Goal: Information Seeking & Learning: Find specific fact

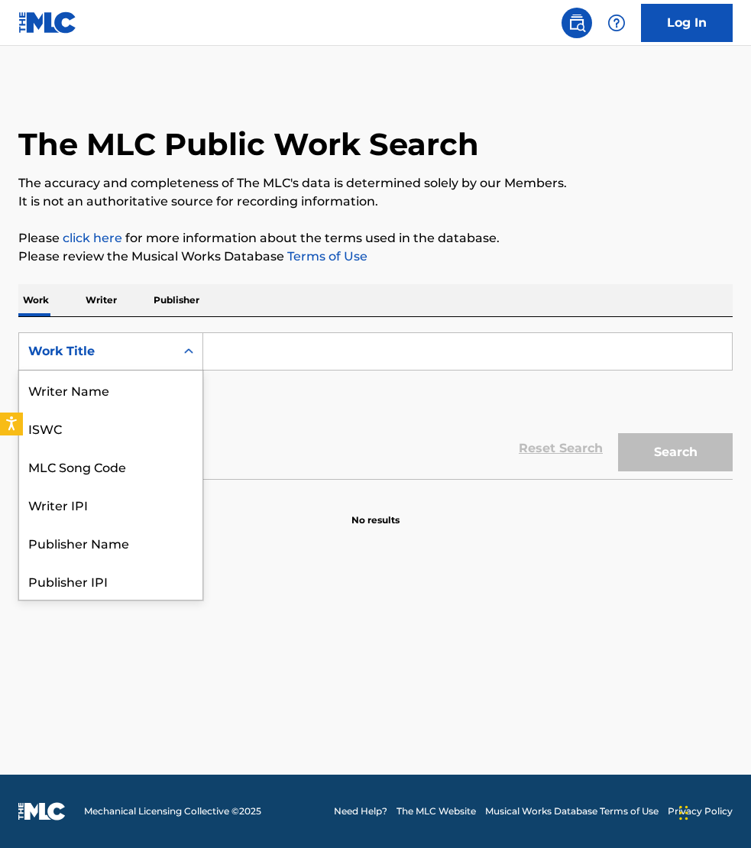
click at [104, 349] on div "Work Title" at bounding box center [97, 351] width 138 height 18
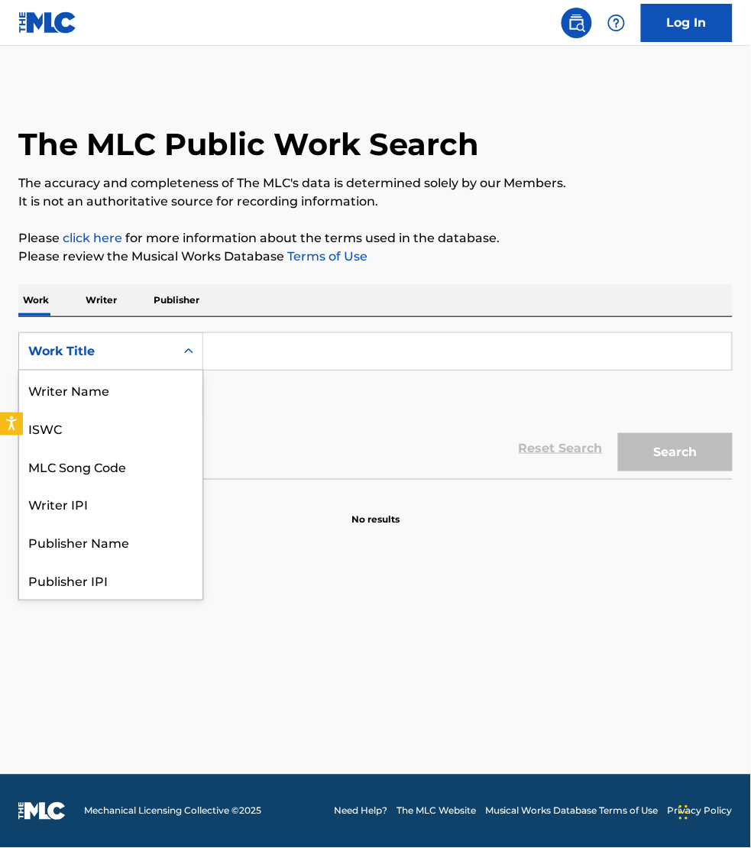
scroll to position [76, 0]
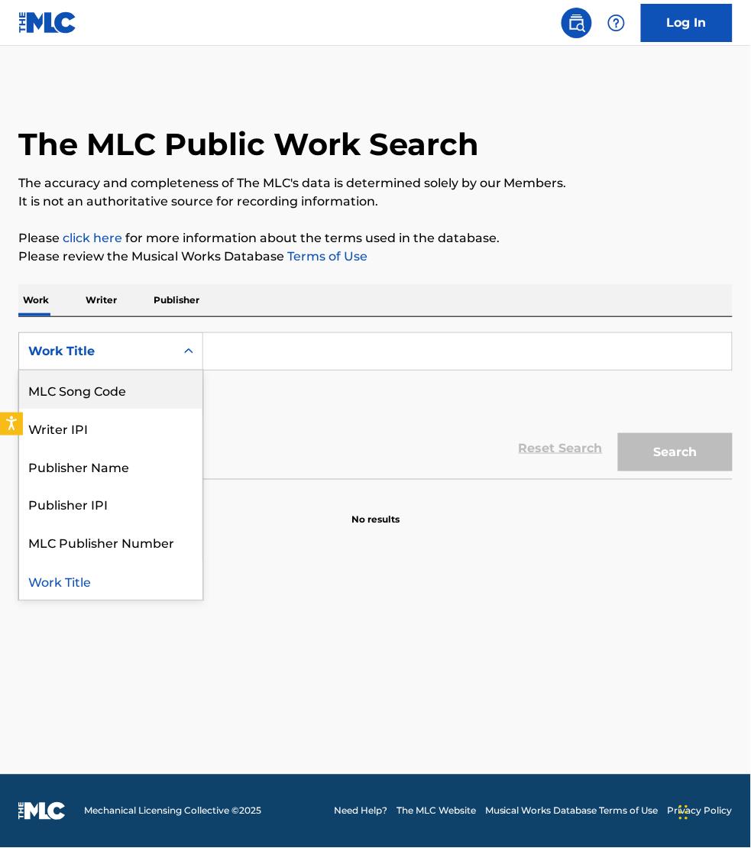
click at [96, 387] on div "MLC Song Code" at bounding box center [110, 390] width 183 height 38
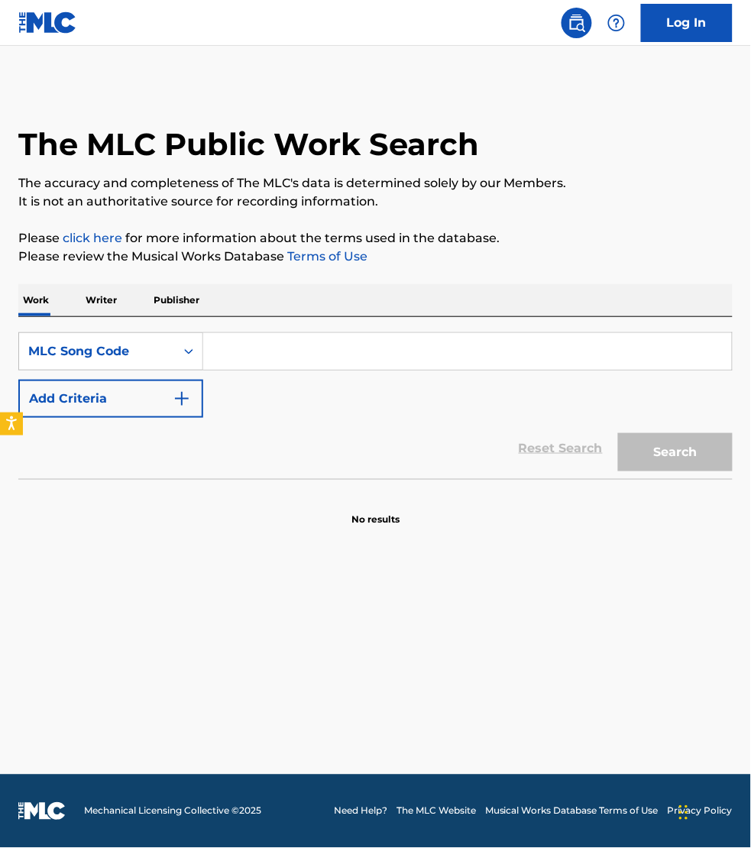
click at [241, 344] on input "Search Form" at bounding box center [467, 351] width 529 height 37
paste input "SC5LLG"
type input "SC5LLG"
click at [618, 433] on button "Search" at bounding box center [675, 452] width 115 height 38
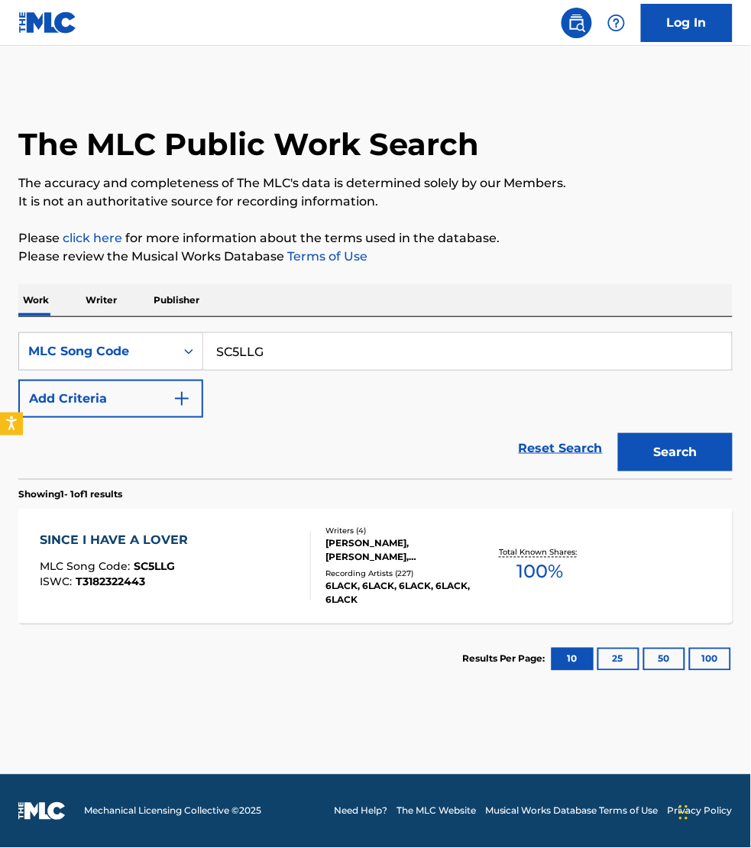
click at [210, 564] on div "SINCE I HAVE A LOVER MLC Song Code : SC5LLG ISWC : T3182322443" at bounding box center [175, 566] width 271 height 69
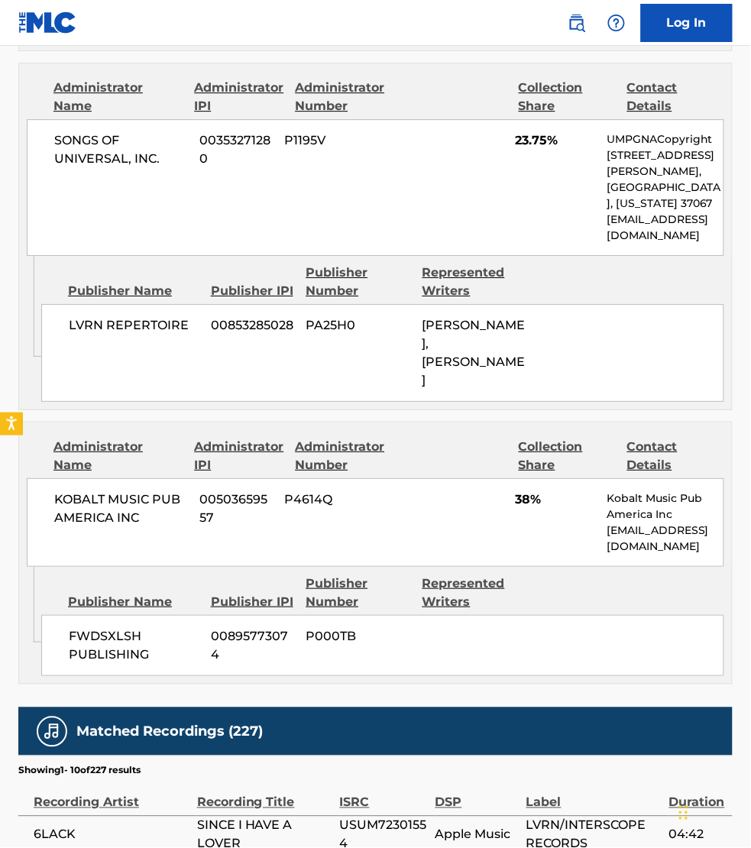
scroll to position [1767, 0]
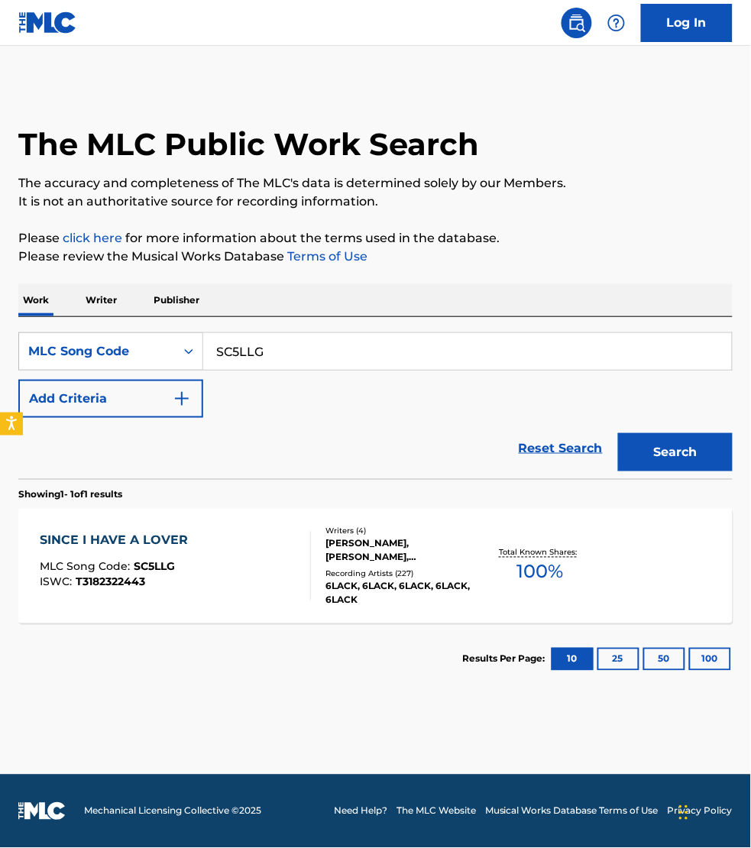
click at [277, 340] on input "SC5LLG" at bounding box center [467, 351] width 529 height 37
paste input "OL5USZ"
type input "OL5USZ"
click at [618, 433] on button "Search" at bounding box center [675, 452] width 115 height 38
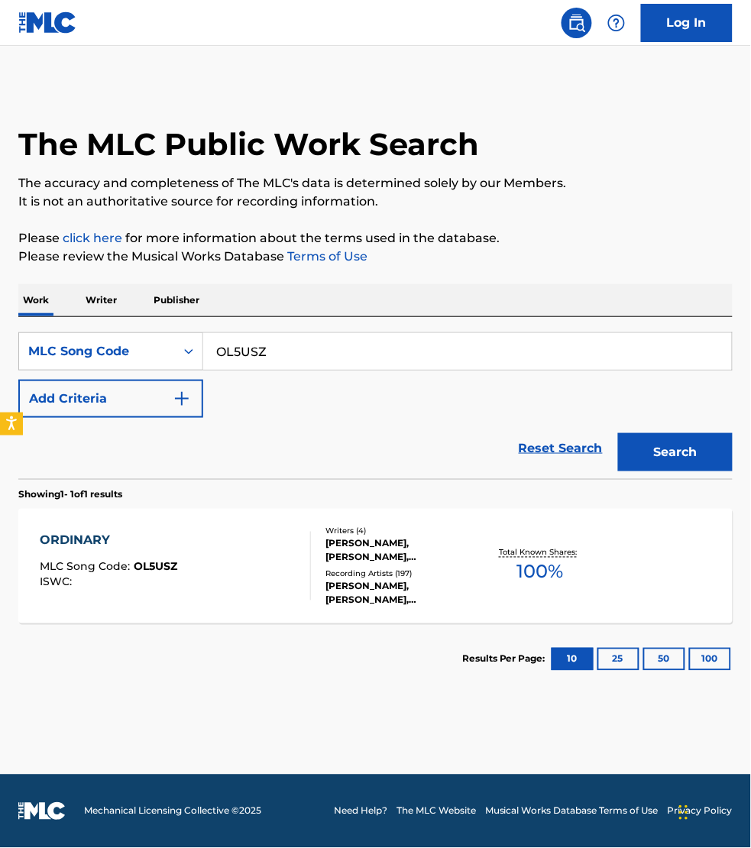
click at [260, 534] on div "ORDINARY MLC Song Code : OL5USZ ISWC :" at bounding box center [175, 566] width 271 height 69
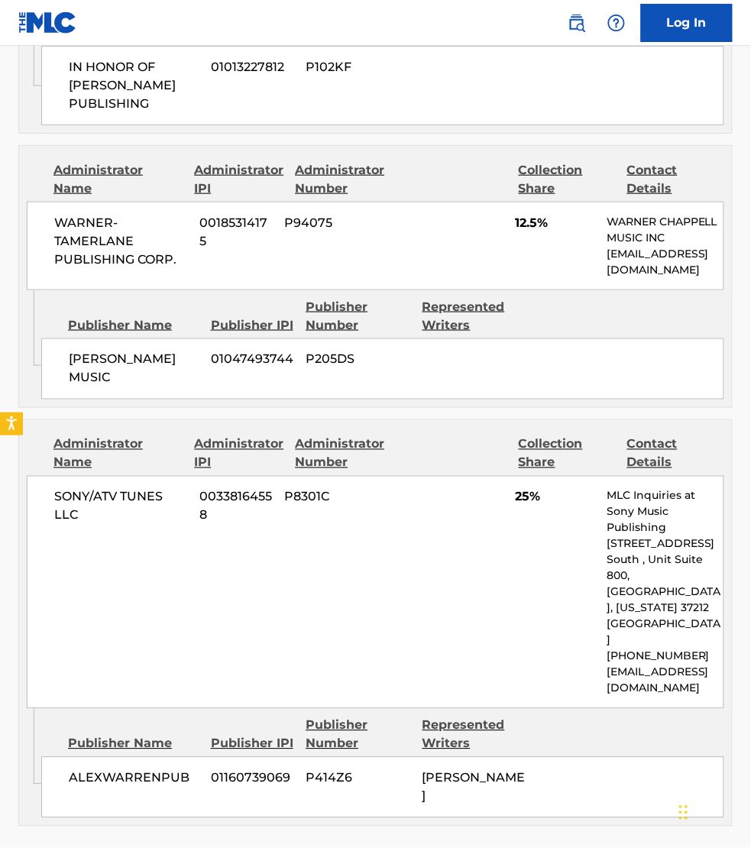
scroll to position [2198, 0]
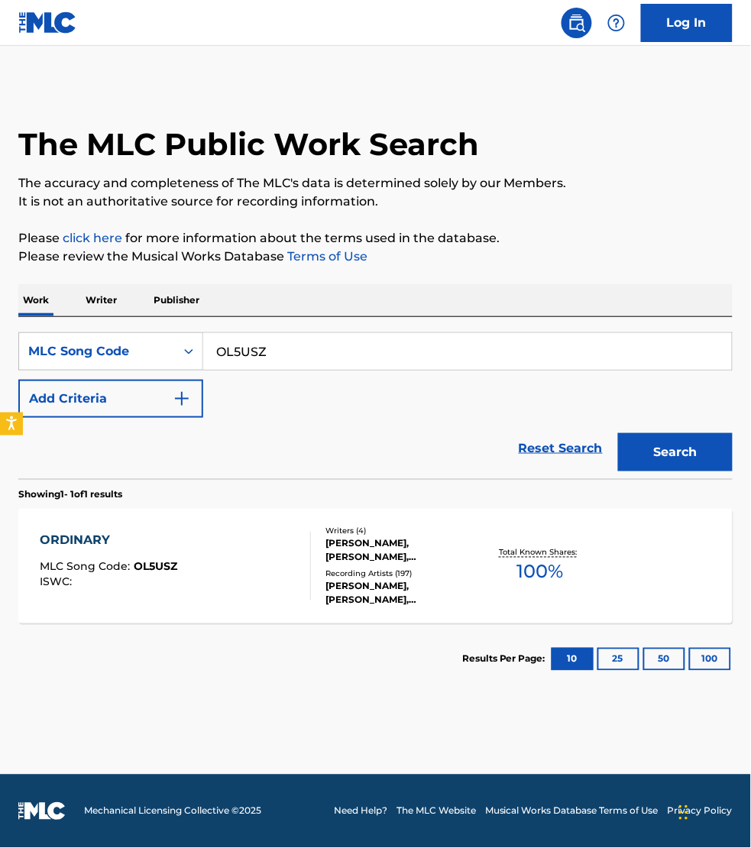
click at [280, 345] on input "OL5USZ" at bounding box center [467, 351] width 529 height 37
paste input "IG96SQ"
type input "IG96SQ"
click at [618, 433] on button "Search" at bounding box center [675, 452] width 115 height 38
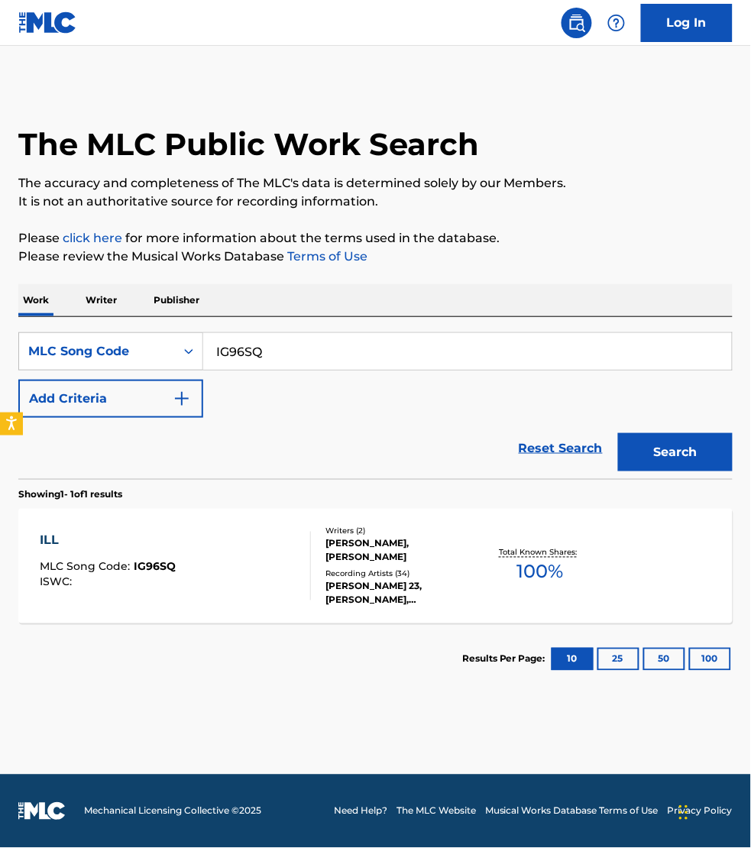
click at [253, 545] on div "ILL MLC Song Code : IG96SQ ISWC :" at bounding box center [175, 566] width 271 height 69
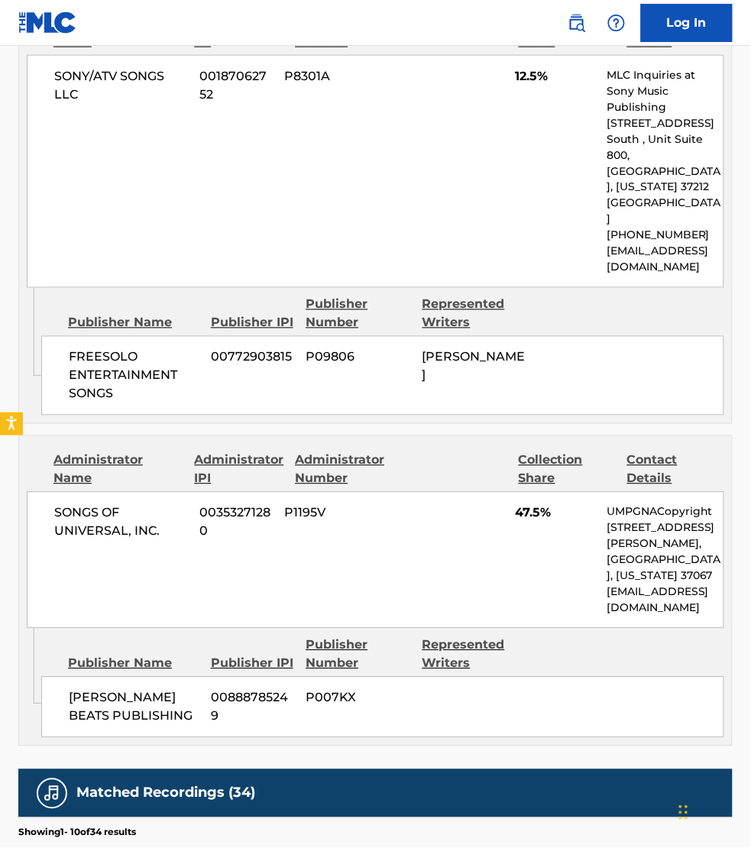
scroll to position [1409, 0]
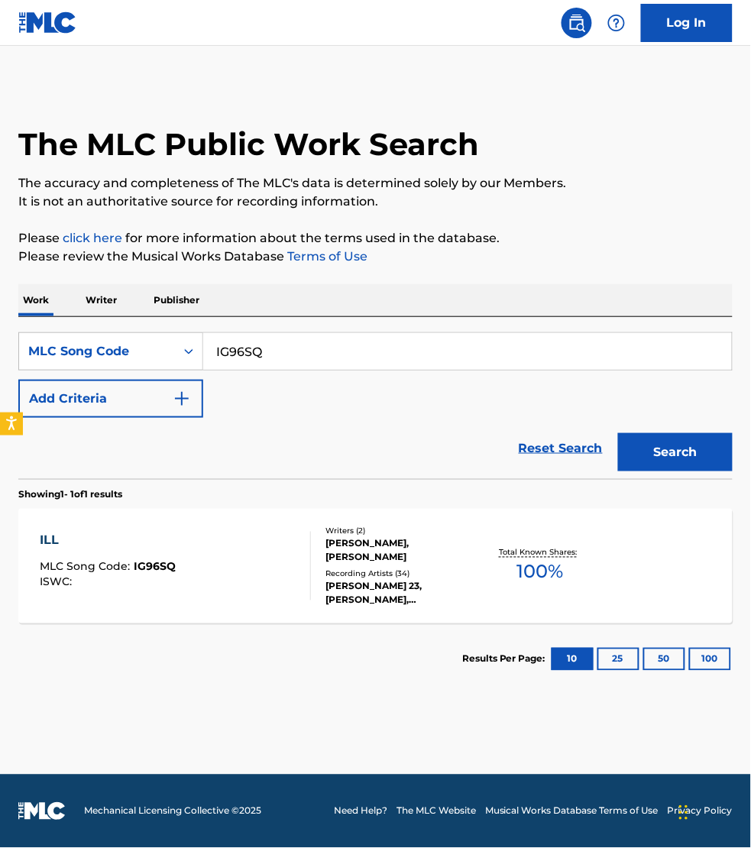
click at [288, 358] on input "IG96SQ" at bounding box center [467, 351] width 529 height 37
paste input "FA5QGP"
type input "FA5QGP"
click at [618, 433] on button "Search" at bounding box center [675, 452] width 115 height 38
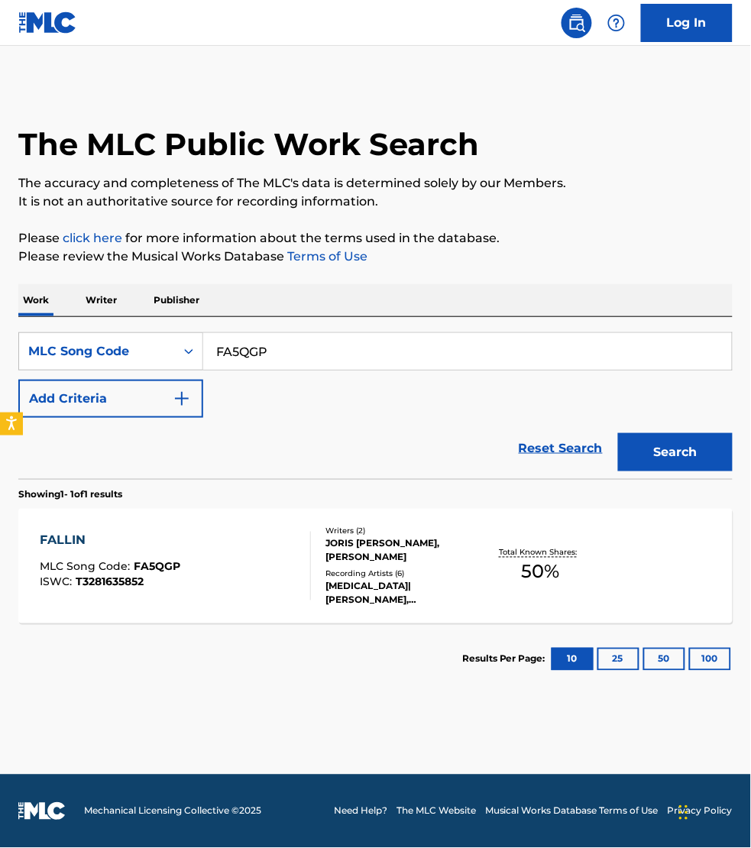
click at [274, 563] on div "FALLIN MLC Song Code : FA5QGP ISWC : T3281635852" at bounding box center [175, 566] width 271 height 69
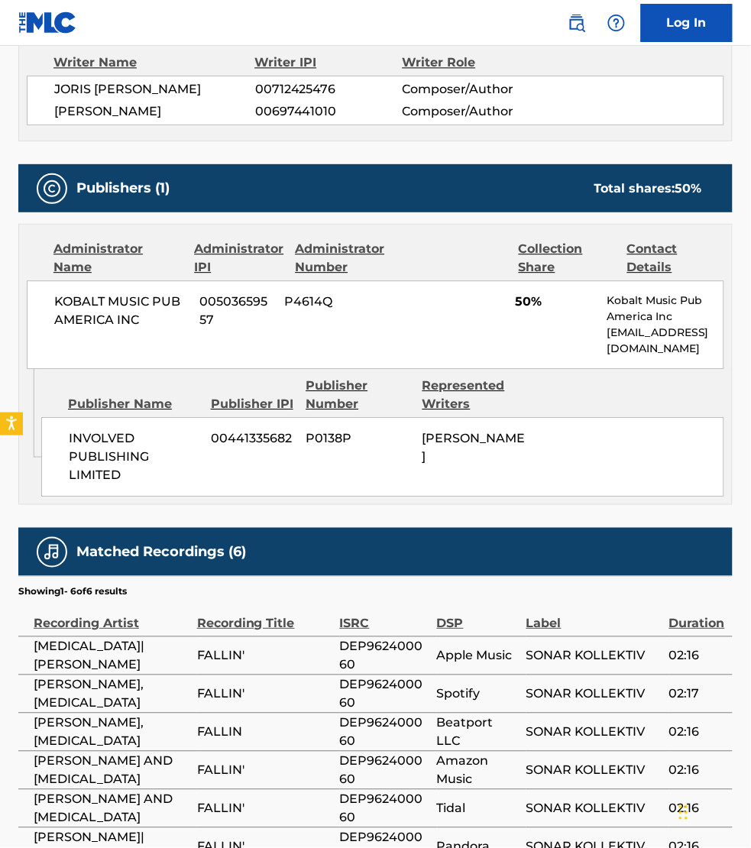
scroll to position [573, 0]
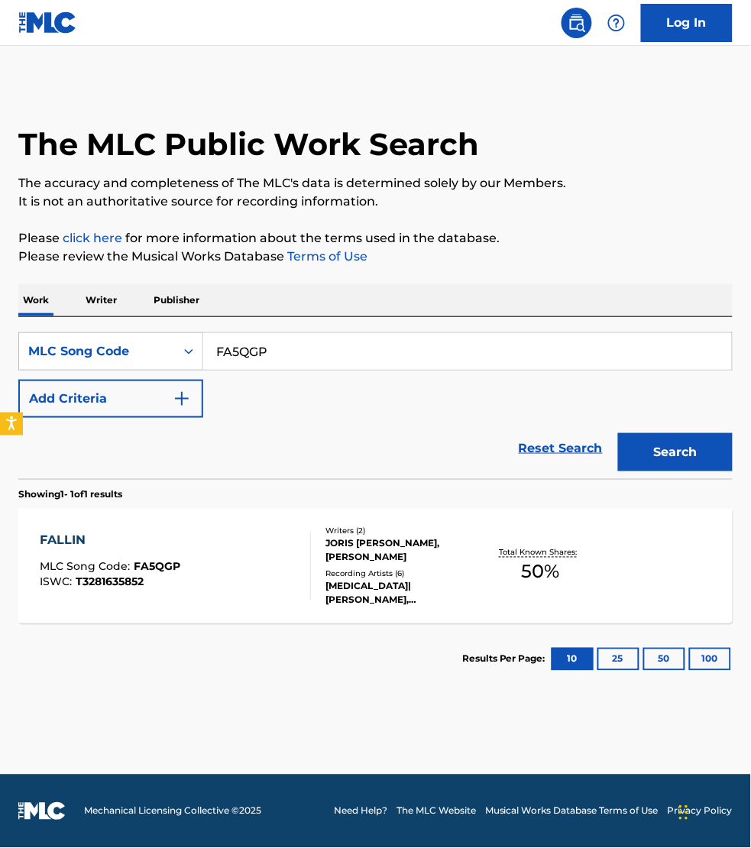
click at [291, 352] on input "FA5QGP" at bounding box center [467, 351] width 529 height 37
paste input "CC41Q8"
type input "CC41Q8"
click at [618, 433] on button "Search" at bounding box center [675, 452] width 115 height 38
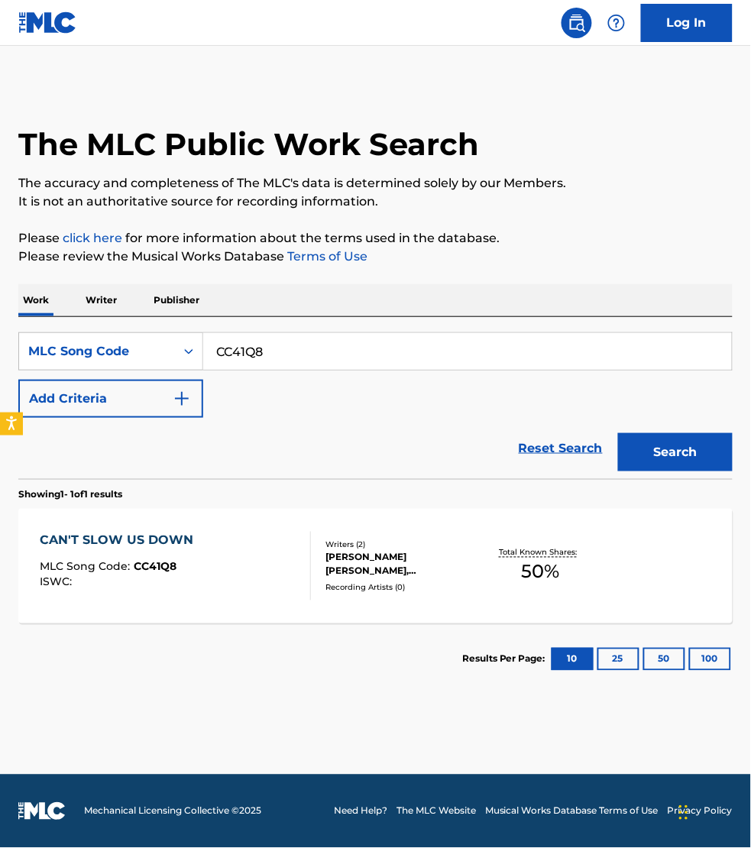
click at [280, 560] on div "CAN'T SLOW US DOWN MLC Song Code : CC41Q8 ISWC :" at bounding box center [175, 566] width 271 height 69
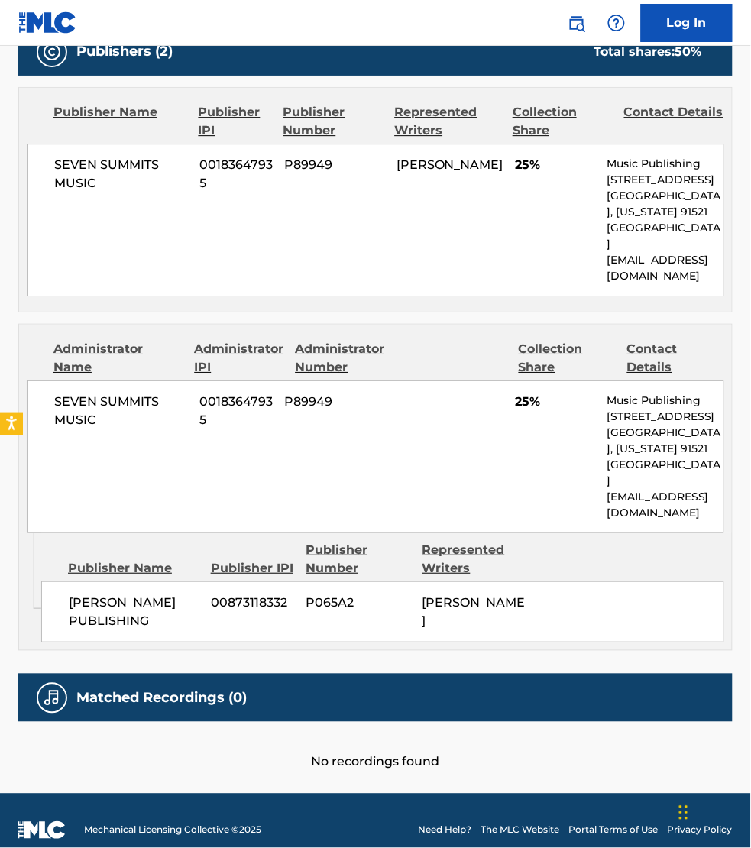
scroll to position [723, 0]
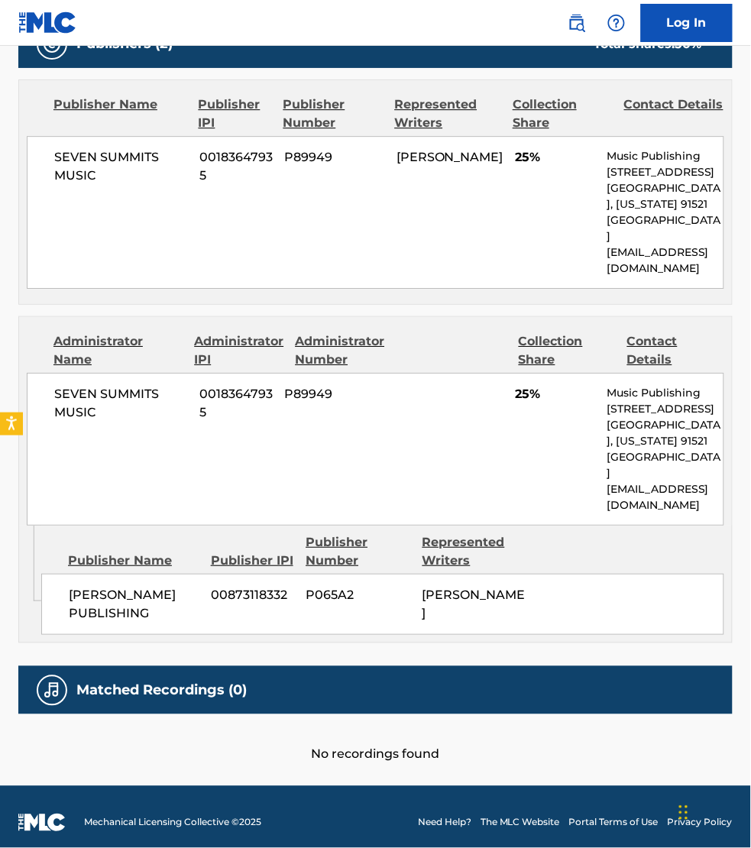
drag, startPoint x: 577, startPoint y: 762, endPoint x: 571, endPoint y: 753, distance: 11.0
click at [577, 762] on main "< Back to public search results Copy work link CAN'T SLOW US DOWN Work Detail M…" at bounding box center [375, 55] width 751 height 1464
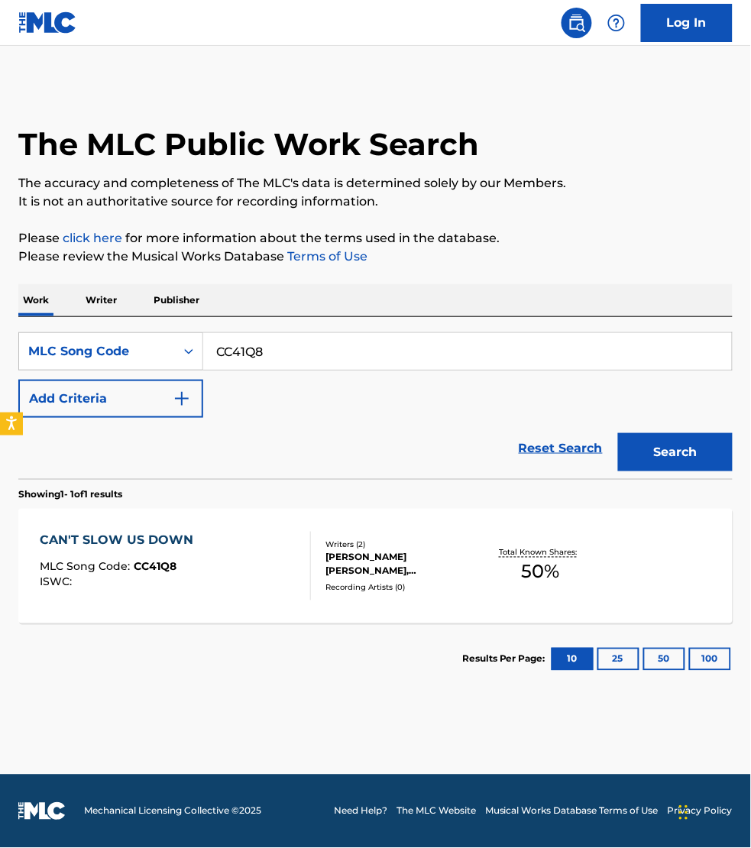
click at [276, 365] on input "CC41Q8" at bounding box center [467, 351] width 529 height 37
paste input "FV8SVK"
type input "FV8SVK"
click at [618, 433] on button "Search" at bounding box center [675, 452] width 115 height 38
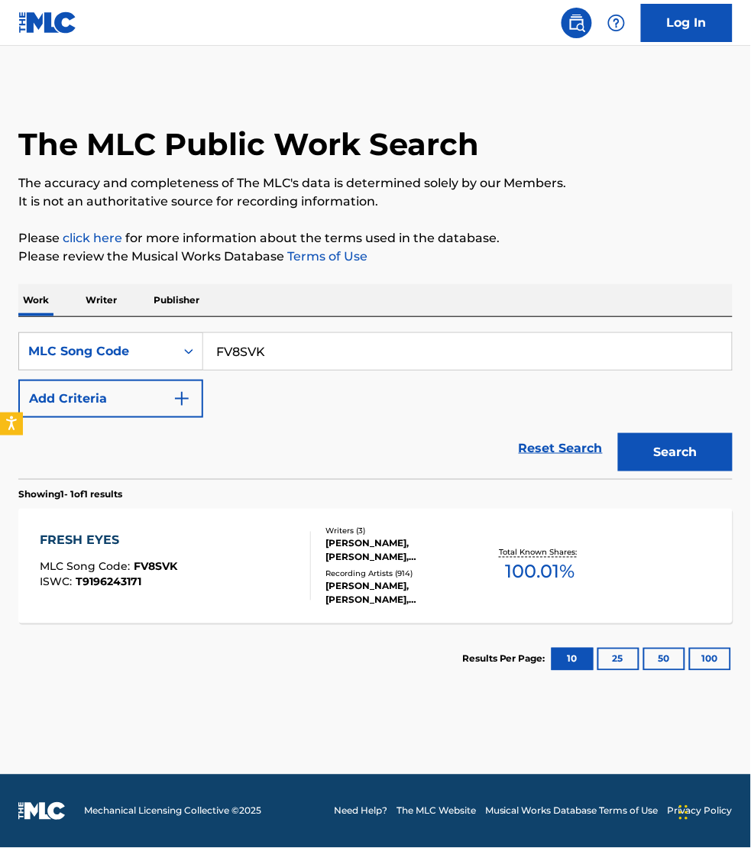
click at [269, 556] on div "FRESH EYES MLC Song Code : FV8SVK ISWC : T9196243171" at bounding box center [175, 566] width 271 height 69
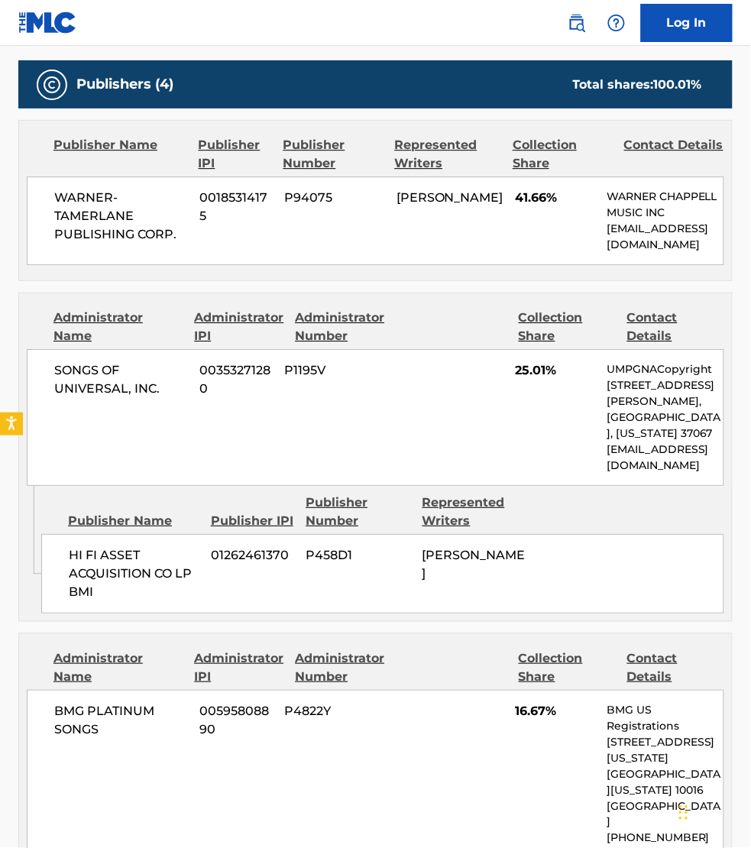
scroll to position [669, 0]
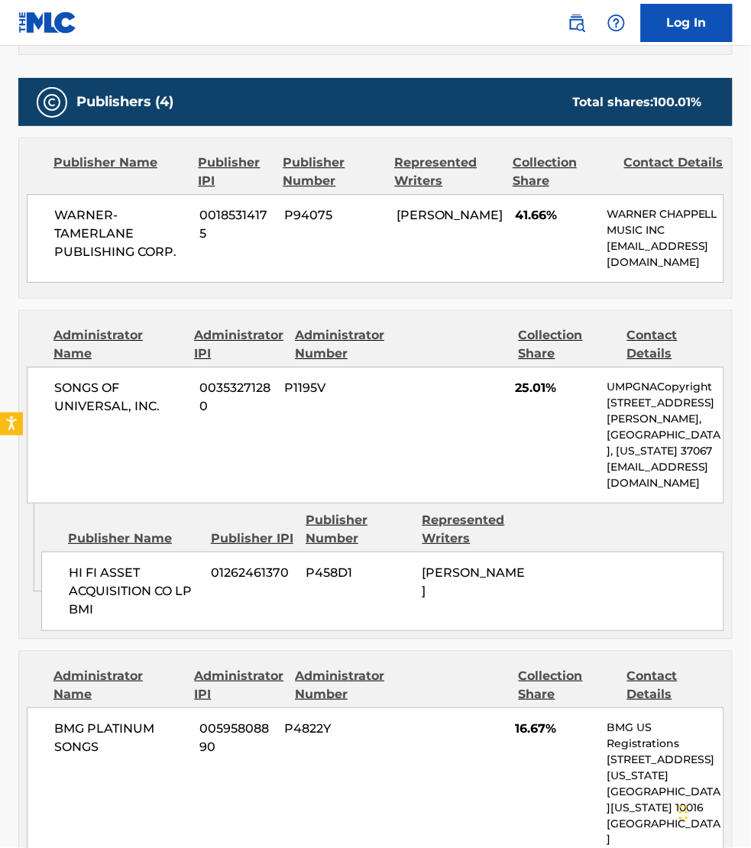
click at [436, 839] on div "BMG PLATINUM SONGS 00595808890 P4822Y 16.67% BMG US Registrations [STREET_ADDRE…" at bounding box center [376, 808] width 698 height 201
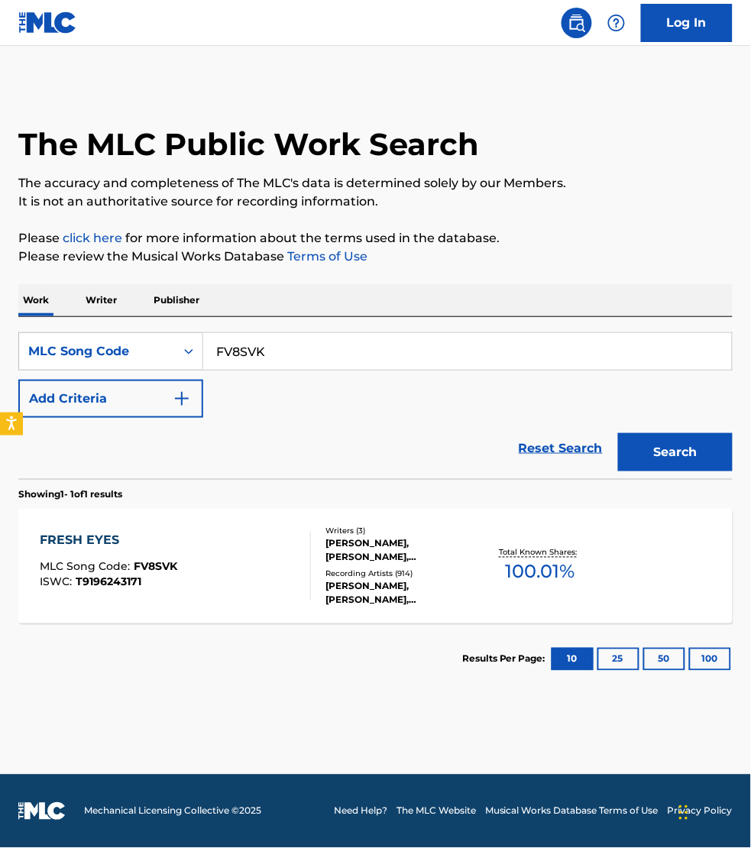
click at [287, 338] on input "FV8SVK" at bounding box center [467, 351] width 529 height 37
paste input "BA0T7X"
type input "BA0T7X"
click at [618, 433] on button "Search" at bounding box center [675, 452] width 115 height 38
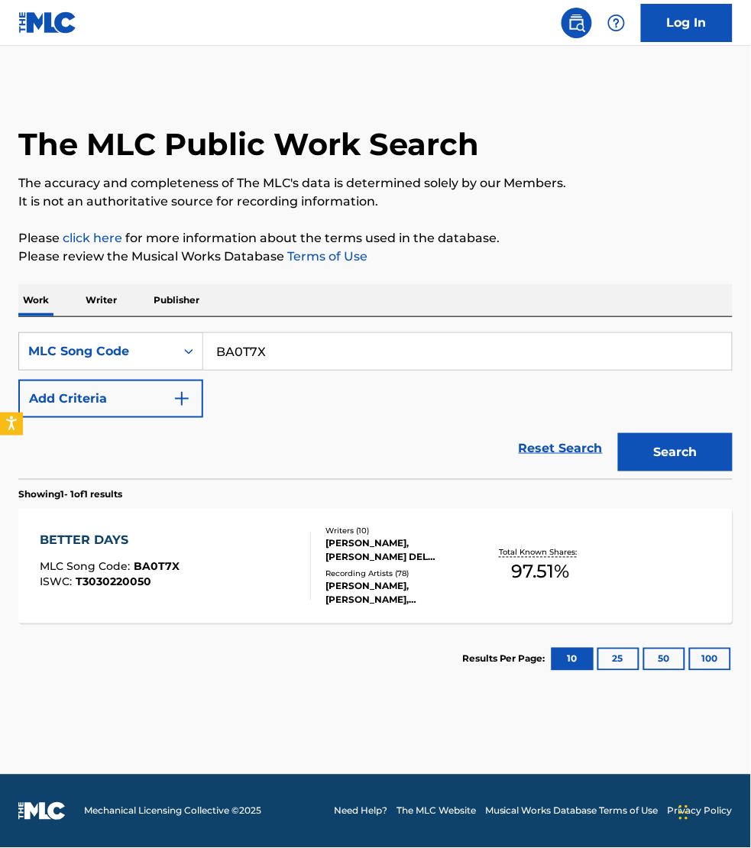
click at [253, 531] on div "BETTER DAYS MLC Song Code : BA0T7X ISWC : T3030220050 Writers ( 10 ) [PERSON_NA…" at bounding box center [375, 566] width 715 height 115
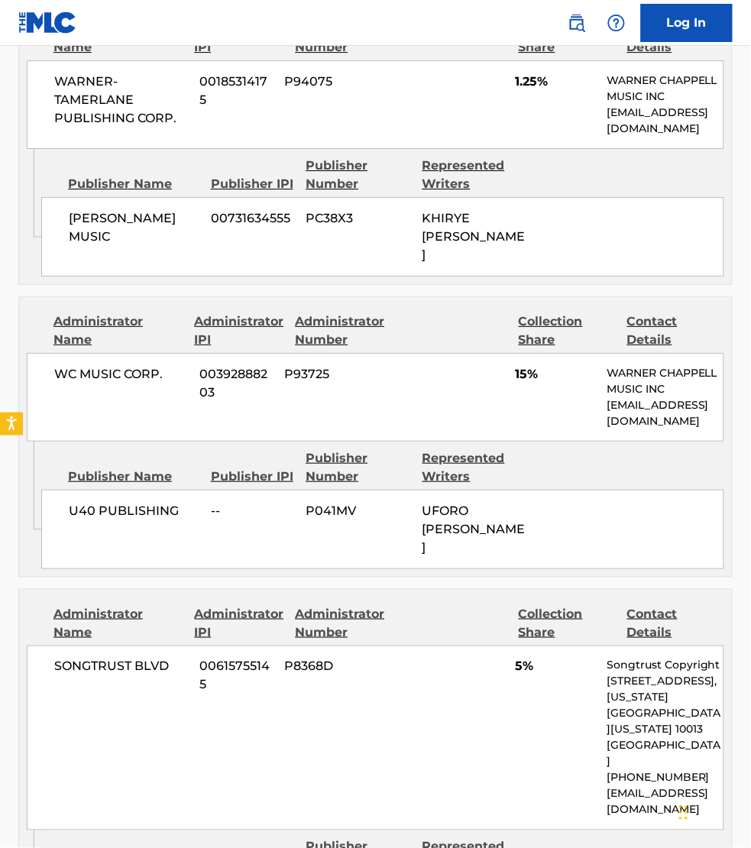
scroll to position [3893, 0]
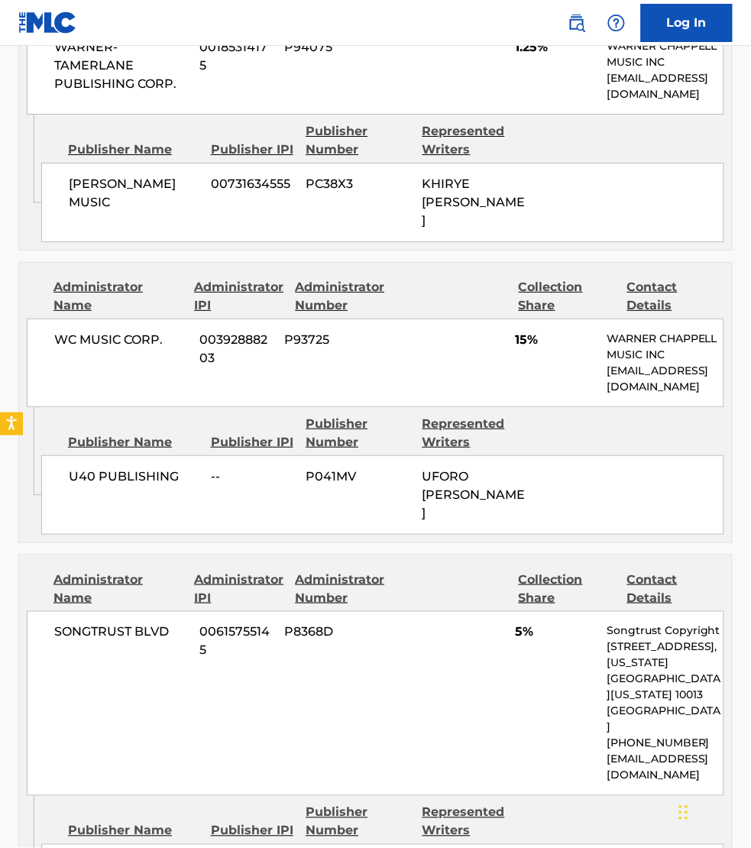
drag, startPoint x: 151, startPoint y: 699, endPoint x: 70, endPoint y: 686, distance: 81.4
copy span "[PERSON_NAME] GROUP PUBLISHING"
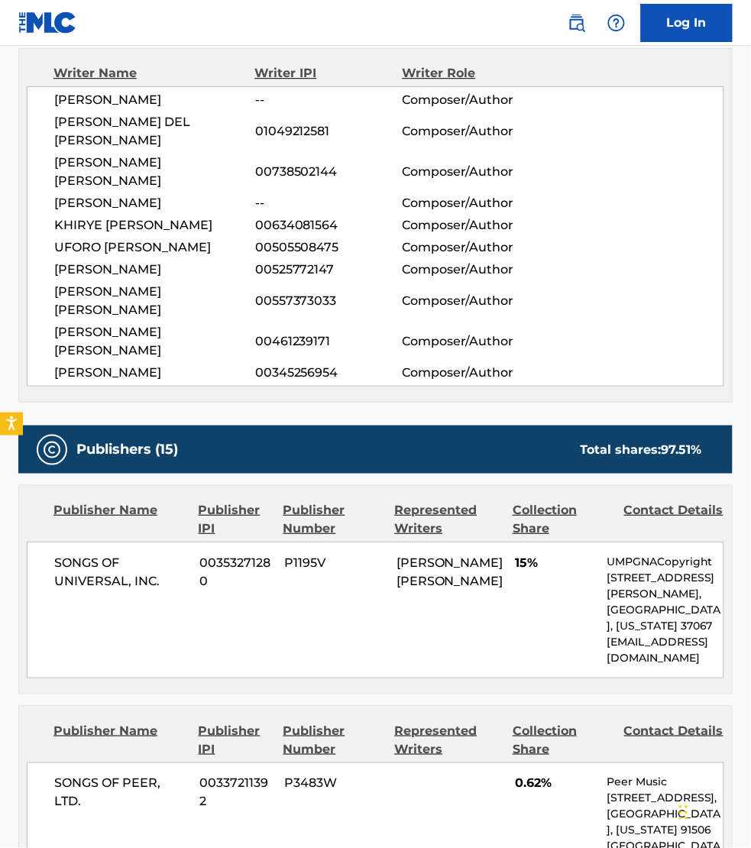
scroll to position [644, 0]
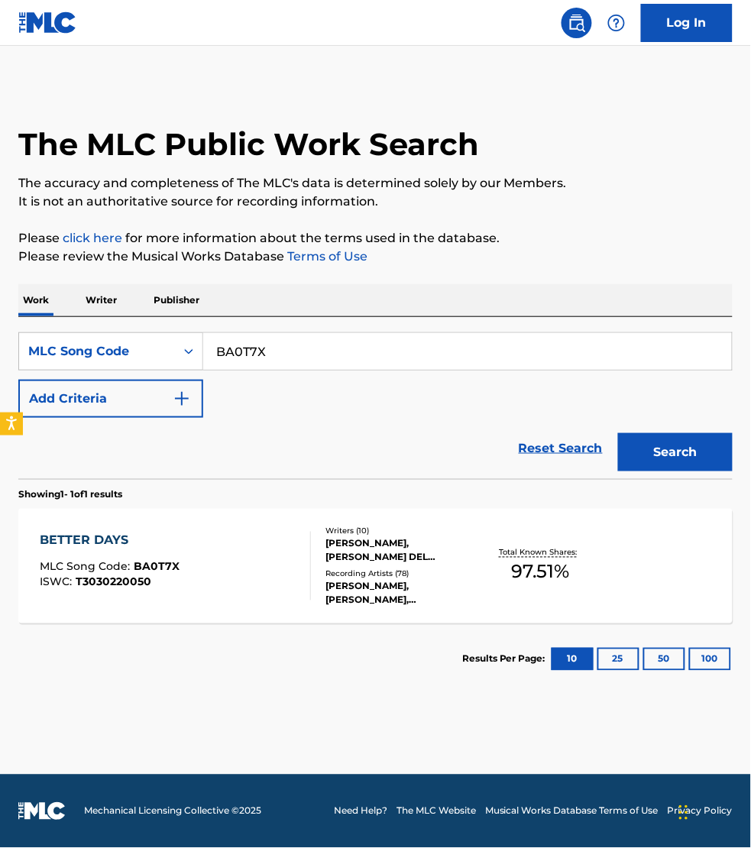
click at [281, 353] on input "BA0T7X" at bounding box center [467, 351] width 529 height 37
paste input "HA7YUG"
type input "HA7YUG"
click at [618, 433] on button "Search" at bounding box center [675, 452] width 115 height 38
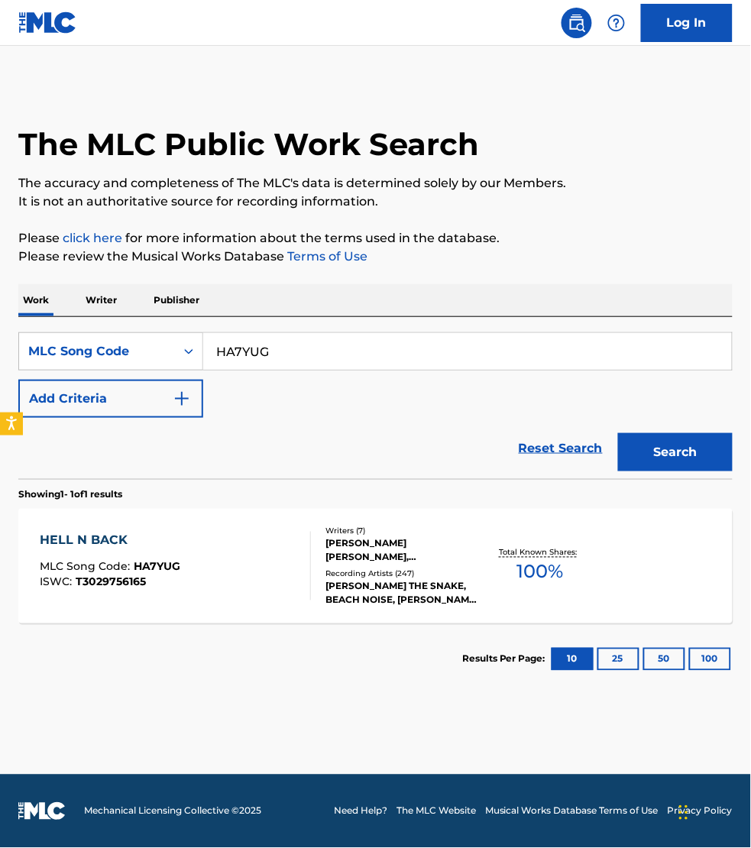
click at [246, 559] on div "HELL N BACK MLC Song Code : HA7YUG ISWC : T3029756165" at bounding box center [175, 566] width 271 height 69
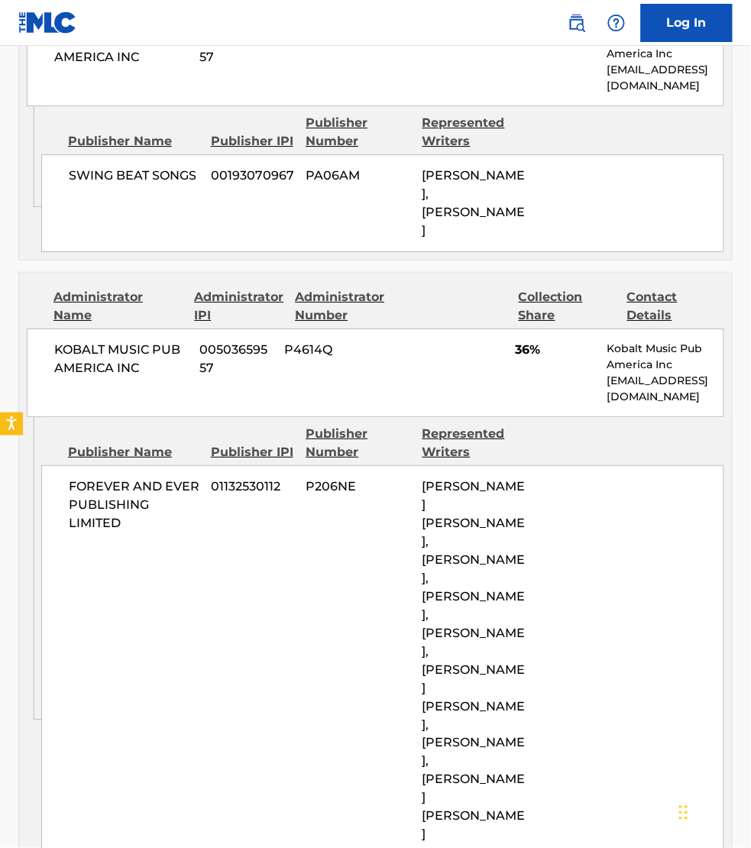
scroll to position [1791, 0]
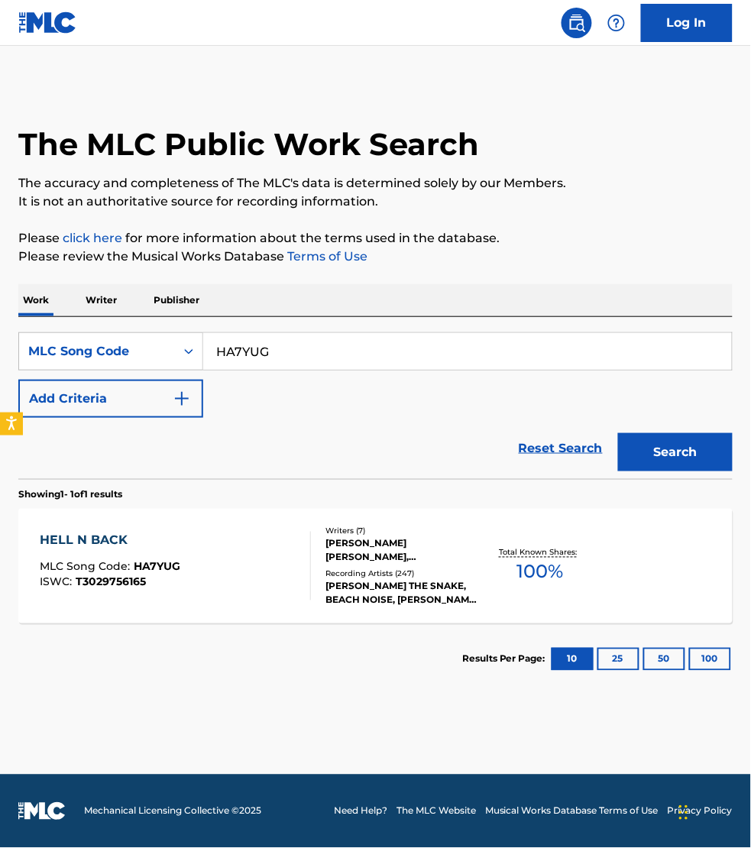
click at [297, 345] on input "HA7YUG" at bounding box center [467, 351] width 529 height 37
paste input "GC2OU0"
type input "GC2OU0"
click at [618, 433] on button "Search" at bounding box center [675, 452] width 115 height 38
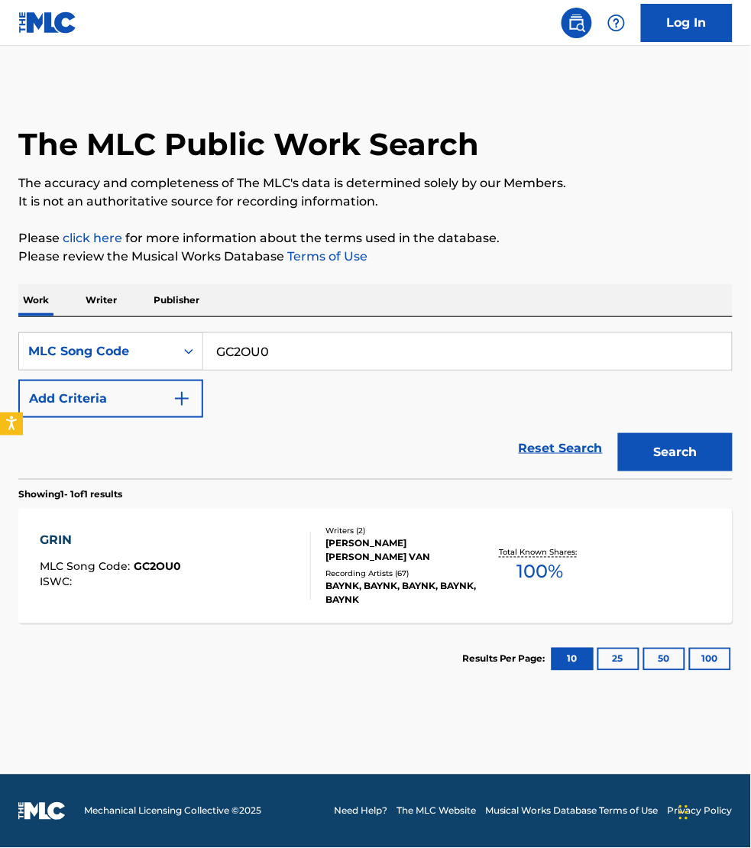
click at [284, 586] on div "GRIN MLC Song Code : GC2OU0 ISWC :" at bounding box center [175, 566] width 271 height 69
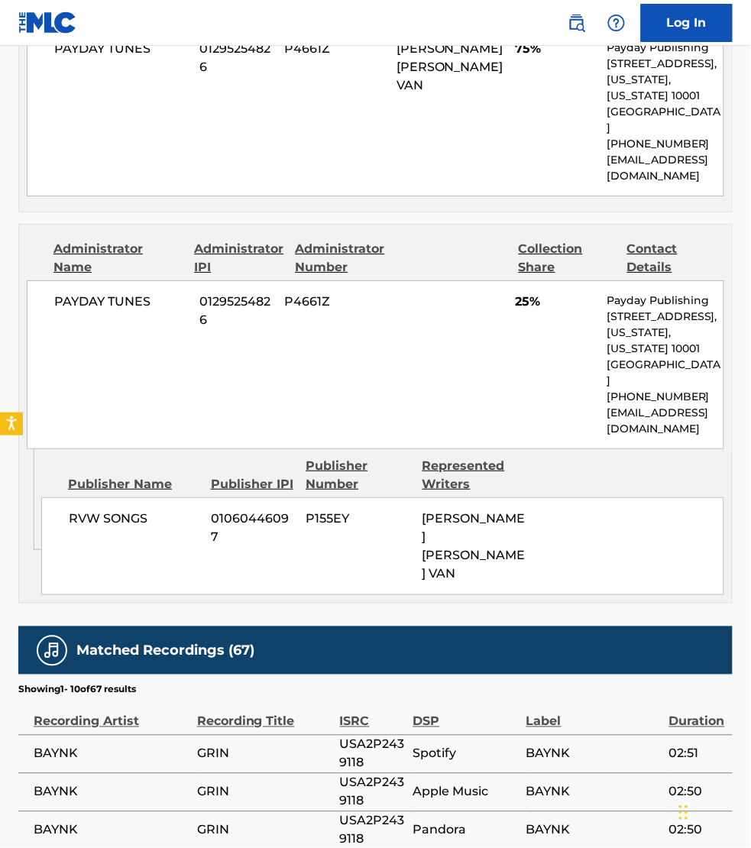
scroll to position [835, 0]
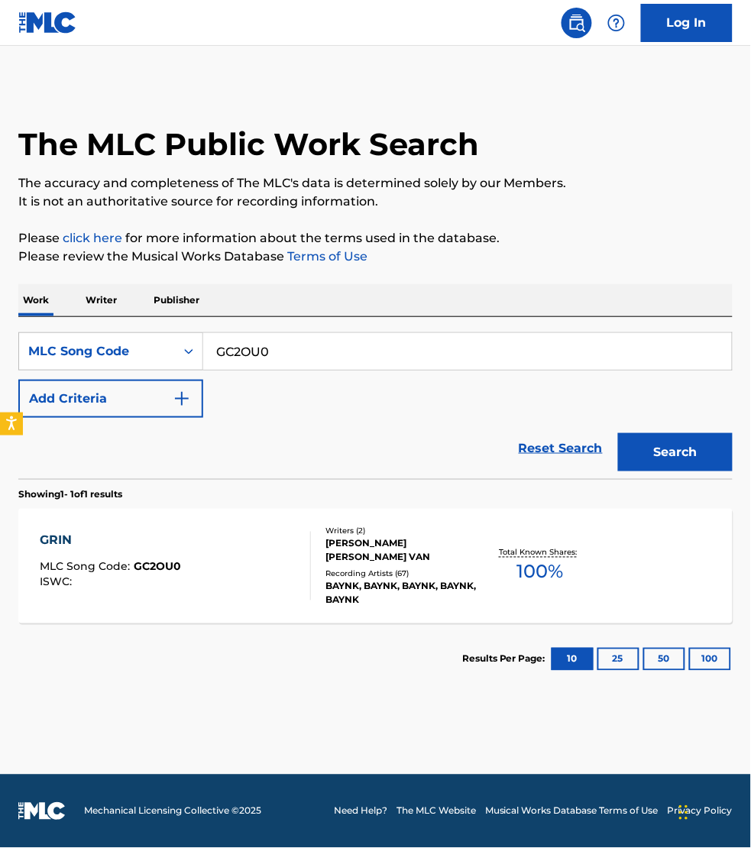
click at [323, 346] on input "GC2OU0" at bounding box center [467, 351] width 529 height 37
paste input "LS3KN5"
type input "LS3KN5"
click at [618, 433] on button "Search" at bounding box center [675, 452] width 115 height 38
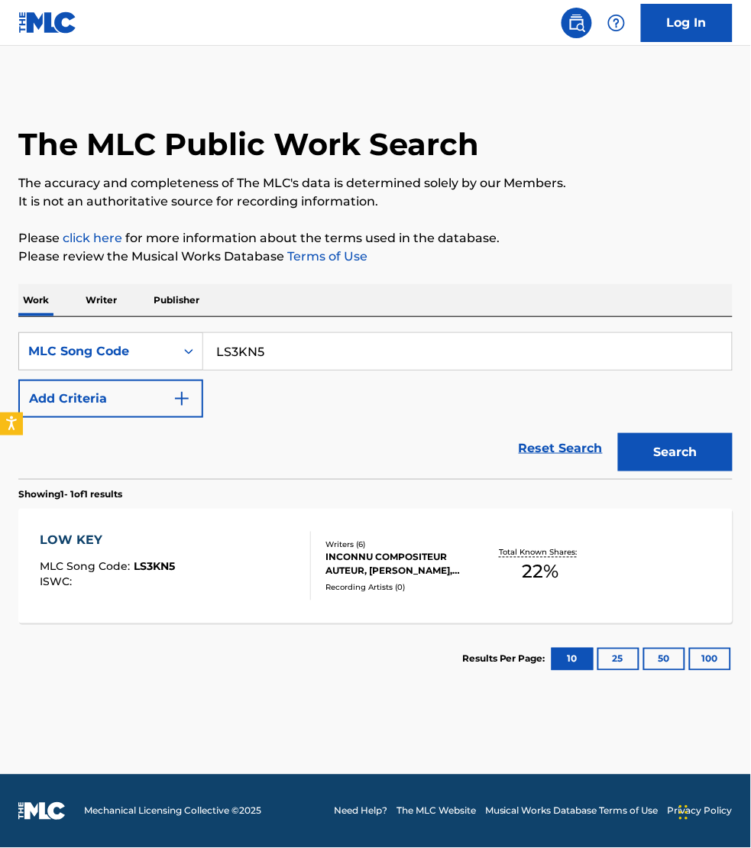
click at [283, 554] on div "LOW KEY MLC Song Code : LS3KN5 ISWC :" at bounding box center [175, 566] width 271 height 69
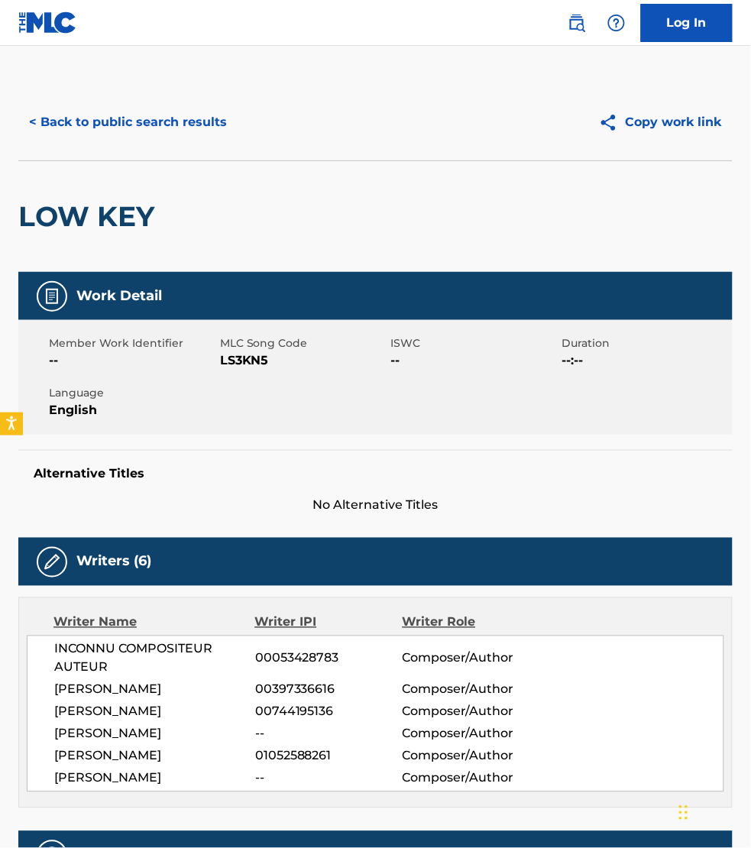
click at [587, 805] on div "Writer Name Writer IPI Writer Role INCONNU COMPOSITEUR AUTEUR 00053428783 Compo…" at bounding box center [375, 703] width 715 height 211
click at [66, 126] on button "< Back to public search results" at bounding box center [127, 122] width 219 height 38
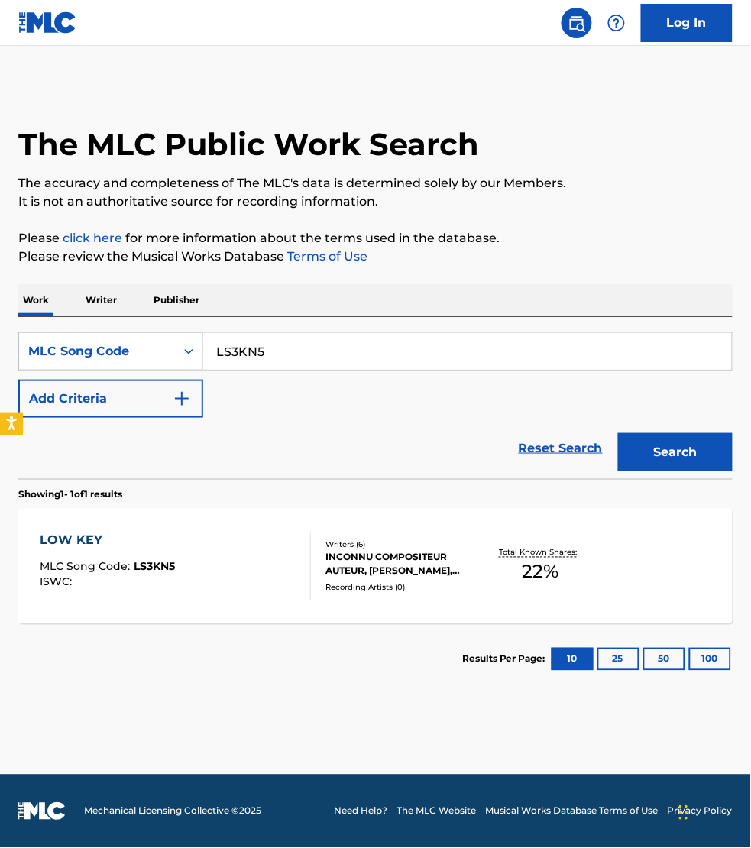
click at [293, 350] on input "LS3KN5" at bounding box center [467, 351] width 529 height 37
paste input "HA3A4R"
type input "HA3A4R"
click at [618, 433] on button "Search" at bounding box center [675, 452] width 115 height 38
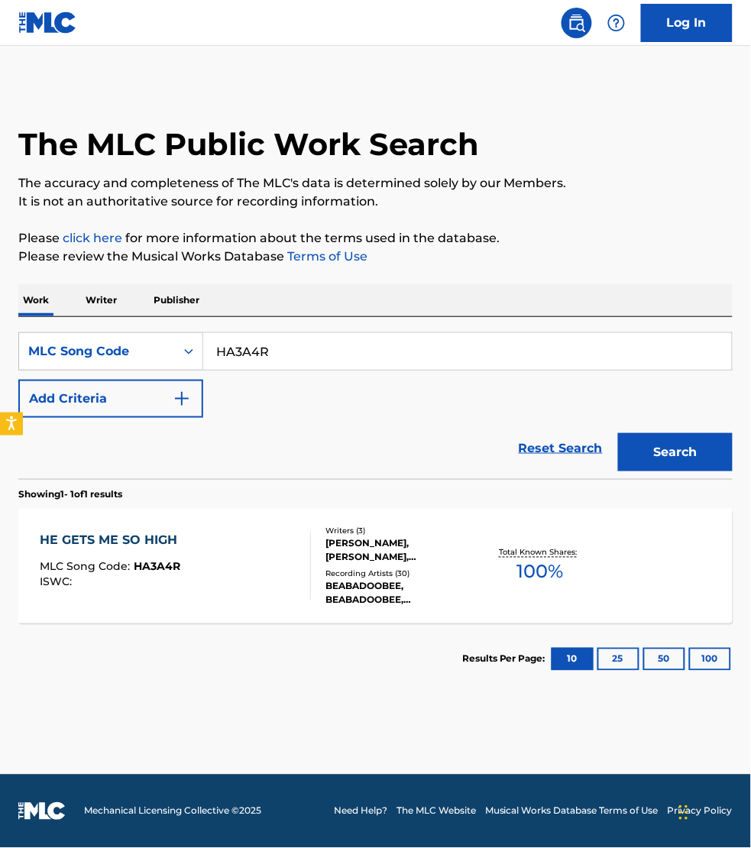
click at [285, 541] on div "HE GETS ME SO HIGH MLC Song Code : HA3A4R ISWC :" at bounding box center [175, 566] width 271 height 69
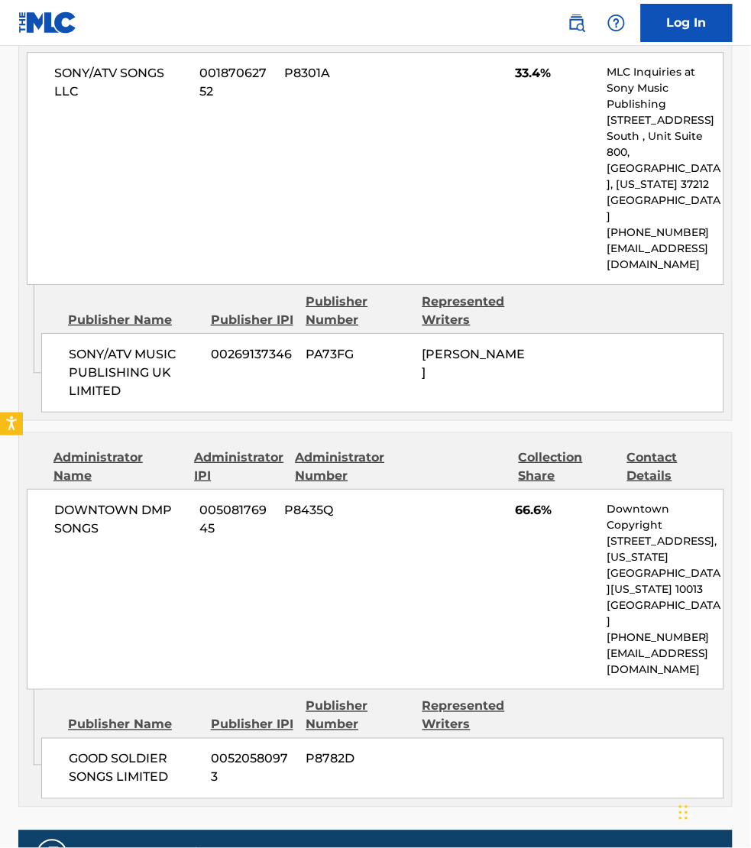
scroll to position [835, 0]
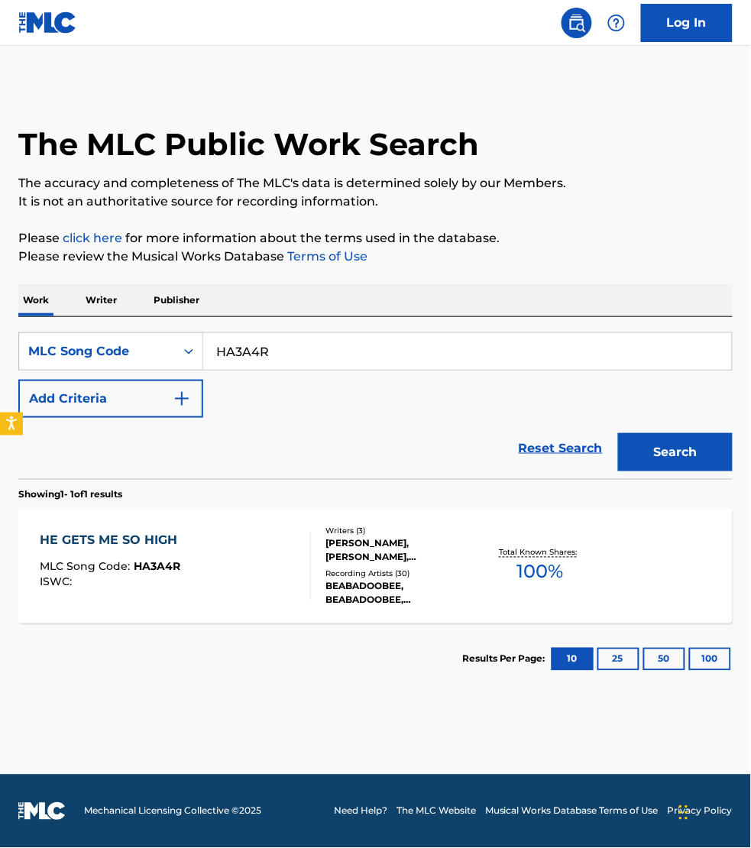
click at [281, 346] on input "HA3A4R" at bounding box center [467, 351] width 529 height 37
paste input "RO4O3B"
type input "RO4O3B"
click at [618, 433] on button "Search" at bounding box center [675, 452] width 115 height 38
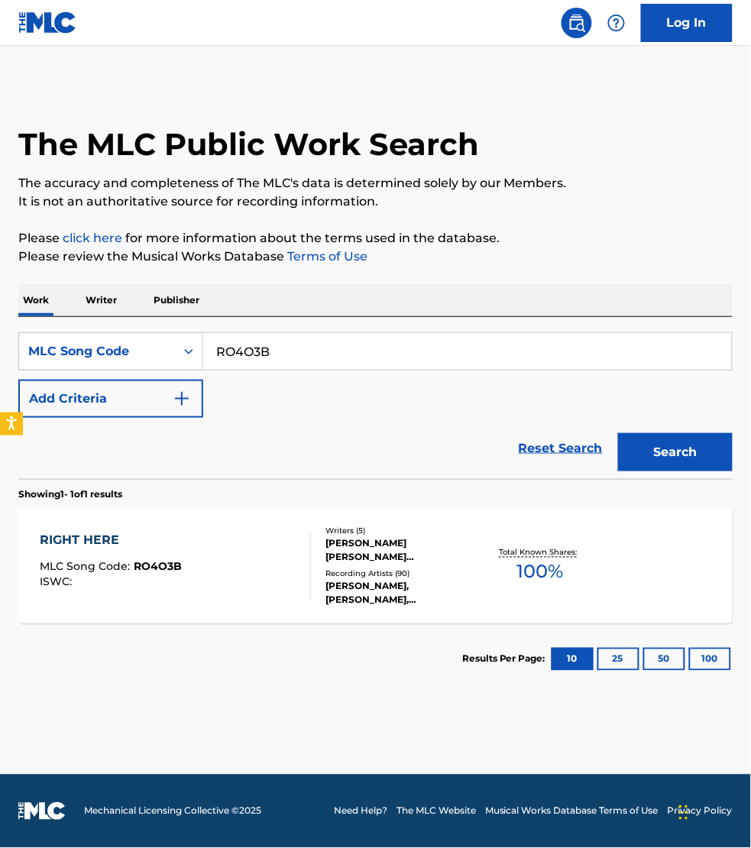
click at [264, 556] on div "RIGHT HERE MLC Song Code : RO4O3B ISWC :" at bounding box center [175, 566] width 271 height 69
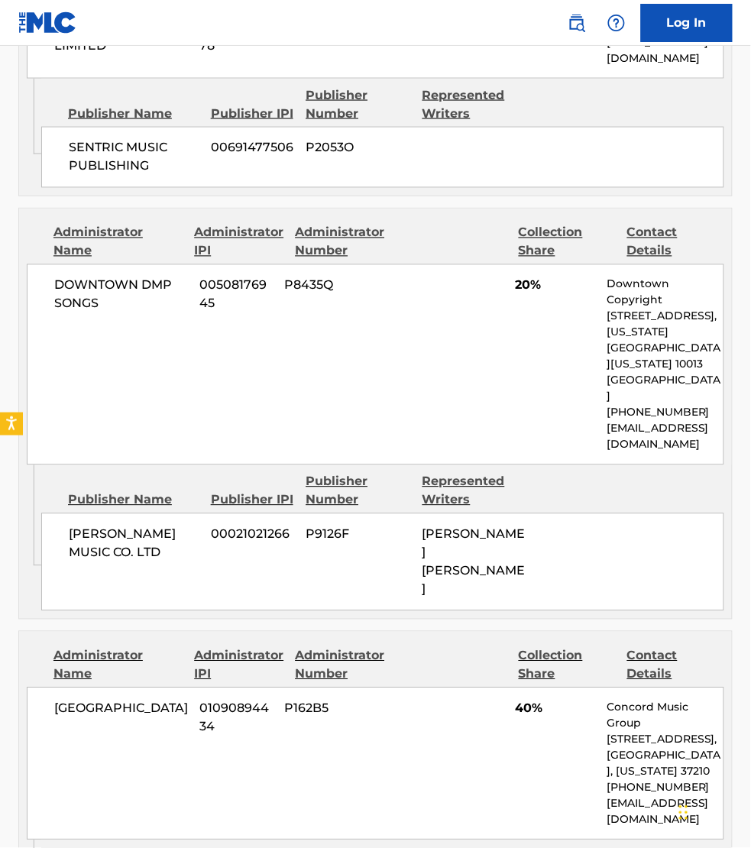
scroll to position [1481, 0]
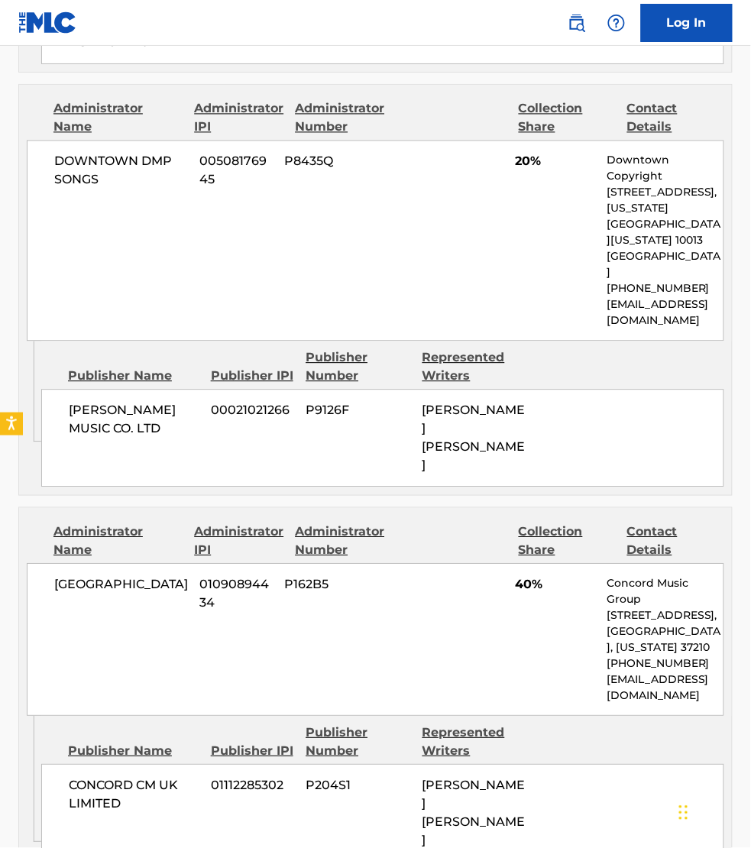
click at [573, 774] on div "Admin Original Publisher Connecting Line Publisher Name Publisher IPI Publisher…" at bounding box center [375, 812] width 713 height 190
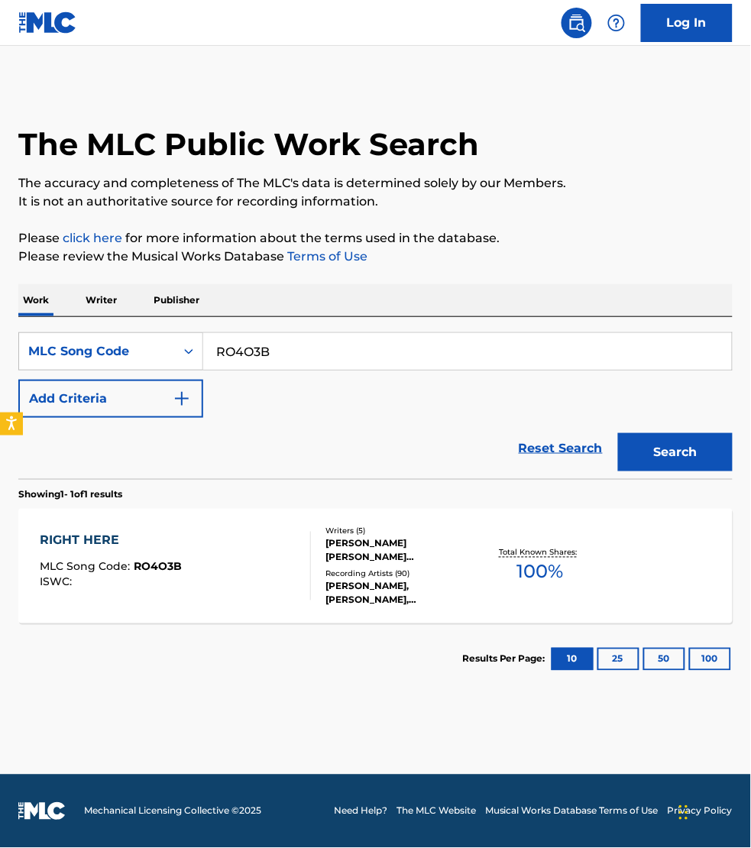
click at [283, 345] on input "RO4O3B" at bounding box center [467, 351] width 529 height 37
paste input "SJ1SKJ"
type input "SJ1SKJ"
click at [618, 433] on button "Search" at bounding box center [675, 452] width 115 height 38
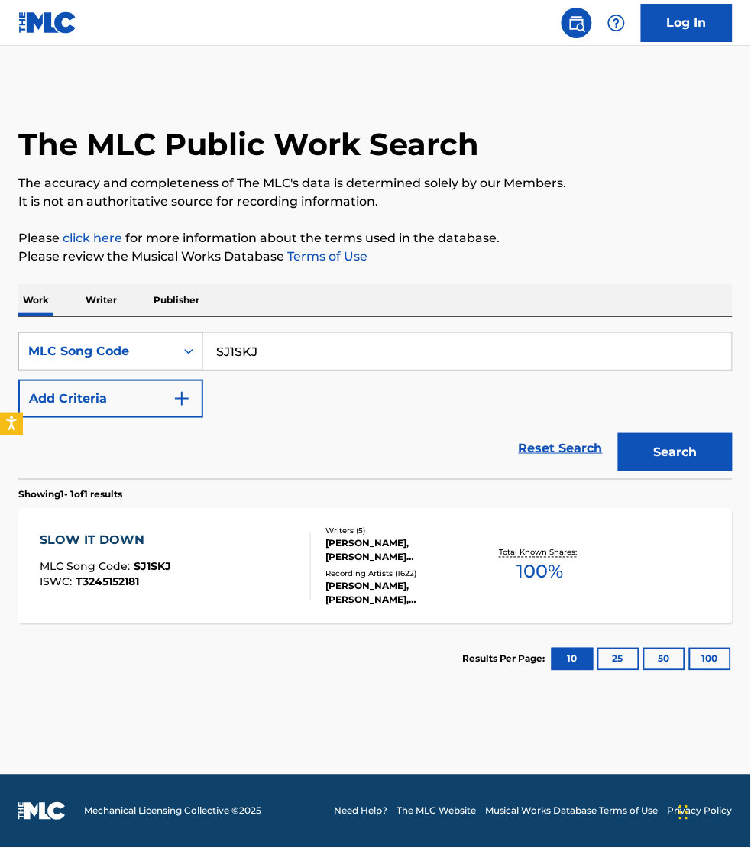
click at [250, 570] on div "SLOW IT DOWN MLC Song Code : SJ1SKJ ISWC : T3245152181" at bounding box center [175, 566] width 271 height 69
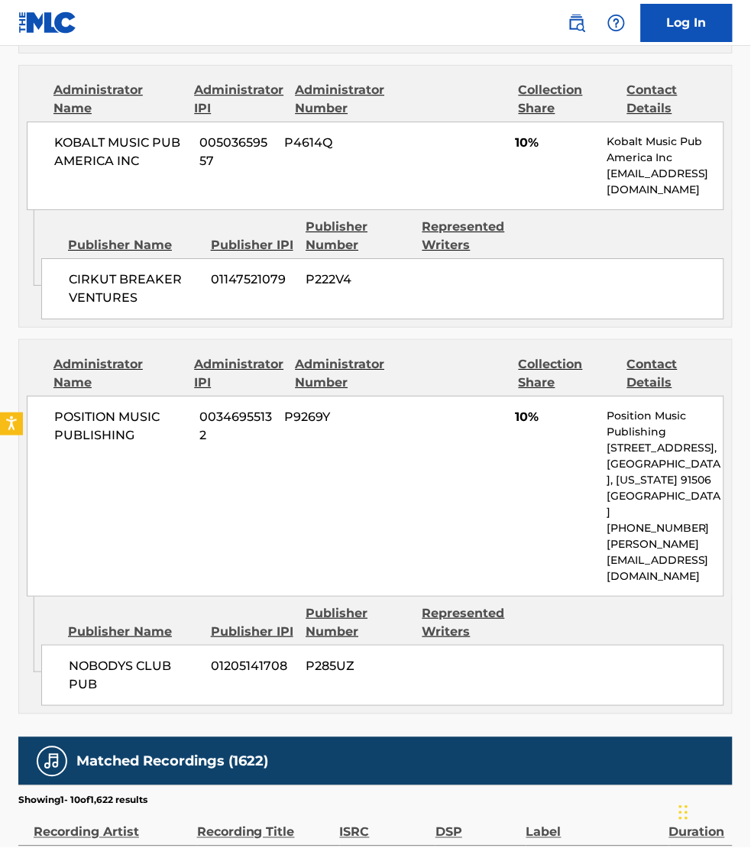
scroll to position [2723, 0]
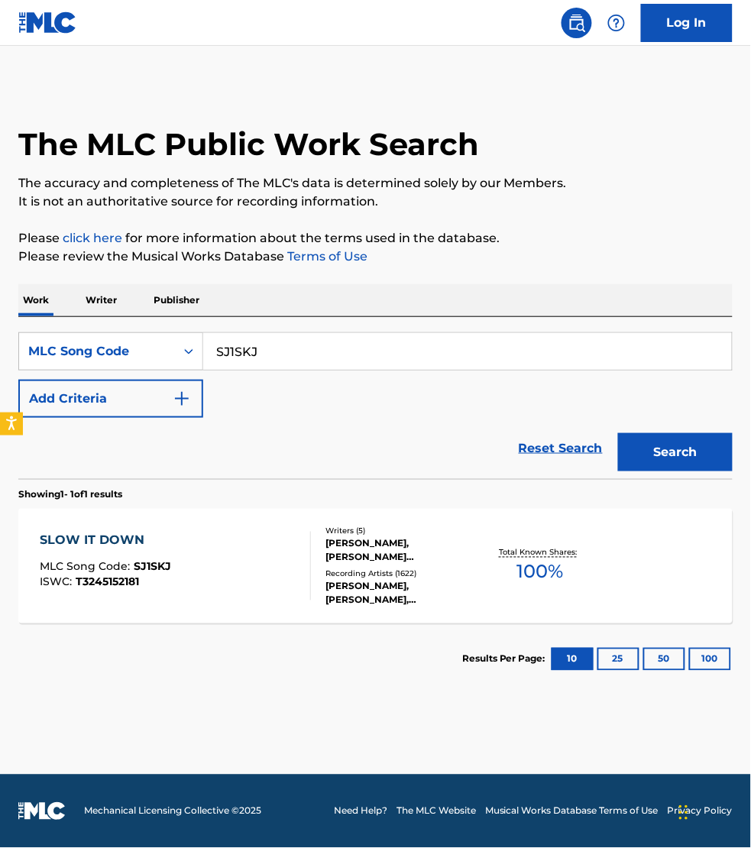
click at [270, 341] on input "SJ1SKJ" at bounding box center [467, 351] width 529 height 37
paste input "BC46CP"
type input "BC46CP"
click at [618, 433] on button "Search" at bounding box center [675, 452] width 115 height 38
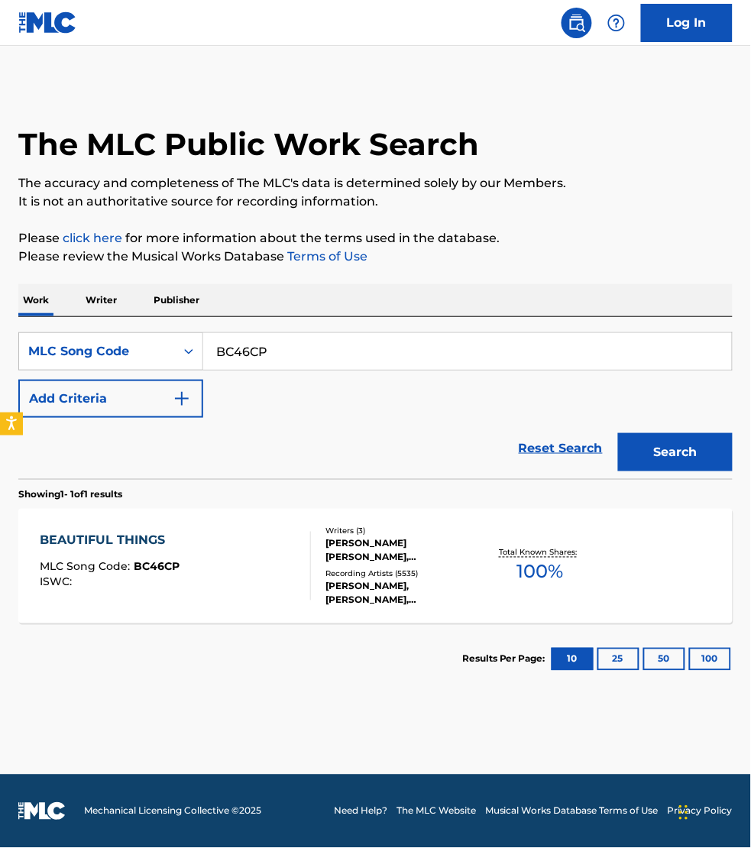
click at [273, 572] on div "BEAUTIFUL THINGS MLC Song Code : BC46CP ISWC :" at bounding box center [175, 566] width 271 height 69
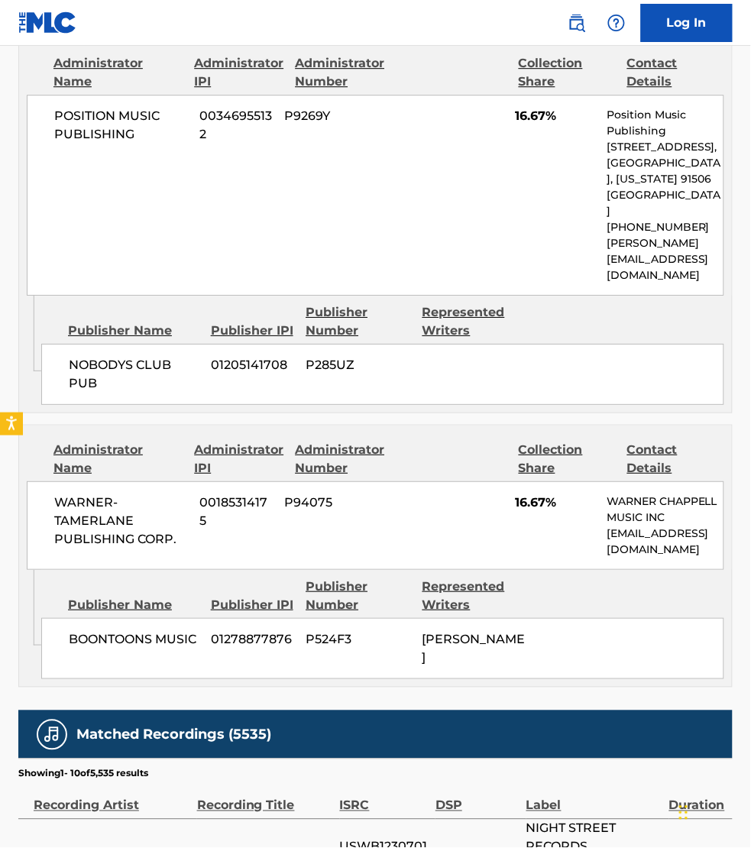
scroll to position [2795, 0]
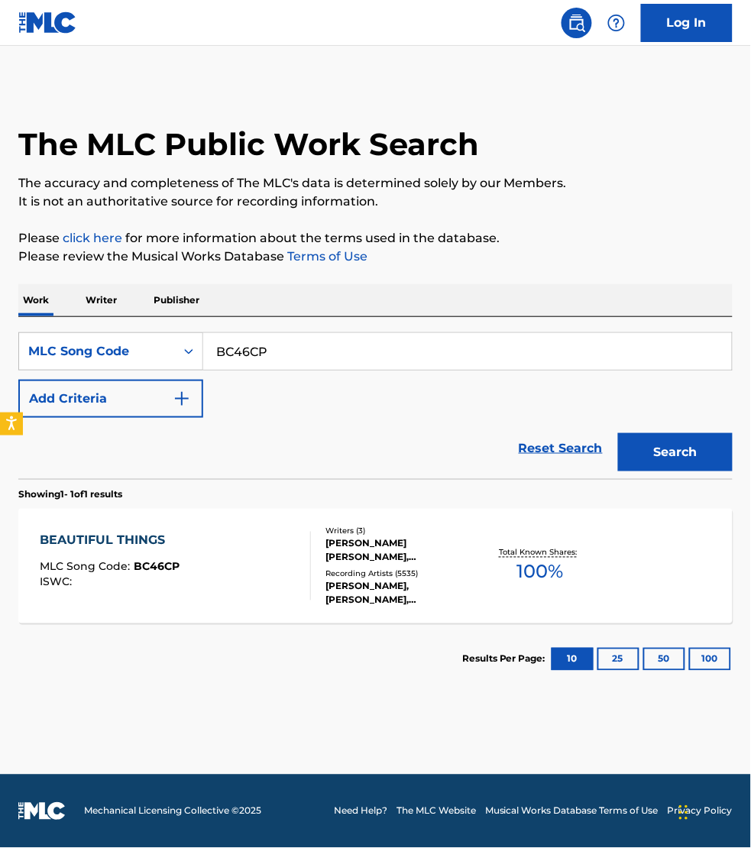
click at [274, 360] on input "BC46CP" at bounding box center [467, 351] width 529 height 37
paste input "A4VK7"
click at [618, 433] on button "Search" at bounding box center [675, 452] width 115 height 38
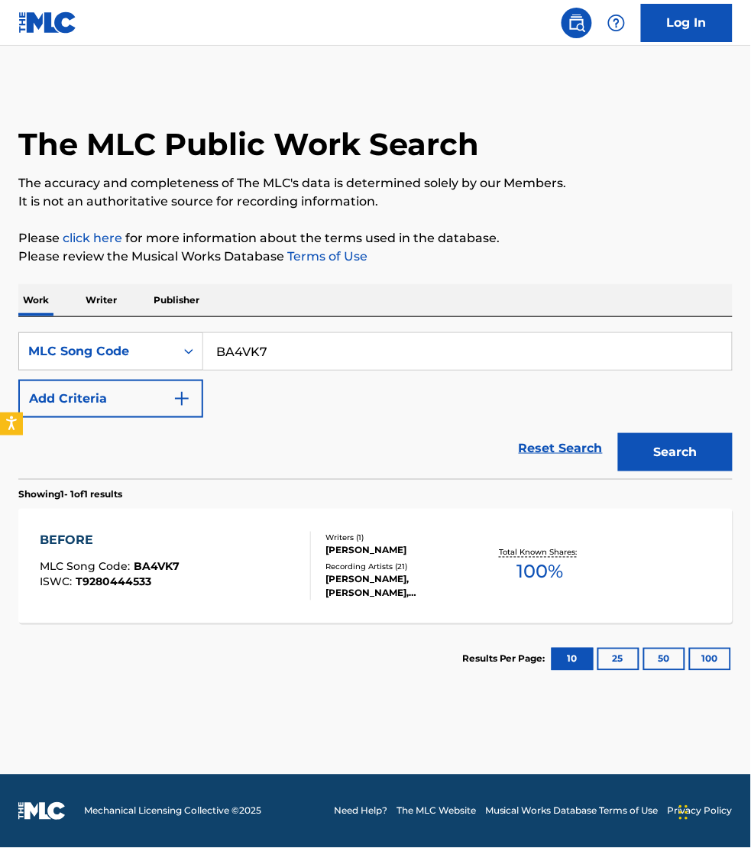
click at [269, 349] on input "BA4VK7" at bounding box center [467, 351] width 529 height 37
paste input "C6U9Y"
type input "BC6U9Y"
click at [618, 433] on button "Search" at bounding box center [675, 452] width 115 height 38
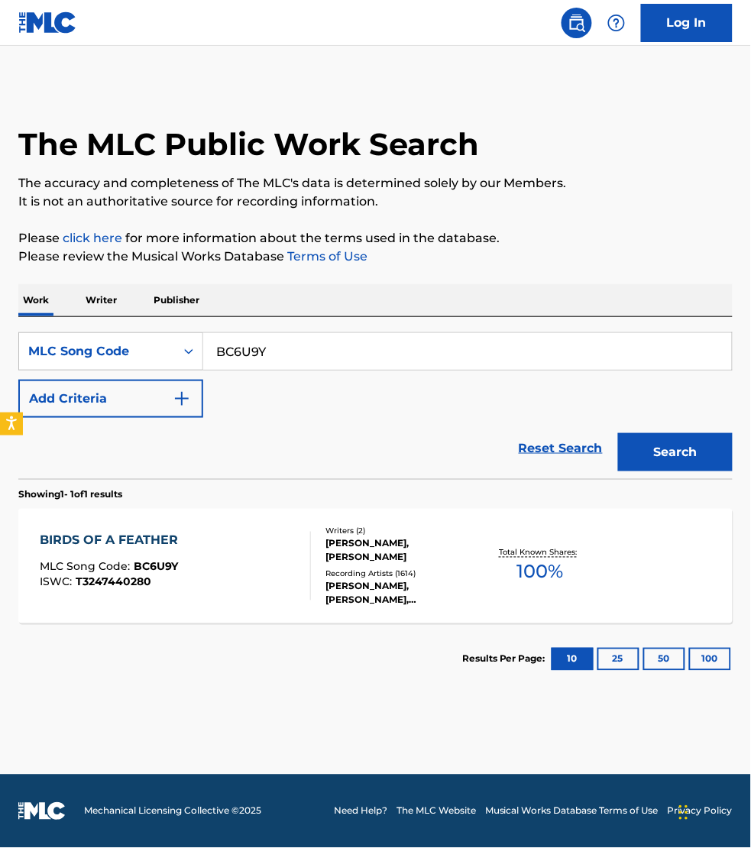
click at [265, 585] on div "BIRDS OF A FEATHER MLC Song Code : BC6U9Y ISWC : T3247440280" at bounding box center [175, 566] width 271 height 69
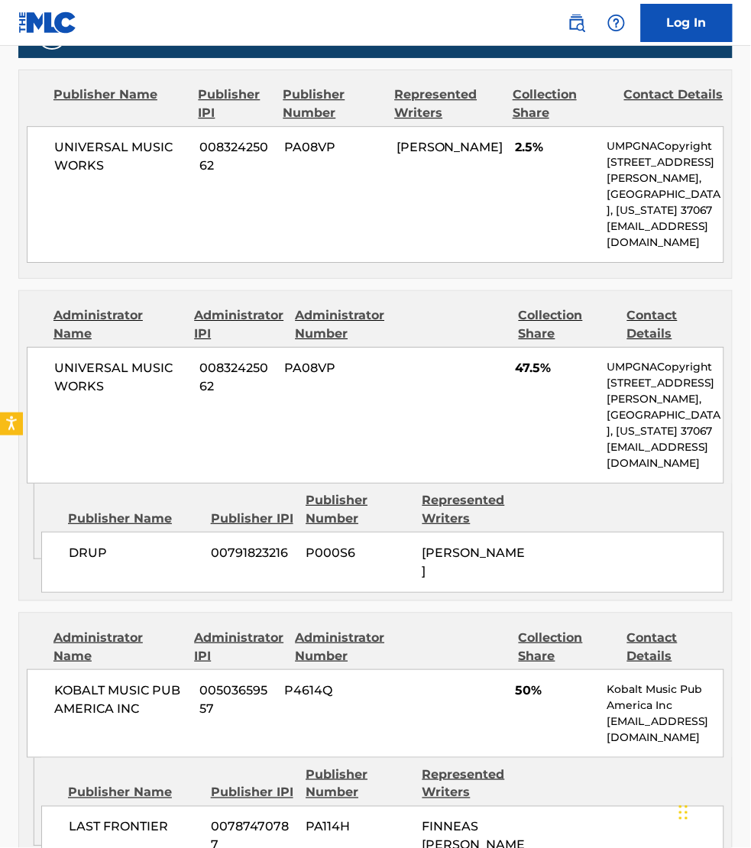
scroll to position [907, 0]
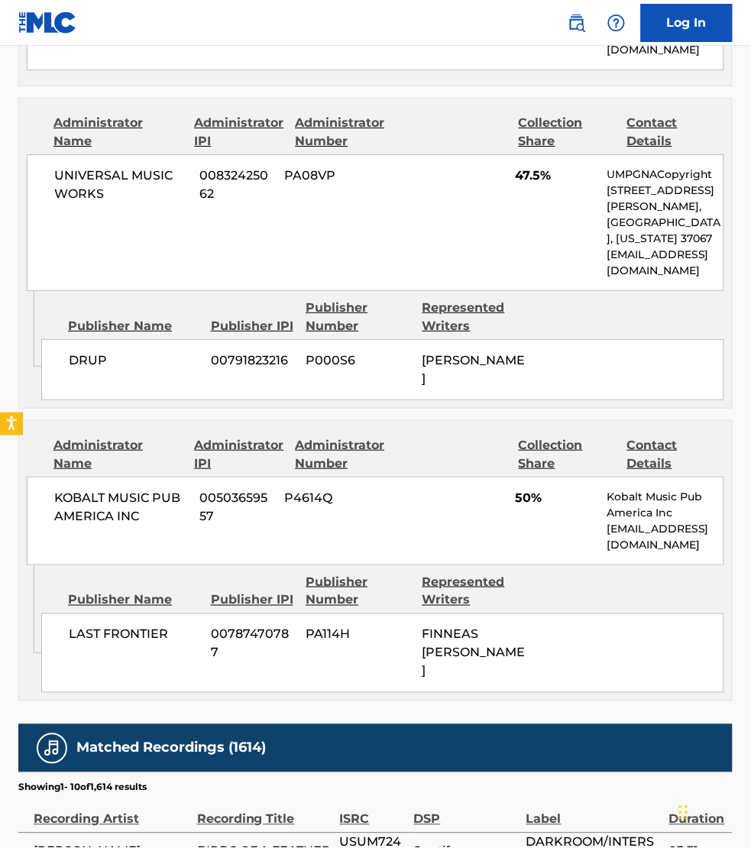
click at [586, 795] on div "Label" at bounding box center [594, 812] width 135 height 34
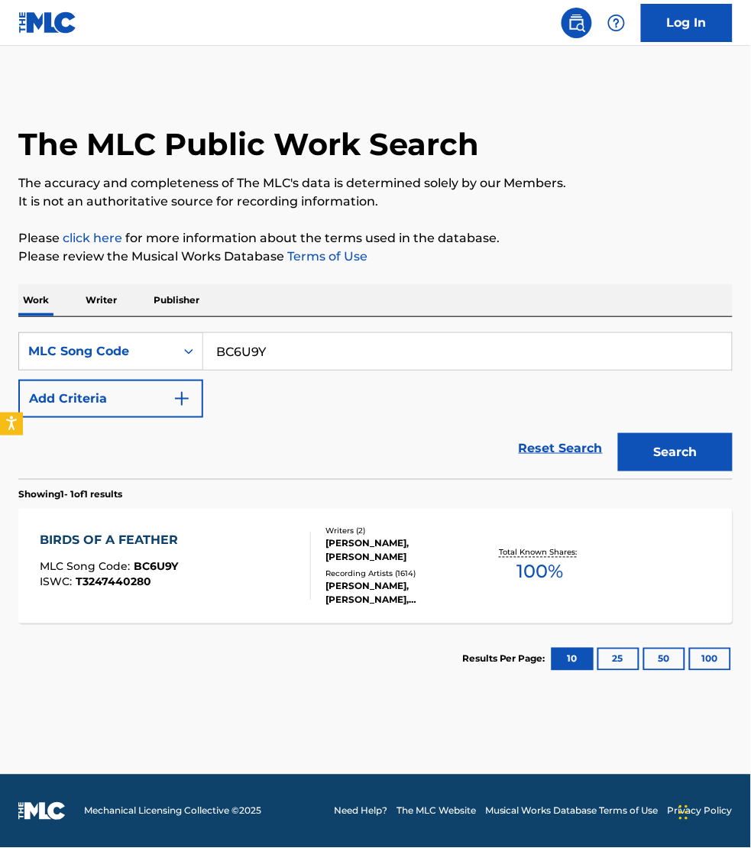
click at [291, 349] on input "BC6U9Y" at bounding box center [467, 351] width 529 height 37
paste input "CB41X4"
type input "CB41X4"
click at [618, 433] on button "Search" at bounding box center [675, 452] width 115 height 38
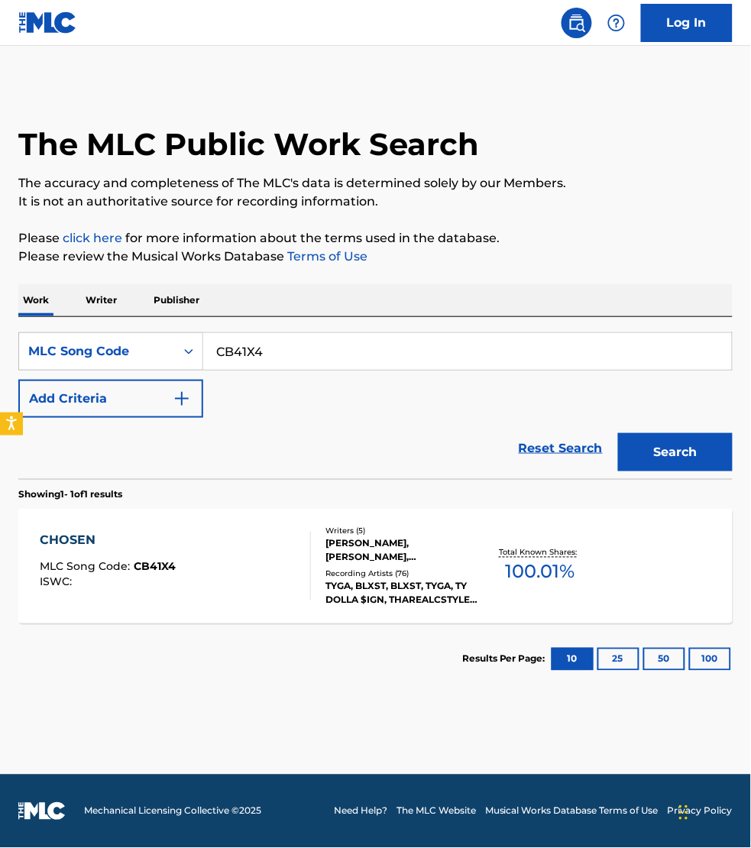
click at [222, 567] on div "CHOSEN MLC Song Code : CB41X4 ISWC :" at bounding box center [175, 566] width 271 height 69
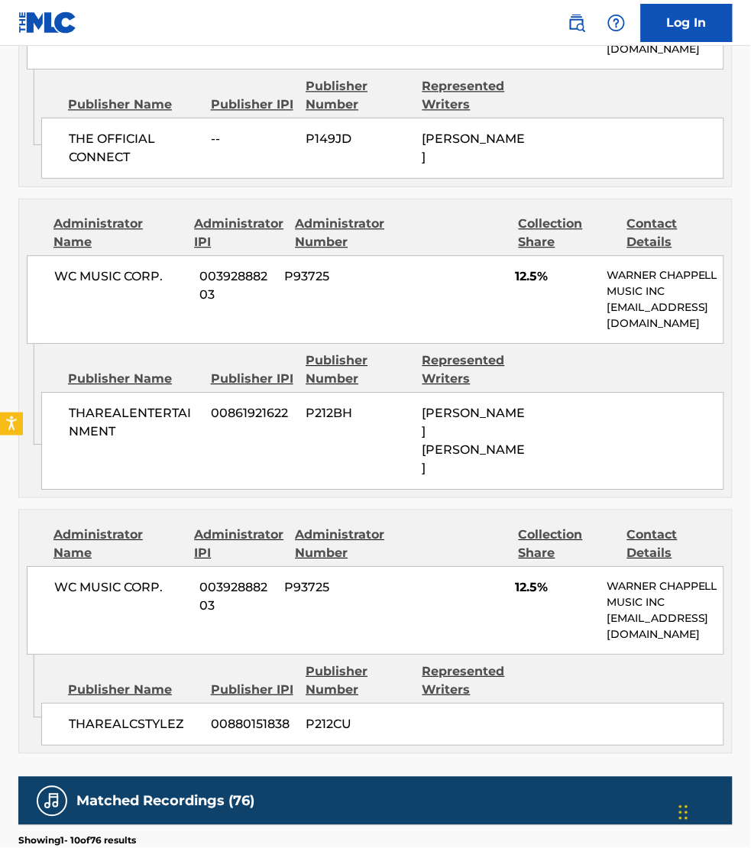
scroll to position [2532, 0]
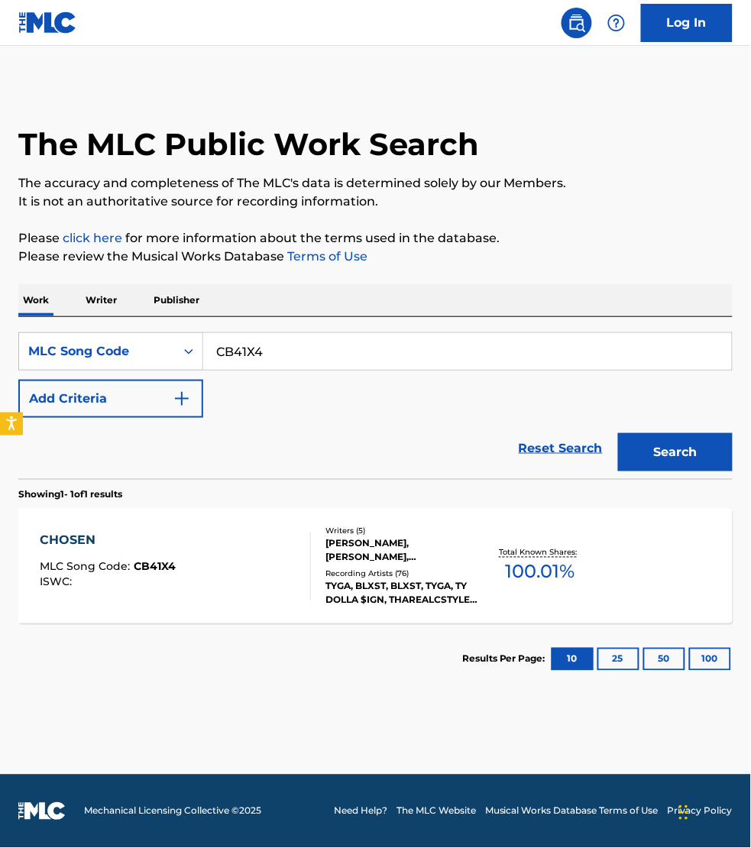
click at [272, 344] on input "CB41X4" at bounding box center [467, 351] width 529 height 37
paste input "DQ7IN7"
type input "DQ7IN7"
click at [618, 433] on button "Search" at bounding box center [675, 452] width 115 height 38
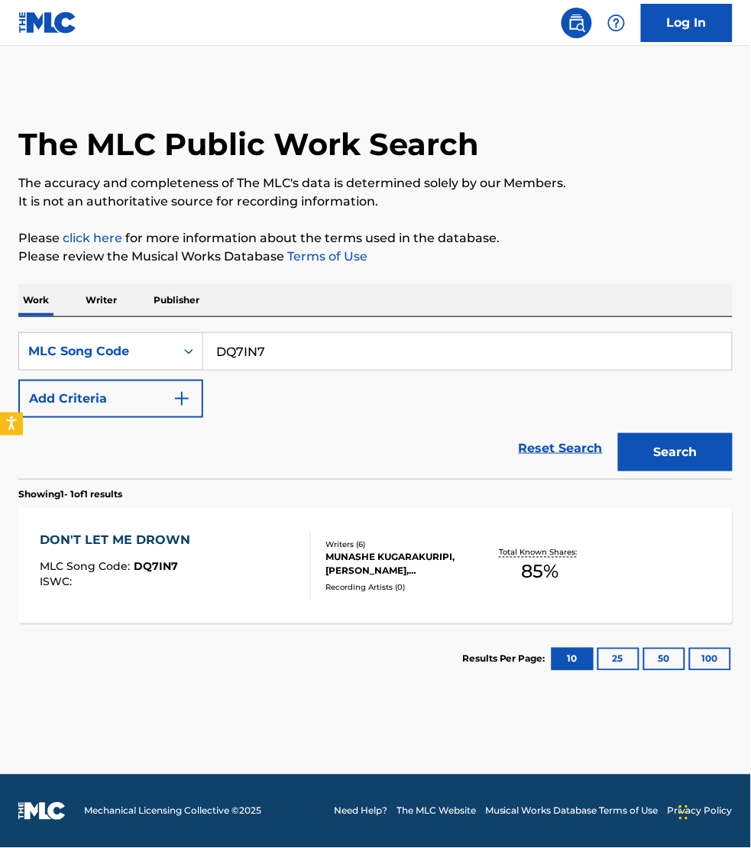
click at [260, 543] on div "DON'T LET ME DROWN MLC Song Code : DQ7IN7 ISWC :" at bounding box center [175, 566] width 271 height 69
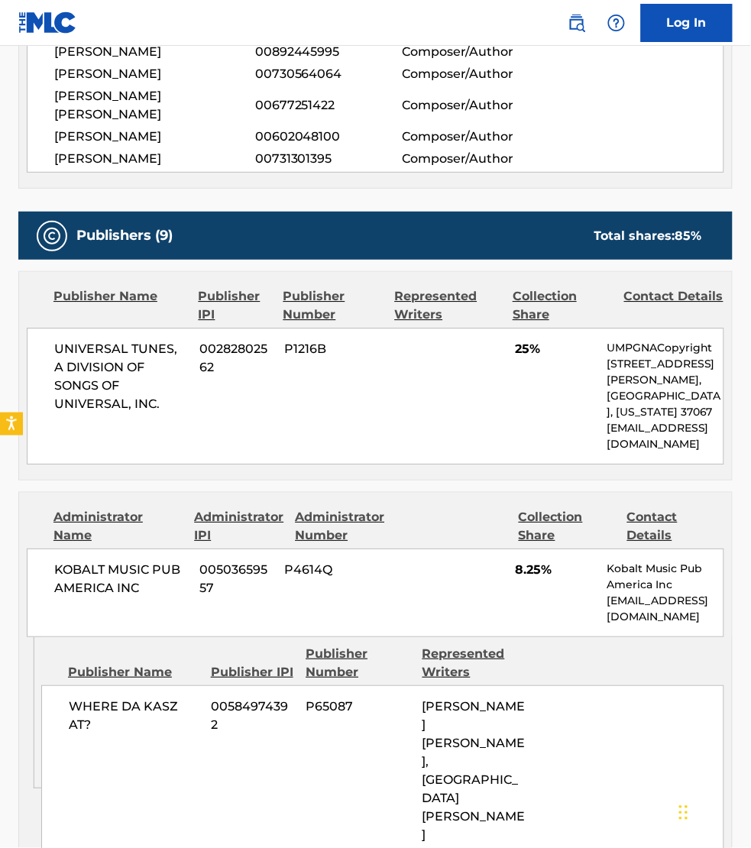
scroll to position [644, 0]
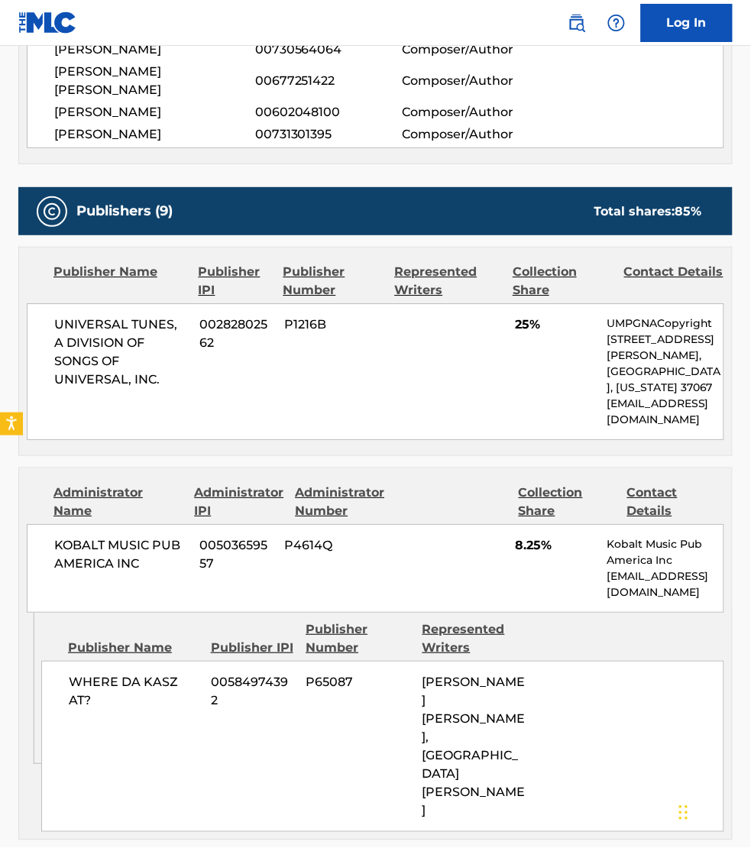
click at [24, 647] on icon "Admin Original Publisher Connecting Line" at bounding box center [30, 690] width 22 height 154
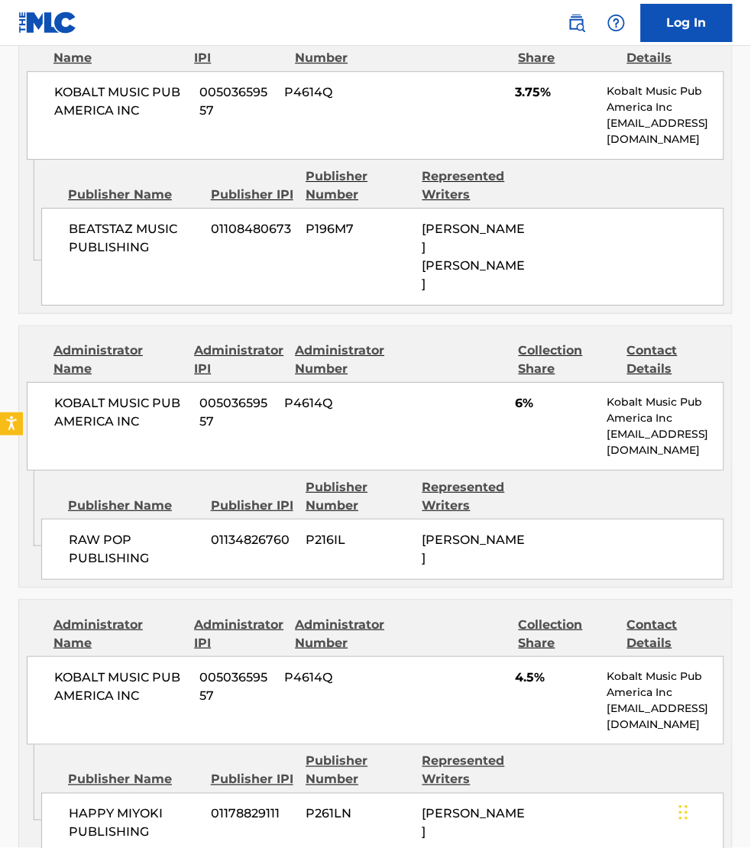
scroll to position [2746, 0]
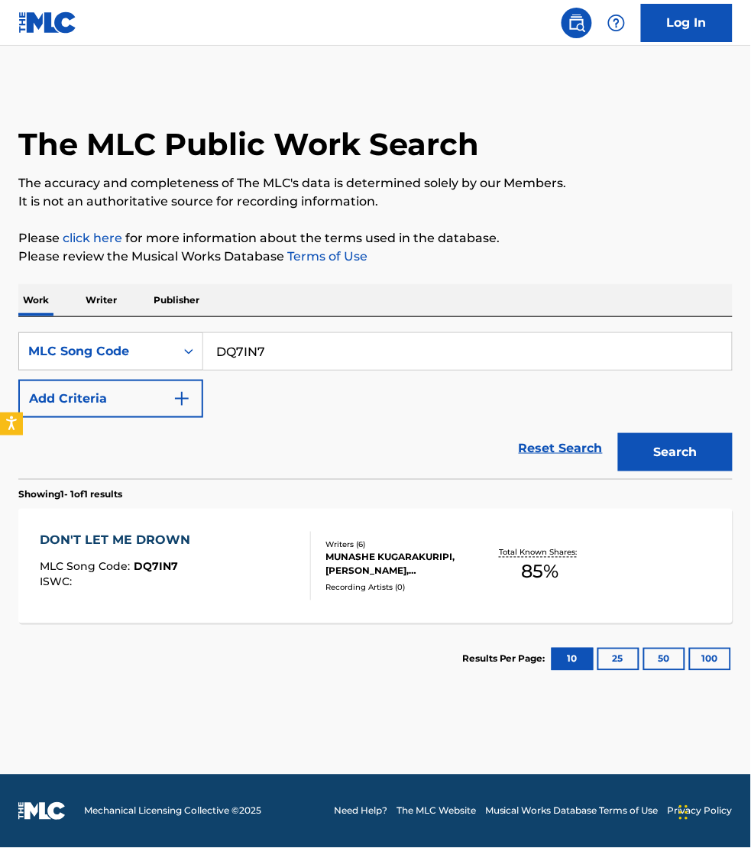
click at [300, 355] on input "DQ7IN7" at bounding box center [467, 351] width 529 height 37
paste input "SVDBQT"
type input "SVDBQT"
click at [618, 433] on button "Search" at bounding box center [675, 452] width 115 height 38
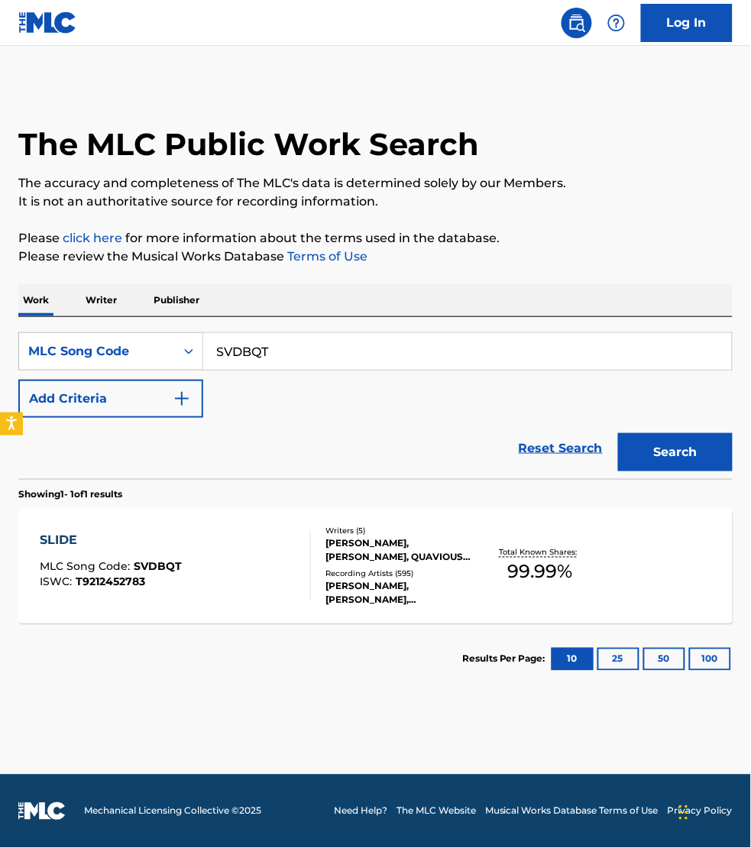
click at [272, 551] on div "SLIDE MLC Song Code : SVDBQT ISWC : T9212452783" at bounding box center [175, 566] width 271 height 69
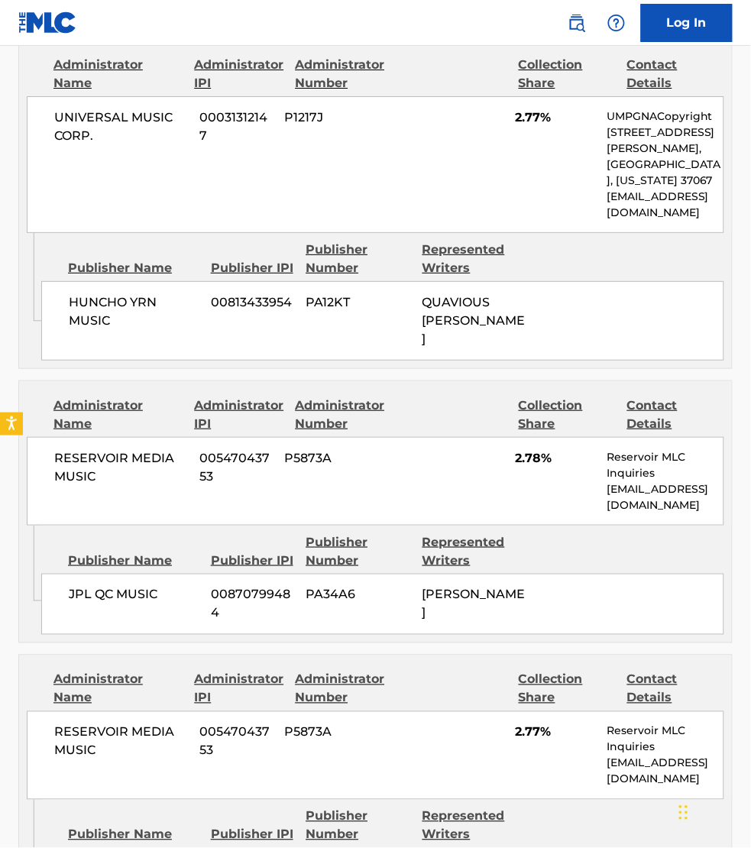
scroll to position [3057, 0]
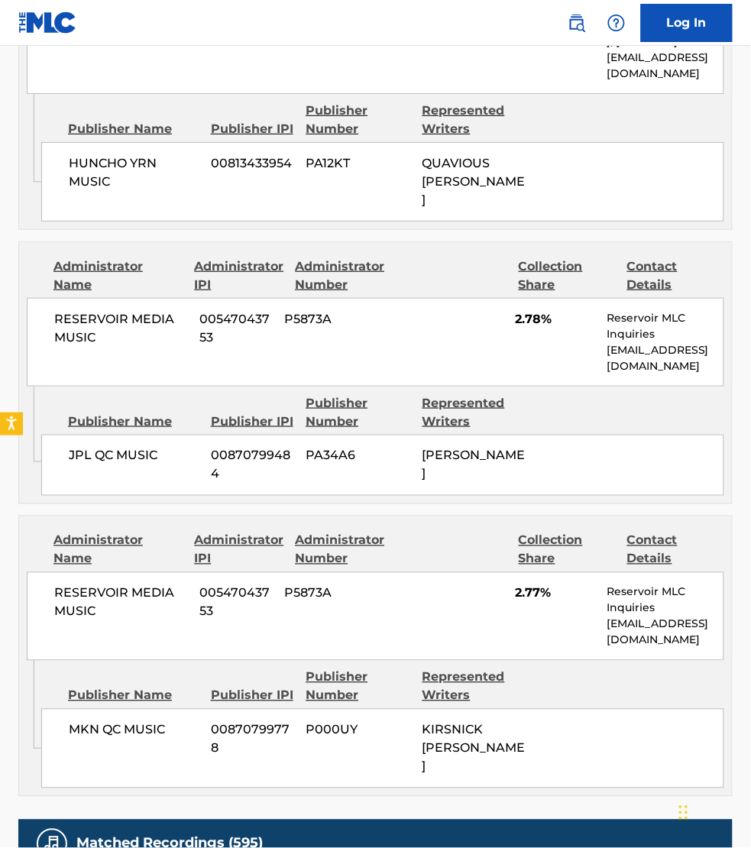
click at [499, 751] on div "Admin Original Publisher Connecting Line Publisher Name Publisher IPI Publisher…" at bounding box center [375, 728] width 713 height 135
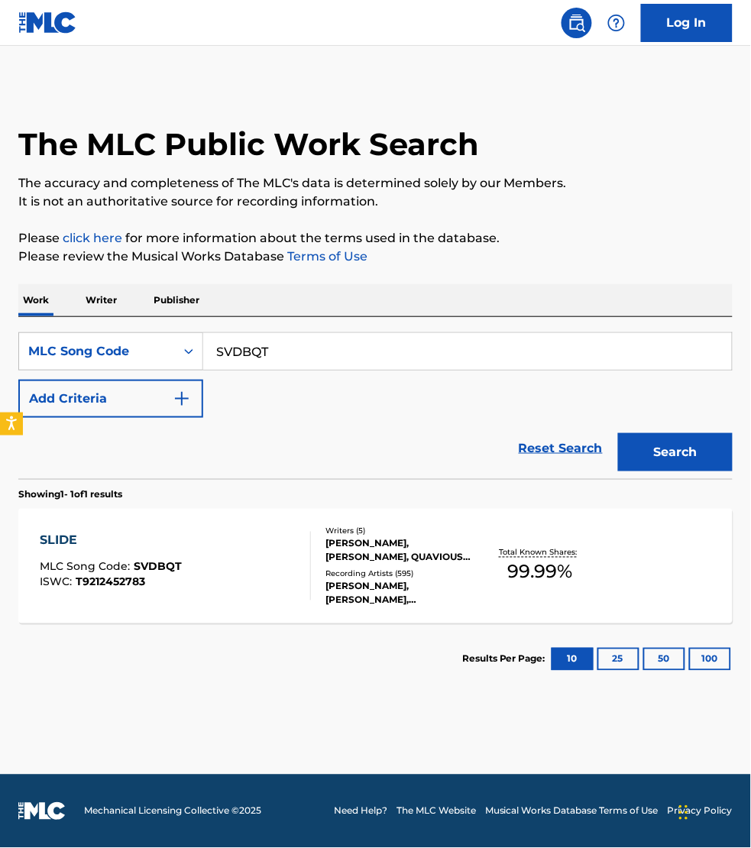
click at [285, 352] on input "SVDBQT" at bounding box center [467, 351] width 529 height 37
paste input "D3KN2"
type input "SD3KN2"
click at [618, 433] on button "Search" at bounding box center [675, 452] width 115 height 38
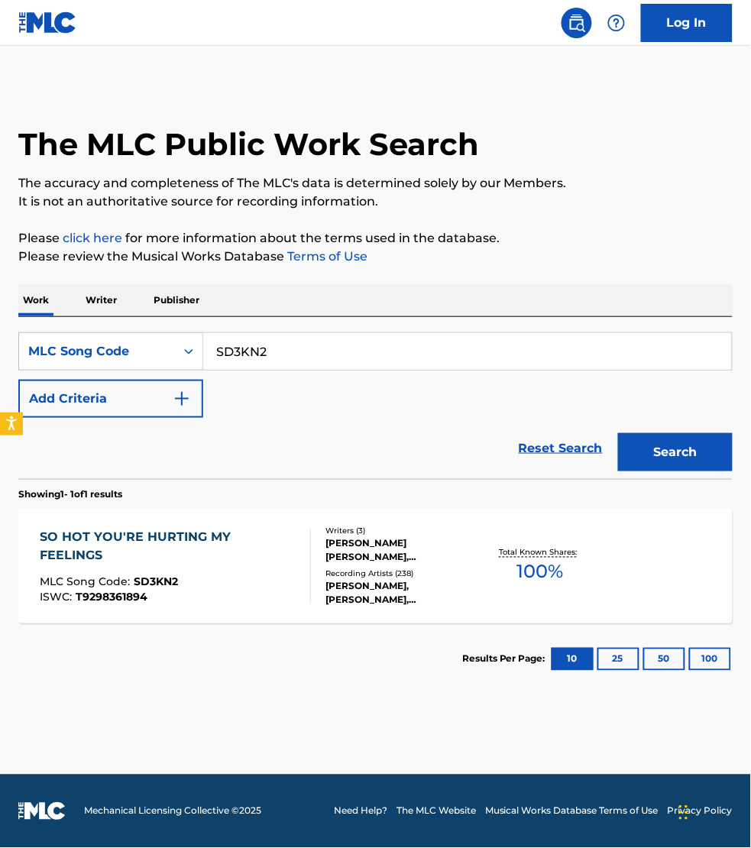
click at [264, 572] on div "SO HOT YOU'RE HURTING MY FEELINGS MLC Song Code : SD3KN2 ISWC : T9298361894" at bounding box center [169, 566] width 258 height 75
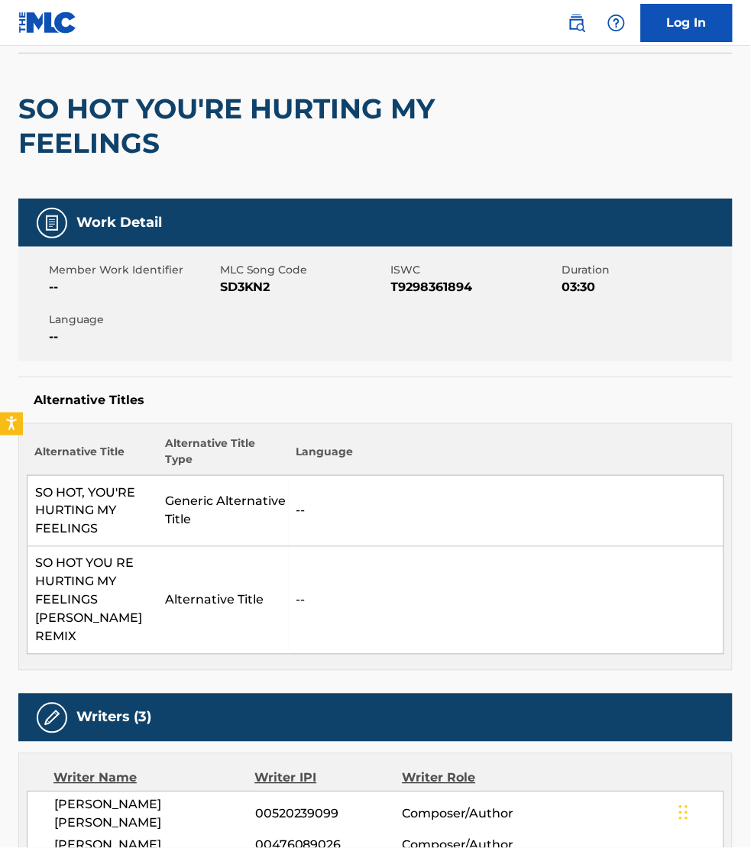
scroll to position [71, 0]
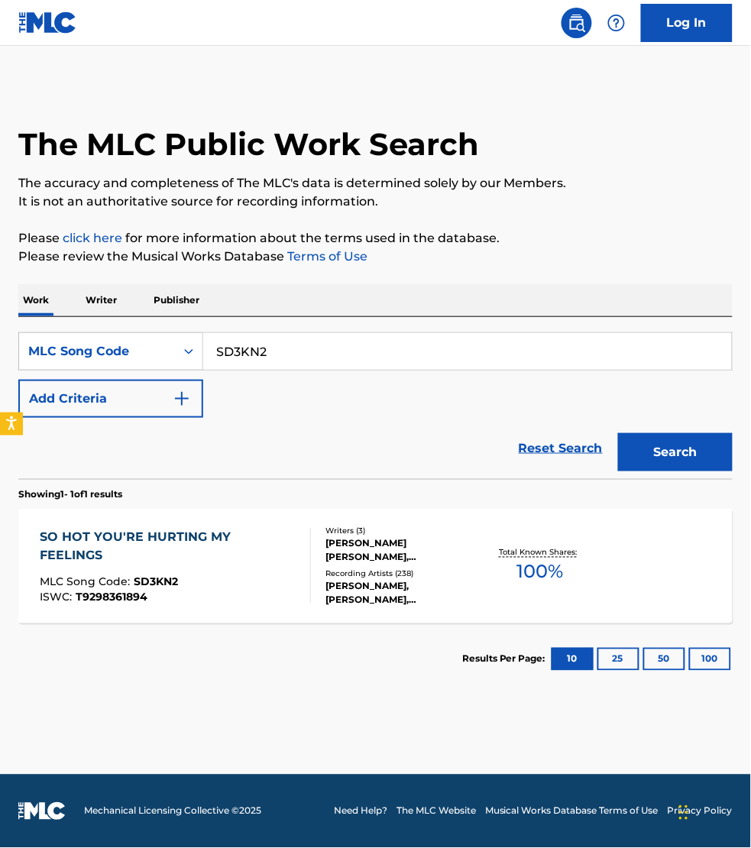
click at [284, 342] on input "SD3KN2" at bounding box center [467, 351] width 529 height 37
paste input "J3KJ1"
type input "SJ3KJ1"
click at [618, 433] on button "Search" at bounding box center [675, 452] width 115 height 38
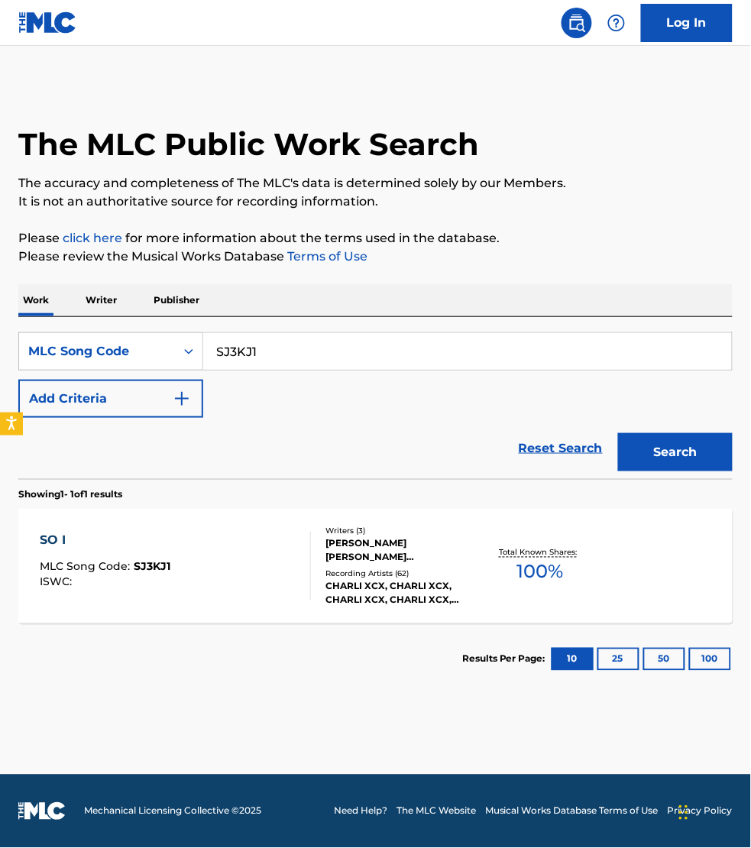
click at [269, 559] on div "SO I MLC Song Code : SJ3KJ1 ISWC :" at bounding box center [175, 566] width 271 height 69
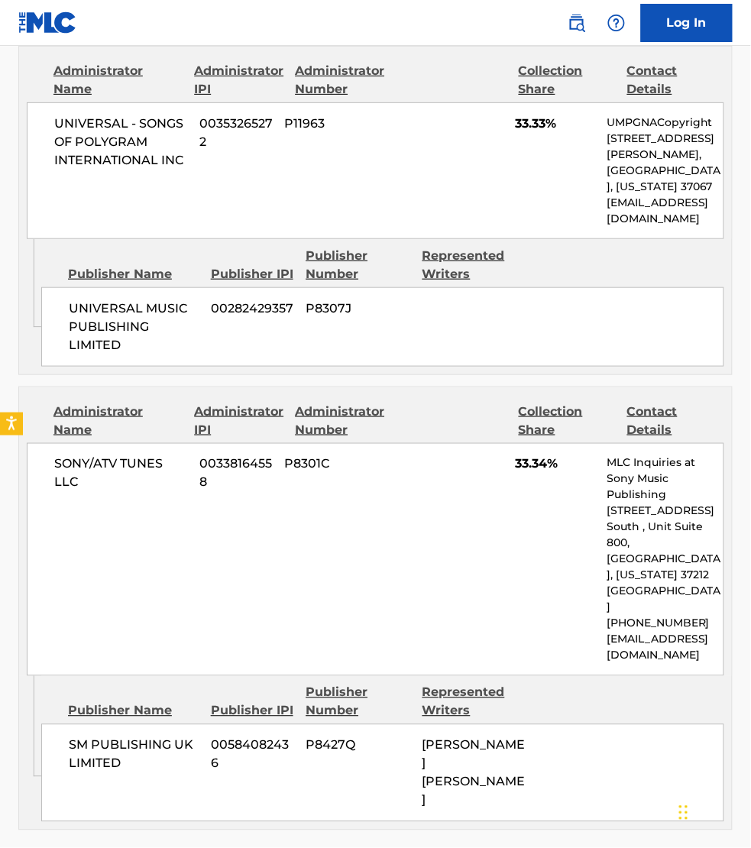
scroll to position [1075, 0]
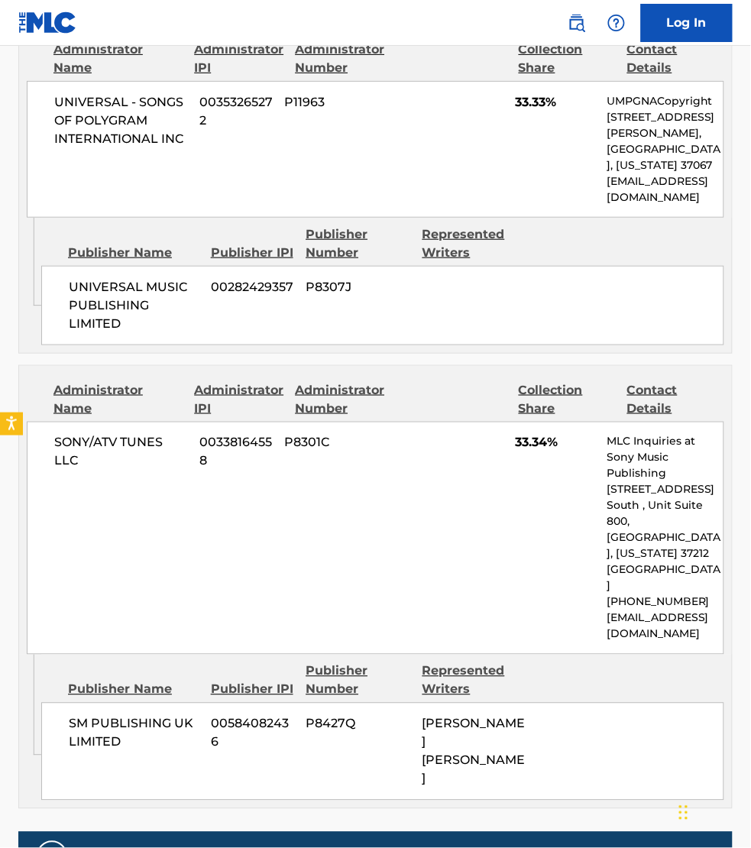
drag, startPoint x: 530, startPoint y: 776, endPoint x: 322, endPoint y: 613, distance: 264.1
click at [529, 776] on div "Admin Original Publisher Connecting Line Publisher Name Publisher IPI Publisher…" at bounding box center [375, 732] width 713 height 154
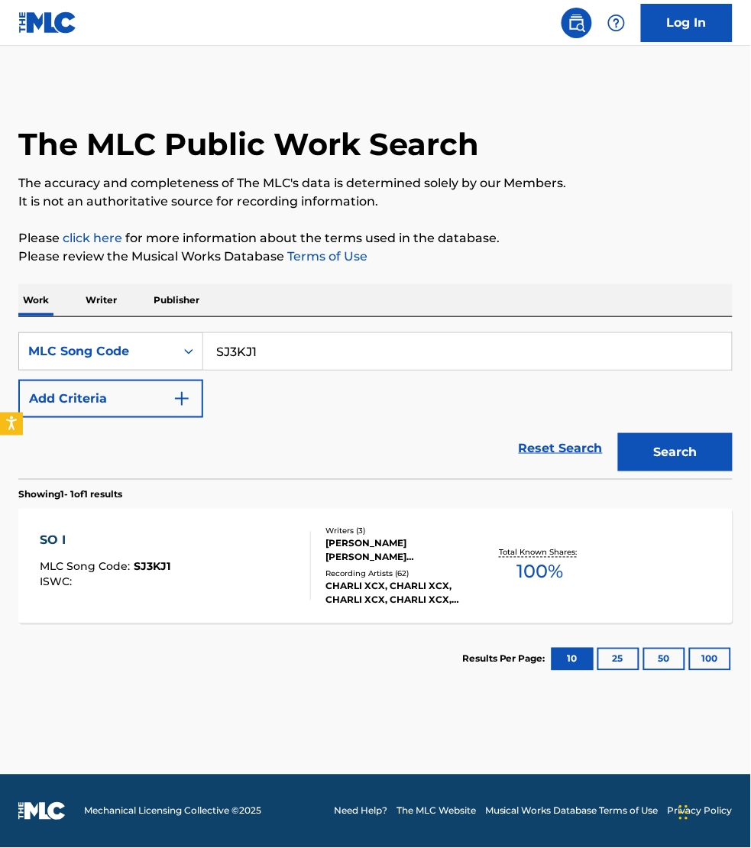
click at [270, 350] on input "SJ3KJ1" at bounding box center [467, 351] width 529 height 37
paste input "FC028R"
type input "FC028R"
click at [618, 433] on button "Search" at bounding box center [675, 452] width 115 height 38
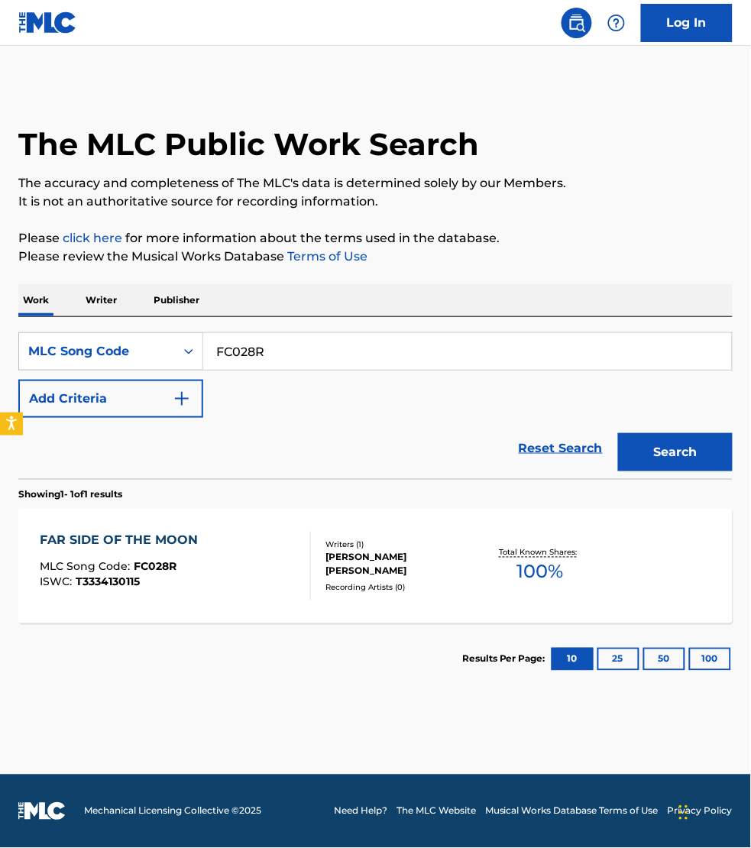
click at [264, 560] on div "FAR SIDE OF THE MOON MLC Song Code : FC028R ISWC : T3334130115" at bounding box center [175, 566] width 271 height 69
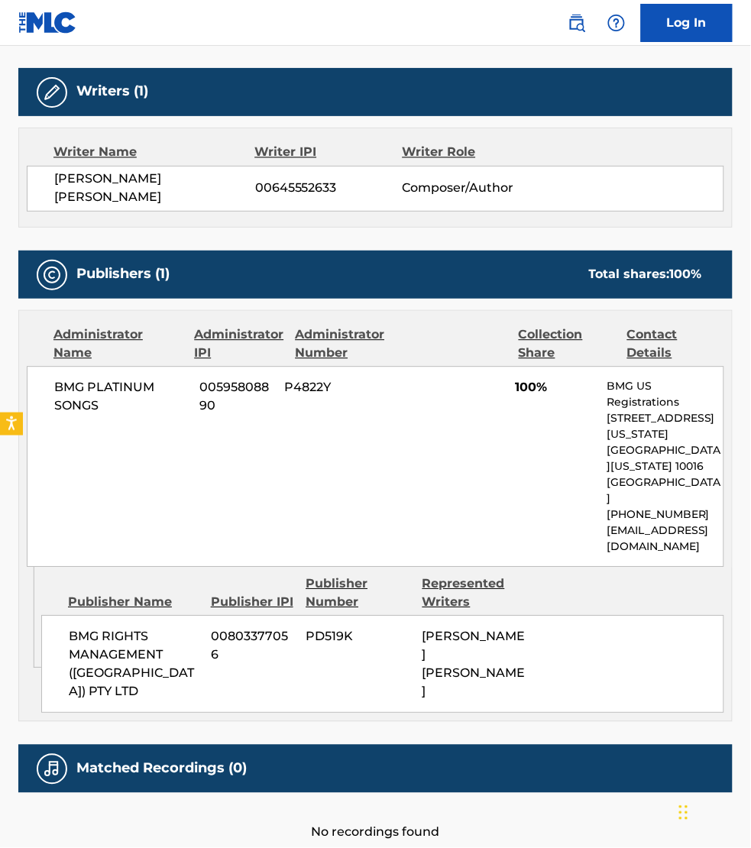
scroll to position [501, 0]
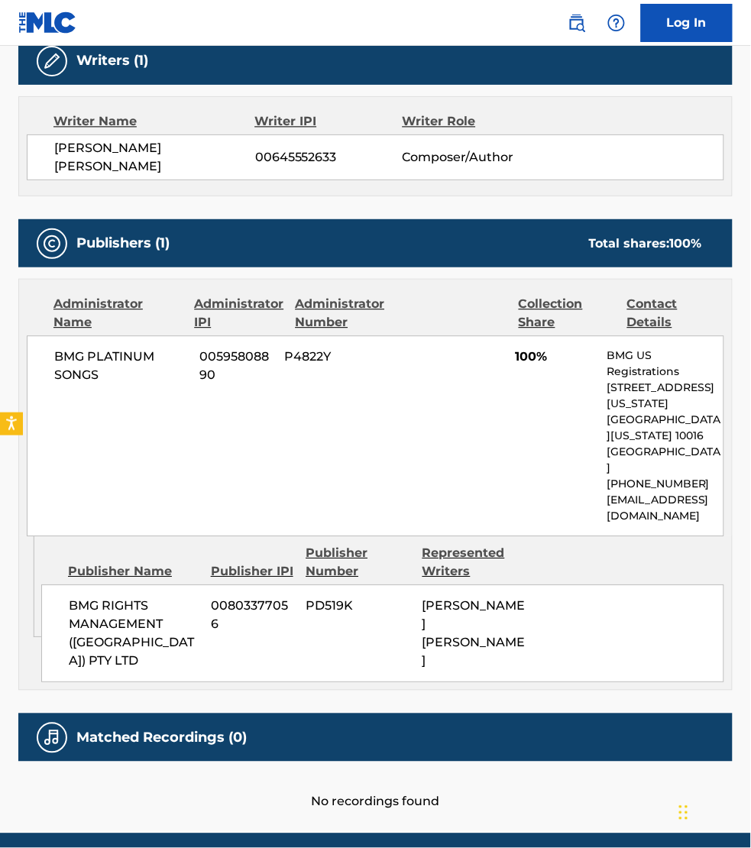
click at [581, 769] on div "No recordings found" at bounding box center [375, 786] width 715 height 49
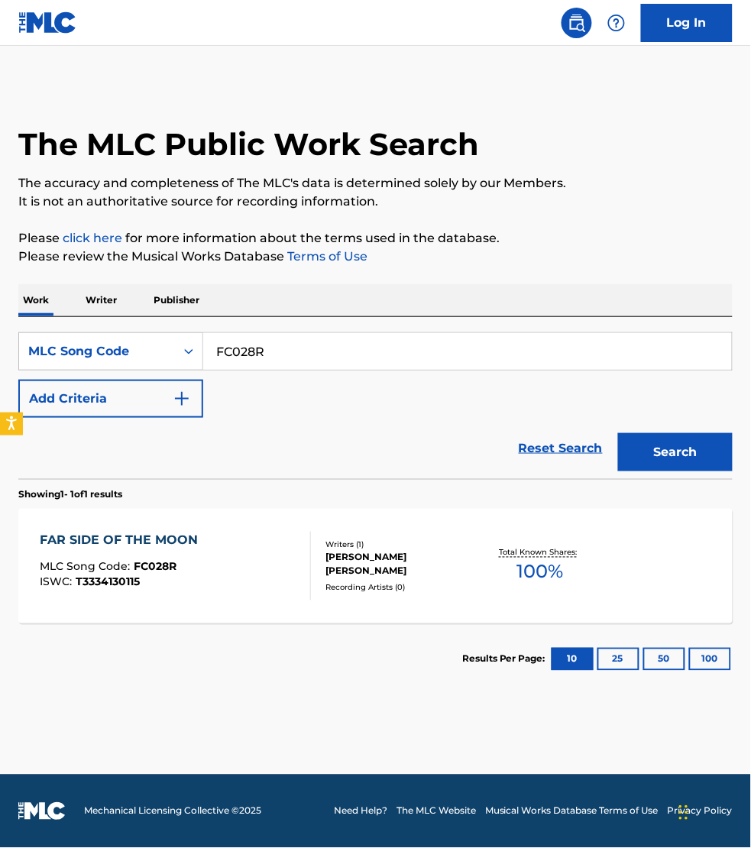
click at [276, 348] on input "FC028R" at bounding box center [467, 351] width 529 height 37
paste input "BD1BTY"
type input "BD1BTY"
click at [618, 433] on button "Search" at bounding box center [675, 452] width 115 height 38
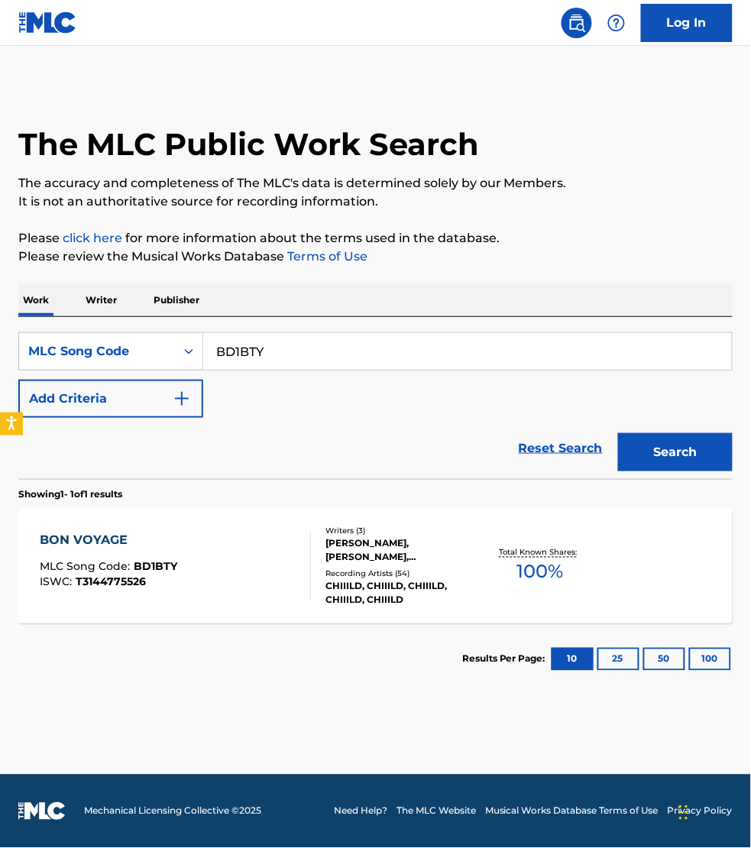
click at [268, 547] on div "BON VOYAGE MLC Song Code : BD1BTY ISWC : T3144775526" at bounding box center [175, 566] width 271 height 69
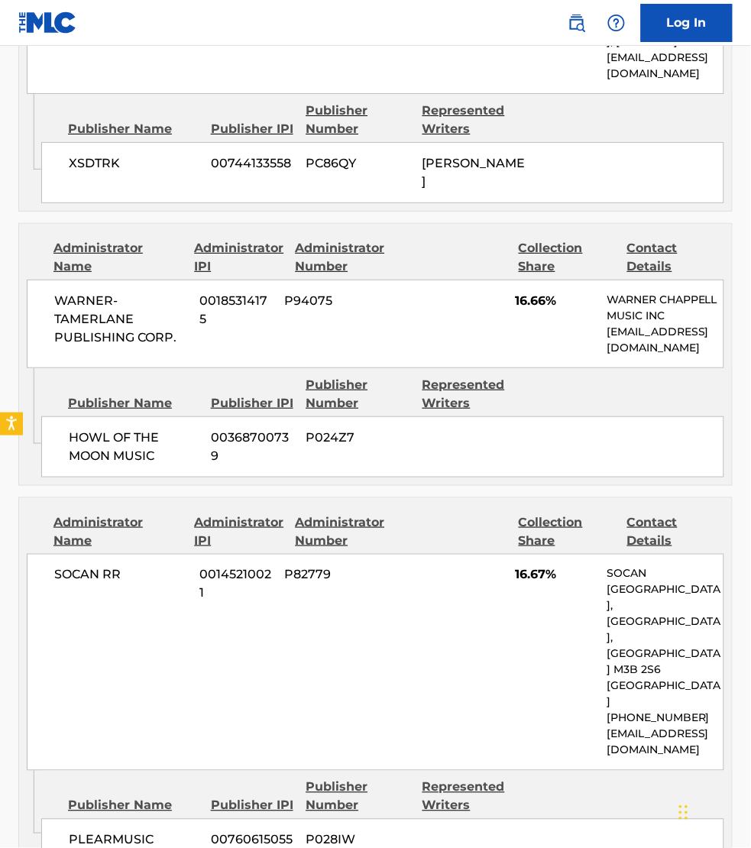
scroll to position [1935, 0]
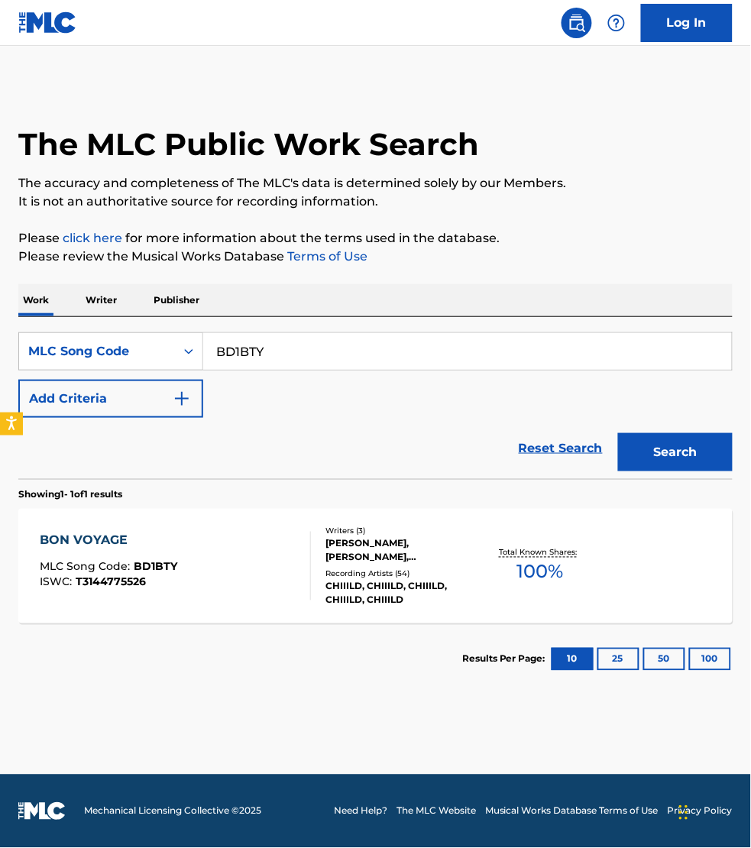
click at [300, 345] on input "BD1BTY" at bounding box center [467, 351] width 529 height 37
paste input "IG69AE"
type input "IG69AE"
click at [618, 433] on button "Search" at bounding box center [675, 452] width 115 height 38
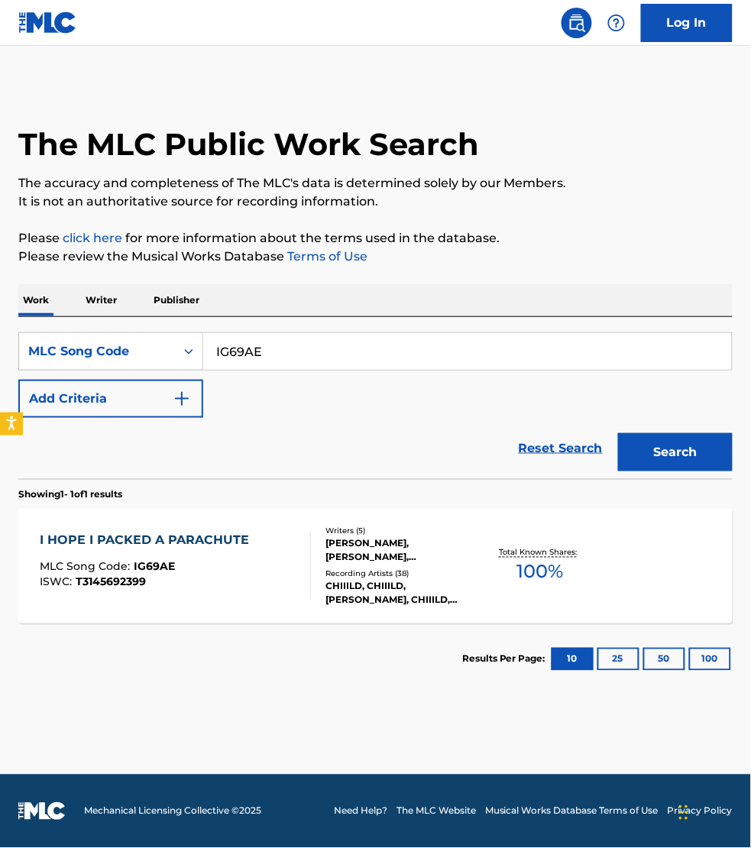
click at [256, 586] on div "I HOPE I PACKED A PARACHUTE MLC Song Code : IG69AE ISWC : T3145692399" at bounding box center [175, 566] width 271 height 69
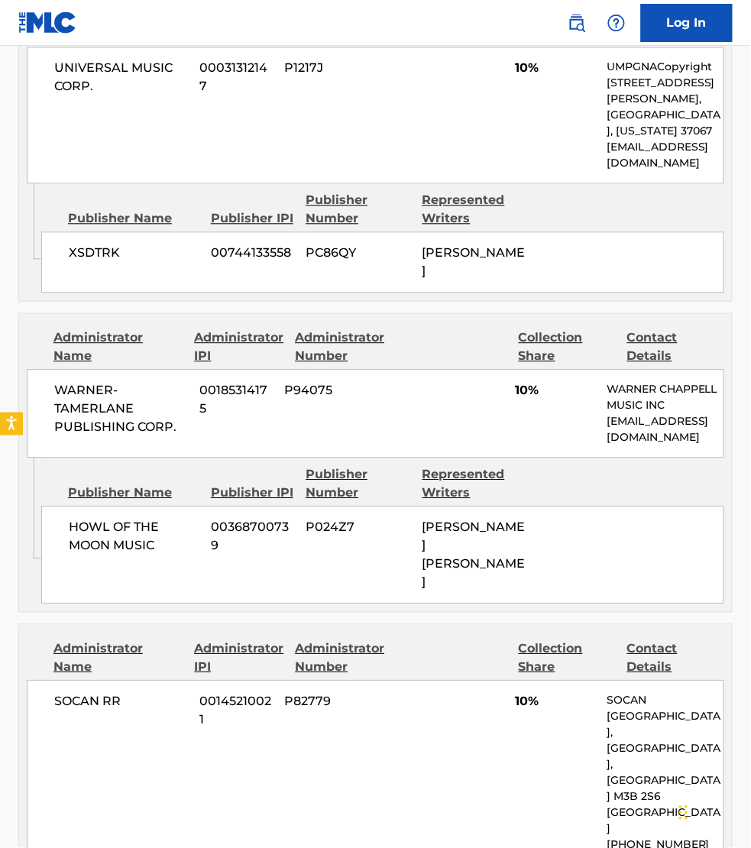
scroll to position [2603, 0]
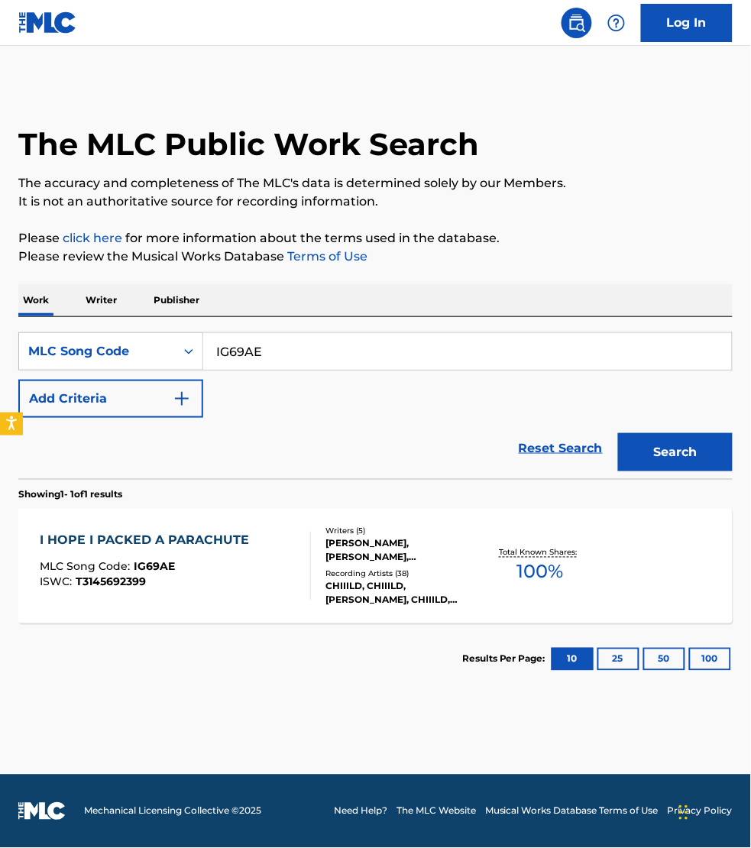
click at [269, 357] on input "IG69AE" at bounding box center [467, 351] width 529 height 37
paste input "BA44QK"
type input "BA44QK"
click at [618, 433] on button "Search" at bounding box center [675, 452] width 115 height 38
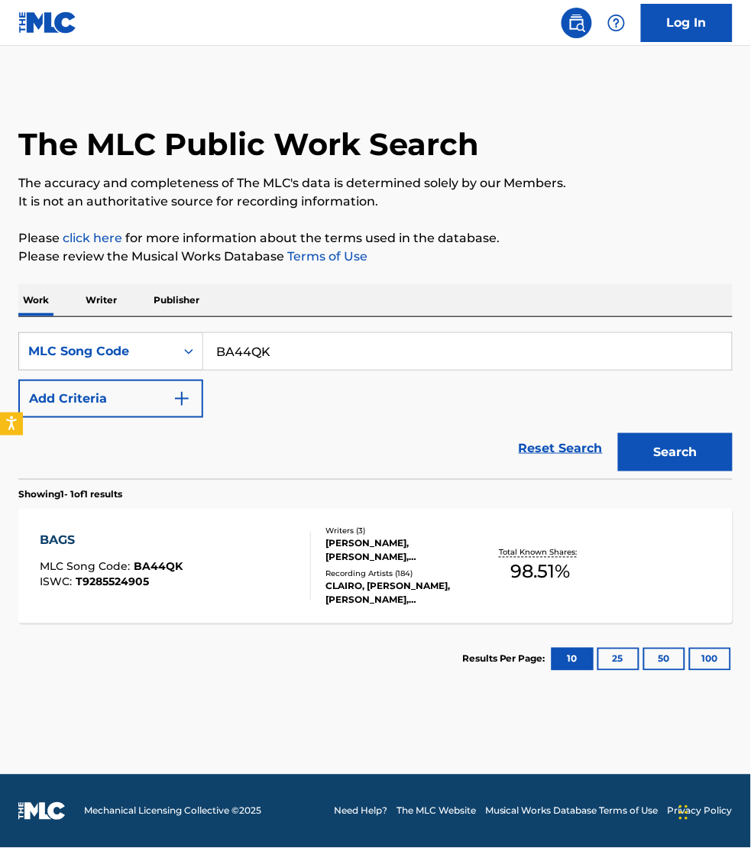
click at [261, 552] on div "BAGS MLC Song Code : BA44QK ISWC : T9285524905" at bounding box center [175, 566] width 271 height 69
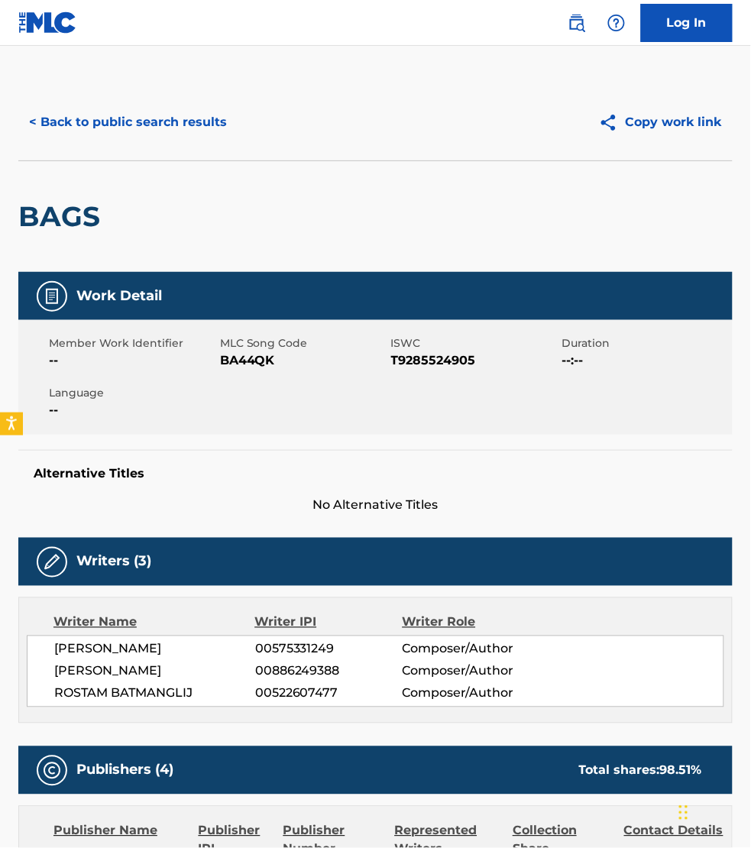
click at [248, 360] on span "BA44QK" at bounding box center [303, 361] width 167 height 18
copy span "BA44QK"
click at [521, 774] on div "Publishers (4) Total shares: 98.51 %" at bounding box center [375, 771] width 715 height 48
click at [83, 118] on button "< Back to public search results" at bounding box center [127, 122] width 219 height 38
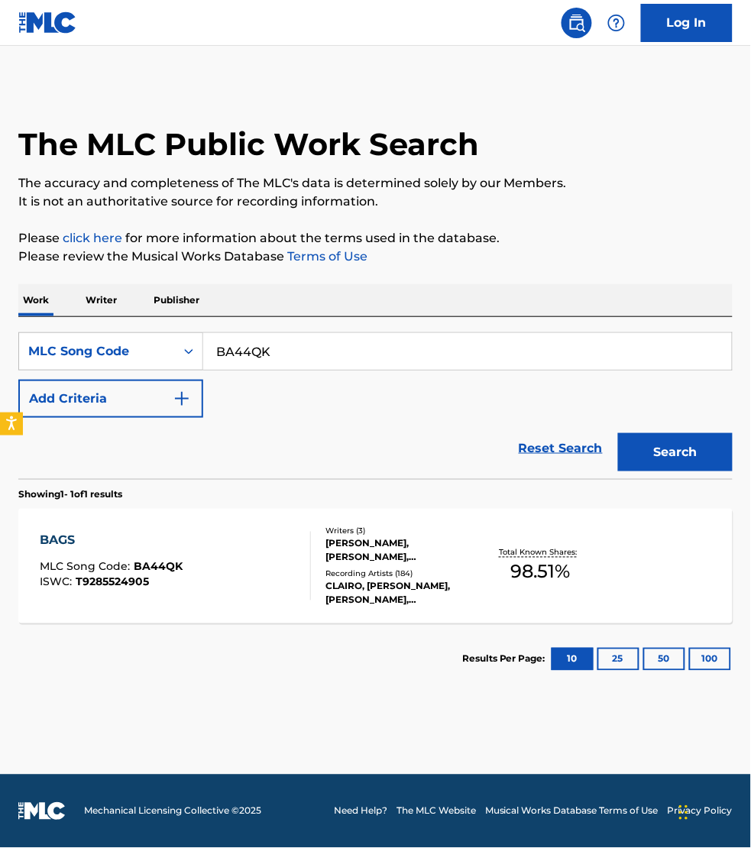
click at [284, 348] on input "BA44QK" at bounding box center [467, 351] width 529 height 37
paste input "AE5CVQ"
type input "AE5CVQ"
click at [618, 433] on button "Search" at bounding box center [675, 452] width 115 height 38
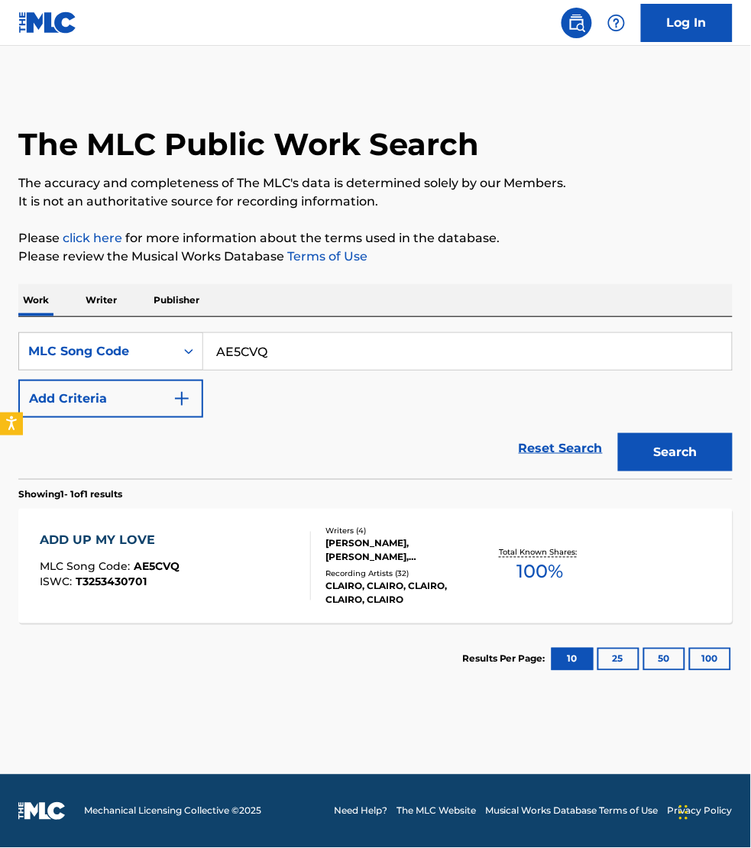
click at [284, 556] on div "ADD UP MY LOVE MLC Song Code : AE5CVQ ISWC : T3253430701" at bounding box center [175, 566] width 271 height 69
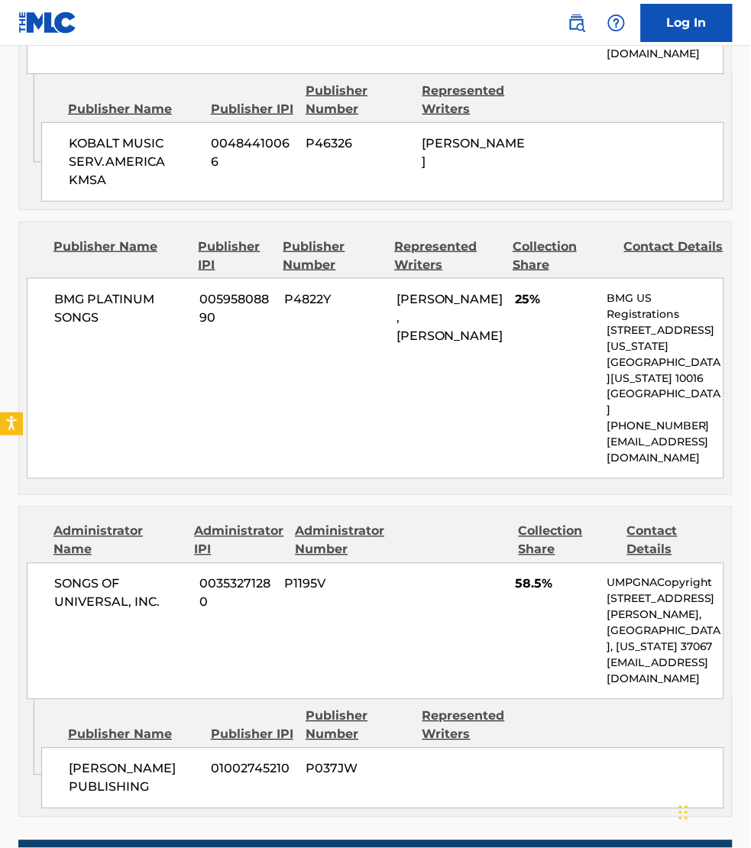
scroll to position [1122, 0]
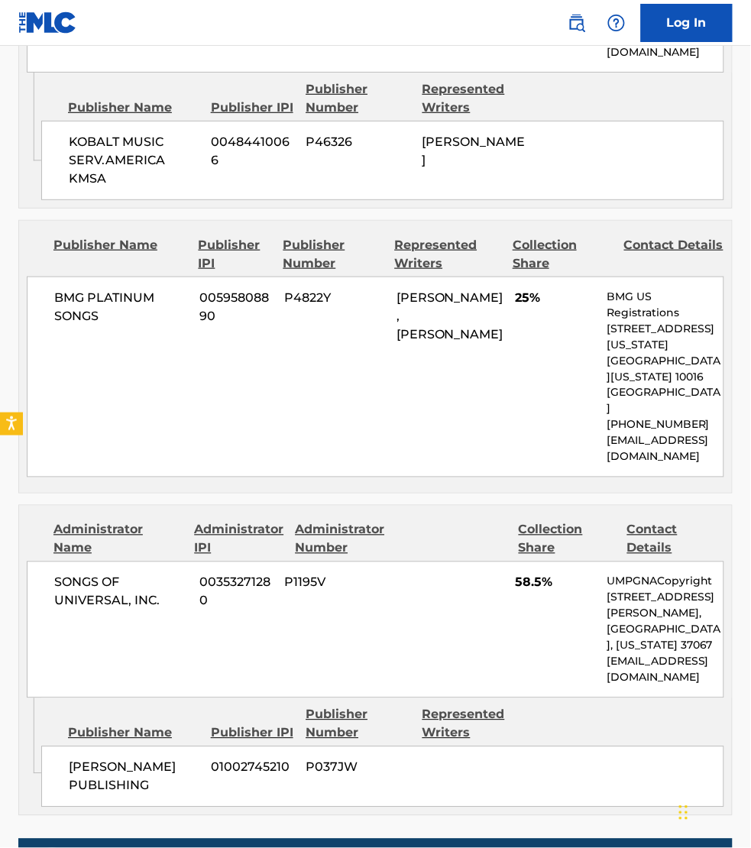
drag, startPoint x: 560, startPoint y: 796, endPoint x: 528, endPoint y: 773, distance: 39.3
click at [560, 796] on div "Work Detail Member Work Identifier -- MLC Song Code AE5CVQ ISWC T3253430701 Dur…" at bounding box center [375, 267] width 715 height 2235
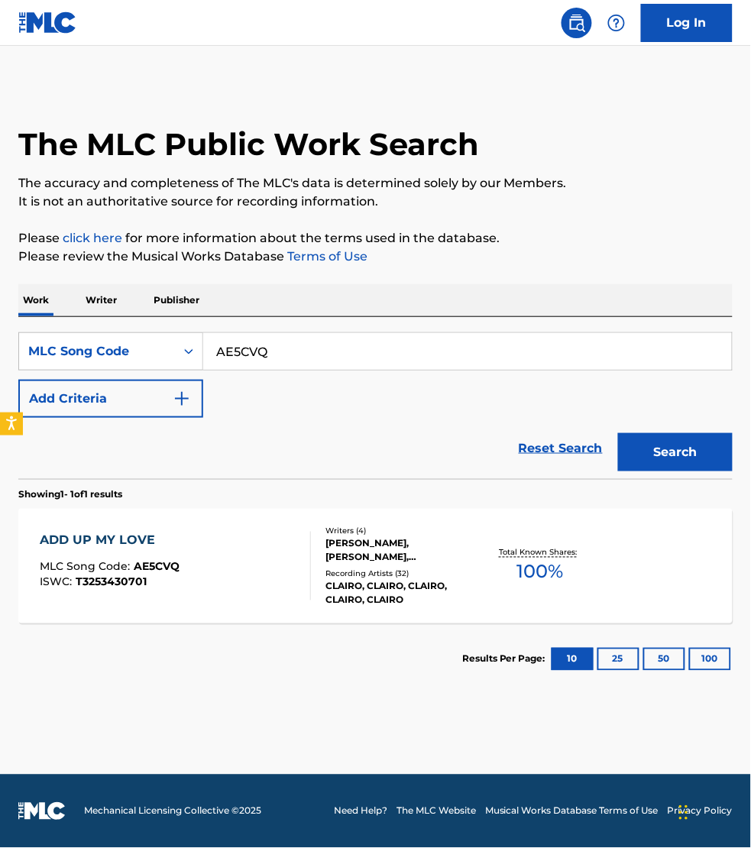
click at [283, 352] on input "AE5CVQ" at bounding box center [467, 351] width 529 height 37
paste input "S88F98"
type input "S88F98"
click at [618, 433] on button "Search" at bounding box center [675, 452] width 115 height 38
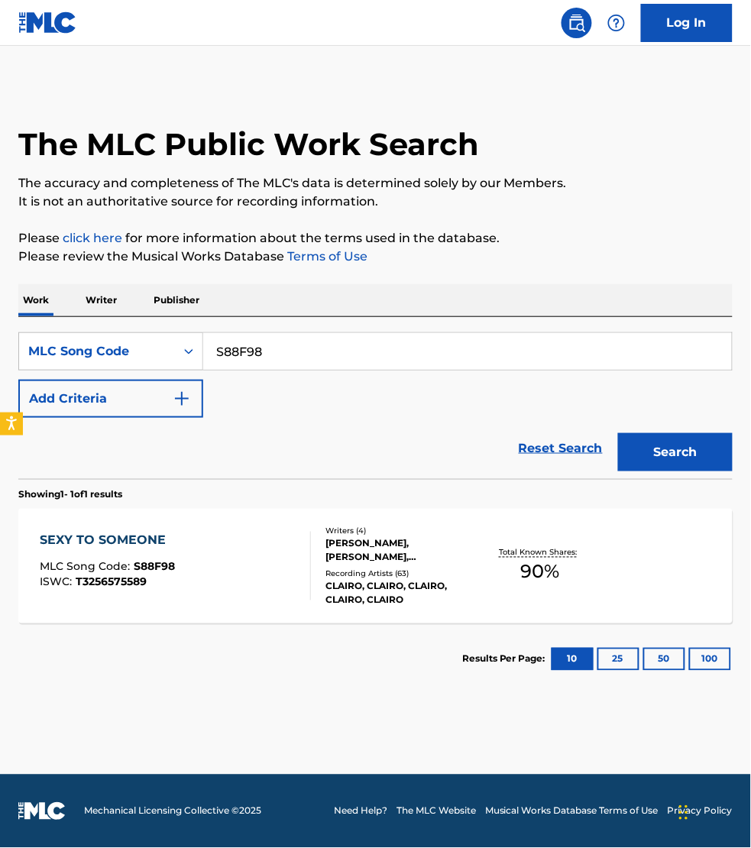
click at [291, 573] on div "SEXY TO SOMEONE MLC Song Code : S88F98 ISWC : T3256575589" at bounding box center [175, 566] width 271 height 69
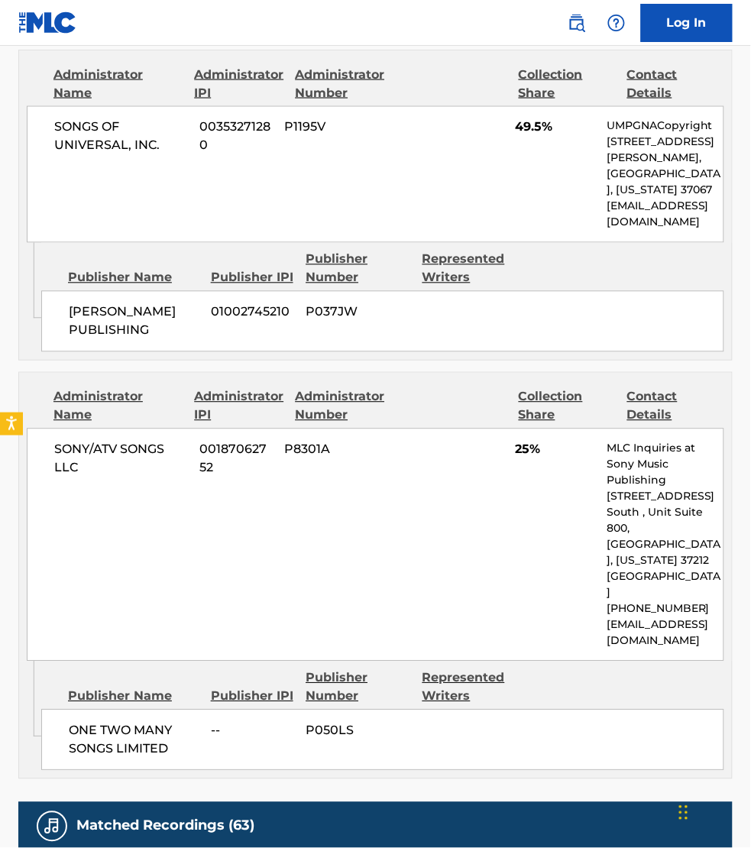
scroll to position [1433, 0]
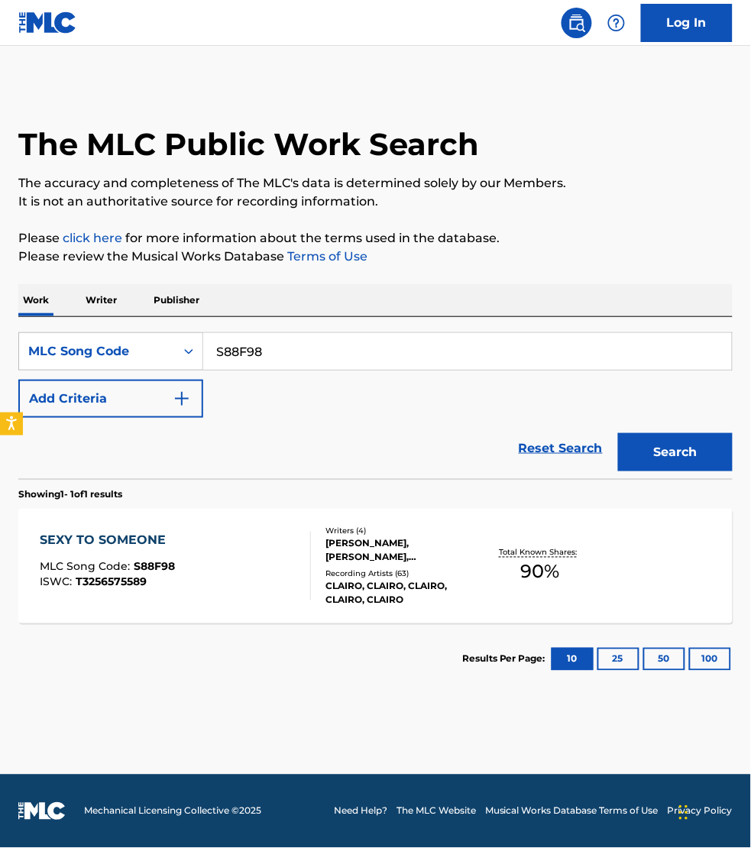
click at [296, 345] on input "S88F98" at bounding box center [467, 351] width 529 height 37
paste input "I03DC"
type input "SI03DC"
click at [618, 433] on button "Search" at bounding box center [675, 452] width 115 height 38
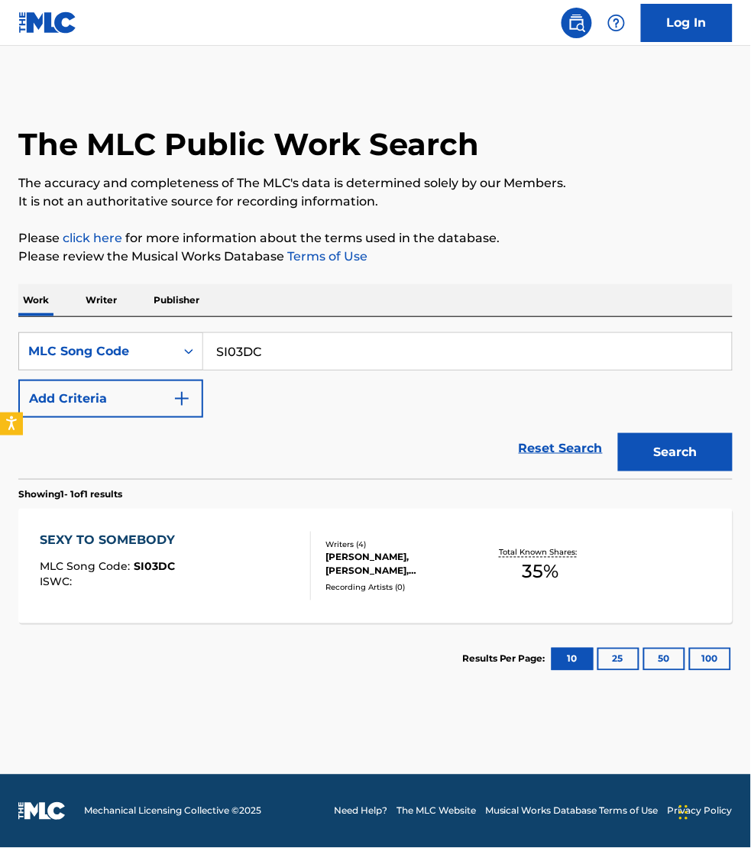
click at [297, 578] on div "SEXY TO SOMEBODY MLC Song Code : SI03DC ISWC :" at bounding box center [175, 566] width 271 height 69
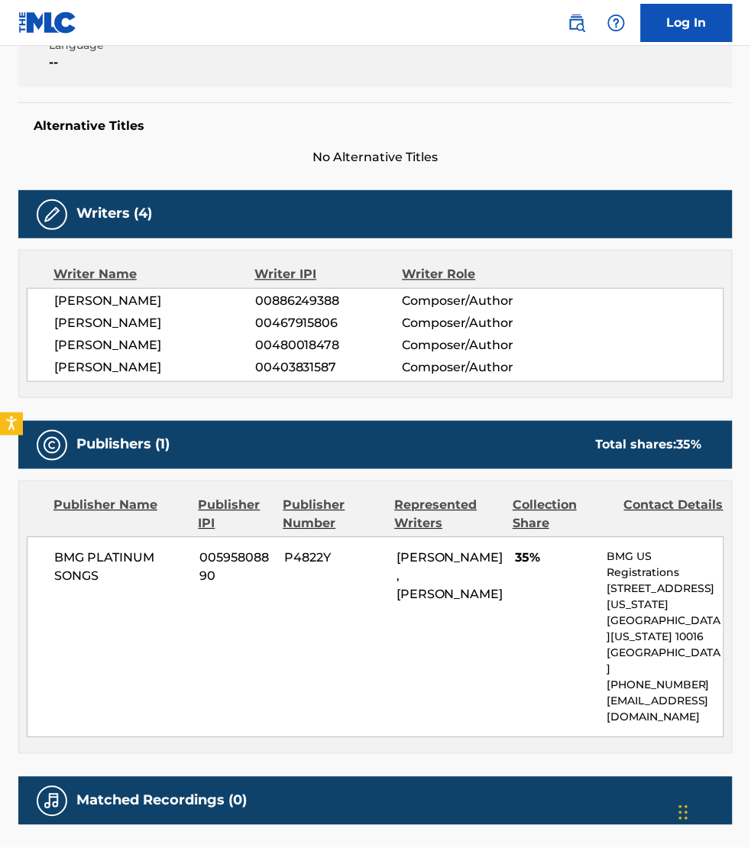
scroll to position [406, 0]
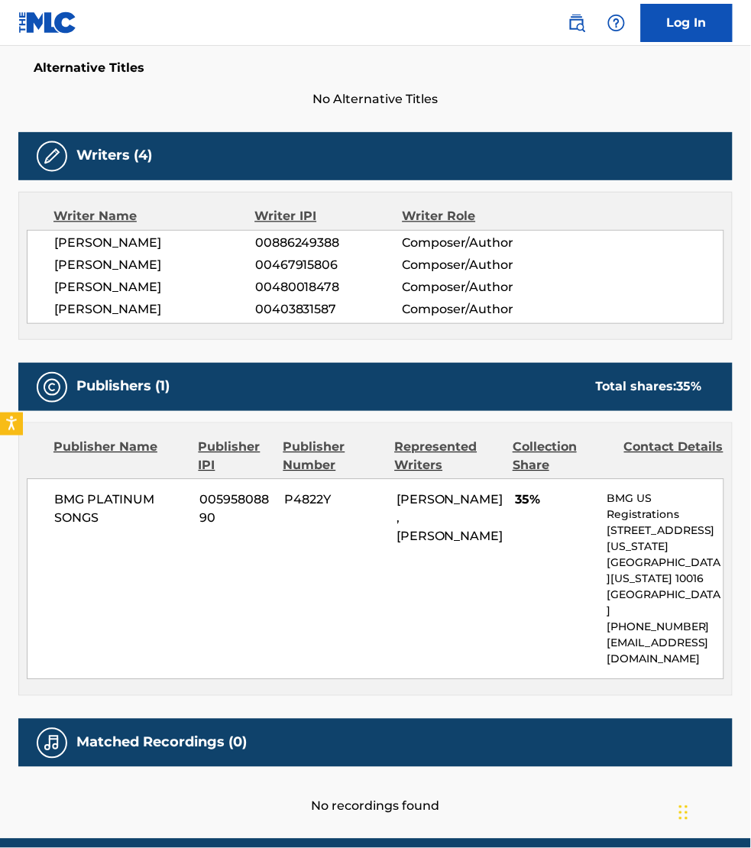
click at [567, 768] on div "No recordings found" at bounding box center [375, 791] width 715 height 49
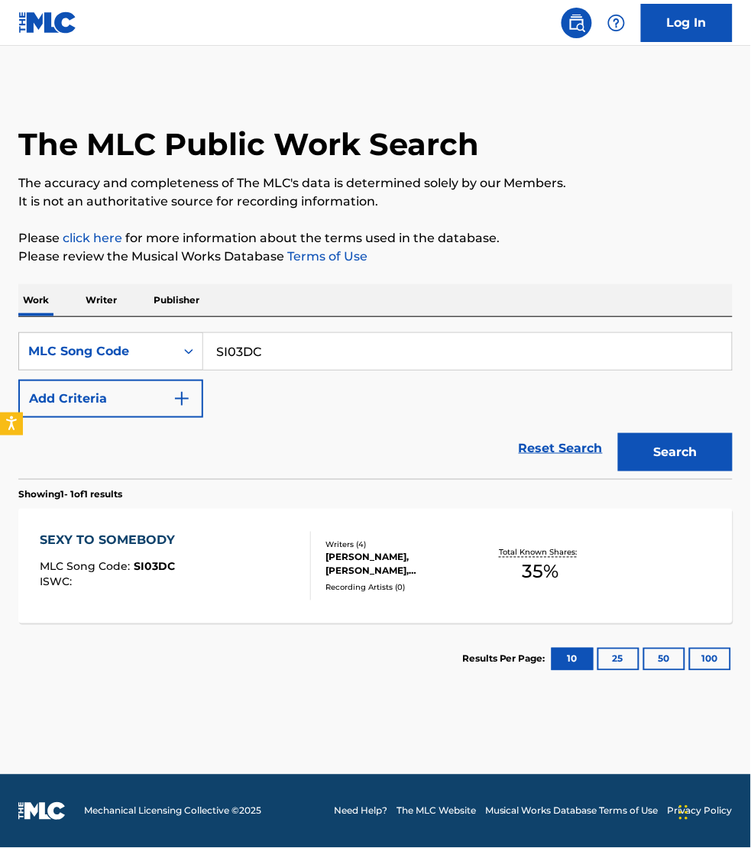
click at [283, 354] on input "SI03DC" at bounding box center [467, 351] width 529 height 37
click at [284, 354] on input "SI03DC" at bounding box center [467, 351] width 529 height 37
paste input "JB7M2X"
type input "JB7M2X"
click at [618, 433] on button "Search" at bounding box center [675, 452] width 115 height 38
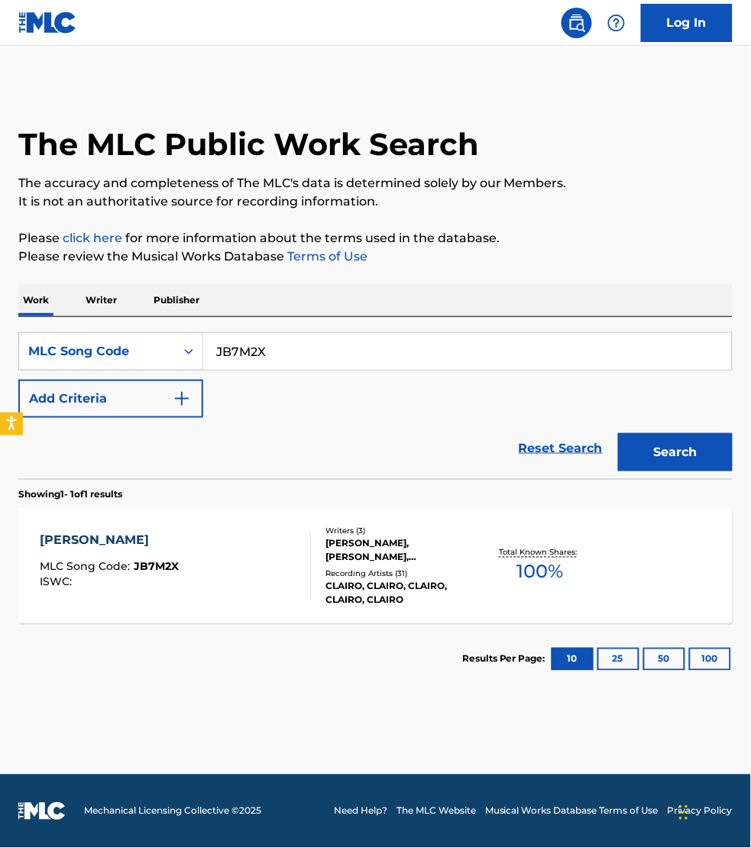
click at [264, 587] on div "[PERSON_NAME] MLC Song Code : JB7M2X ISWC :" at bounding box center [175, 566] width 271 height 69
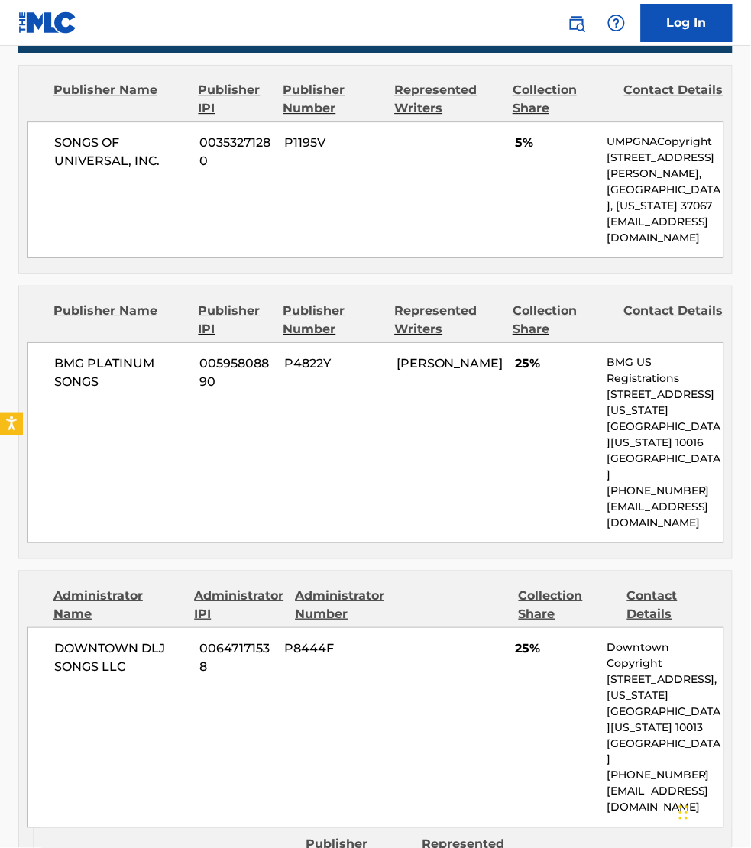
scroll to position [740, 0]
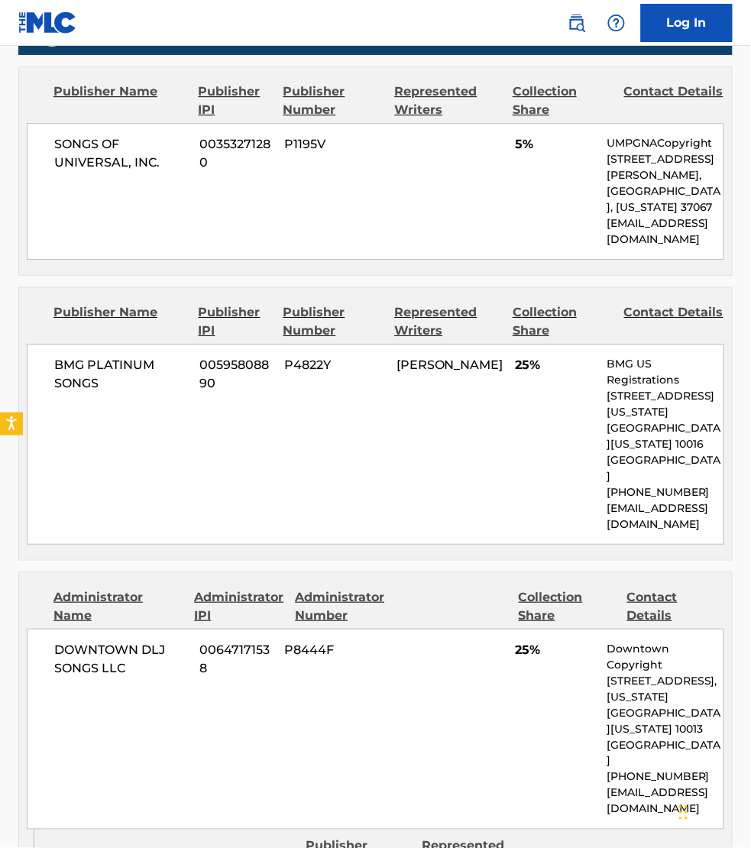
click at [629, 838] on div "Publisher Name Publisher IPI Publisher Number Represented Writers" at bounding box center [382, 856] width 683 height 37
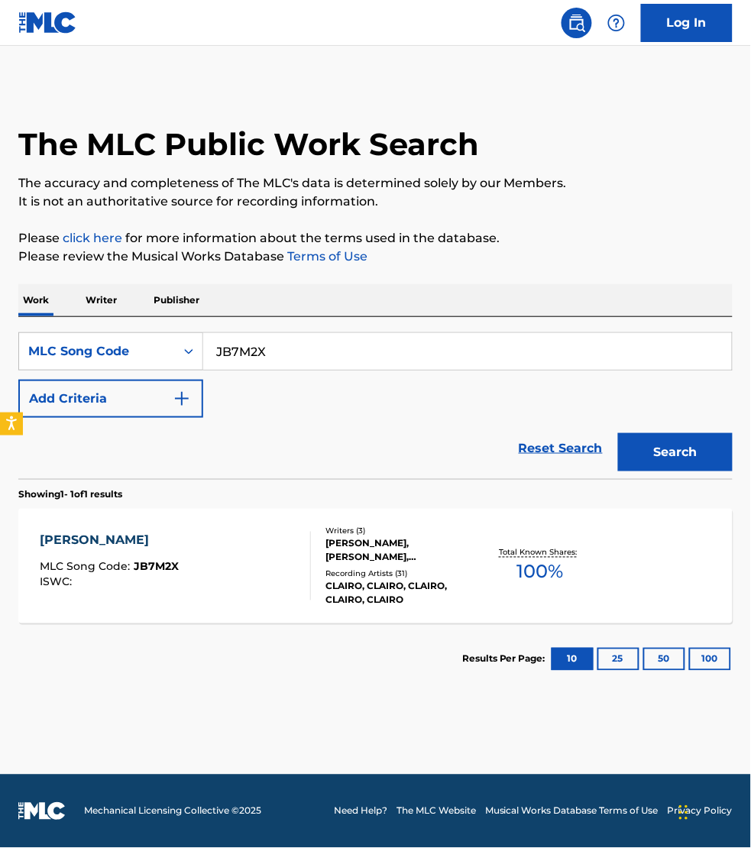
click at [285, 352] on input "JB7M2X" at bounding box center [467, 351] width 529 height 37
paste input "FF0U6E"
type input "FF0U6E"
click at [618, 433] on button "Search" at bounding box center [675, 452] width 115 height 38
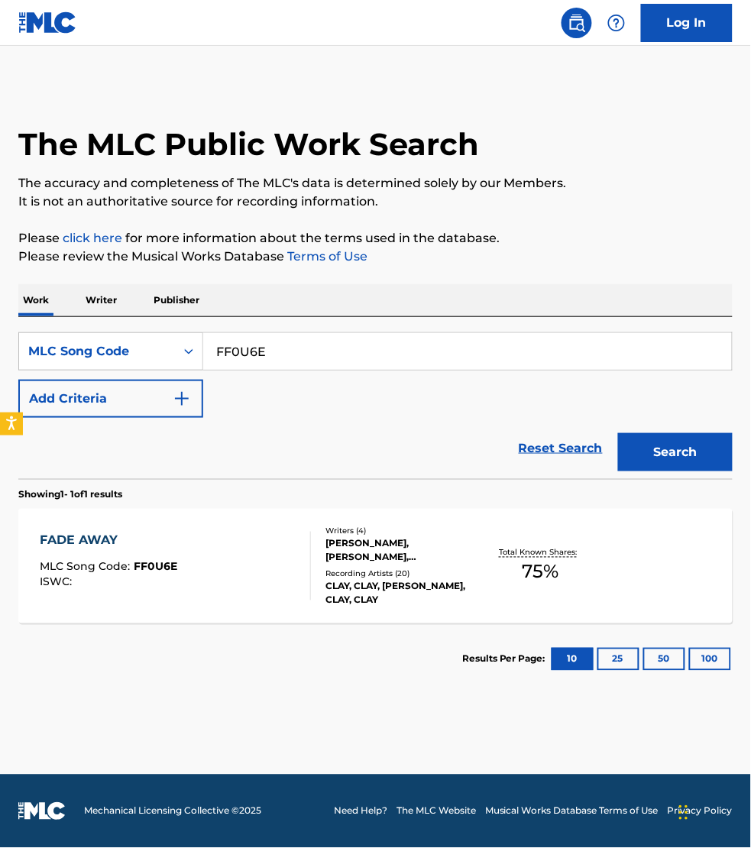
click at [257, 547] on div "FADE AWAY MLC Song Code : FF0U6E ISWC :" at bounding box center [175, 566] width 271 height 69
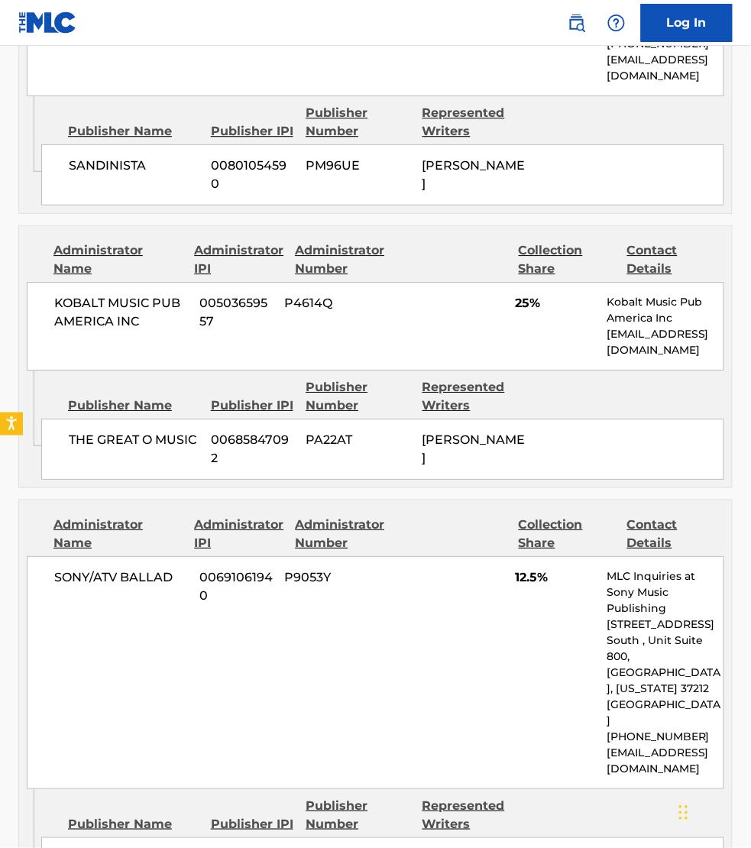
scroll to position [1839, 0]
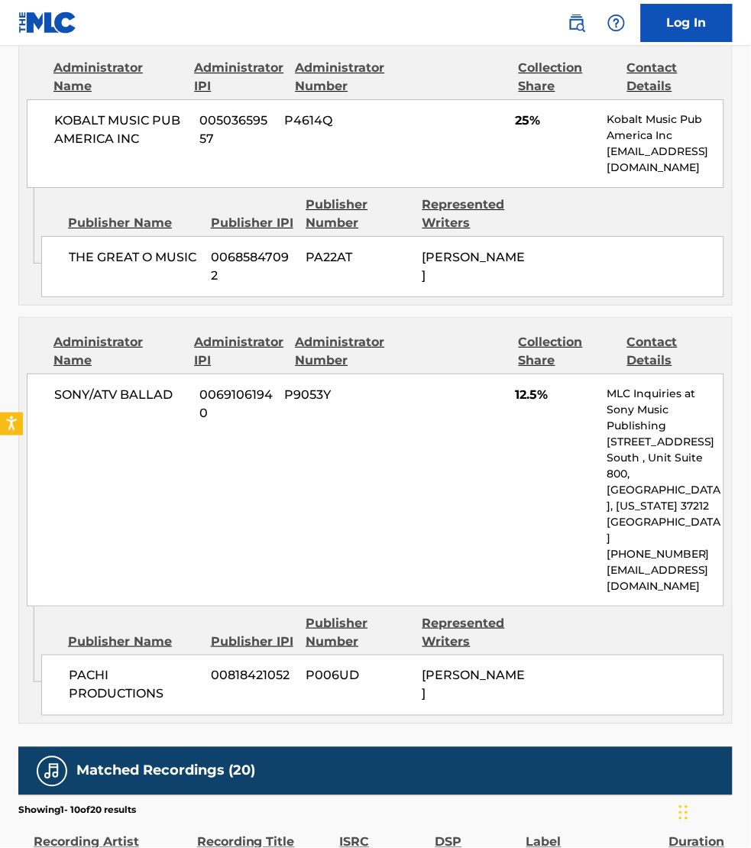
drag, startPoint x: 513, startPoint y: 776, endPoint x: 449, endPoint y: 708, distance: 93.5
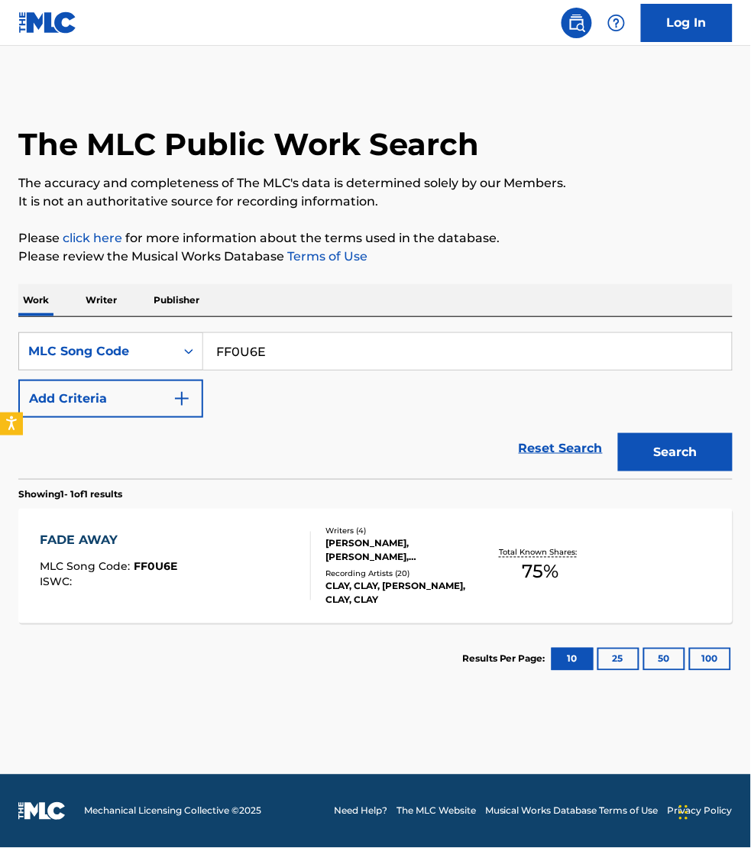
click at [299, 345] on input "FF0U6E" at bounding box center [467, 351] width 529 height 37
paste input "ID19GD"
type input "ID19GD"
click at [618, 433] on button "Search" at bounding box center [675, 452] width 115 height 38
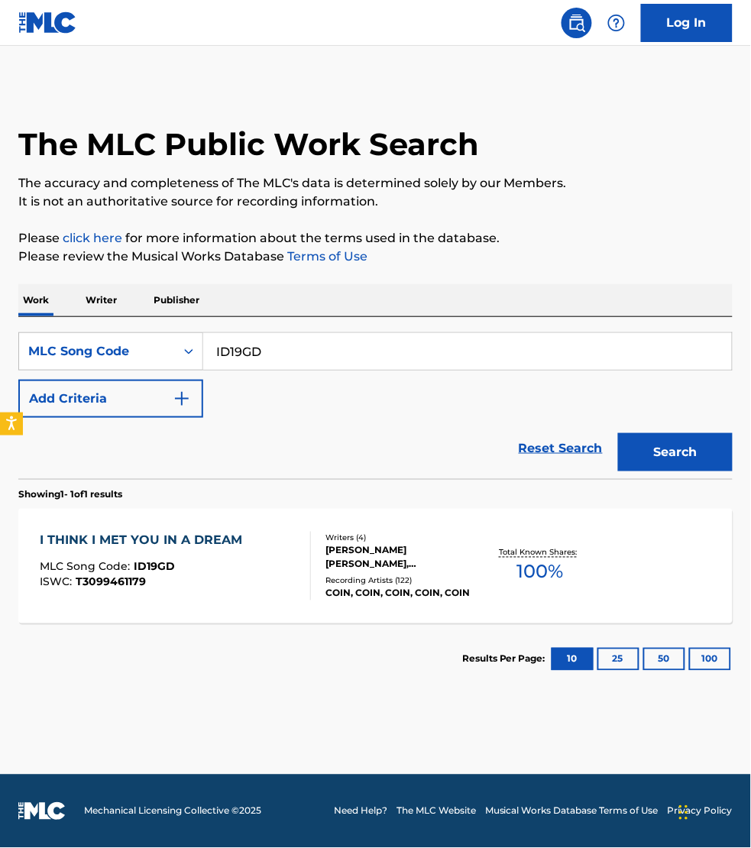
click at [219, 594] on div "I THINK I MET YOU IN A DREAM MLC Song Code : ID19GD ISWC : T3099461179" at bounding box center [145, 566] width 210 height 69
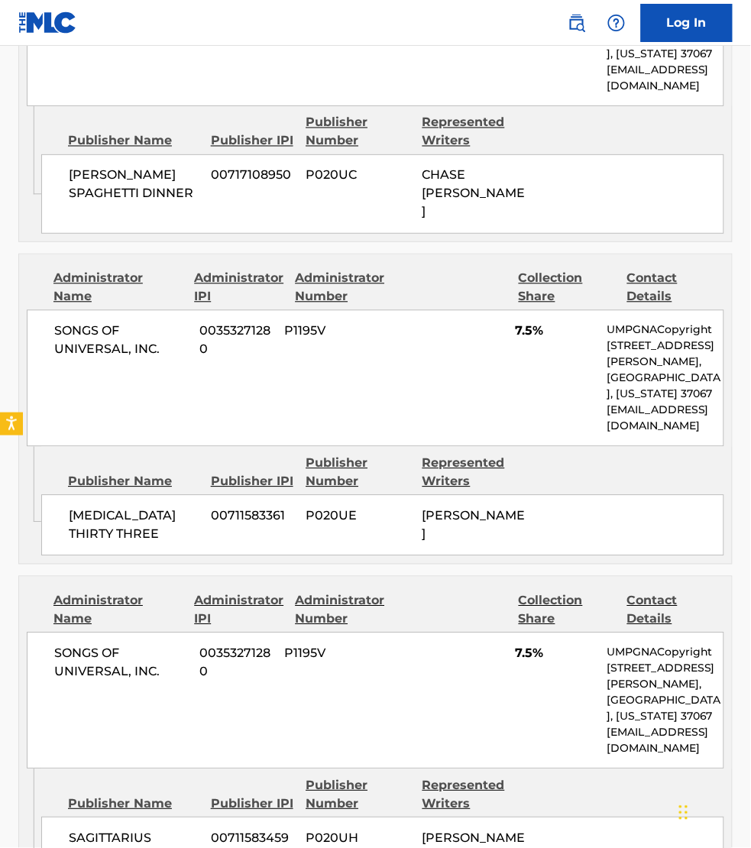
scroll to position [2436, 0]
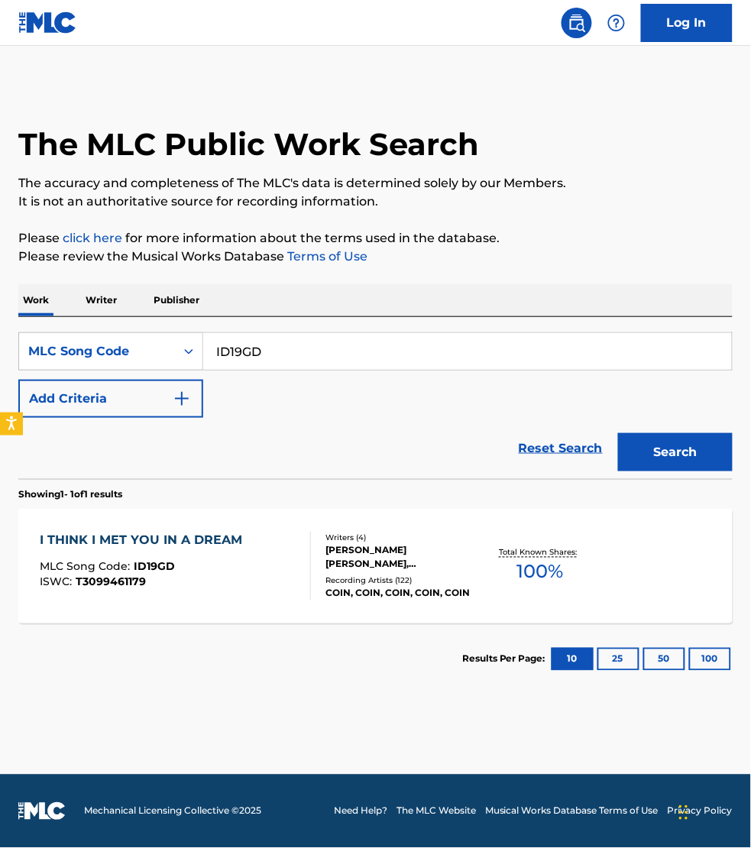
click at [281, 342] on input "ID19GD" at bounding box center [467, 351] width 529 height 37
paste input "AB4DEL"
type input "AB4DEL"
click at [618, 433] on button "Search" at bounding box center [675, 452] width 115 height 38
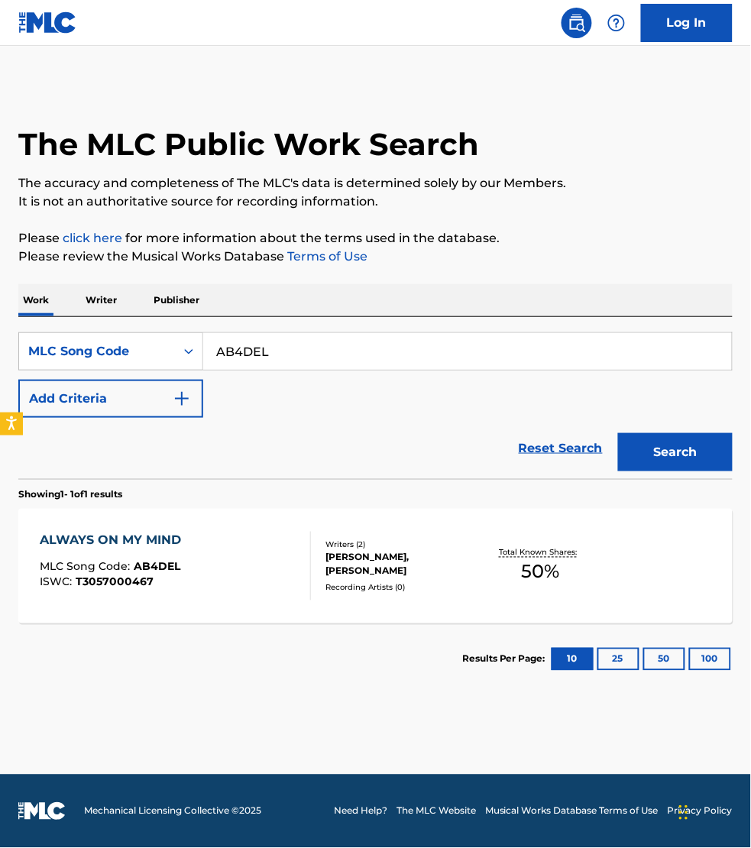
click at [261, 560] on div "ALWAYS ON MY MIND MLC Song Code : AB4DEL ISWC : T3057000467" at bounding box center [175, 566] width 271 height 69
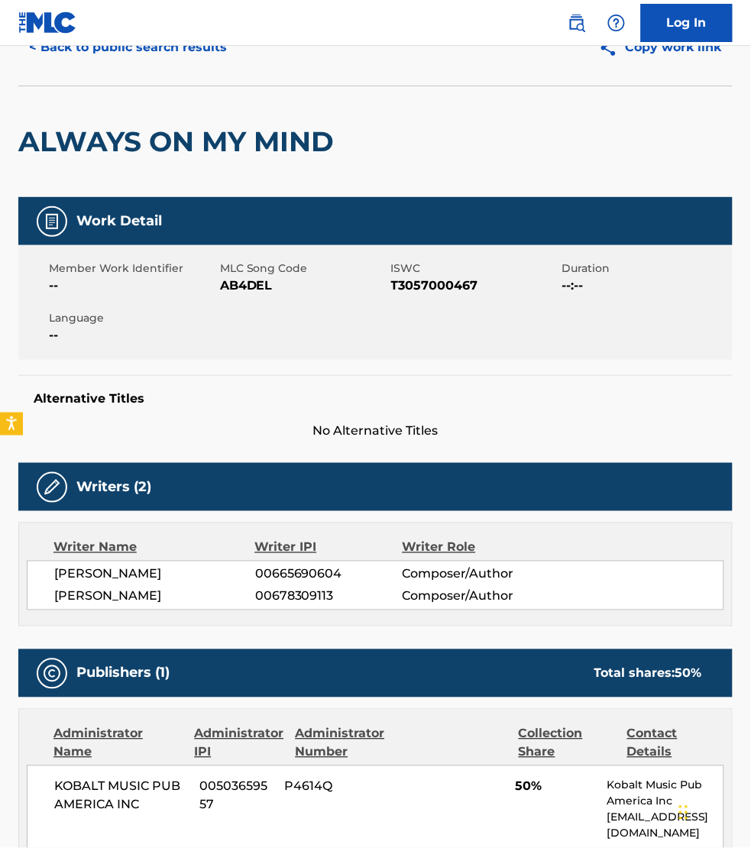
scroll to position [54, 0]
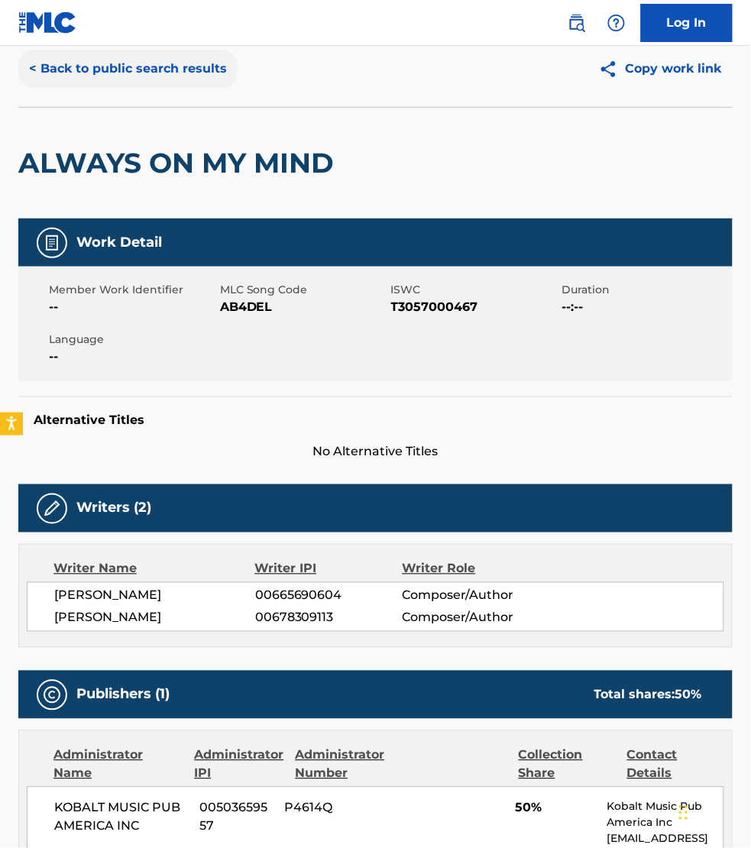
click at [88, 70] on button "< Back to public search results" at bounding box center [127, 69] width 219 height 38
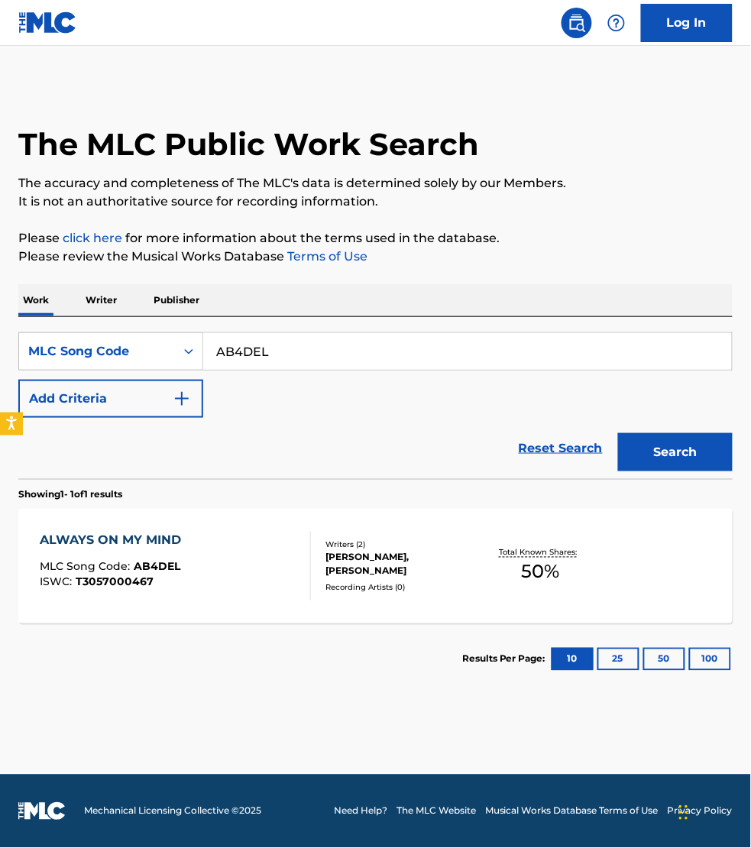
click at [273, 354] on input "AB4DEL" at bounding box center [467, 351] width 529 height 37
paste input "W45VB"
type input "AW45VB"
click at [618, 433] on button "Search" at bounding box center [675, 452] width 115 height 38
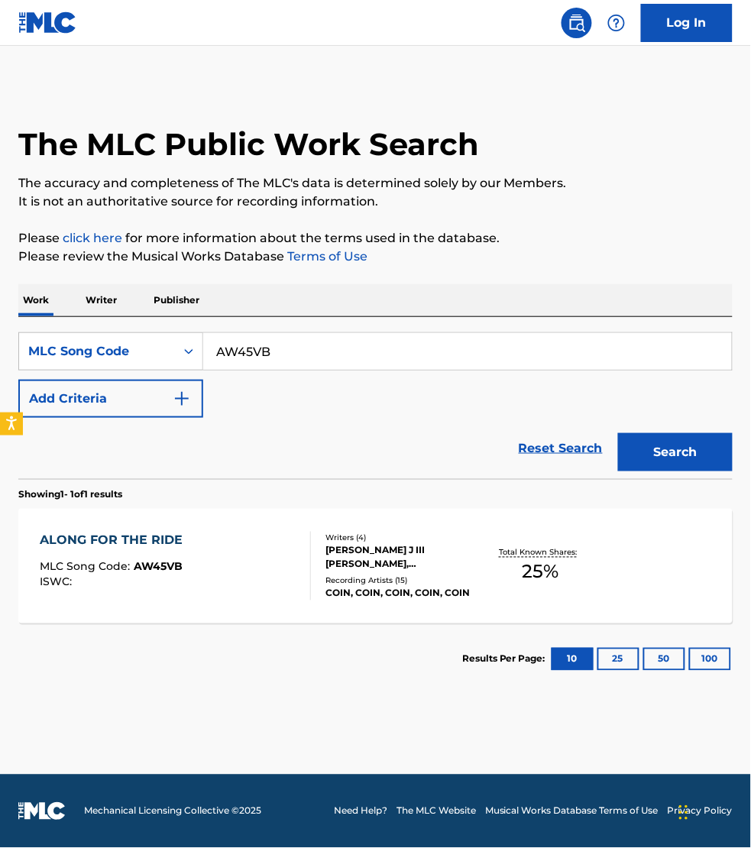
click at [262, 555] on div "ALONG FOR THE RIDE MLC Song Code : AW45VB ISWC :" at bounding box center [175, 566] width 271 height 69
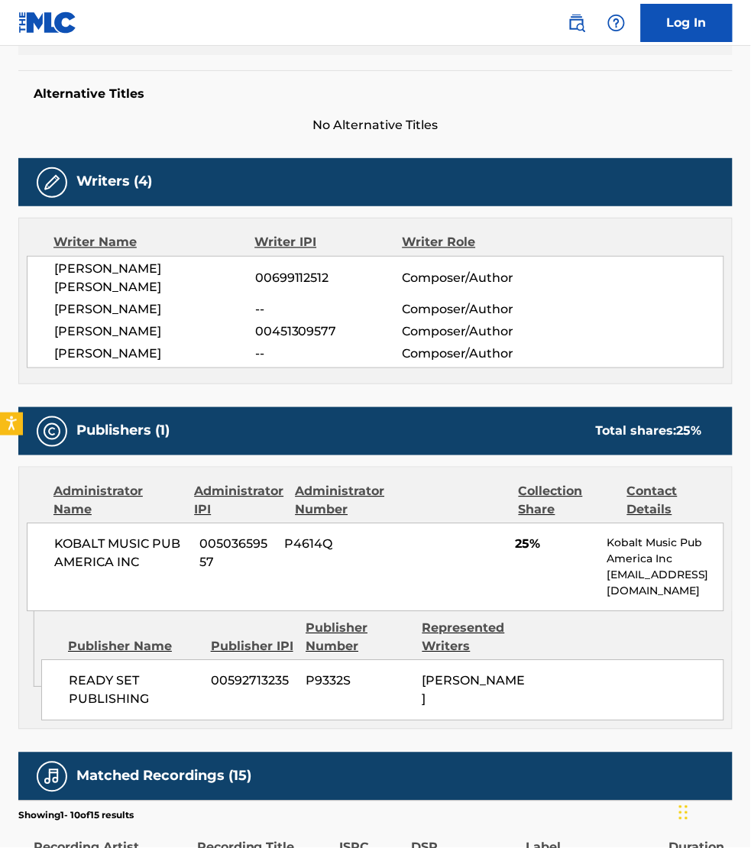
scroll to position [406, 0]
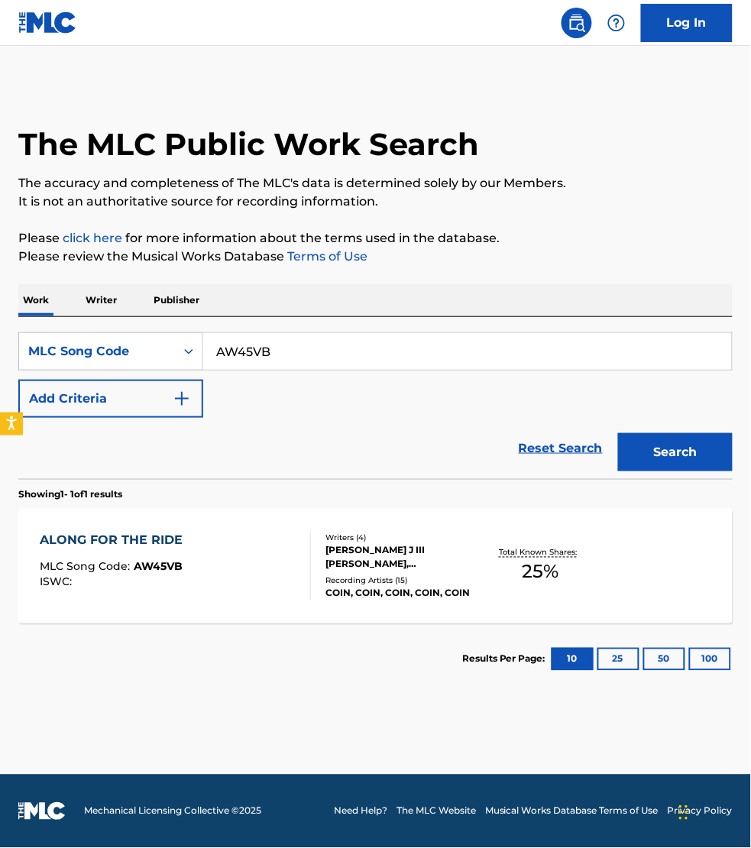
click at [289, 342] on input "AW45VB" at bounding box center [467, 351] width 529 height 37
paste input "CC36J7"
type input "CC36J7"
click at [618, 433] on button "Search" at bounding box center [675, 452] width 115 height 38
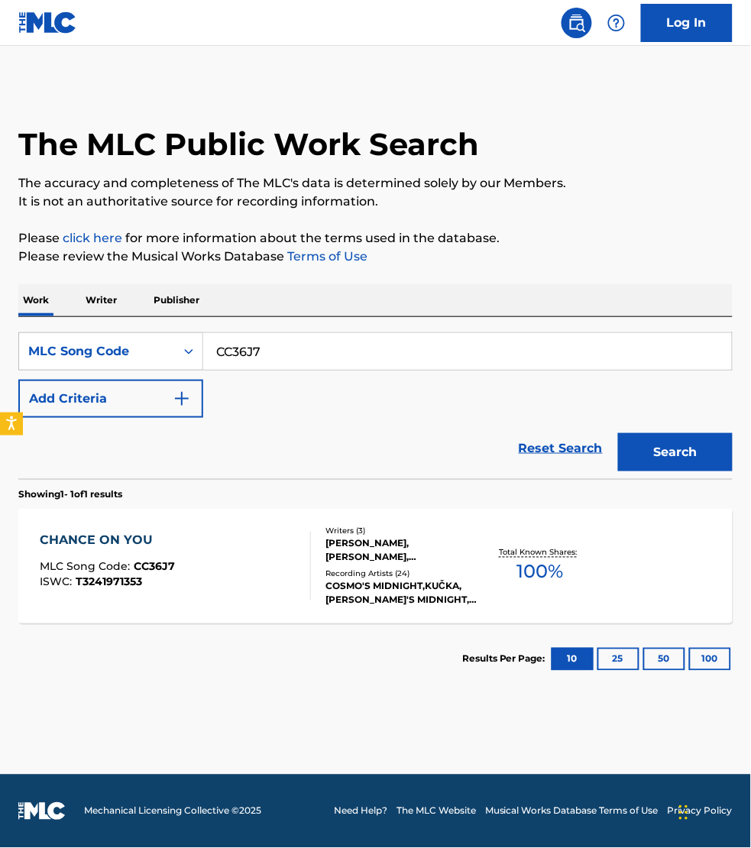
click at [274, 572] on div "CHANCE ON YOU MLC Song Code : CC36J7 ISWC : T3241971353" at bounding box center [175, 566] width 271 height 69
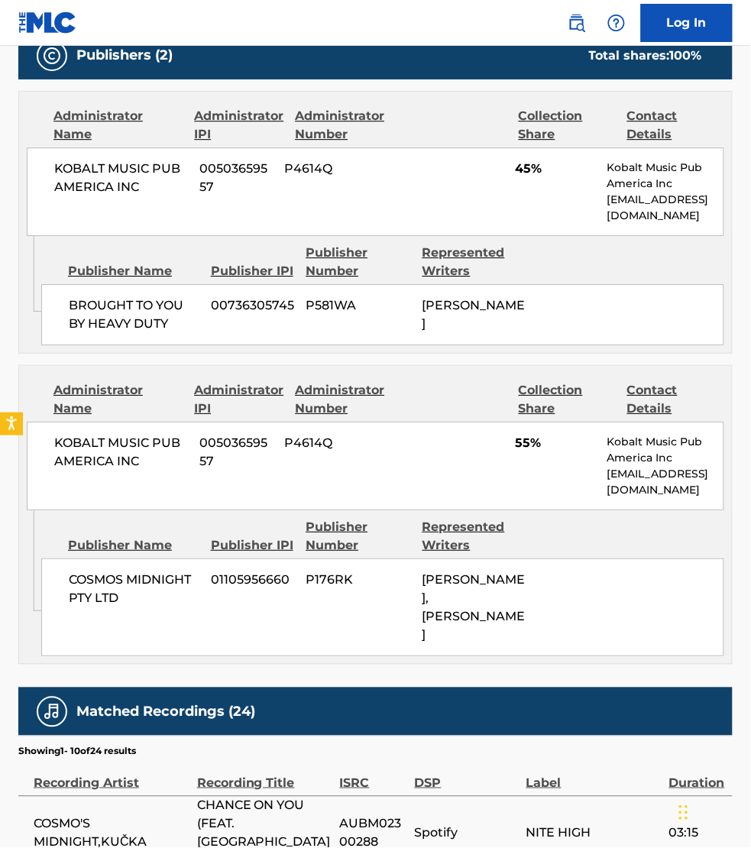
scroll to position [716, 0]
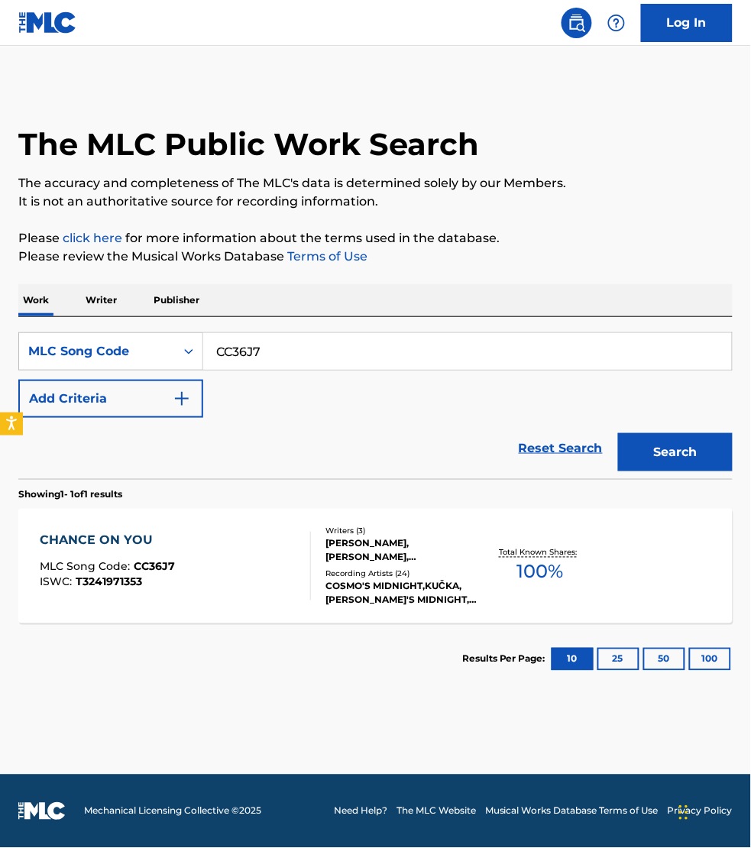
click at [269, 356] on input "CC36J7" at bounding box center [467, 351] width 529 height 37
paste input "B4E0K"
type input "CB4E0K"
click at [618, 433] on button "Search" at bounding box center [675, 452] width 115 height 38
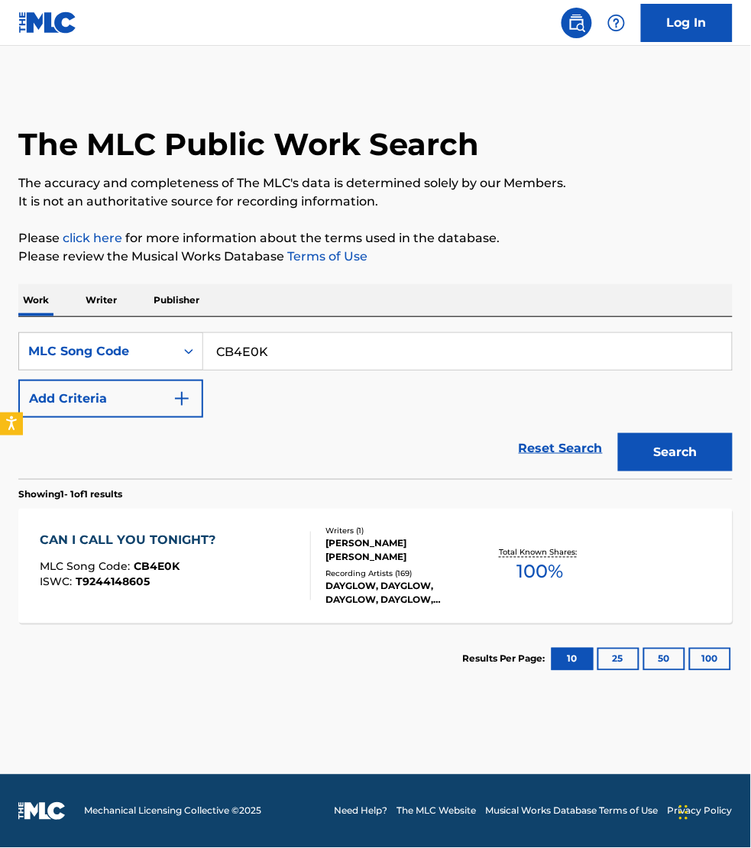
click at [243, 571] on div "CAN I CALL YOU TONIGHT? MLC Song Code : CB4E0K ISWC : T9244148605" at bounding box center [175, 566] width 271 height 69
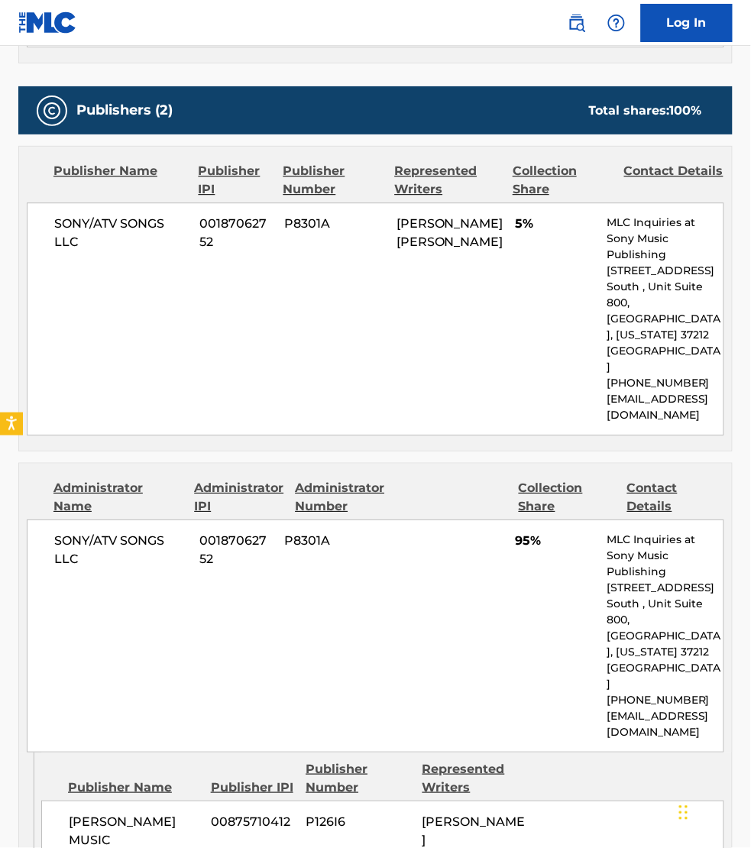
scroll to position [907, 0]
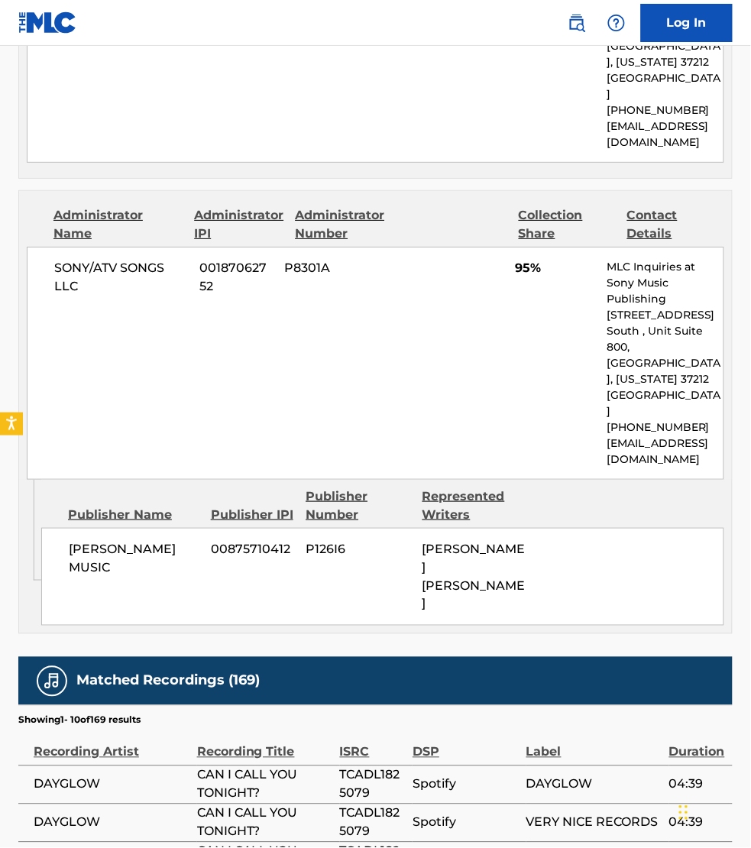
click at [621, 842] on td "DAYGLOW" at bounding box center [598, 861] width 143 height 38
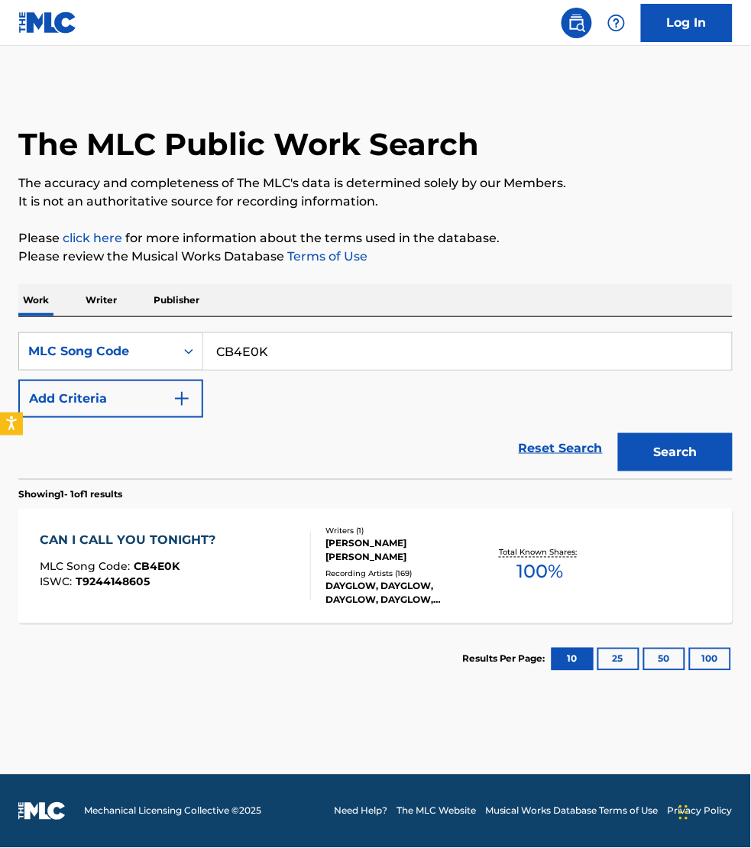
click at [283, 344] on input "CB4E0K" at bounding box center [467, 351] width 529 height 37
paste input "MO1IQ2"
type input "MO1IQ2"
click at [618, 433] on button "Search" at bounding box center [675, 452] width 115 height 38
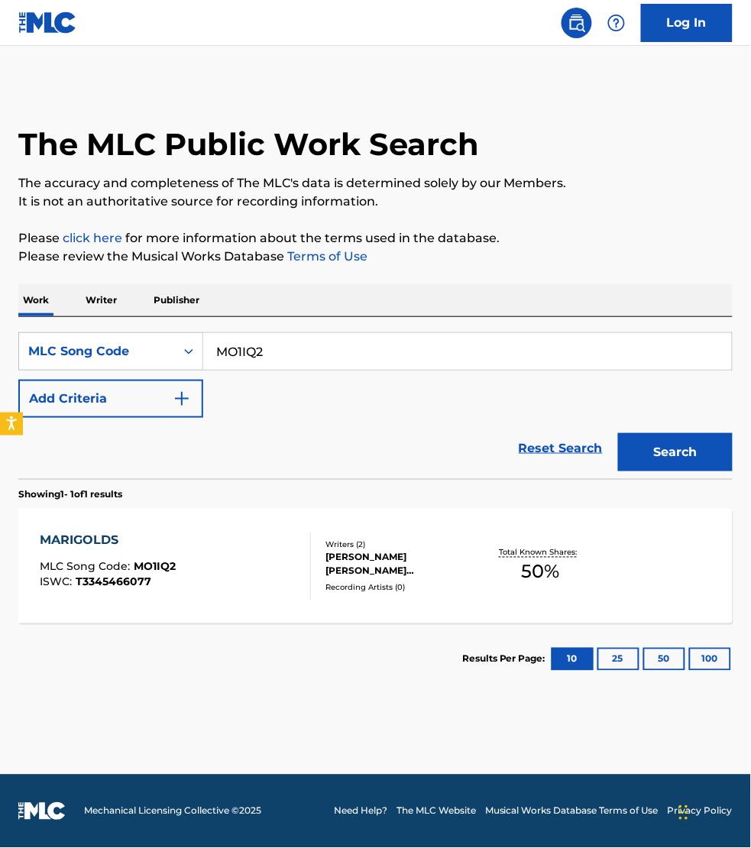
click at [233, 582] on div "MARIGOLDS MLC Song Code : MO1IQ2 ISWC : T3345466077" at bounding box center [175, 566] width 271 height 69
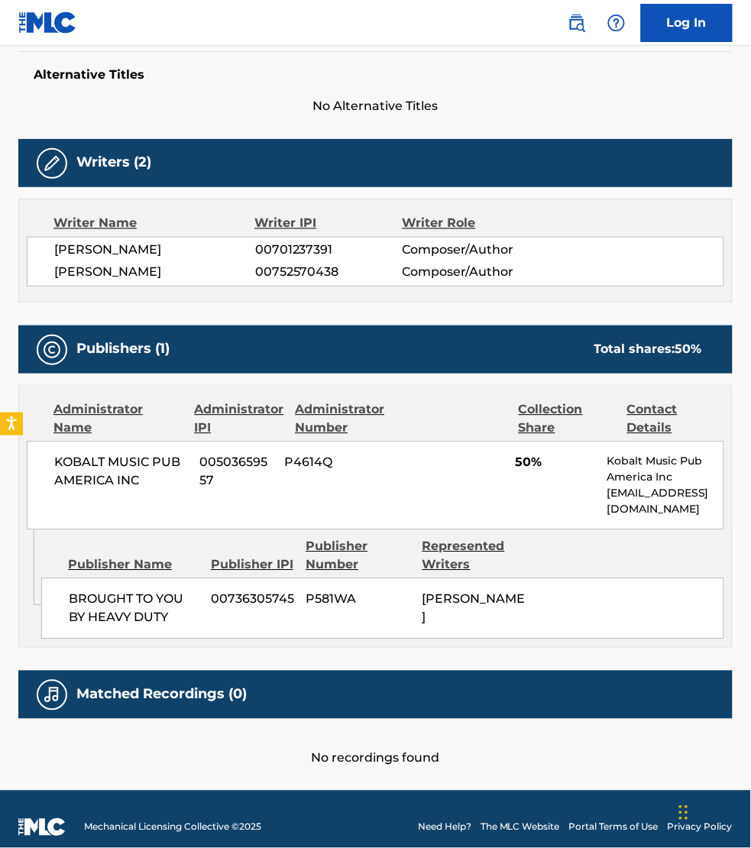
scroll to position [436, 0]
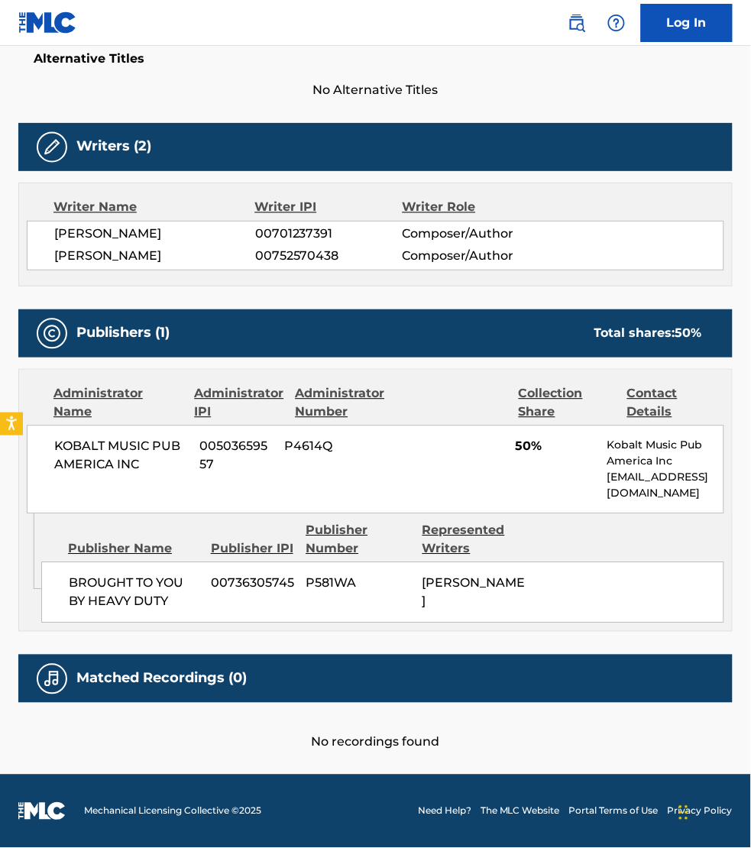
click at [618, 757] on main "< Back to public search results Copy work link MARIGOLDS Work Detail Member Wor…" at bounding box center [375, 203] width 751 height 1144
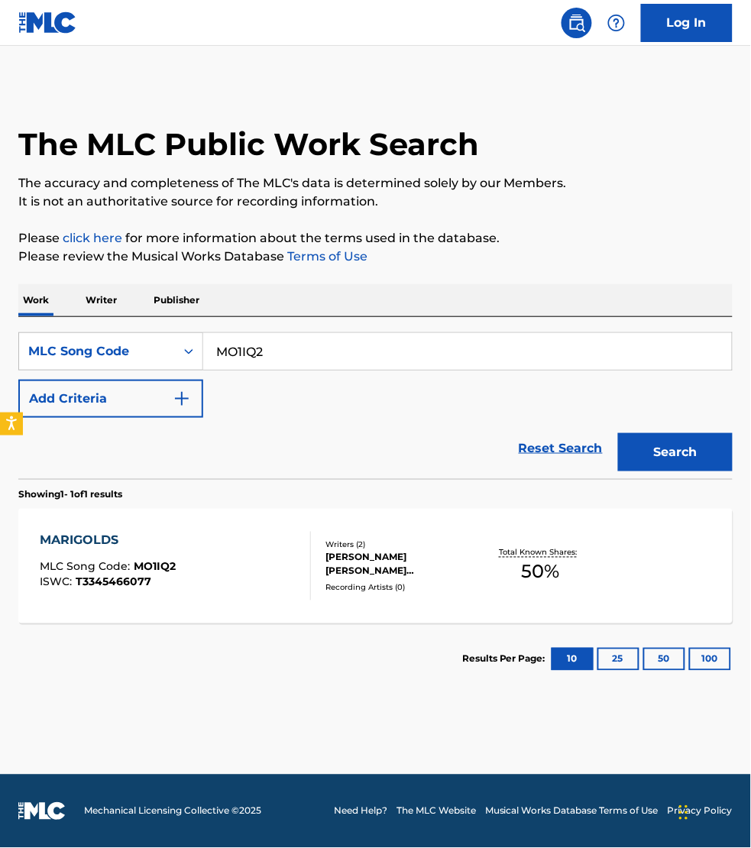
click at [292, 352] on input "MO1IQ2" at bounding box center [467, 351] width 529 height 37
paste input "EA4LUY"
type input "EA4LUY"
click at [618, 433] on button "Search" at bounding box center [675, 452] width 115 height 38
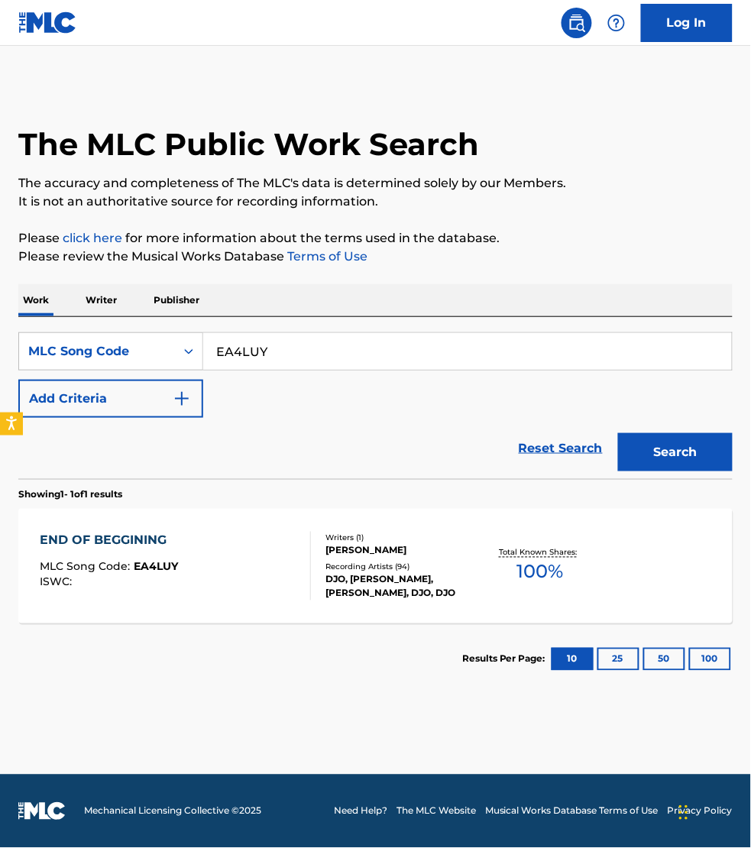
click at [242, 569] on div "END OF BEGGINING MLC Song Code : EA4LUY ISWC :" at bounding box center [175, 566] width 271 height 69
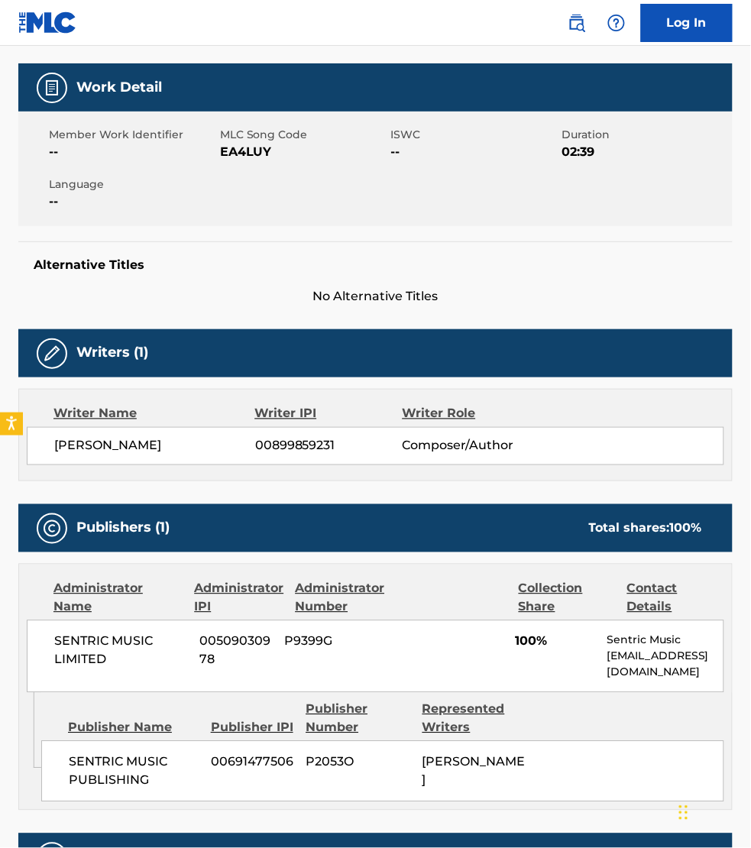
scroll to position [215, 0]
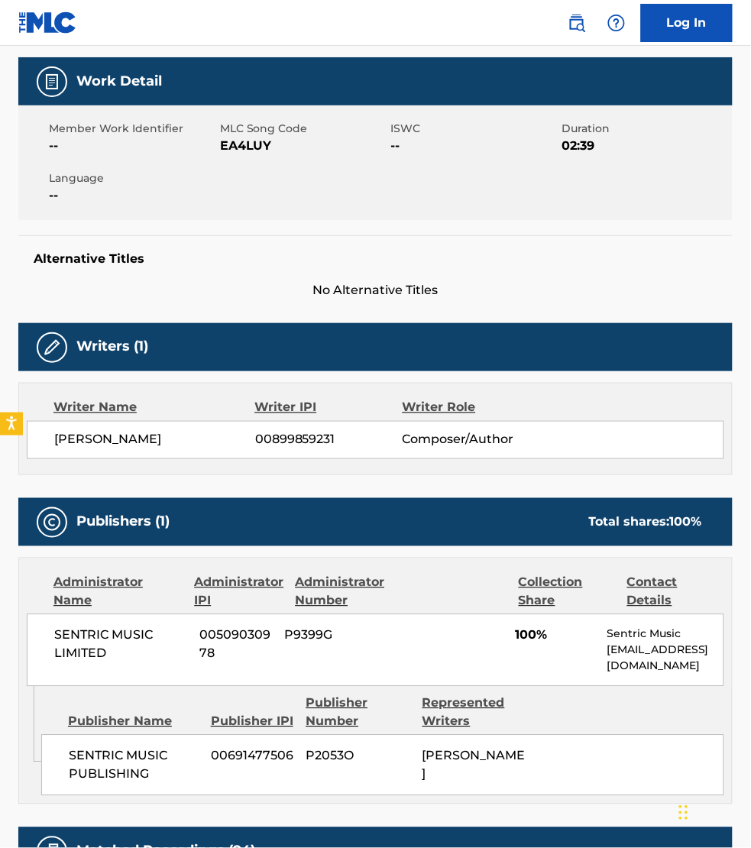
drag, startPoint x: 539, startPoint y: 758, endPoint x: 521, endPoint y: 747, distance: 21.0
click at [539, 758] on div "SENTRIC MUSIC PUBLISHING 00691477506 P2053O [PERSON_NAME]" at bounding box center [382, 765] width 683 height 61
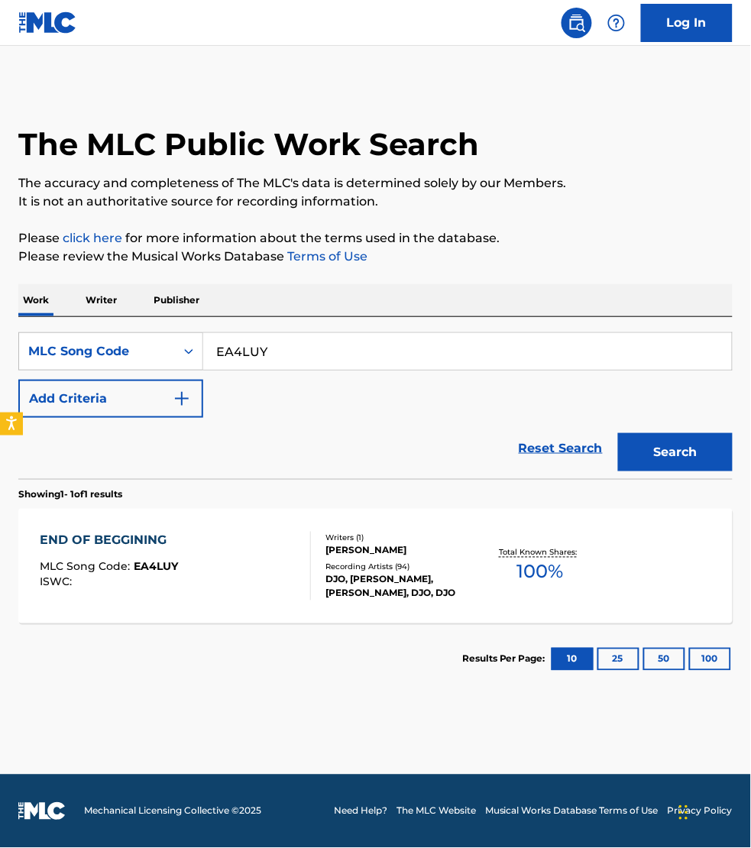
click at [294, 344] on input "EA4LUY" at bounding box center [467, 351] width 529 height 37
paste input "BA0IQ"
type input "BA0IQY"
click at [618, 433] on button "Search" at bounding box center [675, 452] width 115 height 38
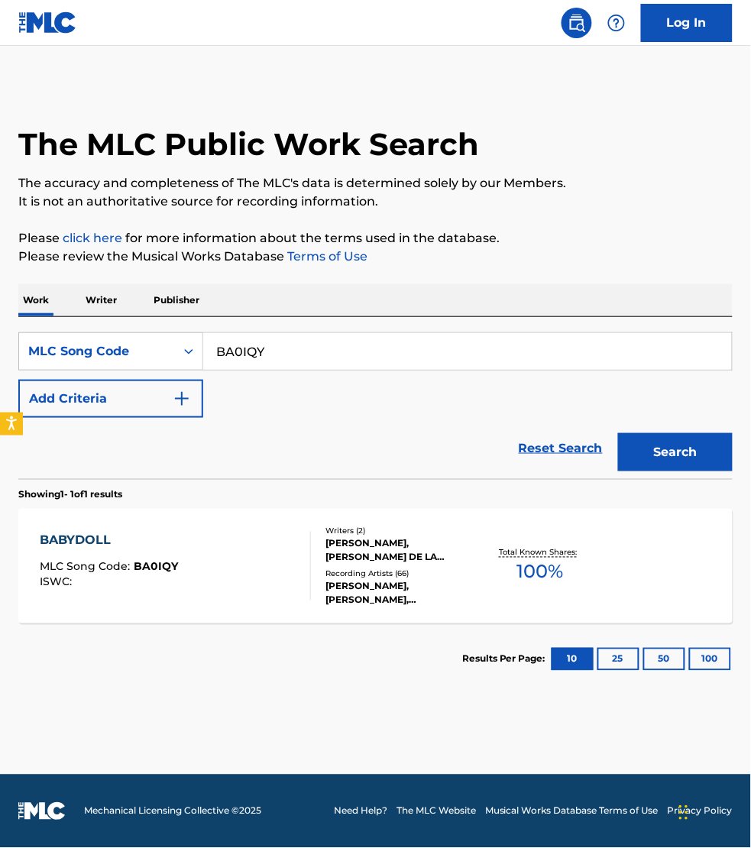
click at [248, 582] on div "BABYDOLL MLC Song Code : BA0IQY ISWC :" at bounding box center [175, 566] width 271 height 69
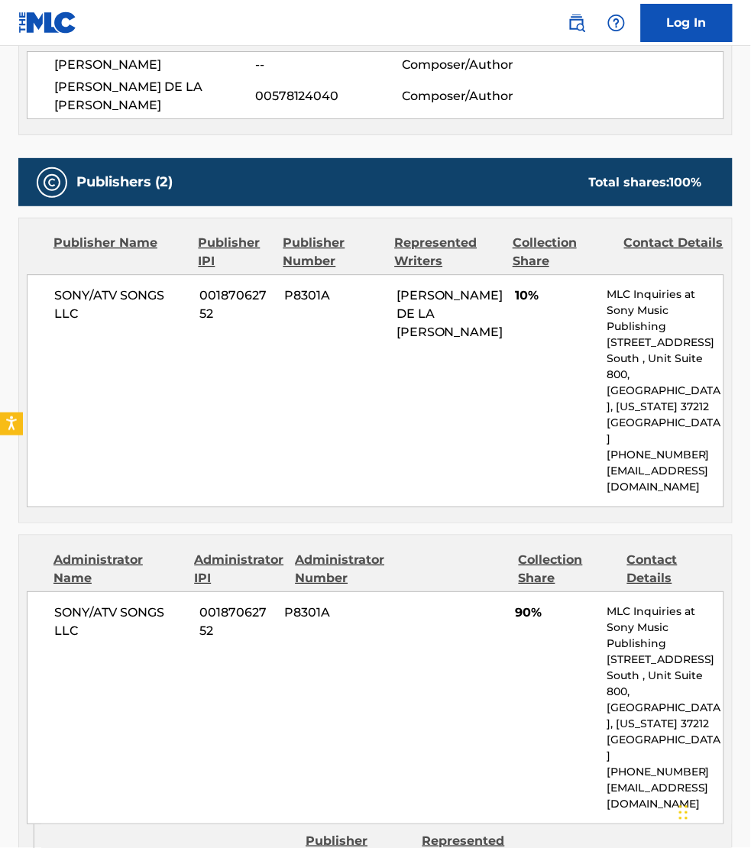
scroll to position [669, 0]
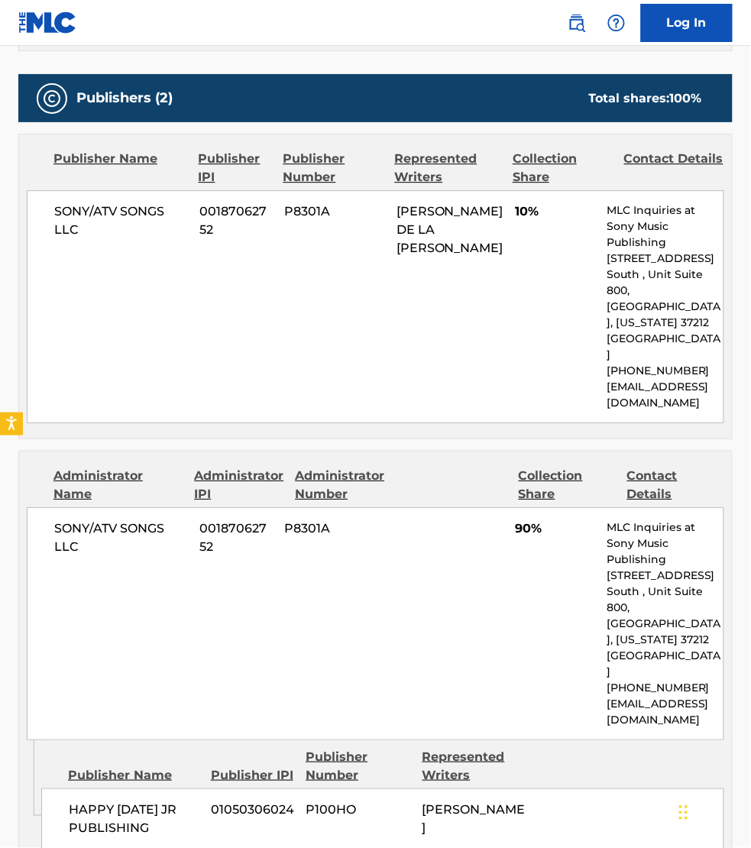
click at [543, 774] on div "Admin Original Publisher Connecting Line Publisher Name Publisher IPI Publisher…" at bounding box center [375, 799] width 713 height 117
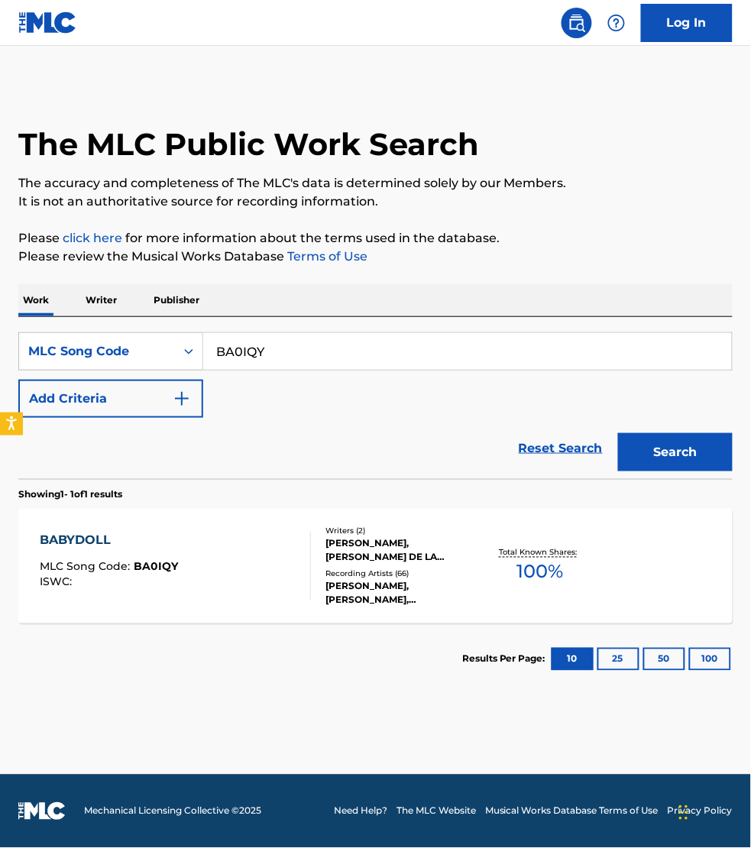
click at [279, 358] on input "BA0IQY" at bounding box center [467, 351] width 529 height 37
paste input "SD59X6"
type input "SD59X6"
click at [618, 433] on button "Search" at bounding box center [675, 452] width 115 height 38
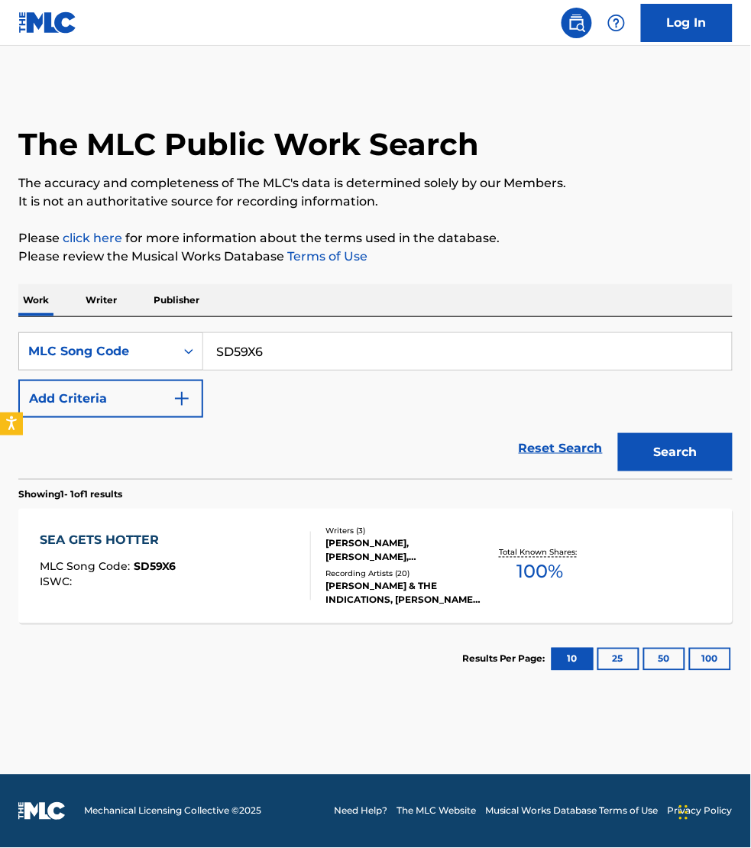
click at [212, 586] on div "SEA GETS HOTTER MLC Song Code : SD59X6 ISWC :" at bounding box center [175, 566] width 271 height 69
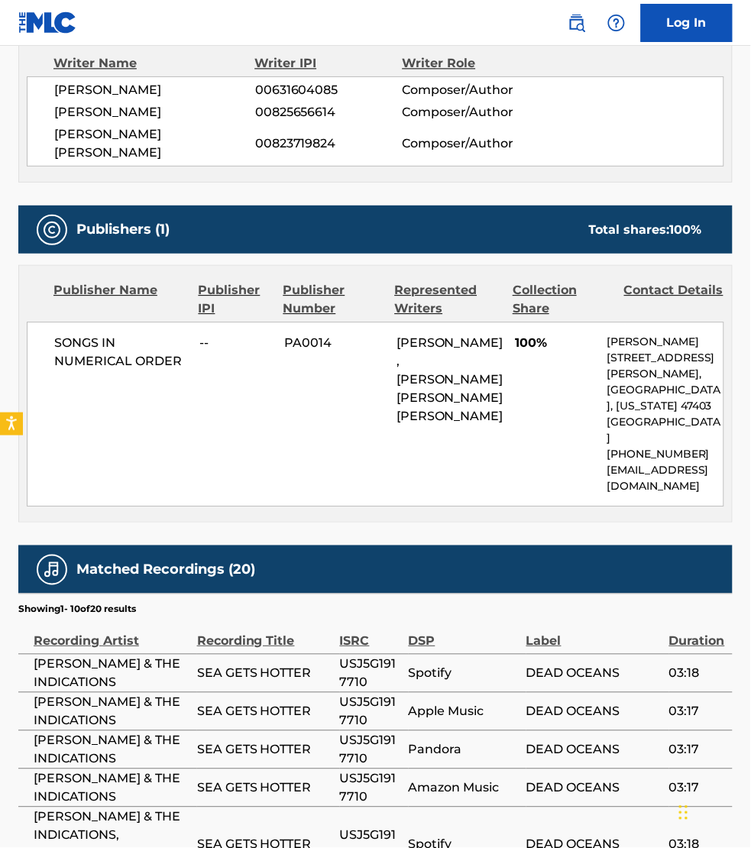
scroll to position [644, 0]
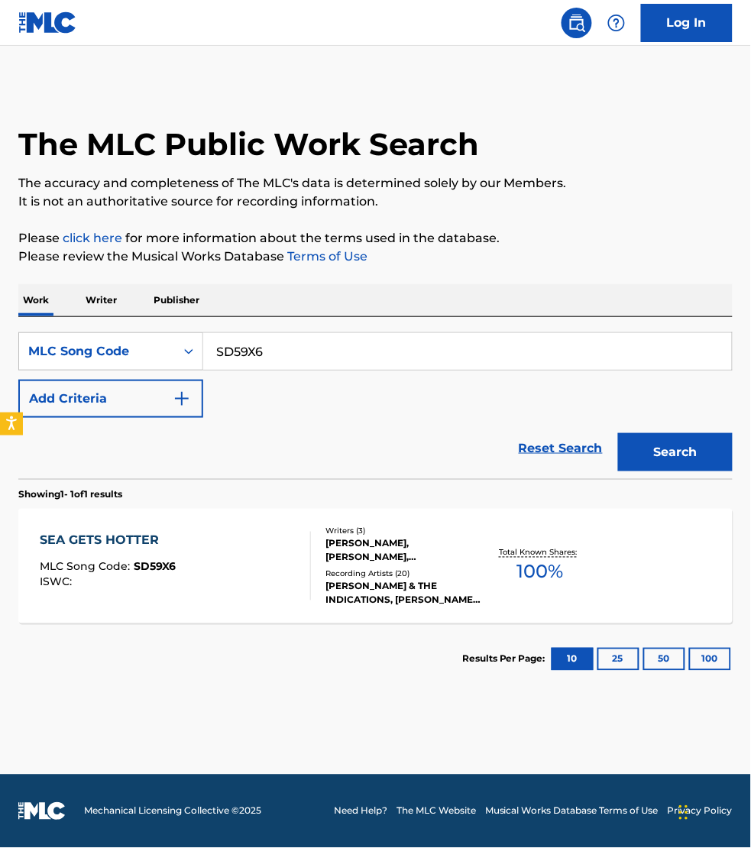
click at [273, 345] on input "SD59X6" at bounding box center [467, 351] width 529 height 37
paste input "A9GXL"
type input "SA9GXL"
click at [618, 433] on button "Search" at bounding box center [675, 452] width 115 height 38
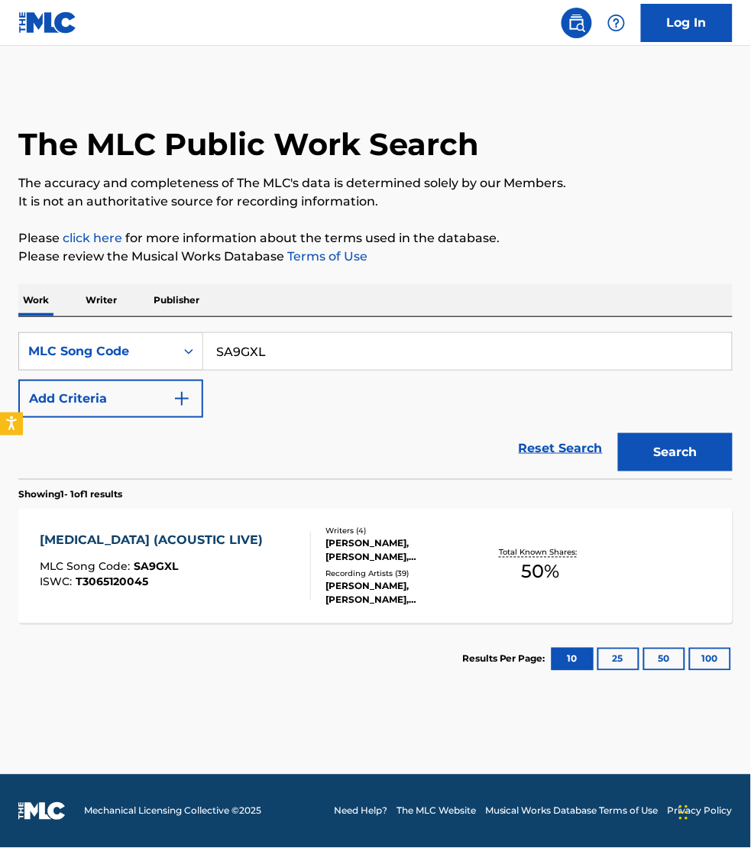
click at [257, 592] on div "[MEDICAL_DATA] (ACOUSTIC LIVE) MLC Song Code : SA9GXL ISWC : T3065120045" at bounding box center [175, 566] width 271 height 69
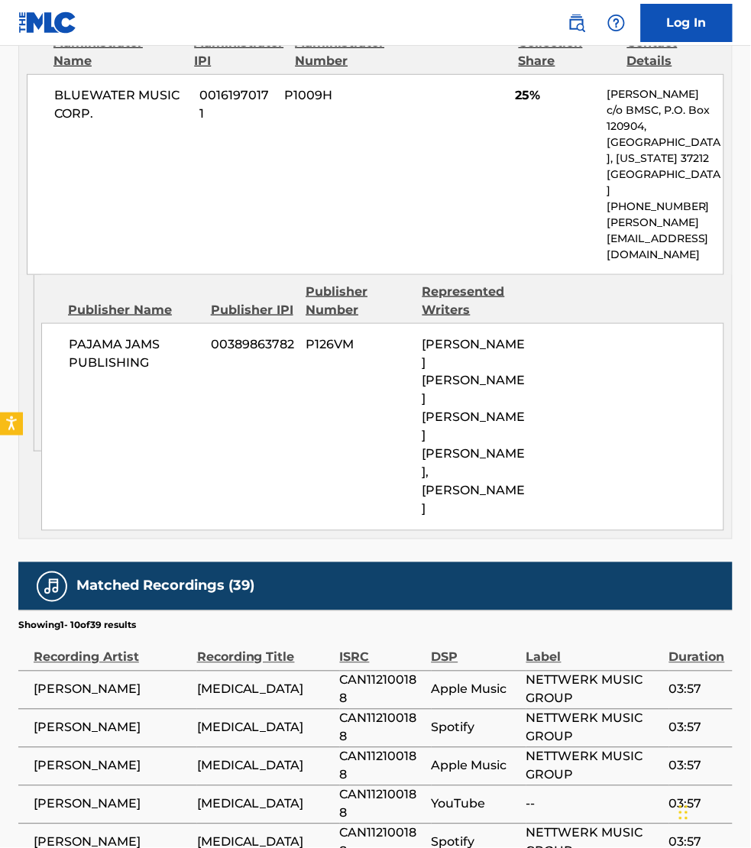
scroll to position [1242, 0]
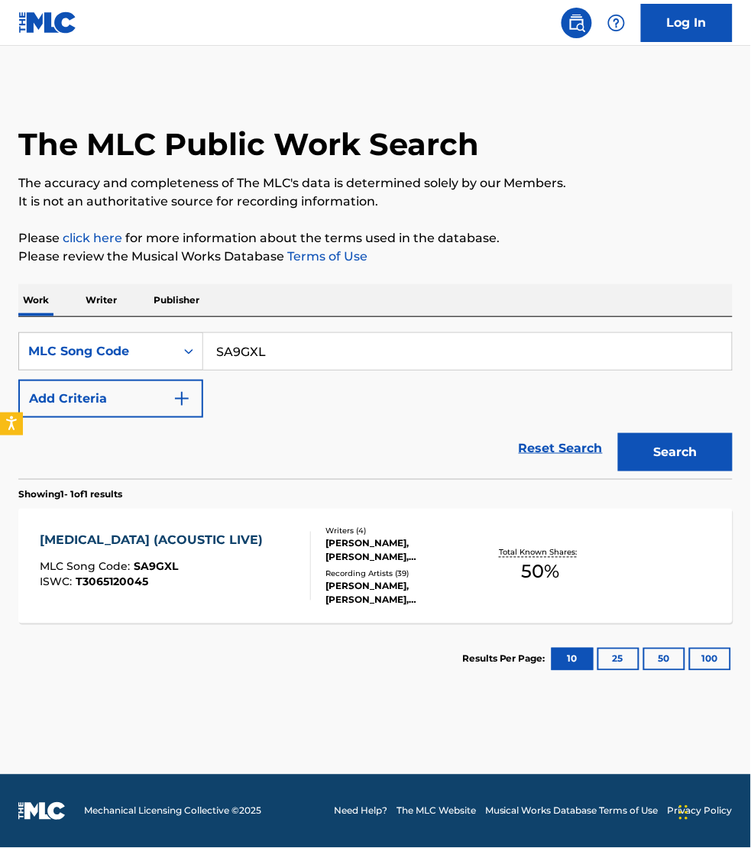
click at [264, 352] on input "SA9GXL" at bounding box center [467, 351] width 529 height 37
paste input "59LD3"
type input "S59LD3"
click at [618, 433] on button "Search" at bounding box center [675, 452] width 115 height 38
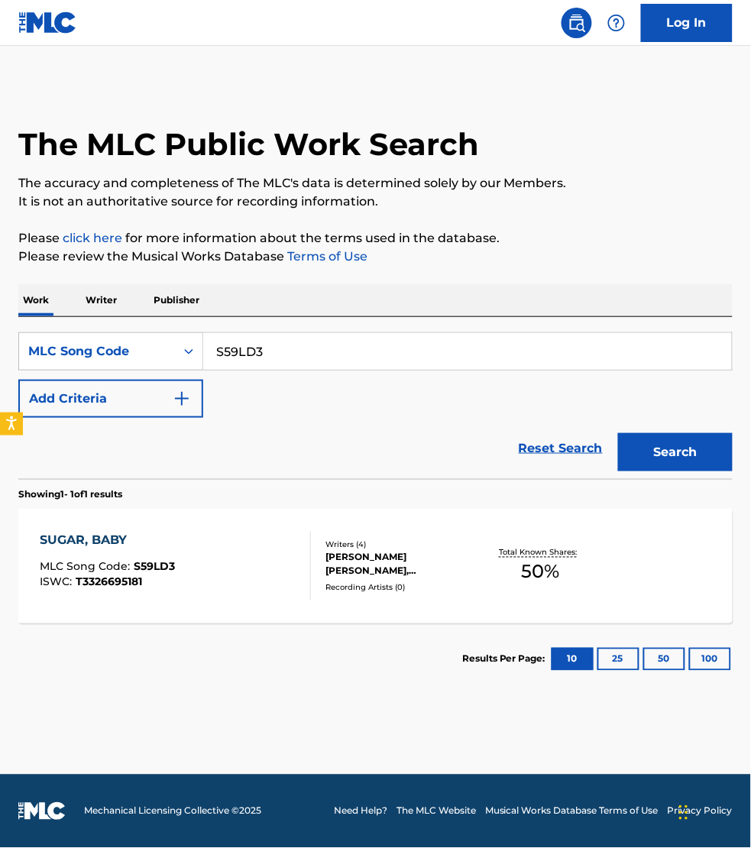
click at [266, 554] on div "SUGAR, BABY MLC Song Code : S59LD3 ISWC : T3326695181" at bounding box center [175, 566] width 271 height 69
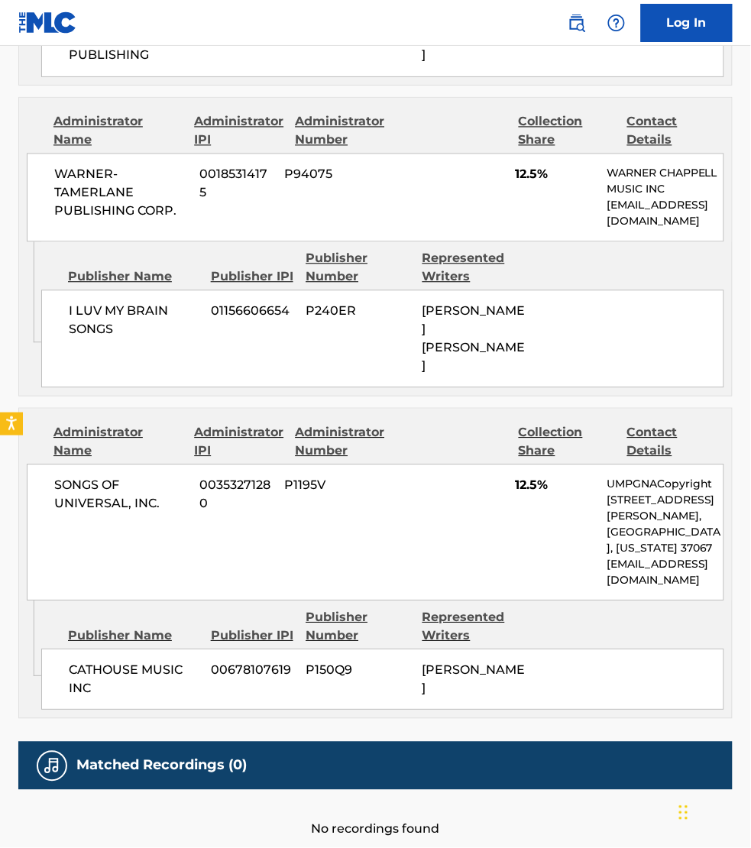
scroll to position [1504, 0]
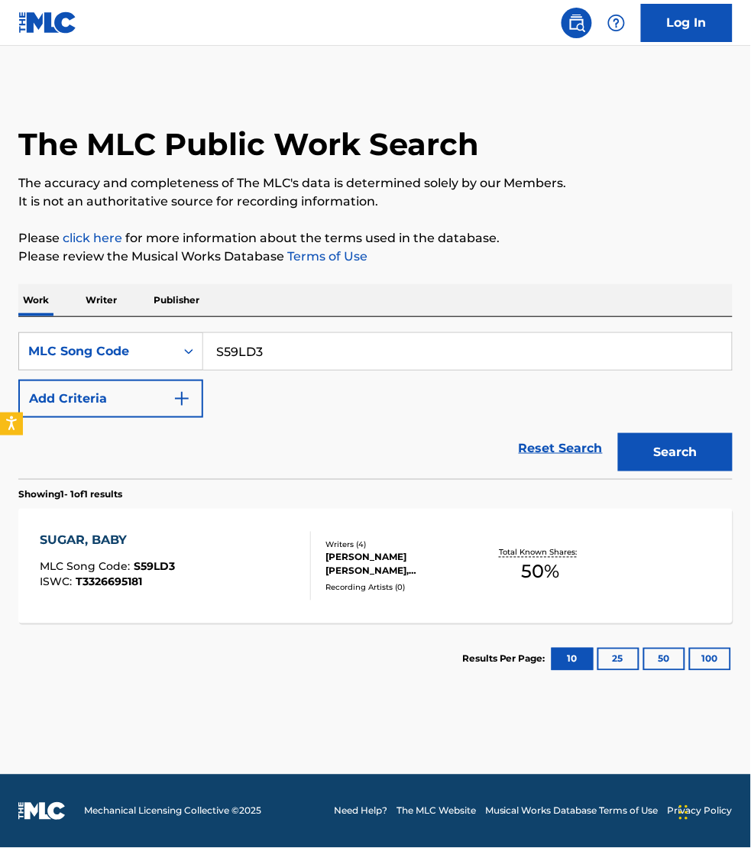
click at [294, 337] on input "S59LD3" at bounding box center [467, 351] width 529 height 37
paste input "W47NE1"
type input "W47NE1"
click at [618, 433] on button "Search" at bounding box center [675, 452] width 115 height 38
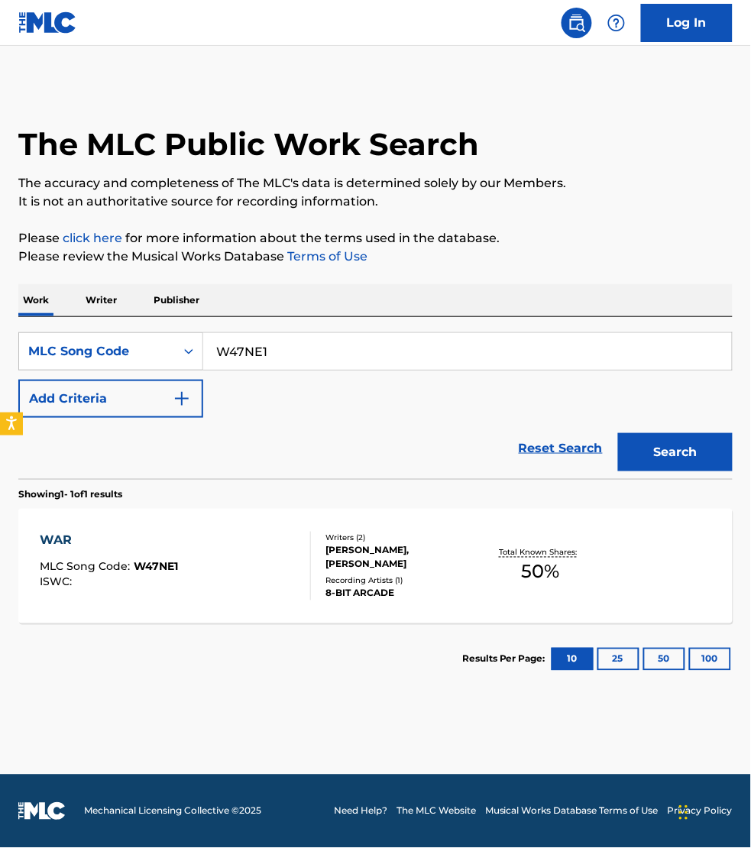
click at [260, 589] on div "WAR MLC Song Code : W47NE1 ISWC :" at bounding box center [175, 566] width 271 height 69
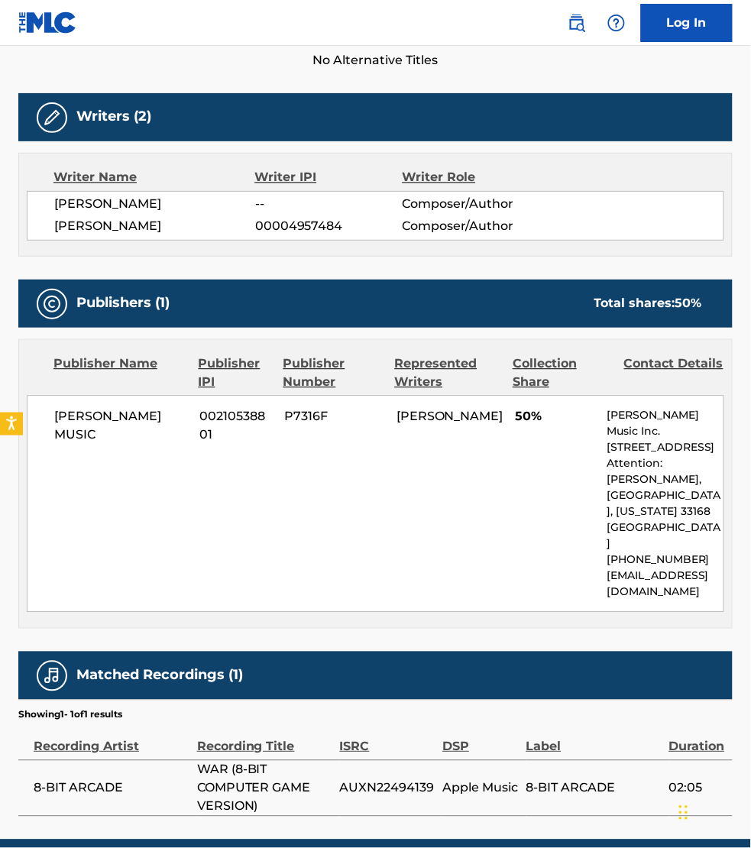
scroll to position [479, 0]
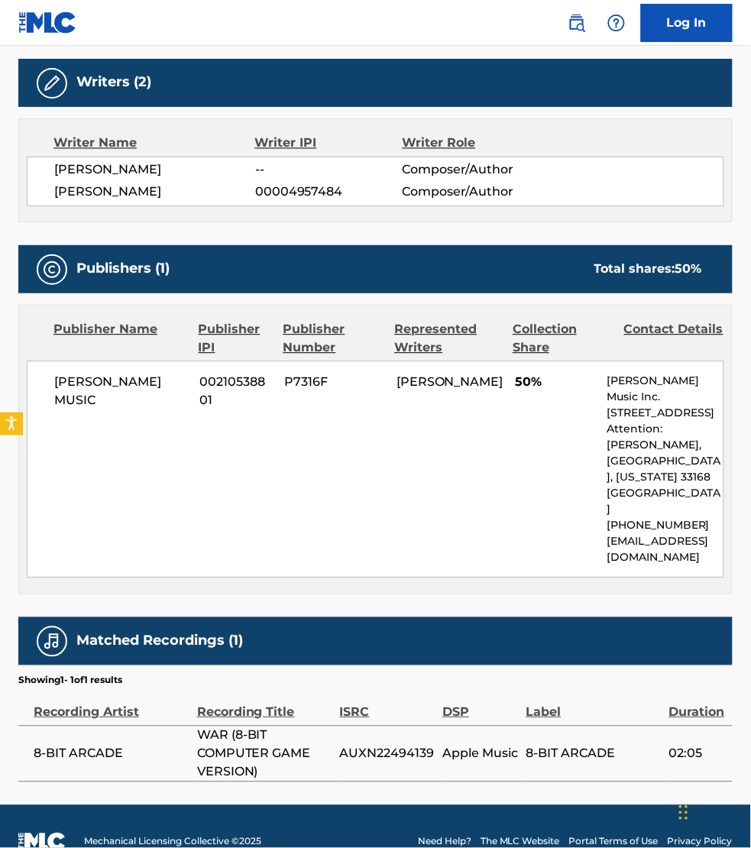
click at [651, 759] on main "< Back to public search results Copy work link WAR Work Detail Member Work Iden…" at bounding box center [375, 186] width 751 height 1239
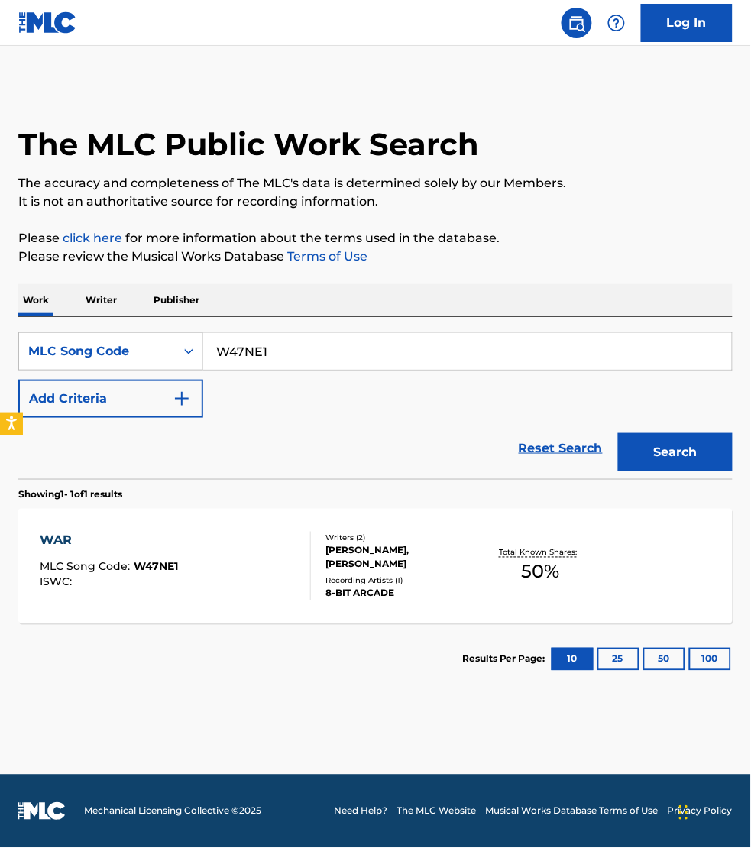
click at [269, 358] on input "W47NE1" at bounding box center [467, 351] width 529 height 37
paste input "B3R5E"
type input "WB3R5E"
click at [618, 433] on button "Search" at bounding box center [675, 452] width 115 height 38
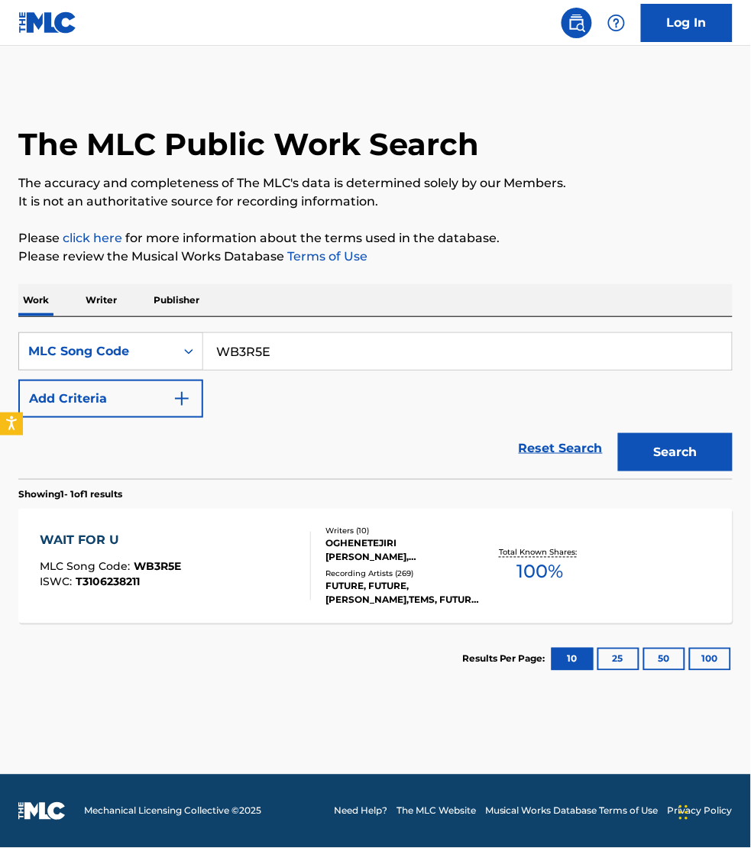
click at [264, 554] on div "WAIT FOR U MLC Song Code : WB3R5E ISWC : T3106238211" at bounding box center [175, 566] width 271 height 69
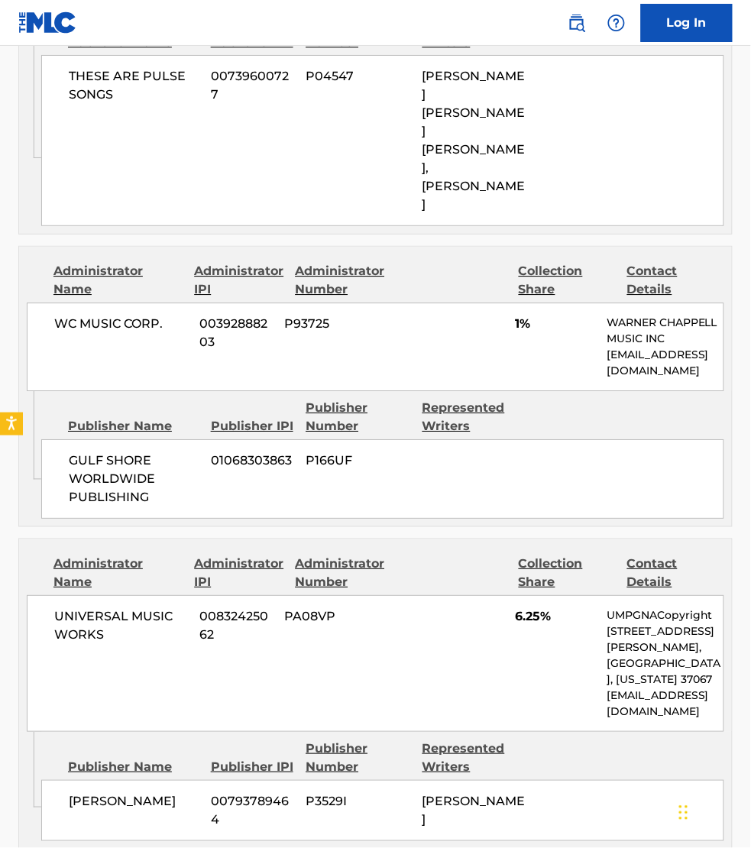
scroll to position [3654, 0]
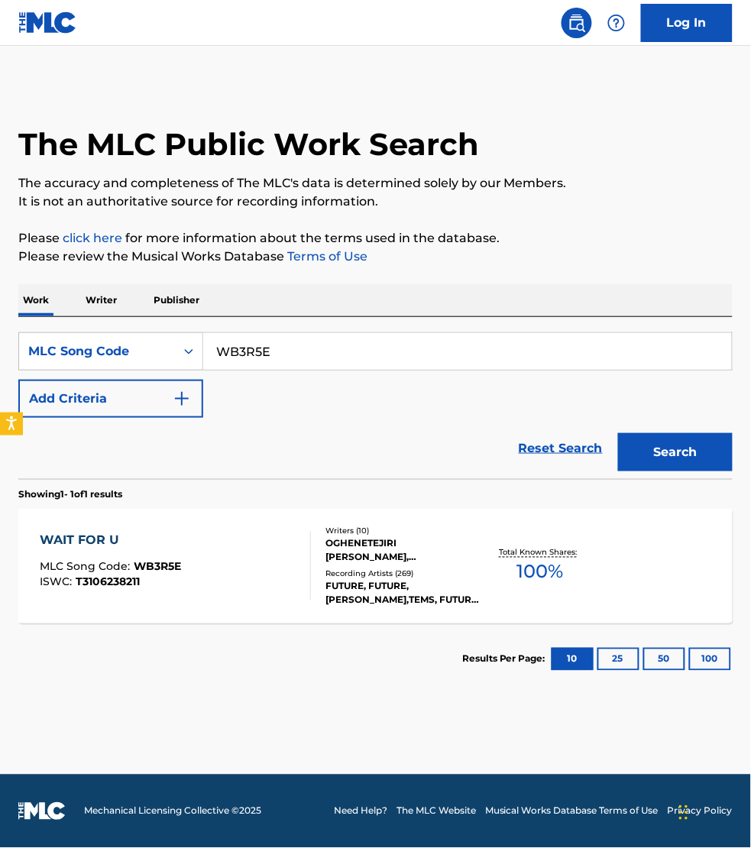
click at [277, 349] on input "WB3R5E" at bounding box center [467, 351] width 529 height 37
paste input "I363D1"
type input "I363D1"
click at [618, 433] on button "Search" at bounding box center [675, 452] width 115 height 38
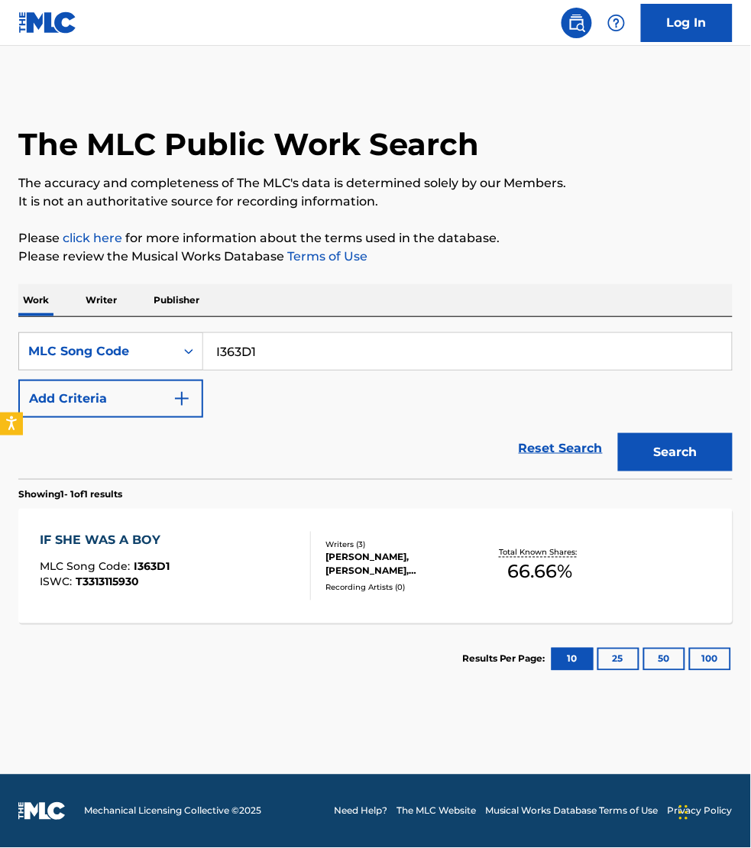
click at [246, 571] on div "IF SHE WAS A BOY MLC Song Code : I363D1 ISWC : T3313115930" at bounding box center [175, 566] width 271 height 69
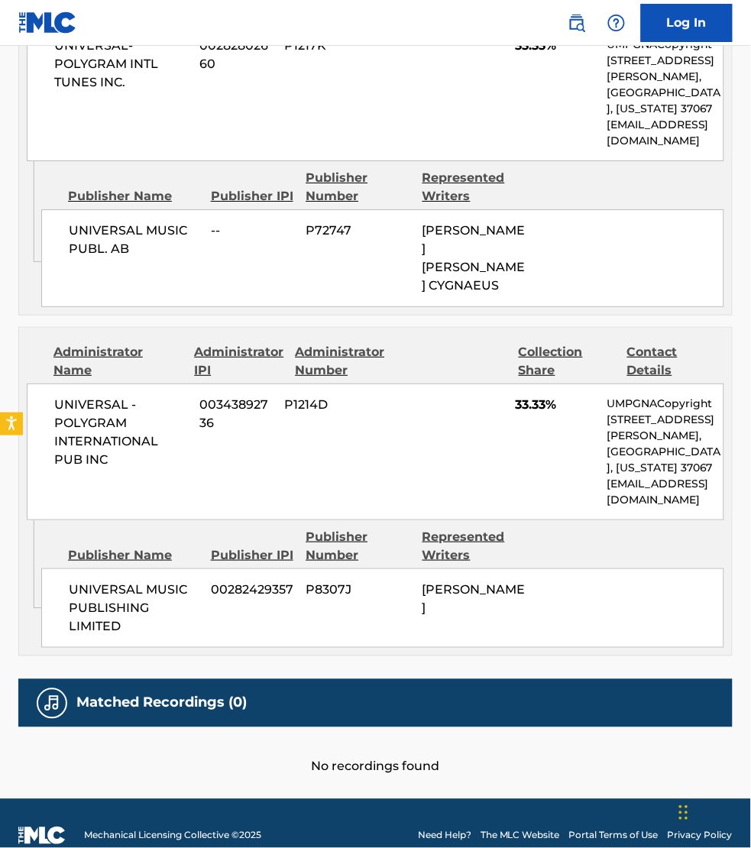
scroll to position [860, 0]
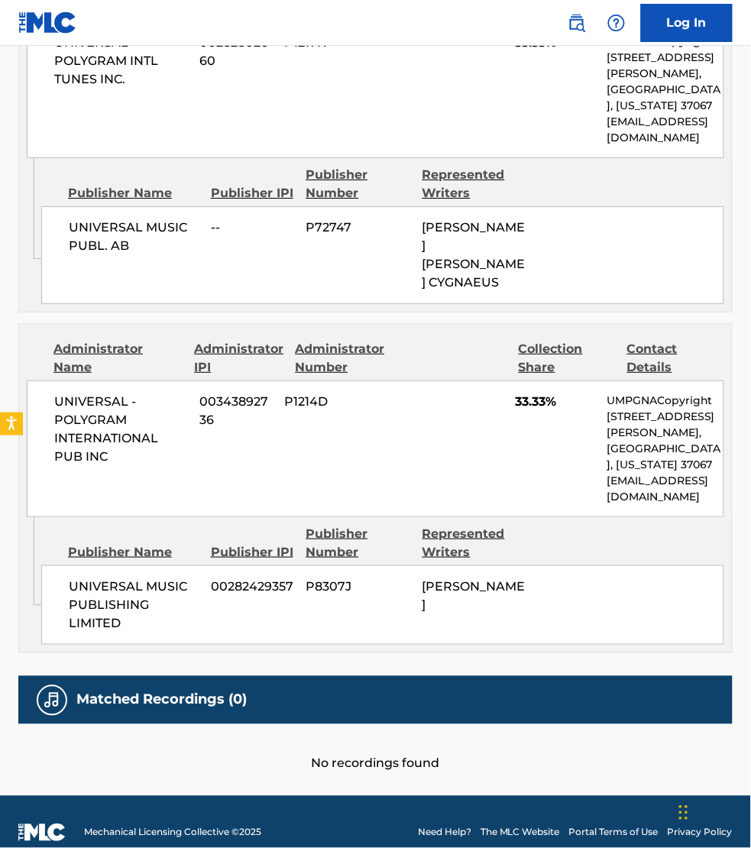
click at [608, 763] on div "No recordings found" at bounding box center [375, 749] width 715 height 49
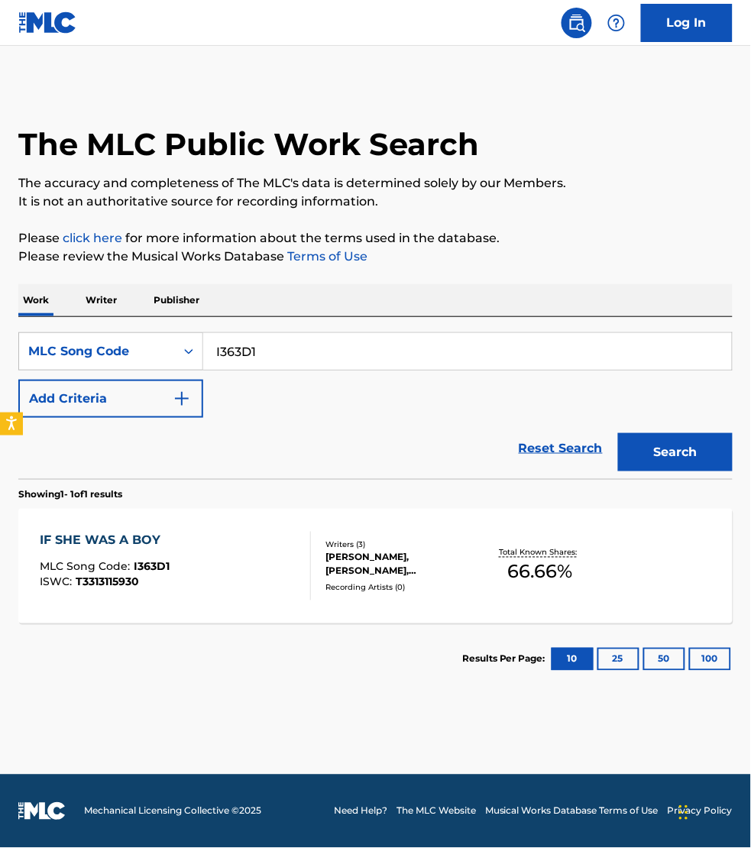
click at [300, 341] on input "I363D1" at bounding box center [467, 351] width 529 height 37
paste input "AW4845"
type input "AW4845"
click at [618, 433] on button "Search" at bounding box center [675, 452] width 115 height 38
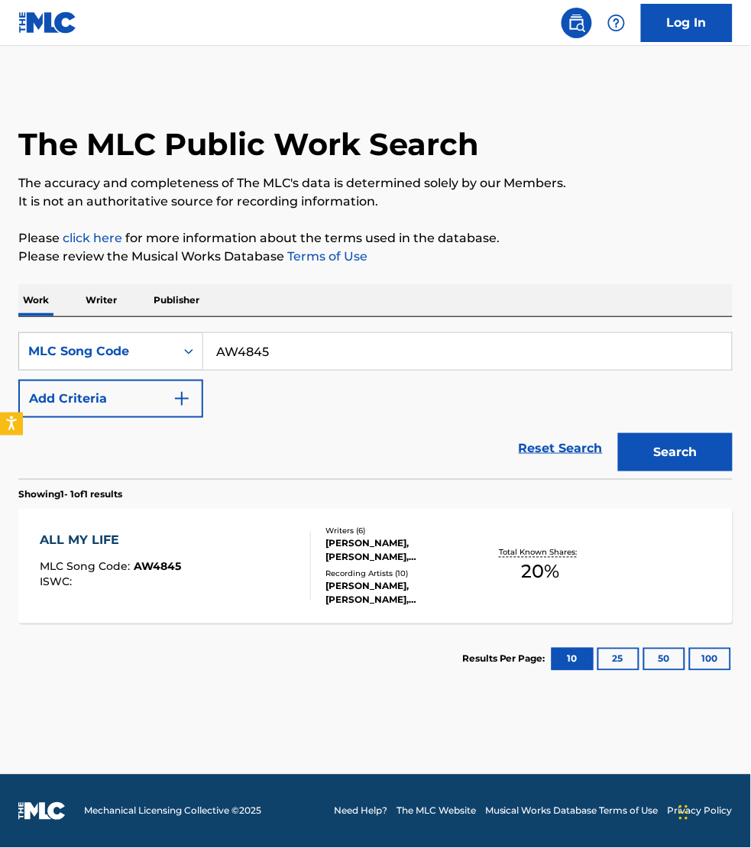
click at [261, 564] on div "ALL MY LIFE MLC Song Code : AW4845 ISWC :" at bounding box center [175, 566] width 271 height 69
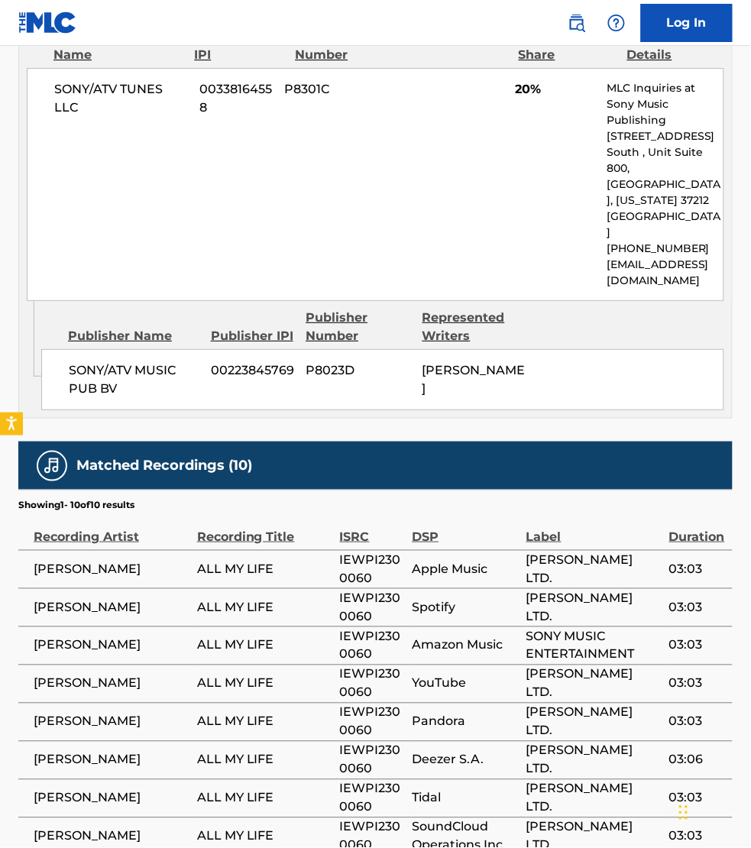
scroll to position [907, 0]
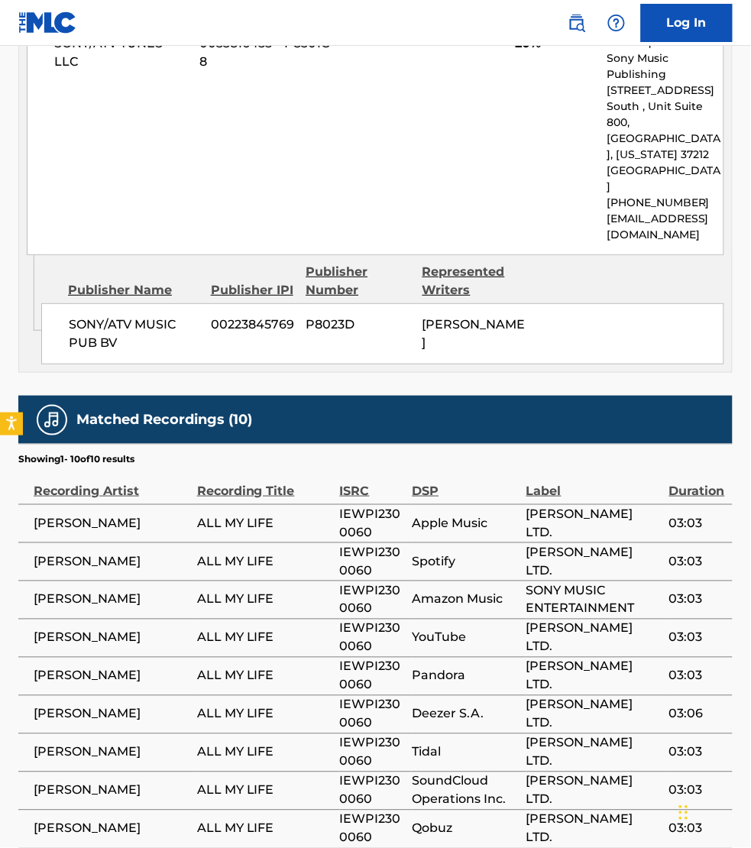
drag, startPoint x: 451, startPoint y: 777, endPoint x: 434, endPoint y: 769, distance: 18.8
click at [451, 777] on span "SoundCloud Operations Inc." at bounding box center [465, 791] width 107 height 37
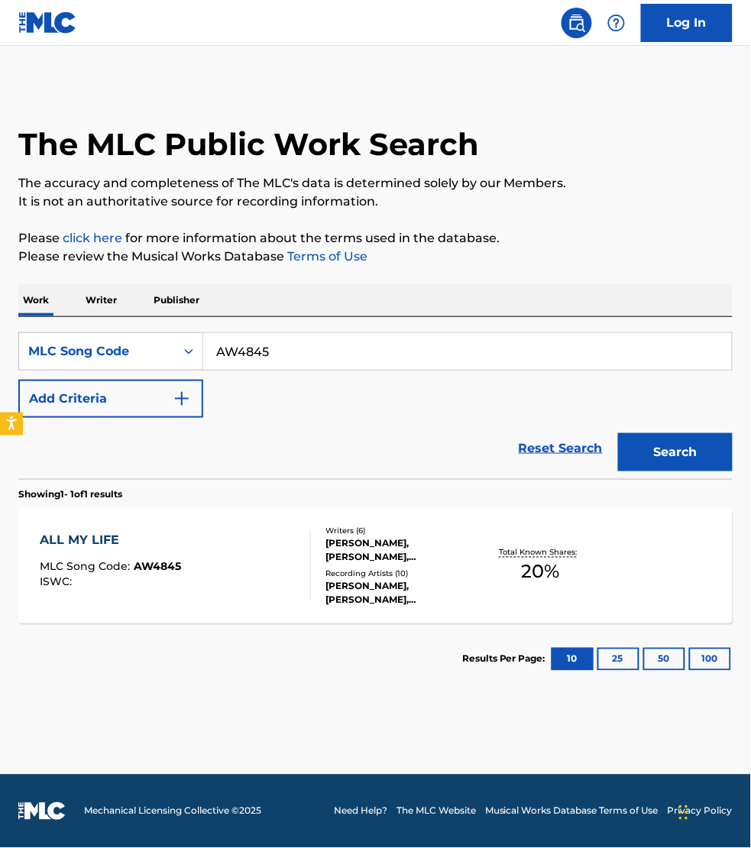
click at [308, 360] on input "AW4845" at bounding box center [467, 351] width 529 height 37
paste input "EC6Q48"
type input "EC6Q48"
click at [618, 433] on button "Search" at bounding box center [675, 452] width 115 height 38
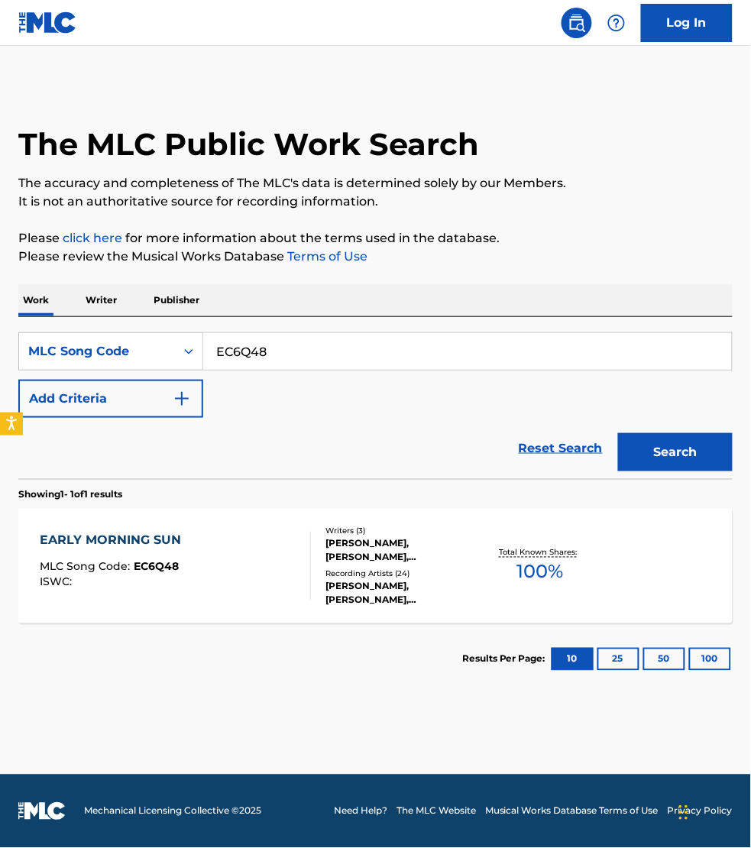
click at [258, 560] on div "EARLY MORNING SUN MLC Song Code : EC6Q48 ISWC :" at bounding box center [175, 566] width 271 height 69
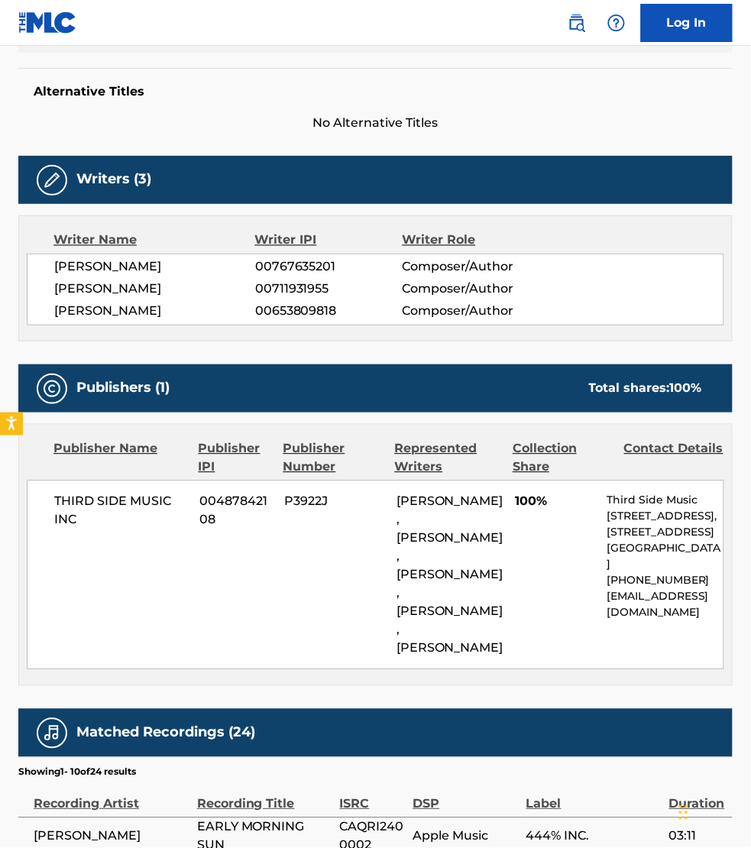
scroll to position [430, 0]
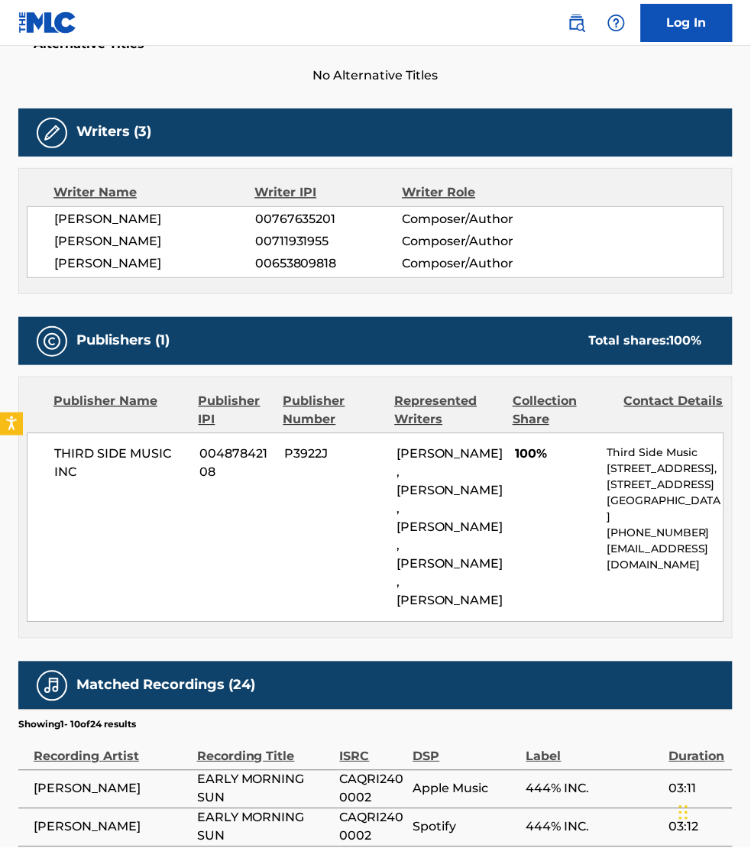
click at [627, 770] on td "444% INC." at bounding box center [598, 789] width 143 height 38
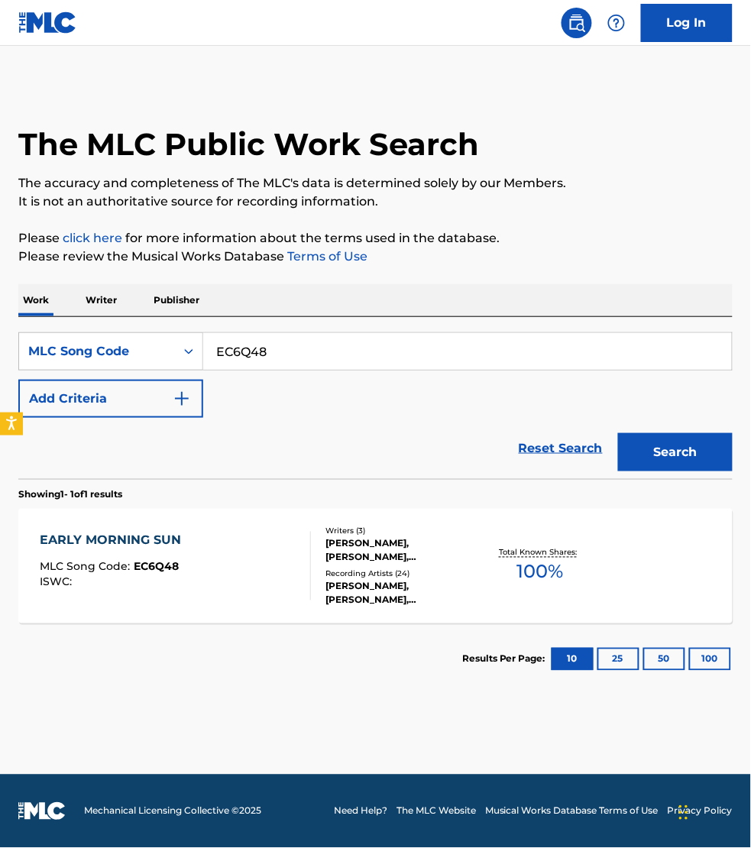
click at [290, 349] on input "EC6Q48" at bounding box center [467, 351] width 529 height 37
paste input "CB9NCR"
type input "CB9NCR"
click at [618, 433] on button "Search" at bounding box center [675, 452] width 115 height 38
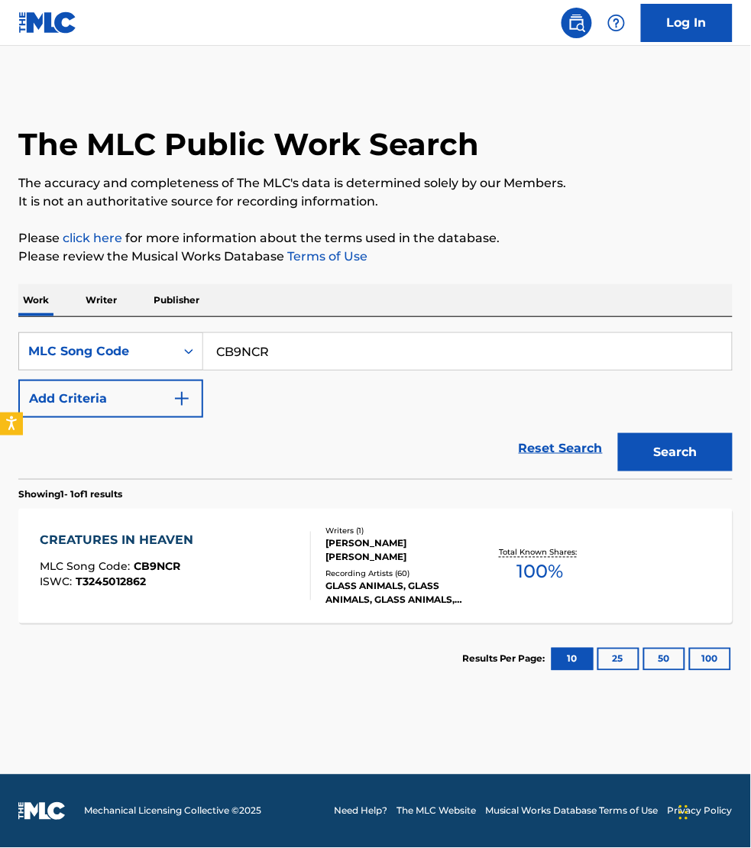
click at [238, 562] on div "CREATURES IN HEAVEN MLC Song Code : CB9NCR ISWC : T3245012862" at bounding box center [175, 566] width 271 height 69
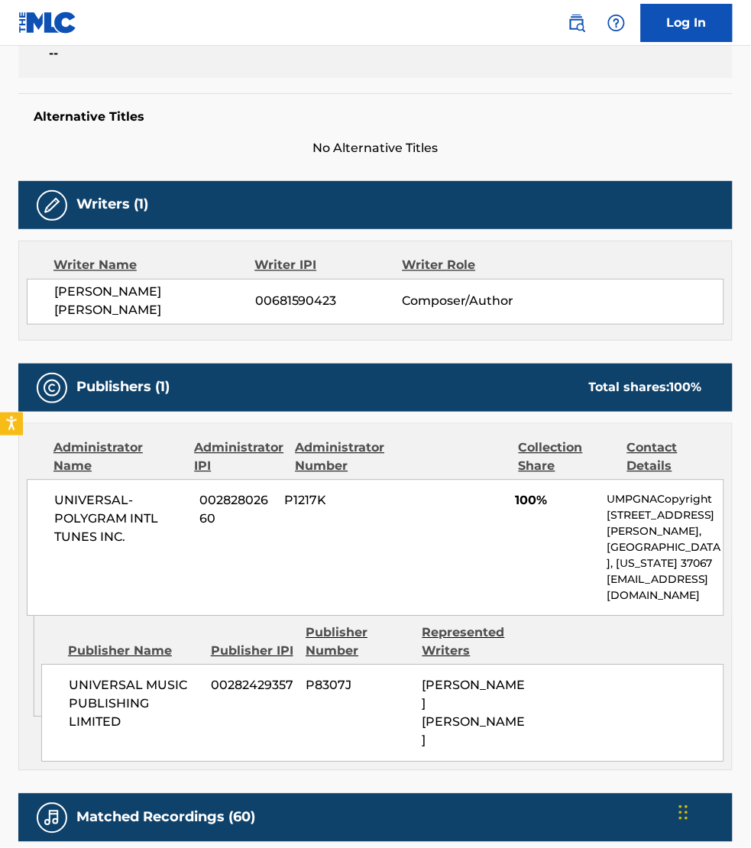
scroll to position [358, 0]
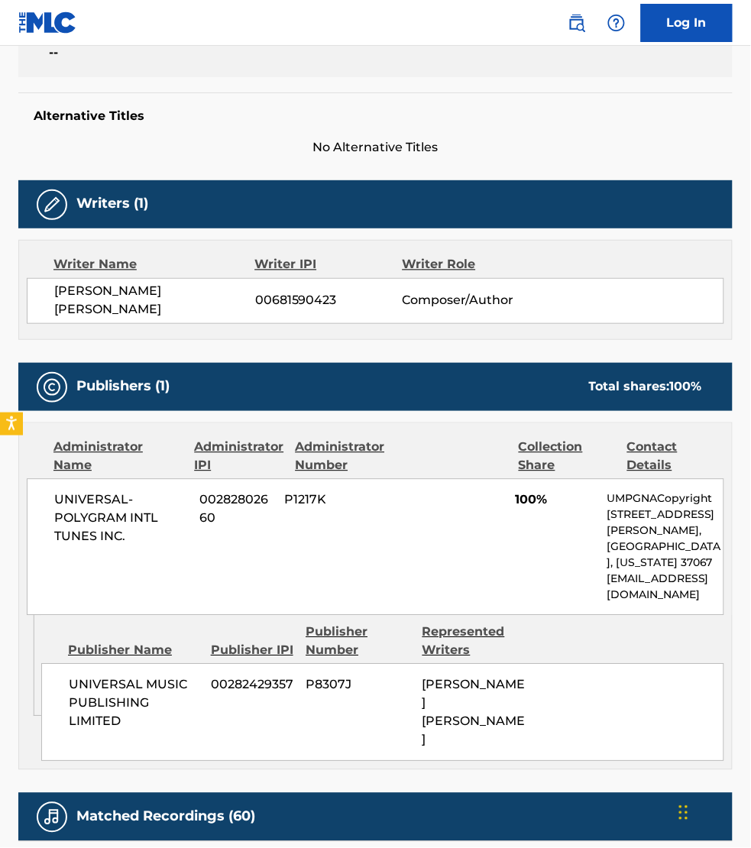
drag, startPoint x: 556, startPoint y: 755, endPoint x: 548, endPoint y: 753, distance: 8.7
click at [556, 755] on div "Work Detail Member Work Identifier -- MLC Song Code CB9NCR ISWC T3245012862 Dur…" at bounding box center [375, 626] width 715 height 1425
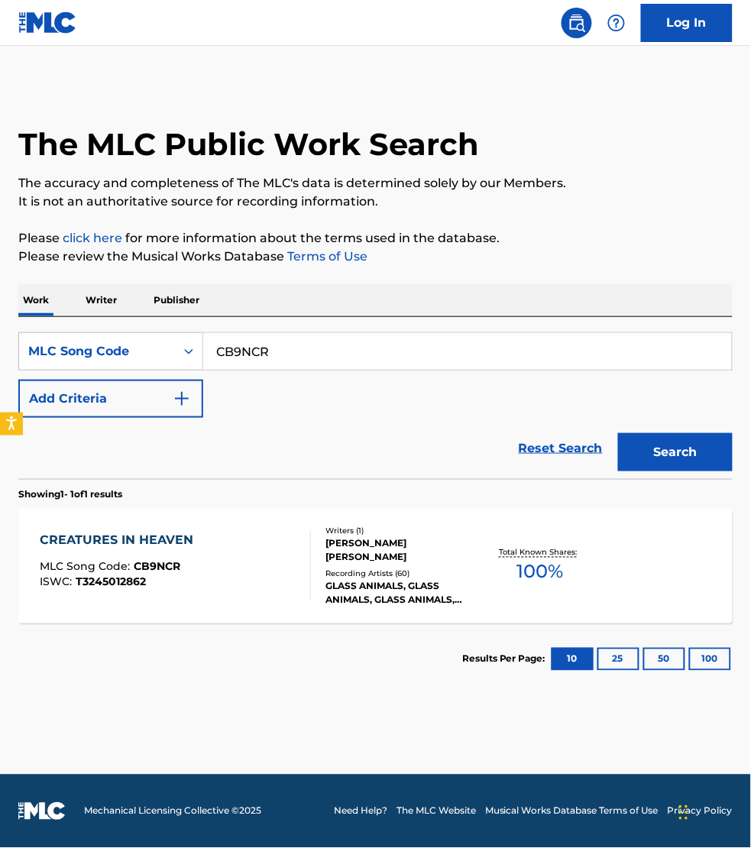
click at [295, 359] on input "CB9NCR" at bounding box center [467, 351] width 529 height 37
paste input "KE4OS"
type input "KE4OSR"
click at [618, 433] on button "Search" at bounding box center [675, 452] width 115 height 38
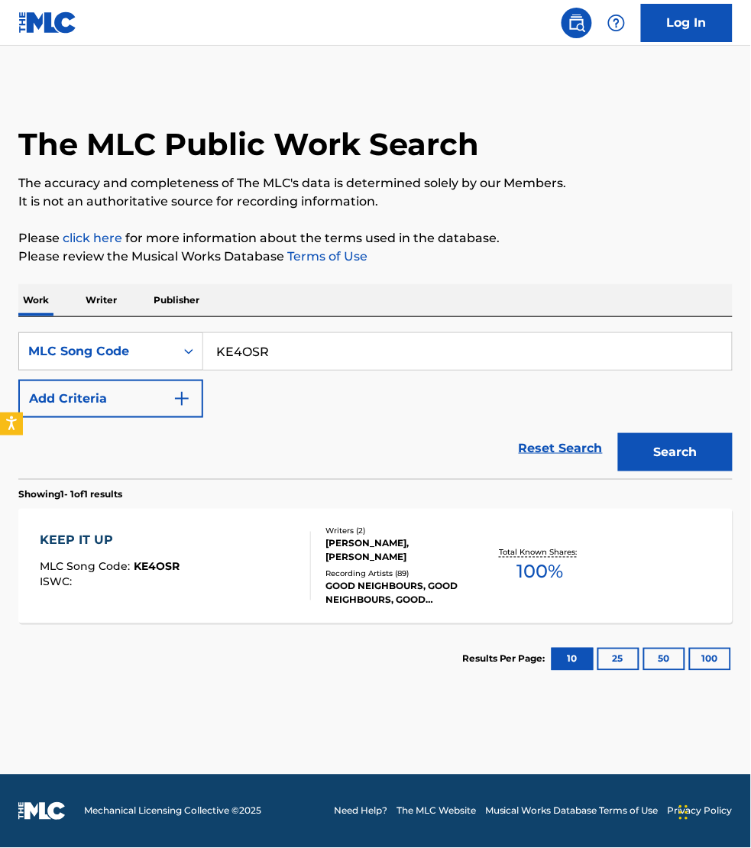
click at [260, 544] on div "KEEP IT UP MLC Song Code : KE4OSR ISWC :" at bounding box center [175, 566] width 271 height 69
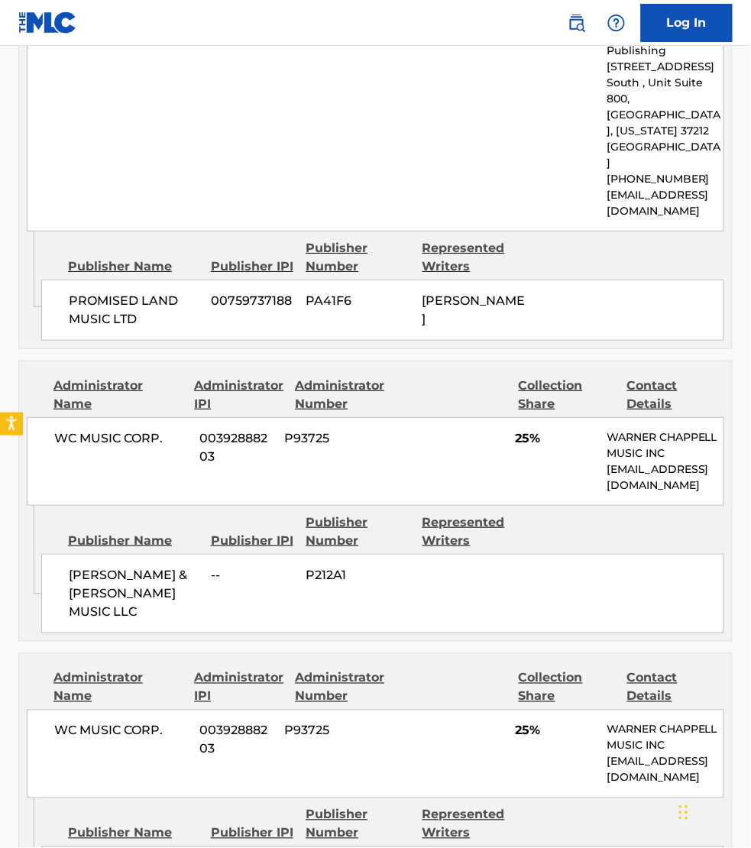
scroll to position [884, 0]
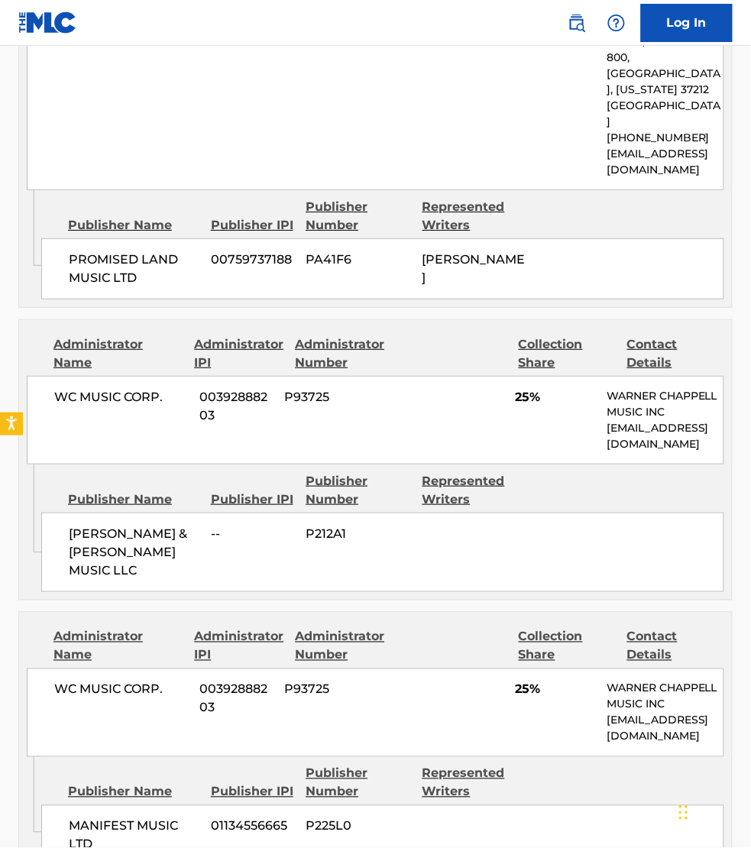
click at [499, 806] on div "MANIFEST MUSIC LTD 01134556665 P225L0" at bounding box center [382, 836] width 683 height 61
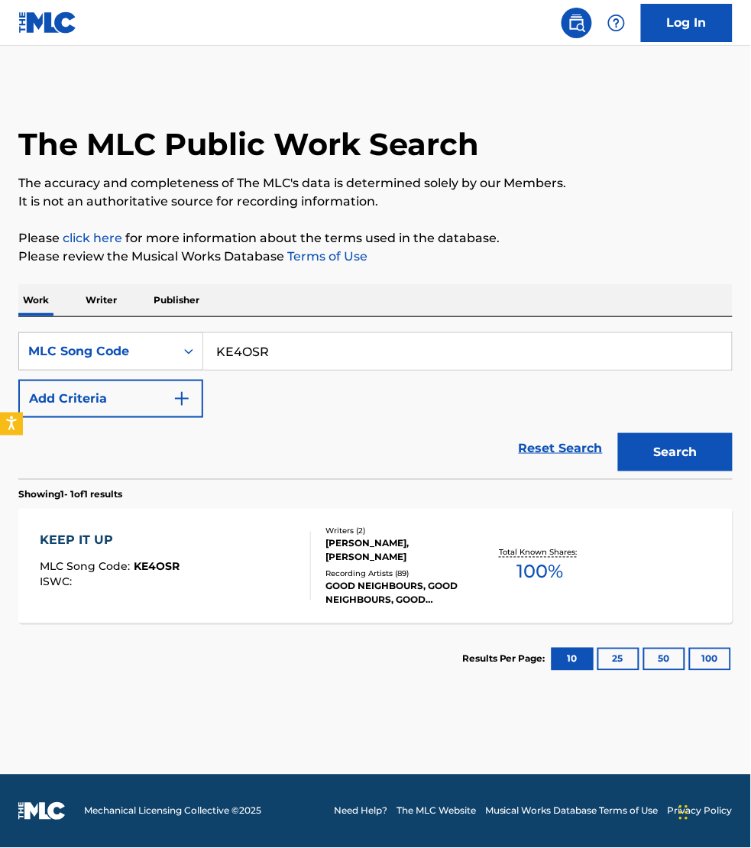
click at [287, 345] on input "KE4OSR" at bounding box center [467, 351] width 529 height 37
paste input "RO5A9B"
type input "RO5A9B"
click at [618, 433] on button "Search" at bounding box center [675, 452] width 115 height 38
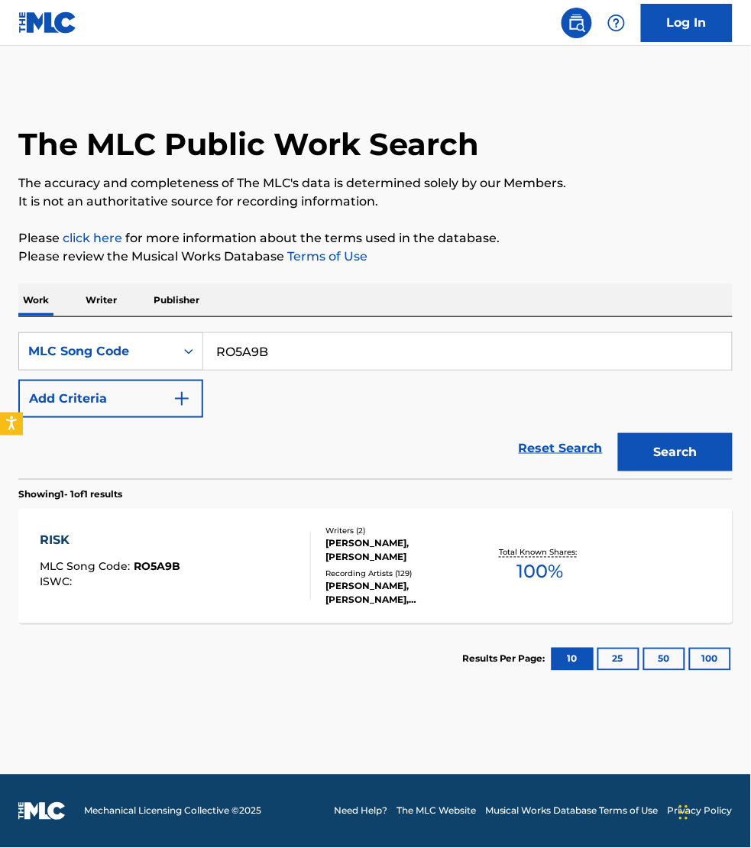
click at [245, 570] on div "RISK MLC Song Code : RO5A9B ISWC :" at bounding box center [175, 566] width 271 height 69
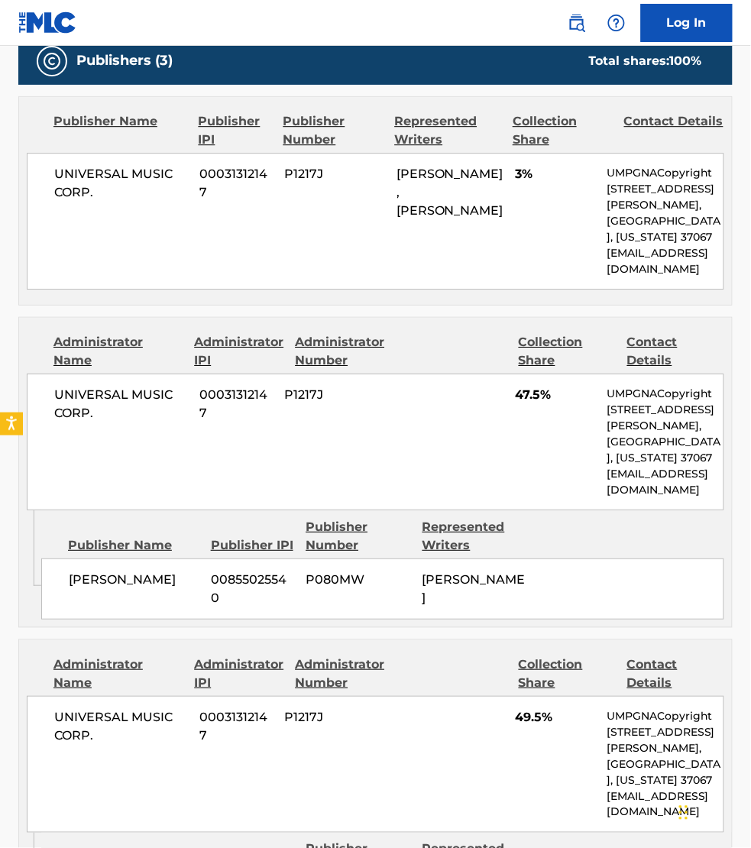
scroll to position [788, 0]
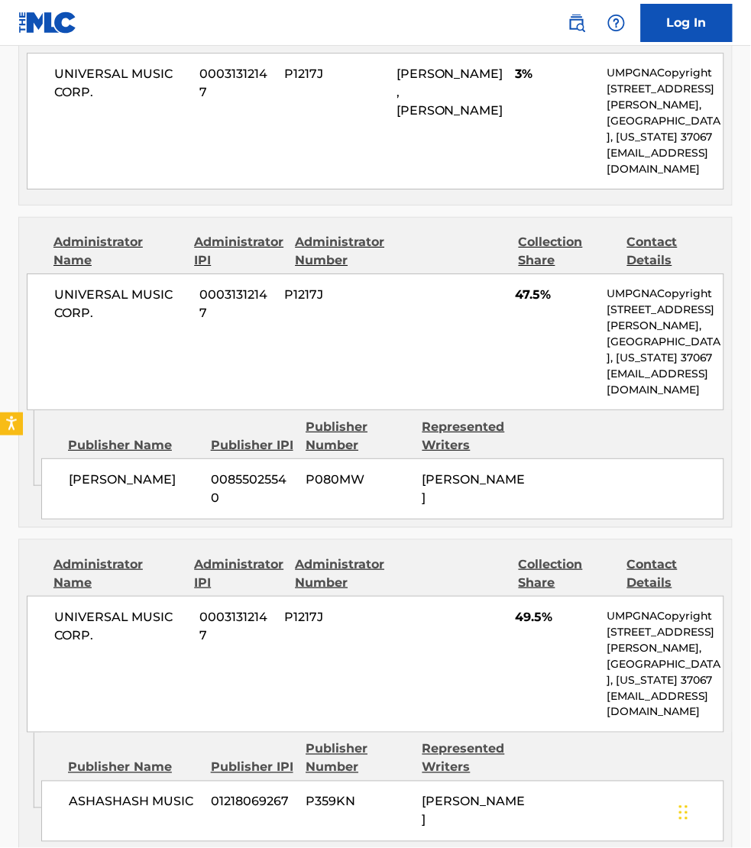
click at [602, 767] on div "Publisher Name Publisher IPI Publisher Number Represented Writers" at bounding box center [382, 759] width 683 height 37
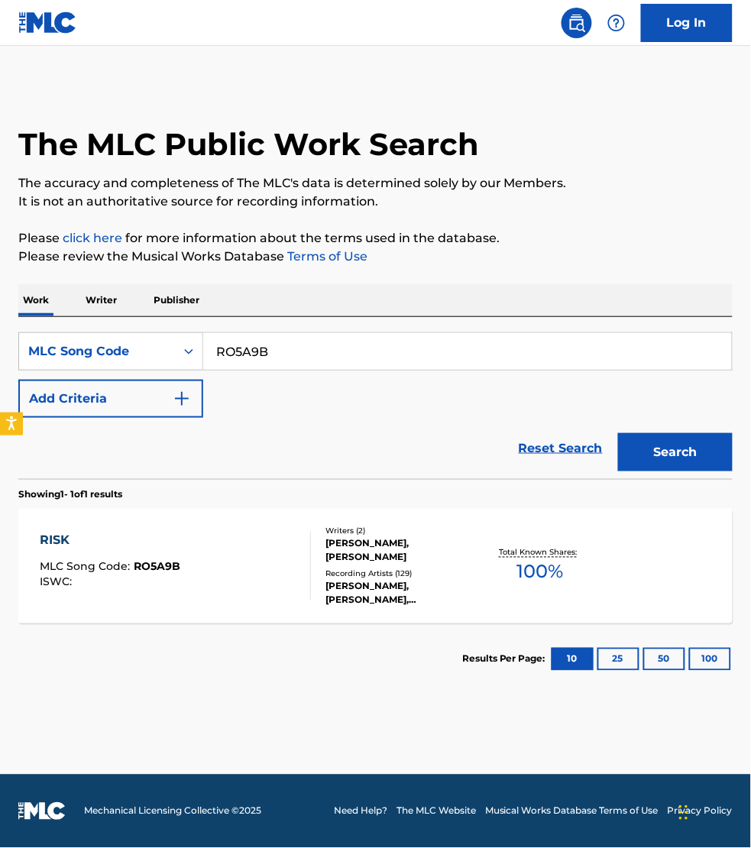
click at [281, 341] on input "RO5A9B" at bounding box center [467, 351] width 529 height 37
paste input "S704NF"
type input "S704NF"
click at [618, 433] on button "Search" at bounding box center [675, 452] width 115 height 38
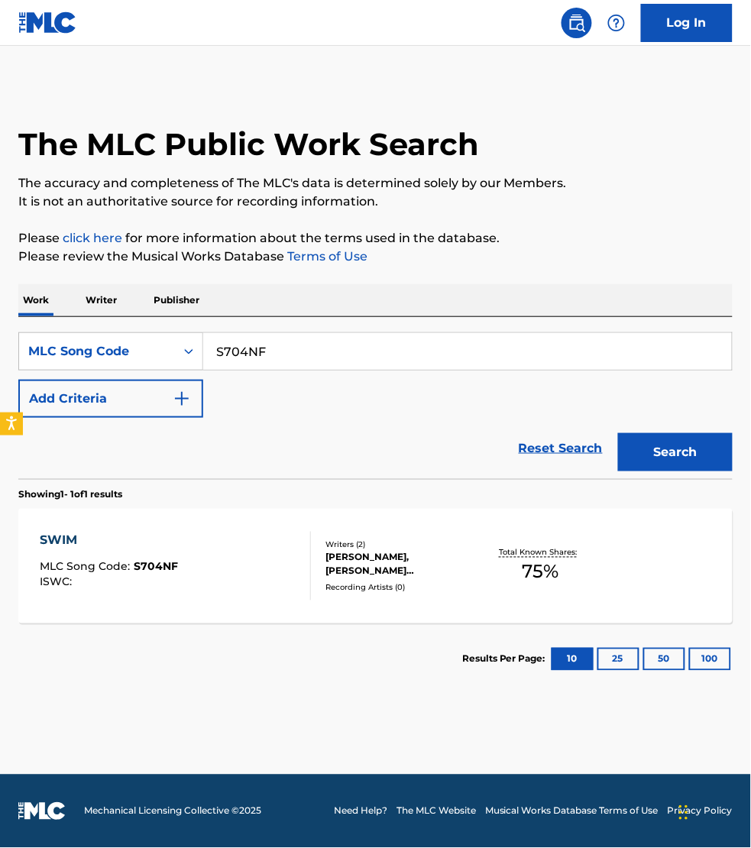
click at [228, 575] on div "SWIM MLC Song Code : S704NF ISWC :" at bounding box center [175, 566] width 271 height 69
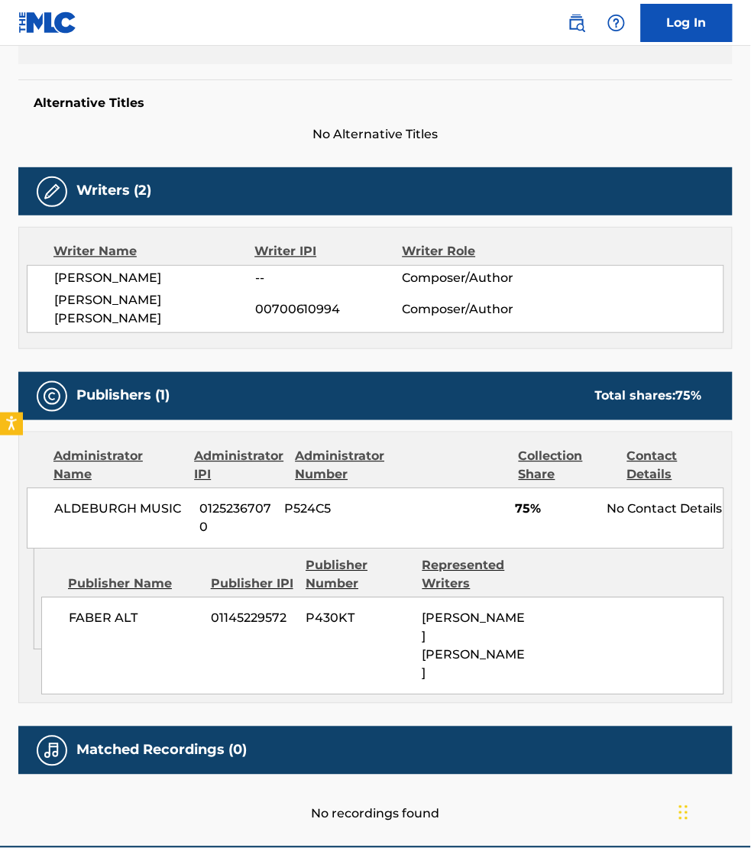
scroll to position [318, 0]
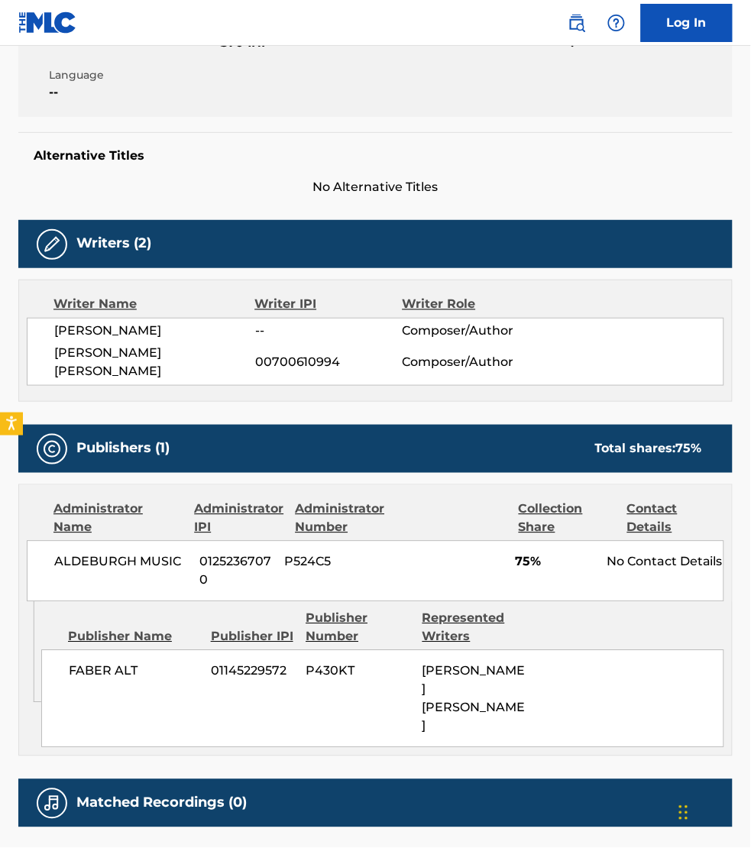
click at [376, 841] on main "< Back to public search results Copy work link SWIM Work Detail Member Work Ide…" at bounding box center [375, 314] width 751 height 1172
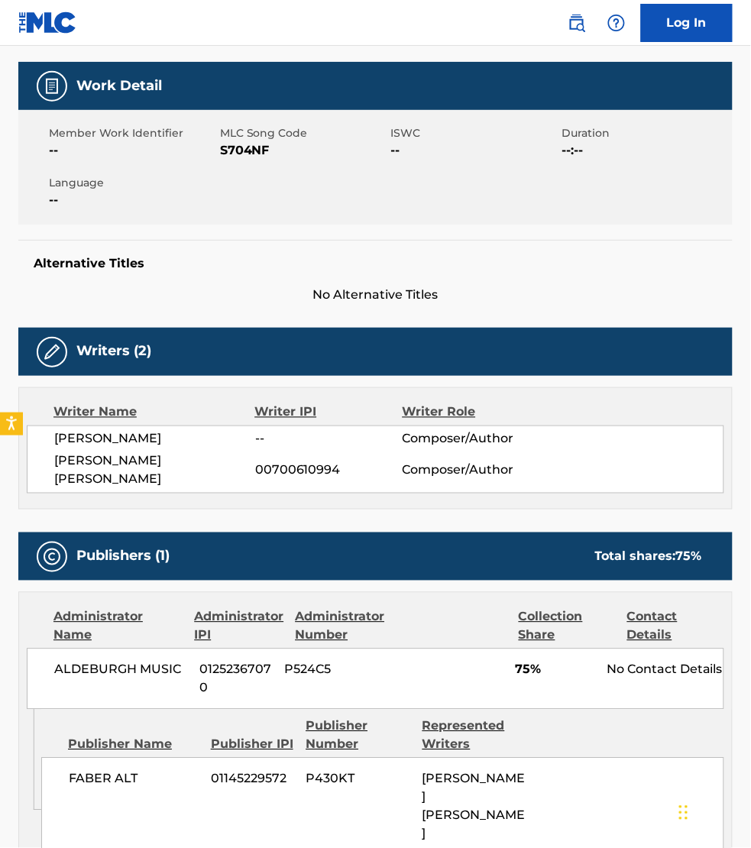
scroll to position [127, 0]
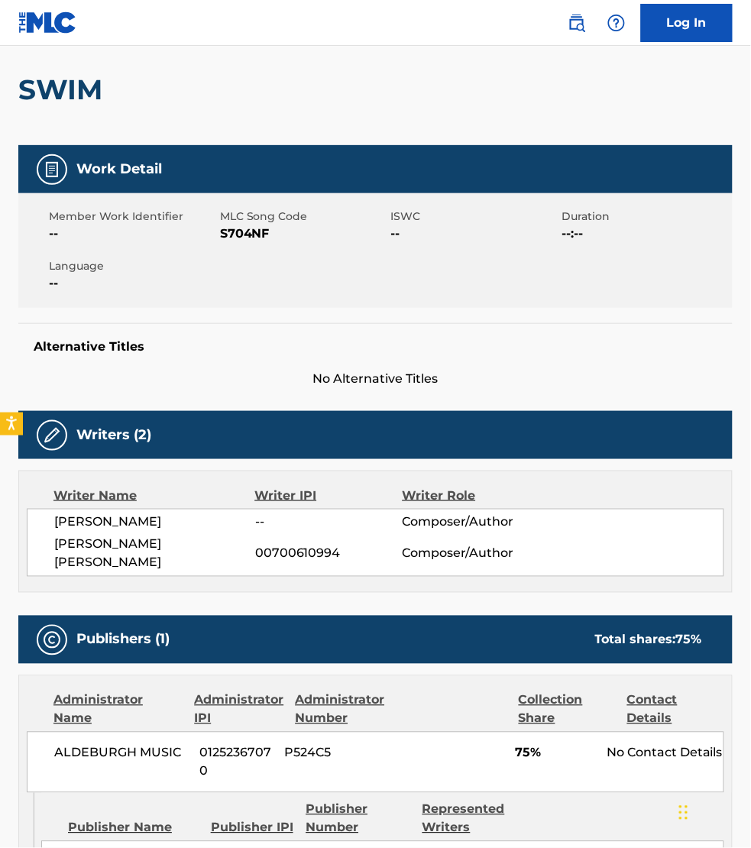
click at [242, 231] on span "S704NF" at bounding box center [303, 234] width 167 height 18
copy span "S704NF"
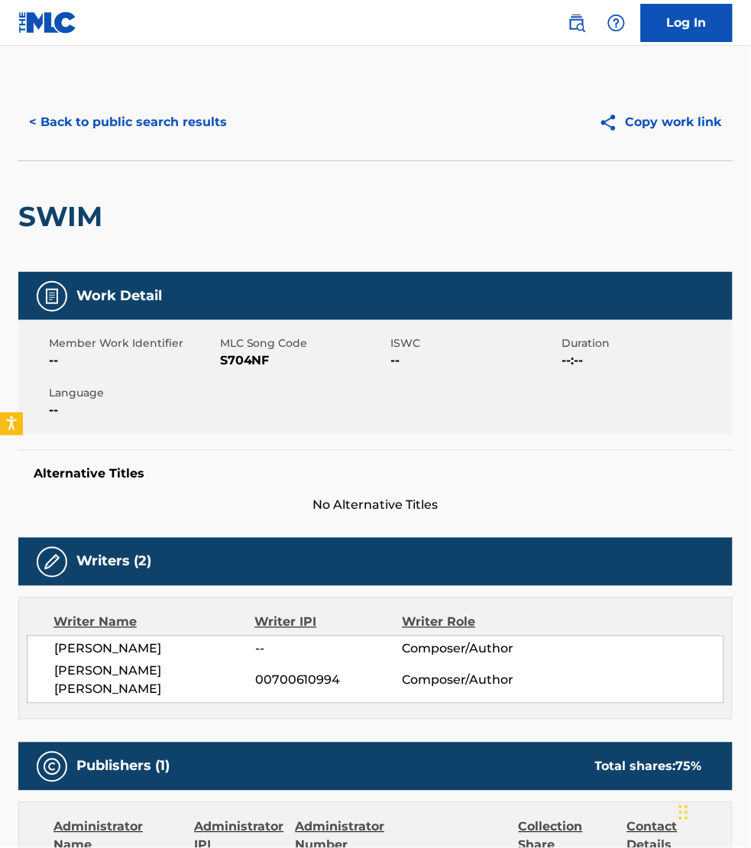
click at [443, 803] on div "Administrator Name Administrator IPI Administrator Number Collection Share Cont…" at bounding box center [375, 861] width 713 height 117
click at [67, 115] on button "< Back to public search results" at bounding box center [127, 122] width 219 height 38
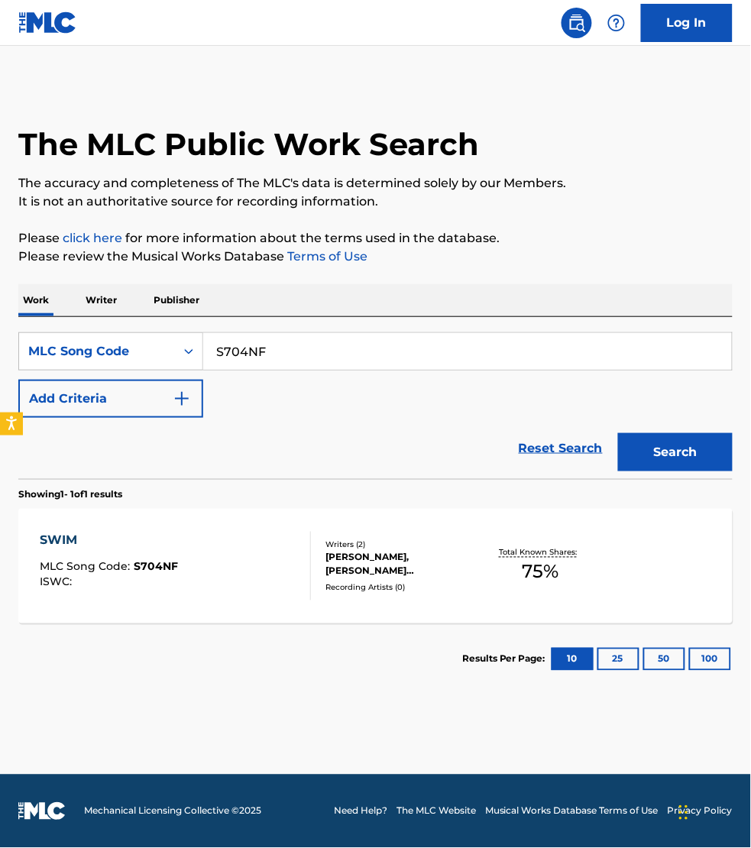
click at [269, 360] on input "S704NF" at bounding box center [467, 351] width 529 height 37
paste input "ES21KT"
type input "ES21KT"
click at [618, 433] on button "Search" at bounding box center [675, 452] width 115 height 38
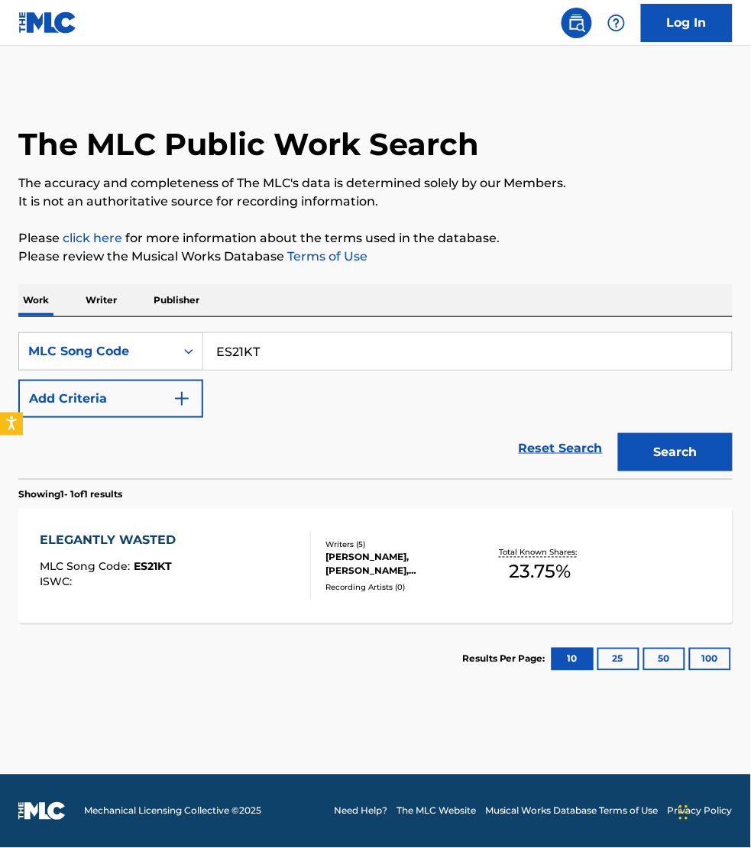
click at [261, 547] on div "ELEGANTLY WASTED MLC Song Code : ES21KT ISWC :" at bounding box center [175, 566] width 271 height 69
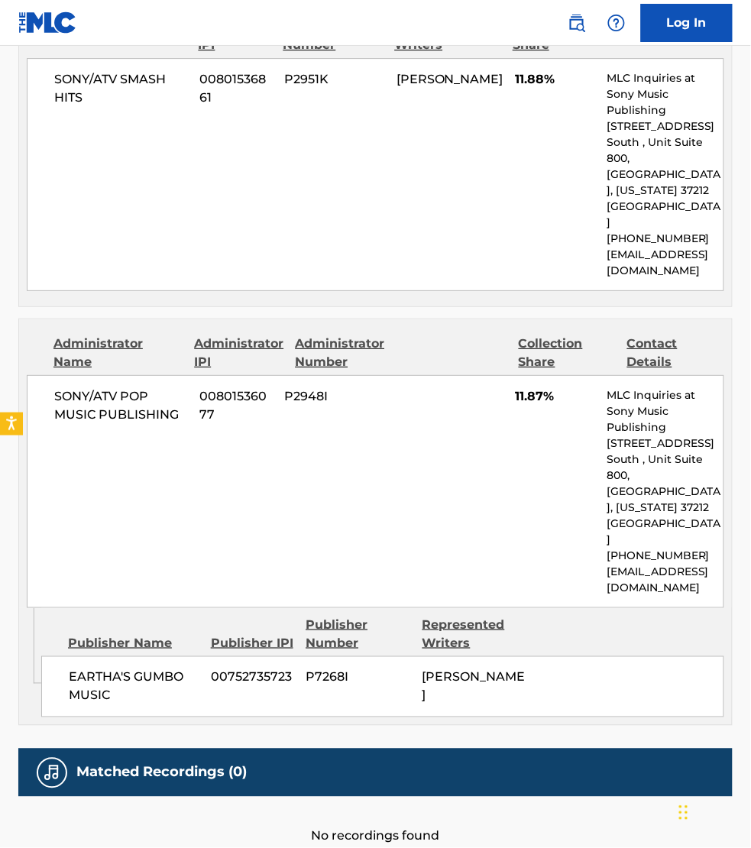
scroll to position [881, 0]
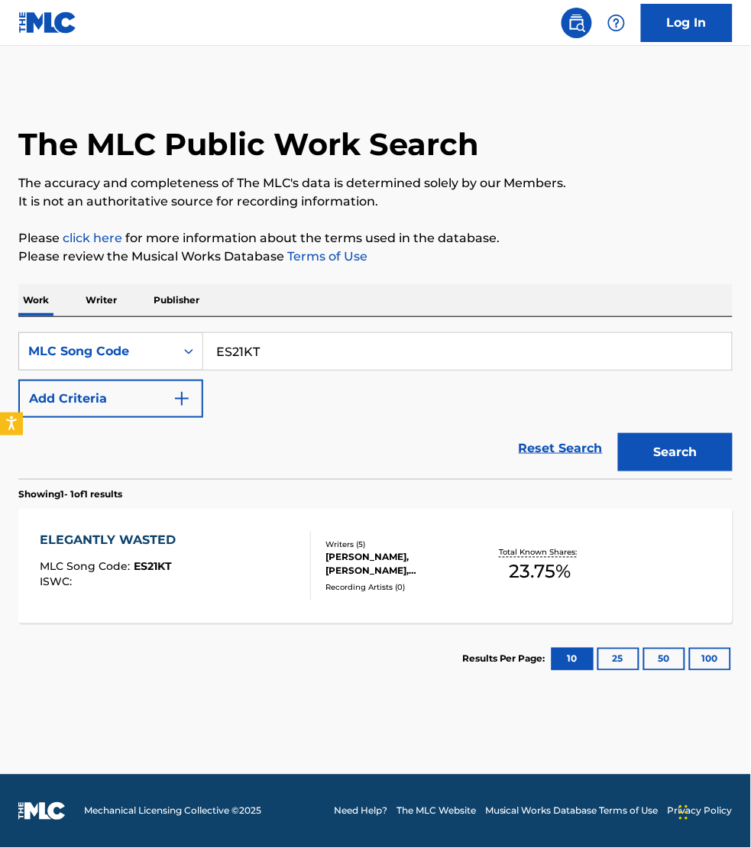
click at [268, 346] on input "ES21KT" at bounding box center [467, 351] width 529 height 37
paste input "DB81XB"
type input "DB81XB"
click at [618, 433] on button "Search" at bounding box center [675, 452] width 115 height 38
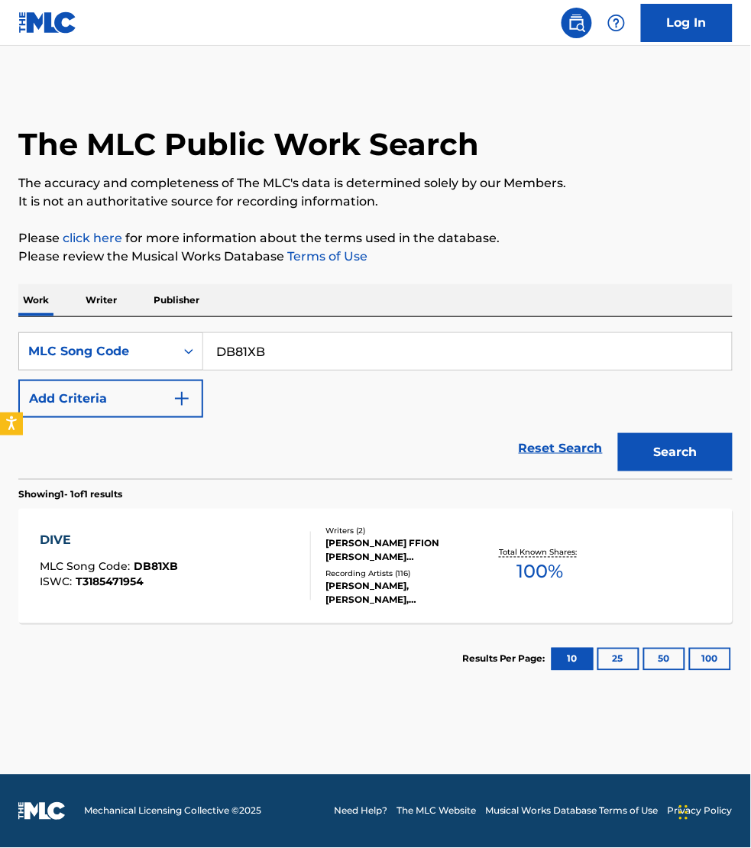
click at [243, 540] on div "DIVE MLC Song Code : DB81XB ISWC : T3185471954" at bounding box center [175, 566] width 271 height 69
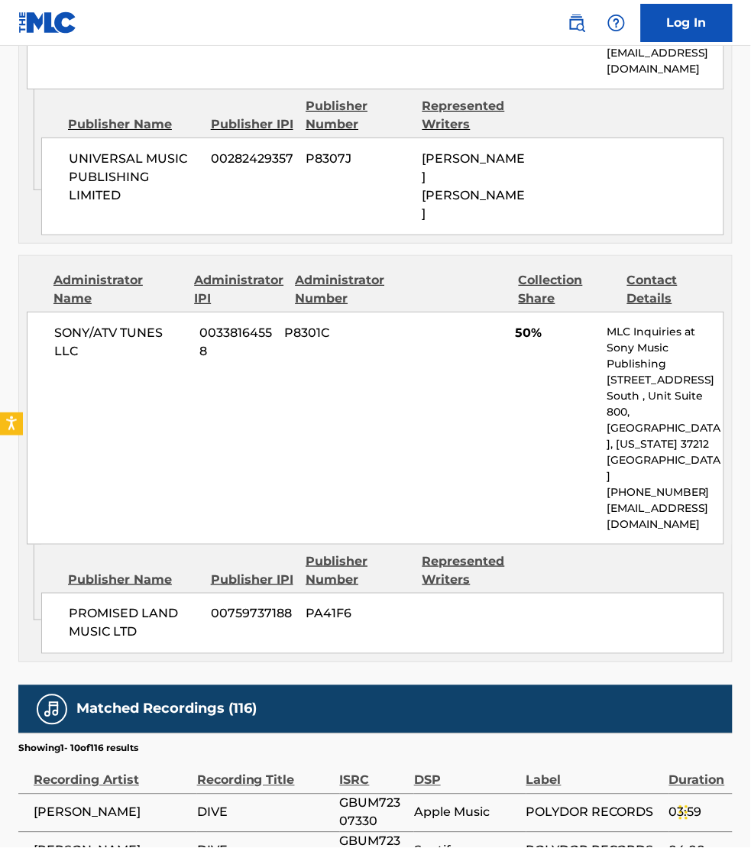
scroll to position [907, 0]
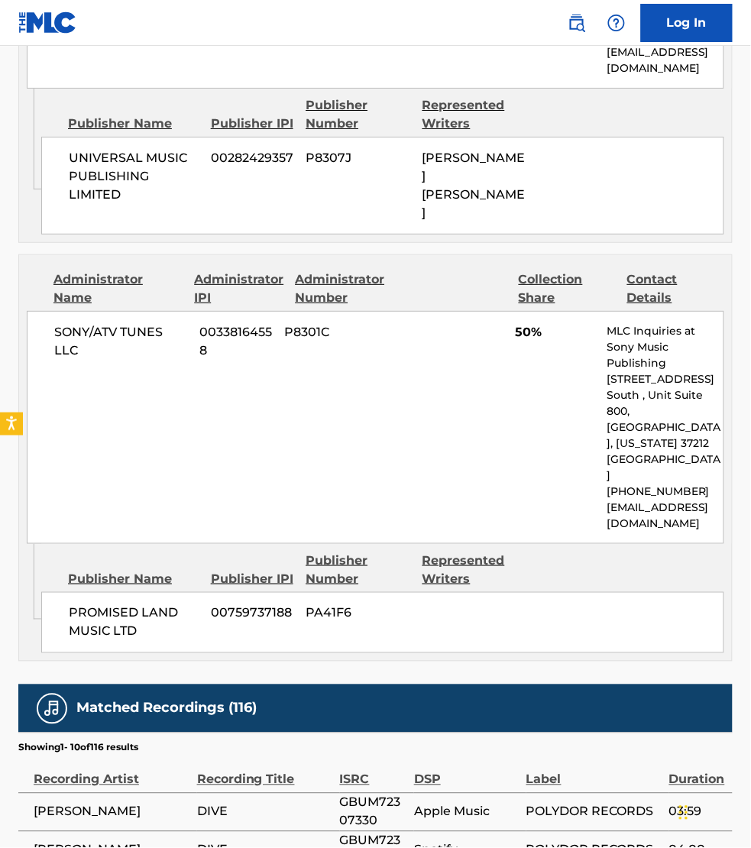
drag, startPoint x: 362, startPoint y: 837, endPoint x: 338, endPoint y: 796, distance: 47.6
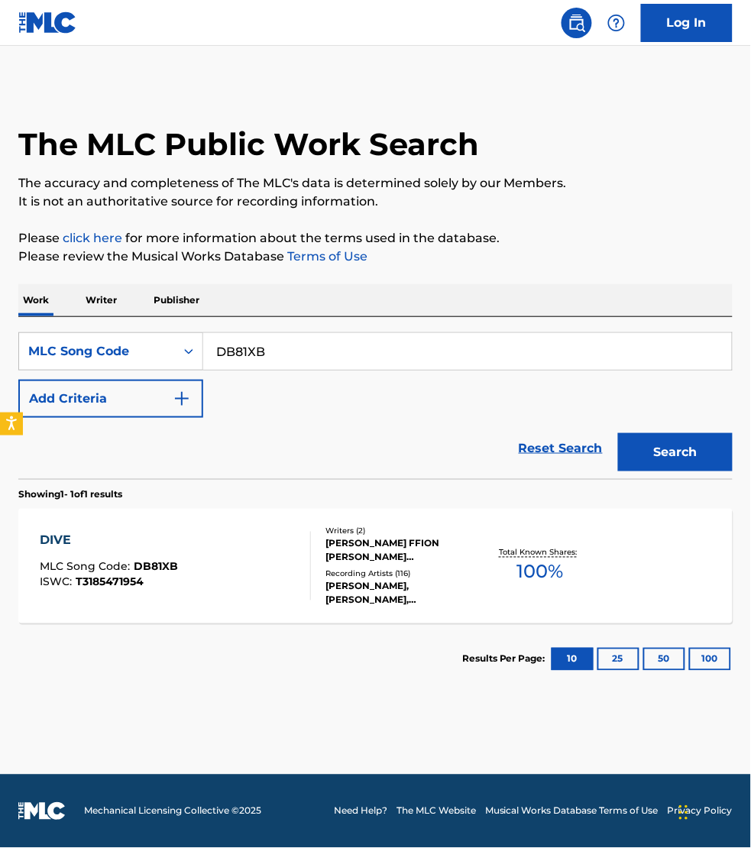
click at [307, 353] on input "DB81XB" at bounding box center [467, 351] width 529 height 37
paste input "I35XNF"
type input "I35XNF"
click at [618, 433] on button "Search" at bounding box center [675, 452] width 115 height 38
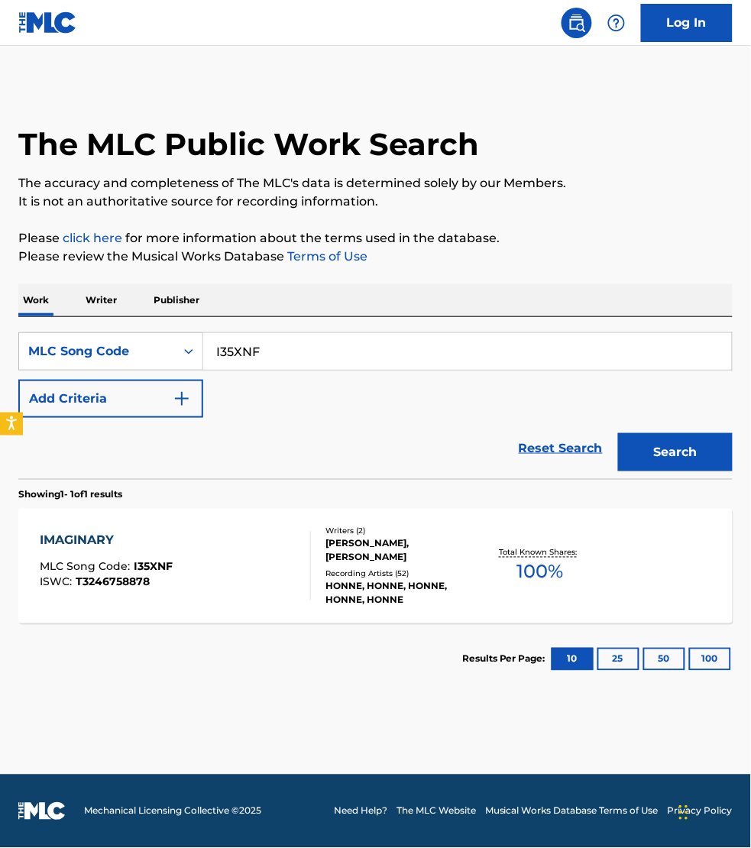
click at [277, 554] on div "IMAGINARY MLC Song Code : I35XNF ISWC : T3246758878" at bounding box center [175, 566] width 271 height 69
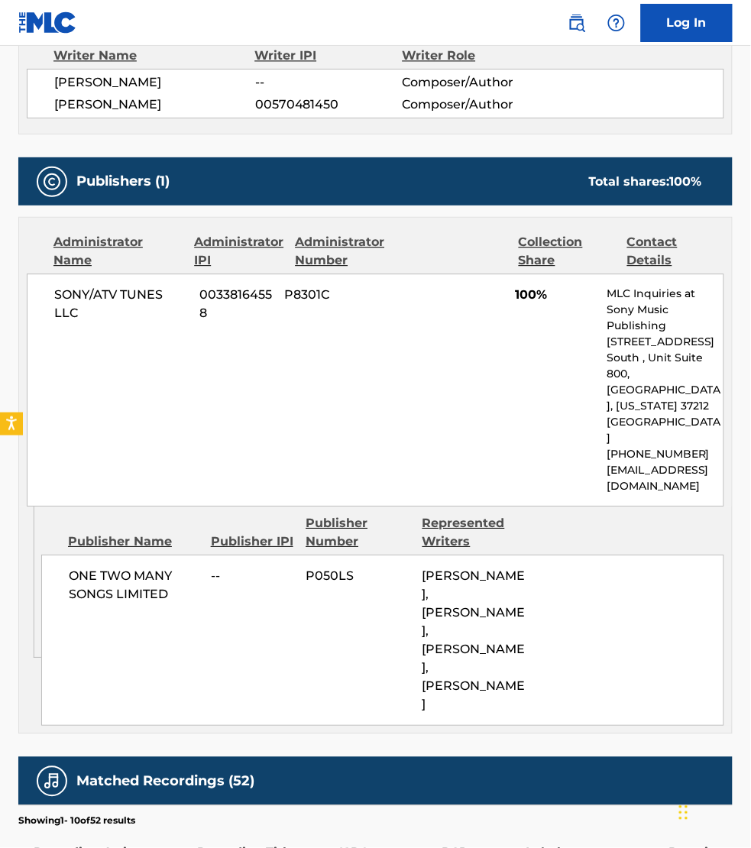
scroll to position [669, 0]
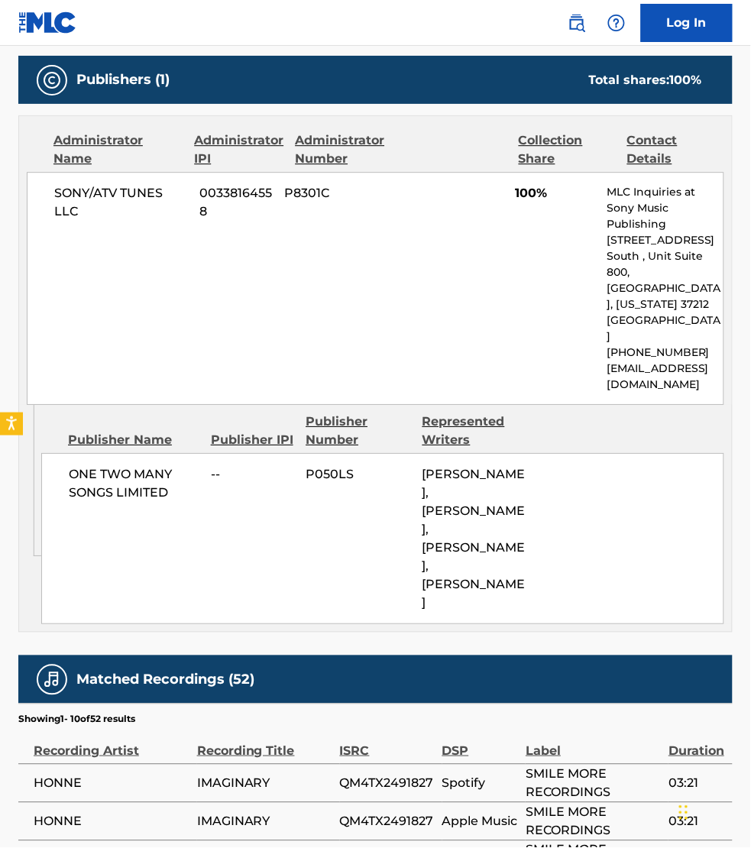
click at [551, 803] on span "SMILE MORE RECORDINGS" at bounding box center [593, 821] width 135 height 37
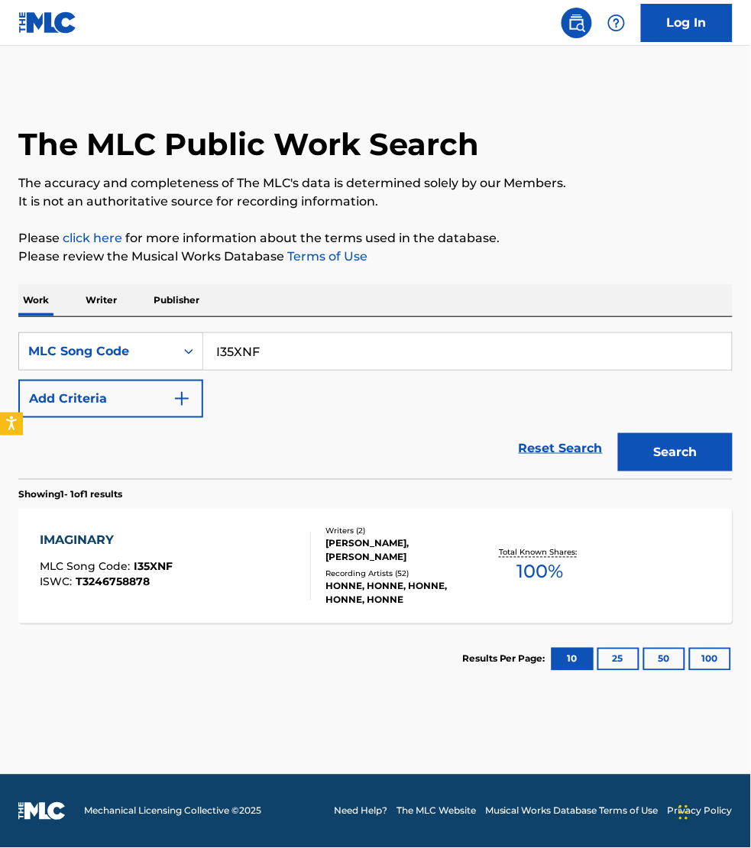
click at [266, 349] on input "I35XNF" at bounding box center [467, 351] width 529 height 37
paste input "B3305Y"
type input "B3305Y"
click at [618, 433] on button "Search" at bounding box center [675, 452] width 115 height 38
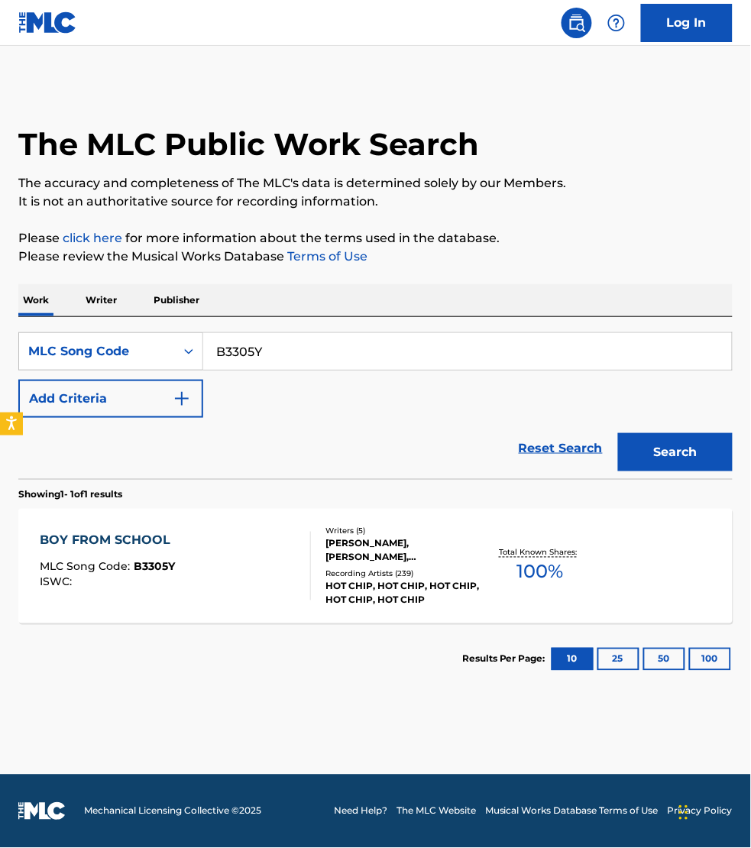
click at [258, 583] on div "BOY FROM SCHOOL MLC Song Code : B3305Y ISWC :" at bounding box center [175, 566] width 271 height 69
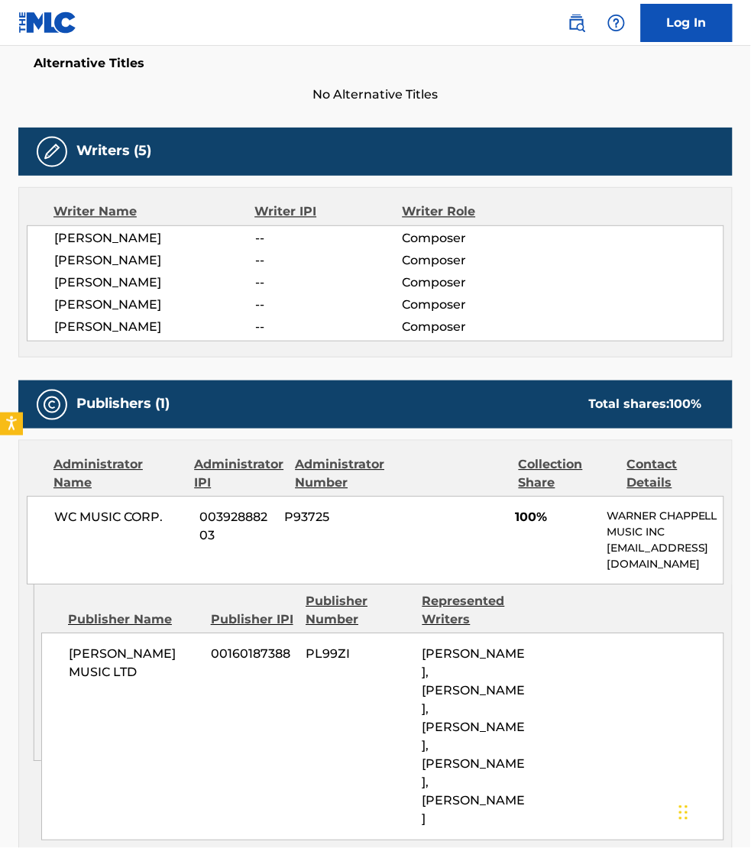
scroll to position [597, 0]
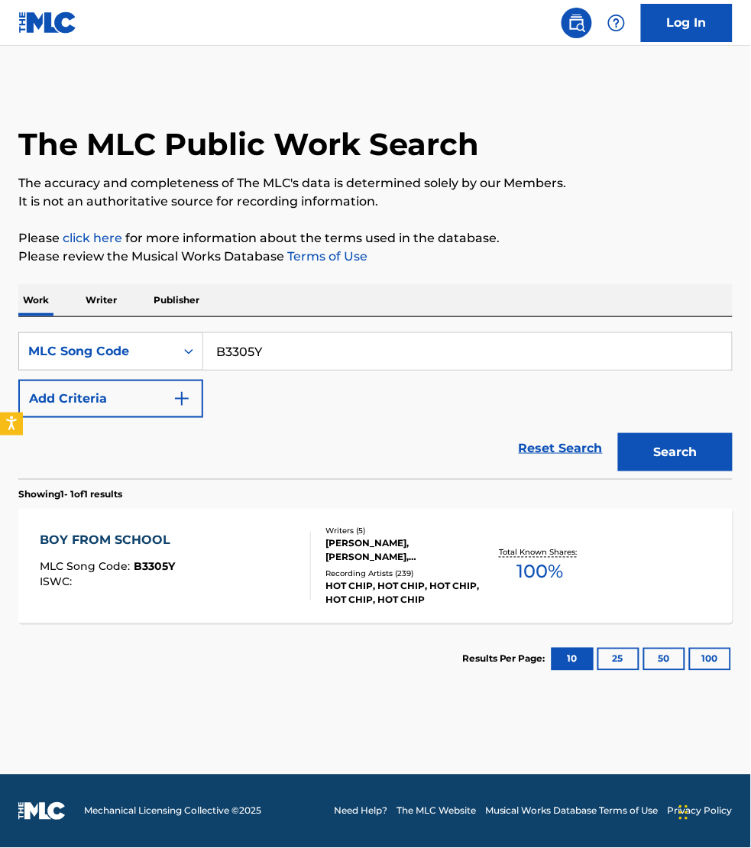
click at [289, 349] on input "B3305Y" at bounding box center [467, 351] width 529 height 37
paste input "TB09OT"
type input "TB09OT"
click at [618, 433] on button "Search" at bounding box center [675, 452] width 115 height 38
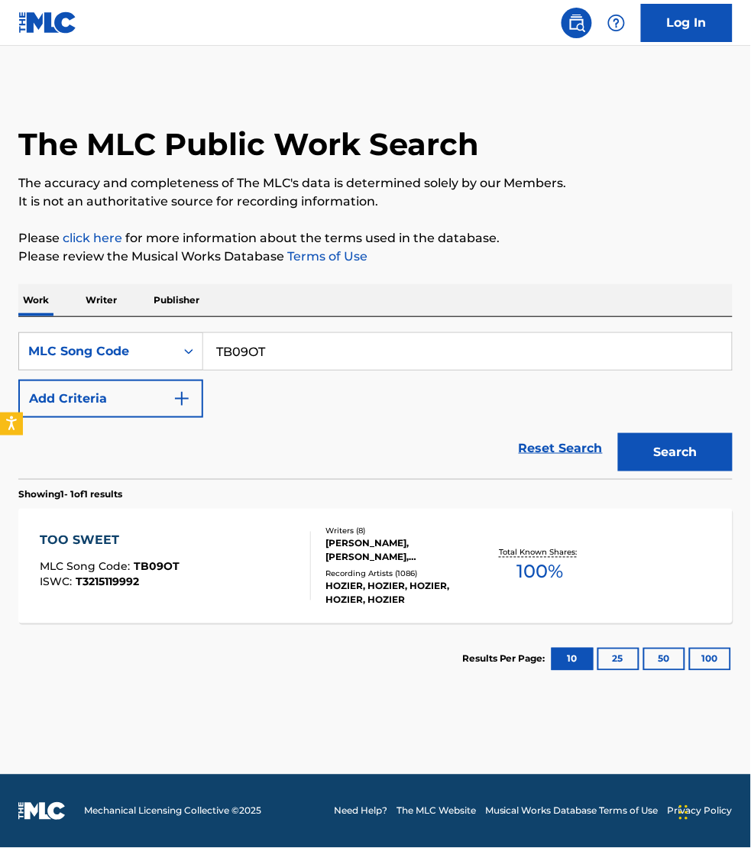
click at [238, 563] on div "TOO SWEET MLC Song Code : TB09OT ISWC : T3215119992" at bounding box center [175, 566] width 271 height 69
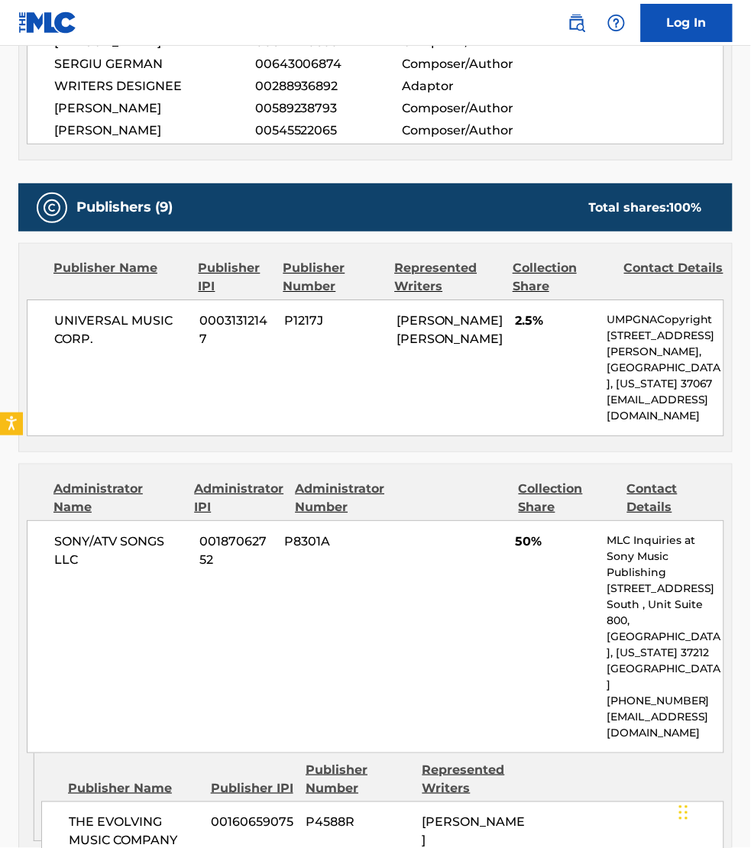
scroll to position [669, 0]
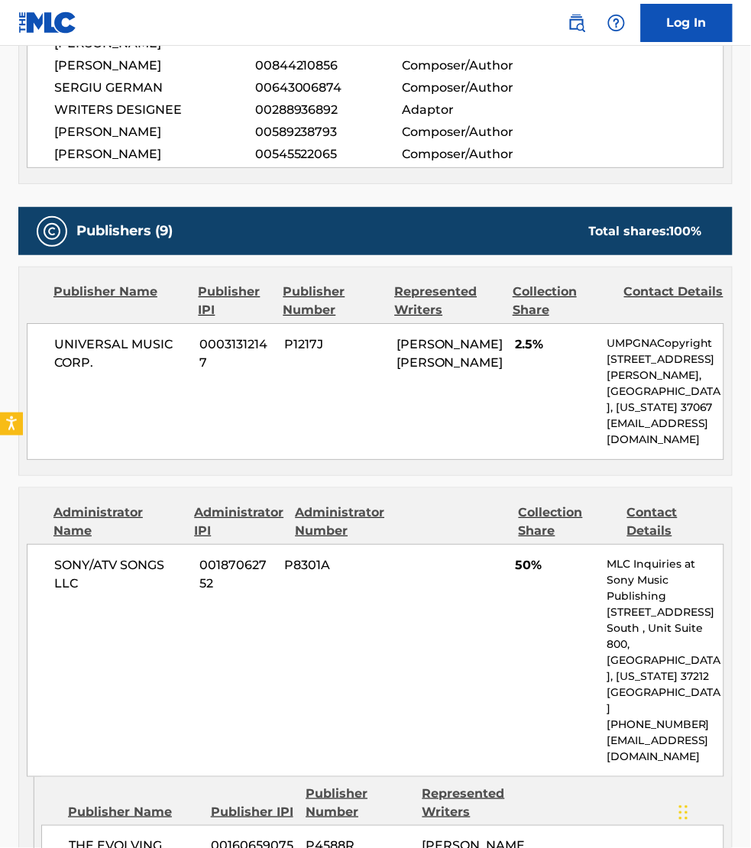
click at [621, 101] on div "WRITERS DESIGNEE 00288936892 Adaptor" at bounding box center [389, 110] width 670 height 18
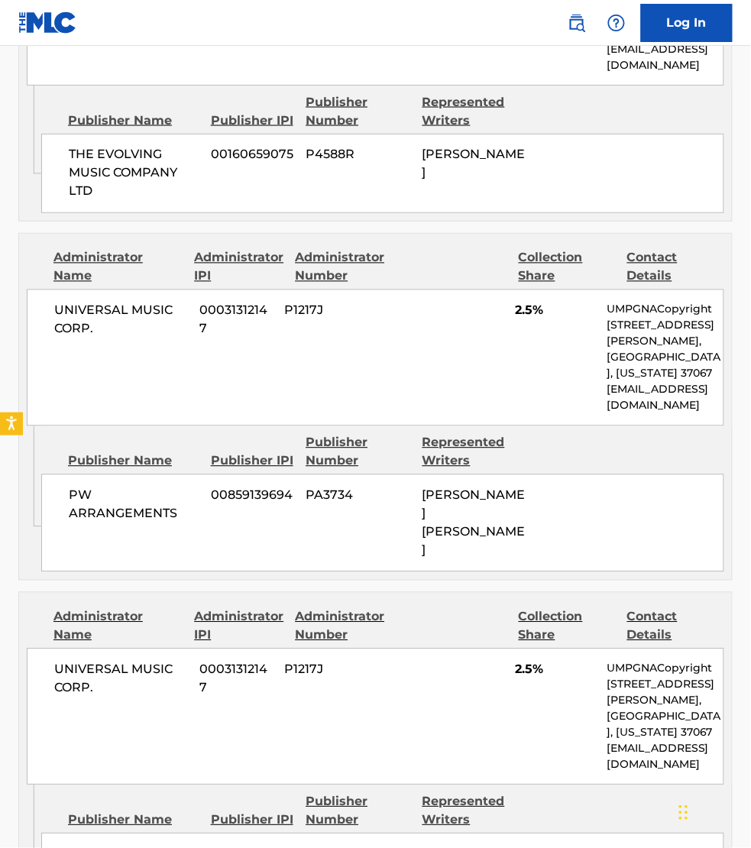
scroll to position [1361, 0]
drag, startPoint x: 608, startPoint y: 774, endPoint x: 616, endPoint y: 750, distance: 25.9
click at [608, 793] on div "Publisher Name Publisher IPI Publisher Number Represented Writers" at bounding box center [382, 811] width 683 height 37
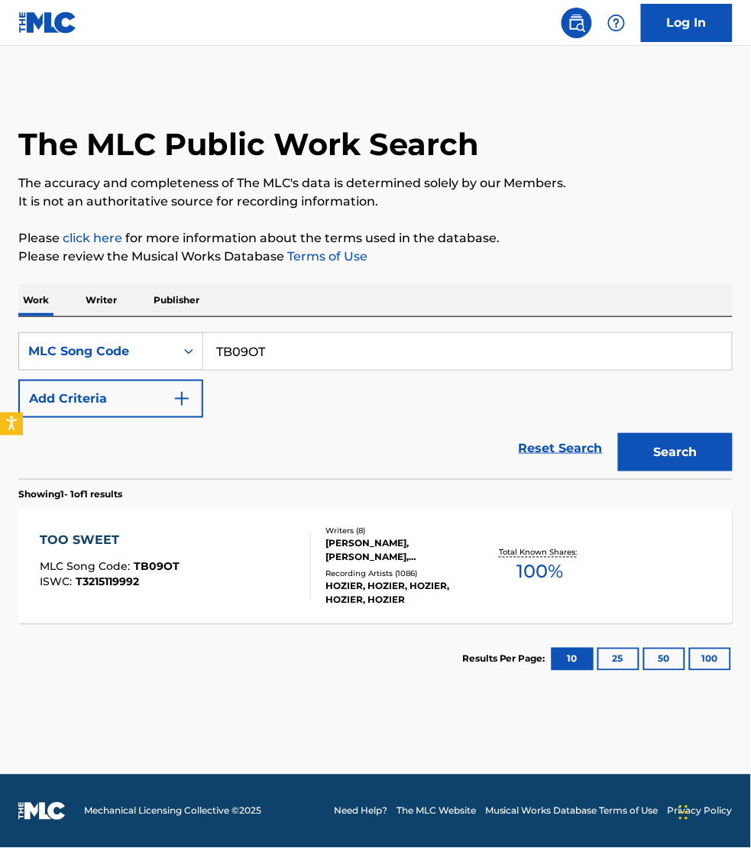
click at [318, 354] on input "TB09OT" at bounding box center [467, 351] width 529 height 37
paste input "MR7GEM"
type input "MR7GEM"
click at [618, 433] on button "Search" at bounding box center [675, 452] width 115 height 38
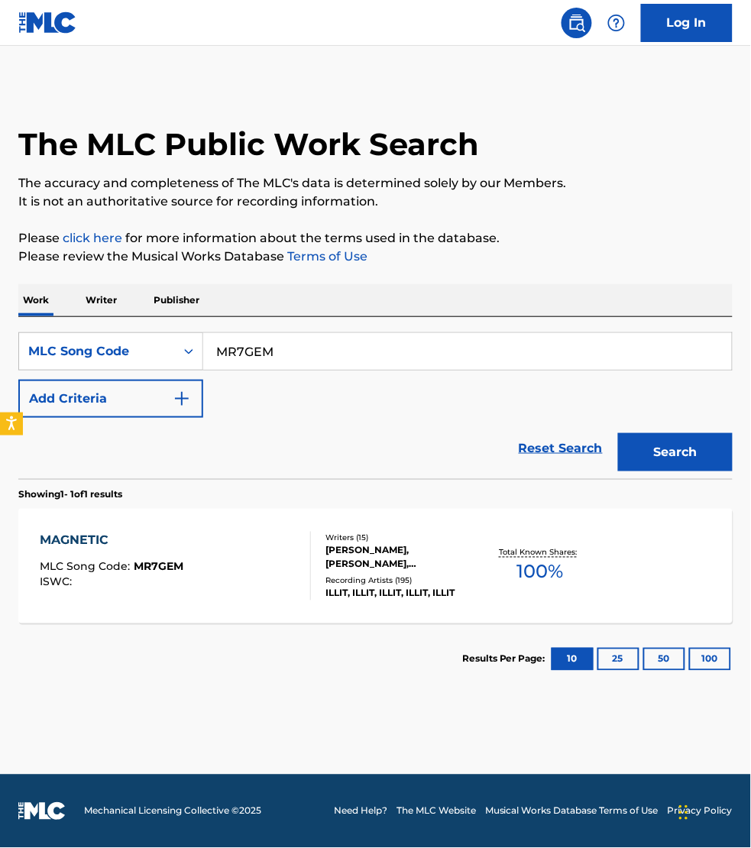
click at [277, 586] on div "MAGNETIC MLC Song Code : MR7GEM ISWC :" at bounding box center [175, 566] width 271 height 69
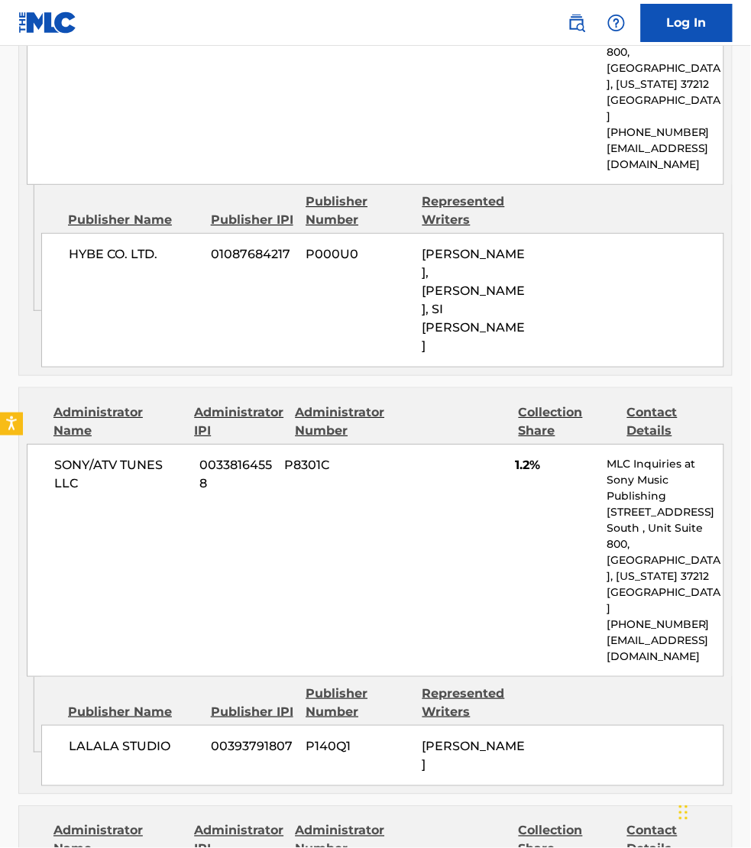
scroll to position [4753, 0]
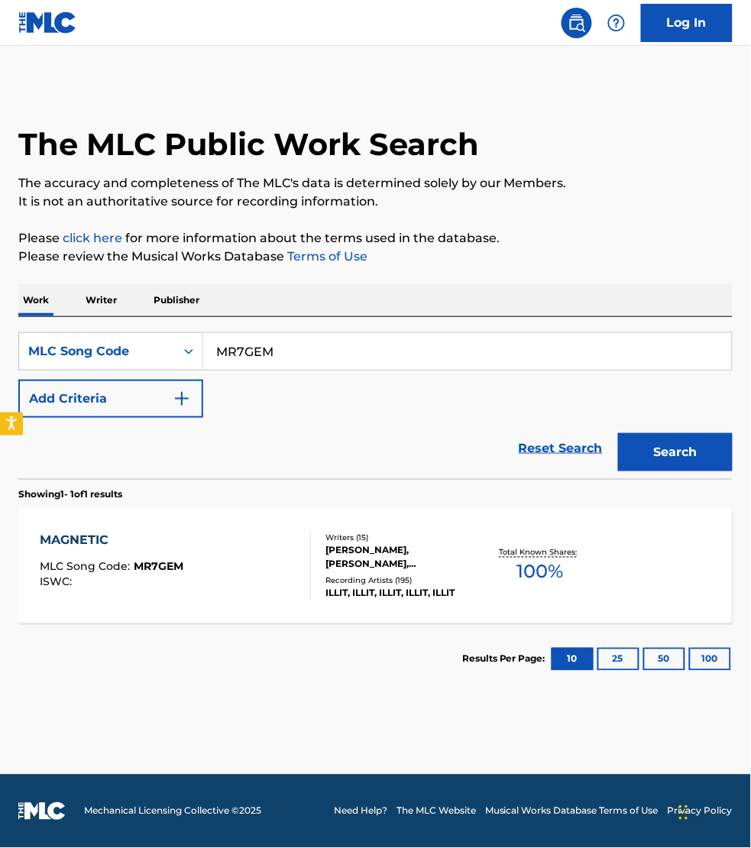
click at [268, 348] on input "MR7GEM" at bounding box center [467, 351] width 529 height 37
paste input "LA0DSL"
type input "LA0DSL"
click at [618, 433] on button "Search" at bounding box center [675, 452] width 115 height 38
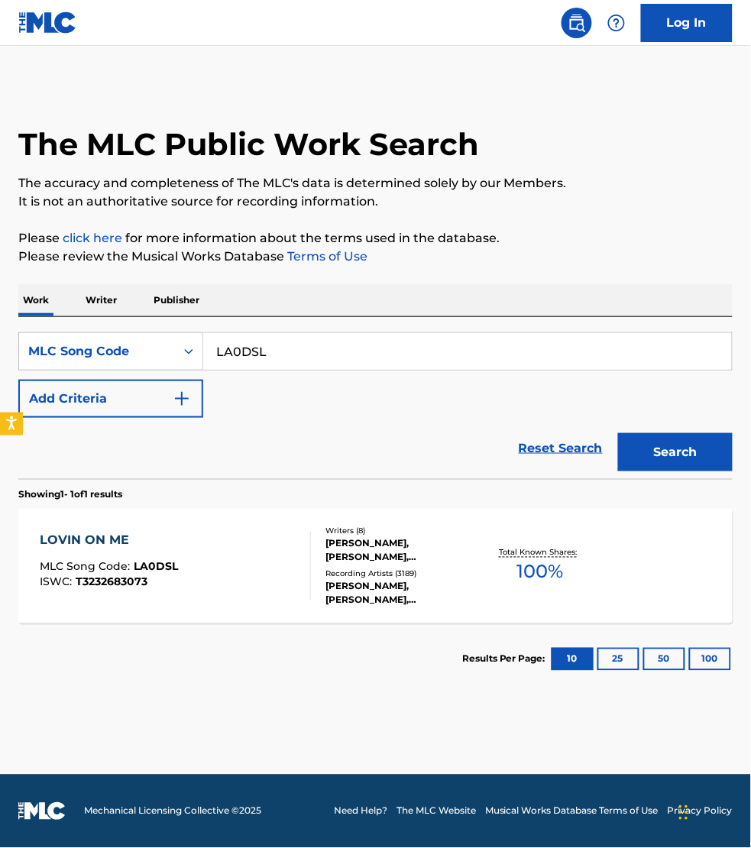
click at [256, 540] on div "LOVIN ON ME MLC Song Code : LA0DSL ISWC : T3232683073" at bounding box center [175, 566] width 271 height 69
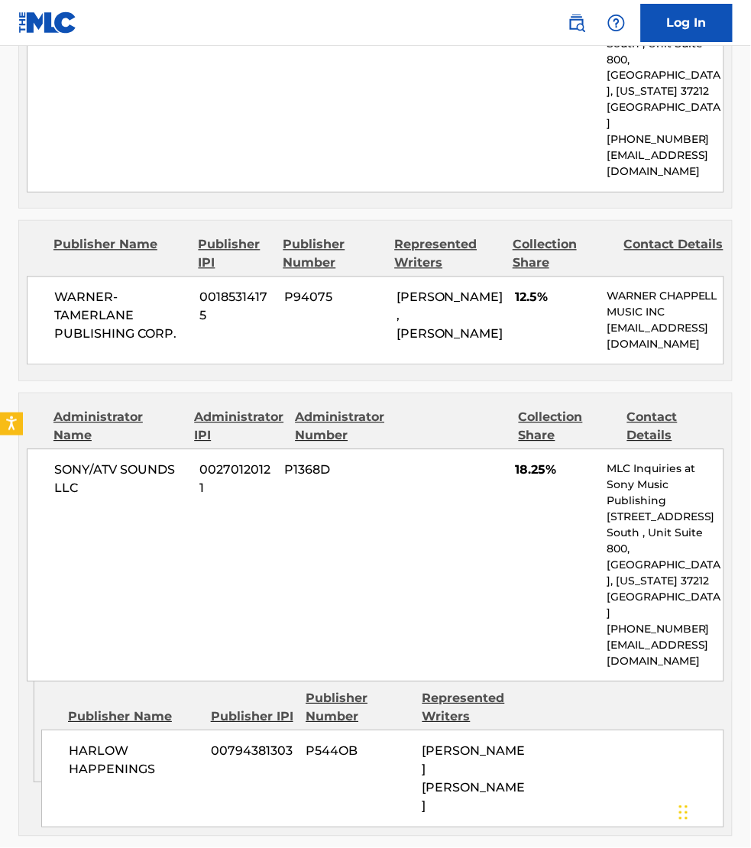
scroll to position [1433, 0]
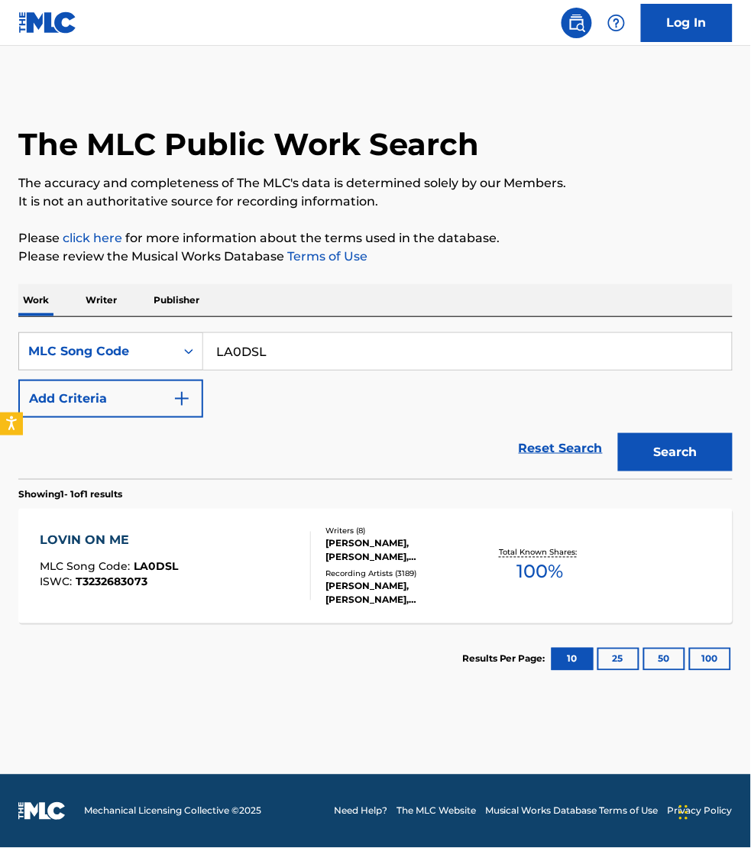
click at [279, 352] on input "LA0DSL" at bounding box center [467, 351] width 529 height 37
paste input "W42VBE"
type input "W42VBE"
click at [618, 433] on button "Search" at bounding box center [675, 452] width 115 height 38
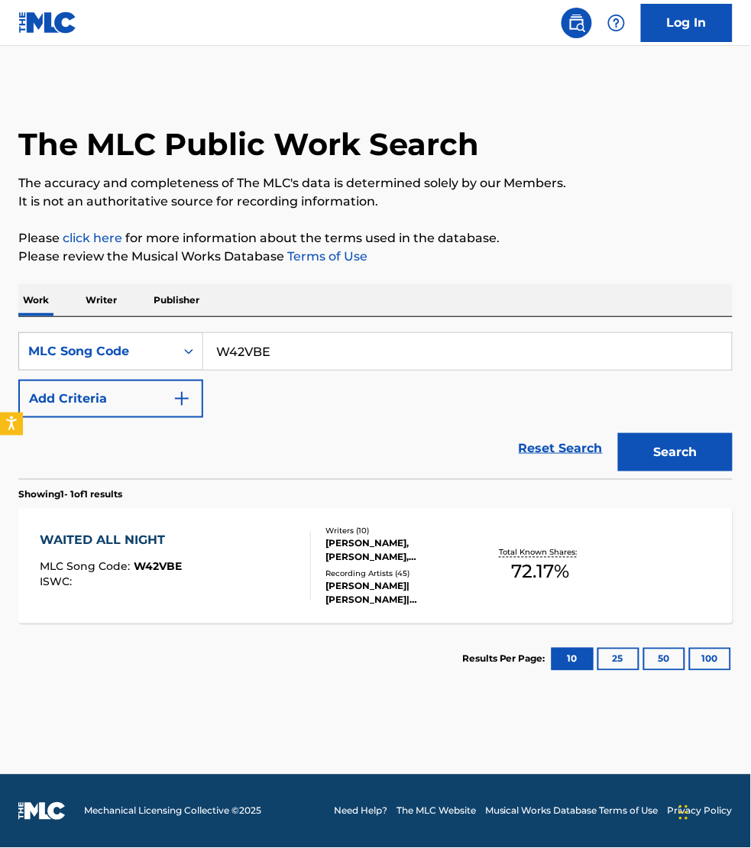
click at [273, 560] on div "WAITED ALL NIGHT MLC Song Code : W42VBE ISWC :" at bounding box center [175, 566] width 271 height 69
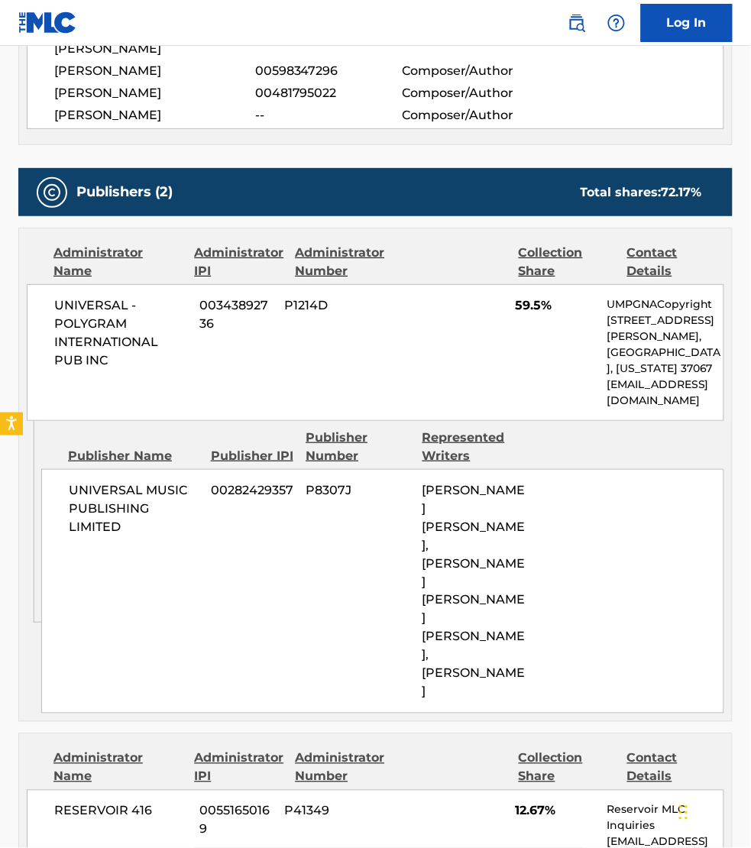
scroll to position [907, 0]
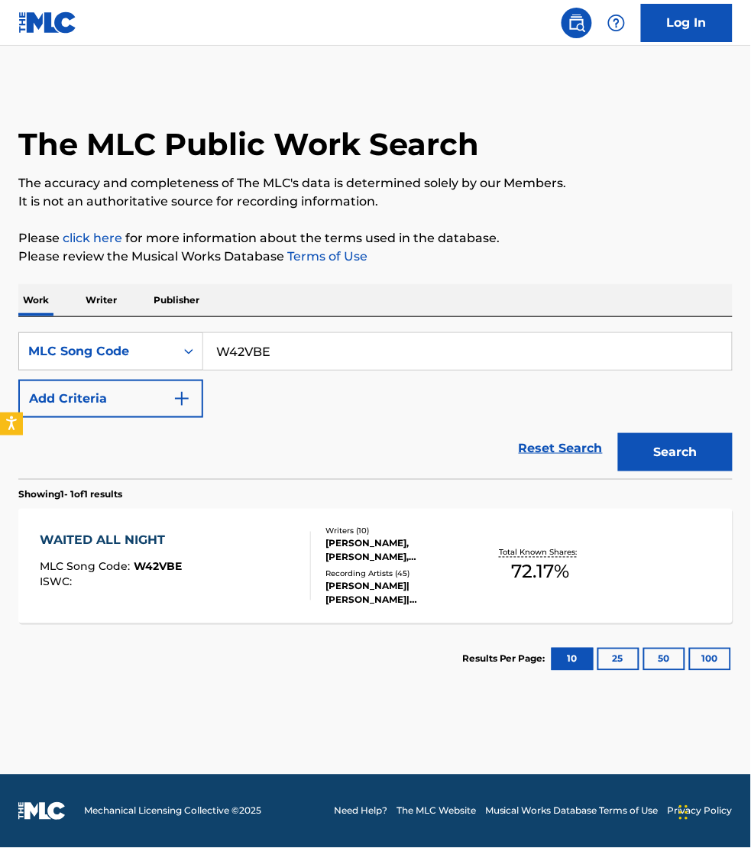
click at [307, 346] on input "W42VBE" at bounding box center [467, 351] width 529 height 37
paste input "HQ3DZW"
type input "HQ3DZW"
click at [618, 433] on button "Search" at bounding box center [675, 452] width 115 height 38
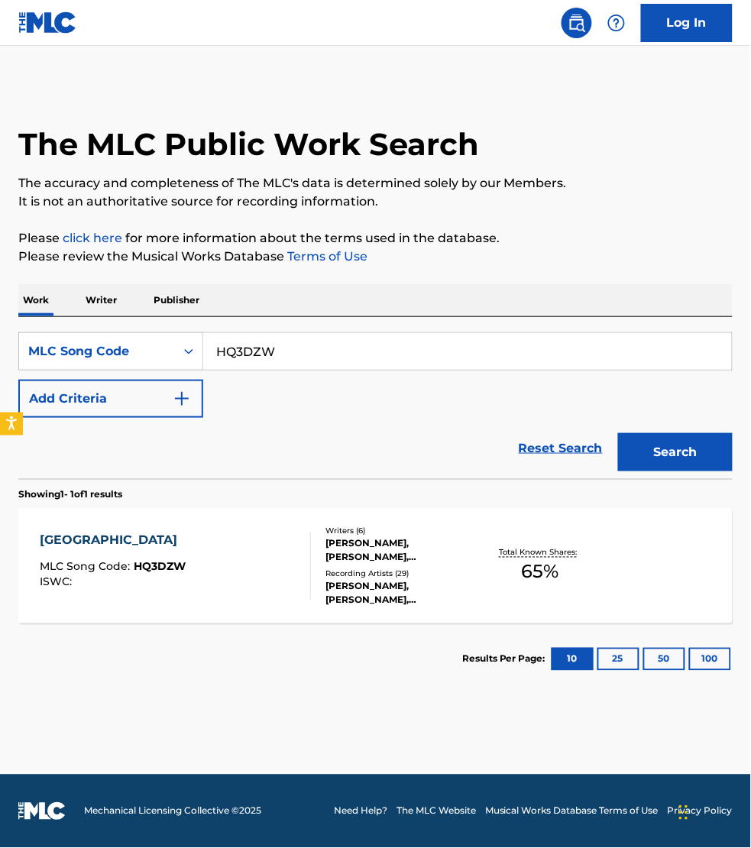
click at [268, 556] on div "HOUSTON MLC Song Code : HQ3DZW ISWC :" at bounding box center [175, 566] width 271 height 69
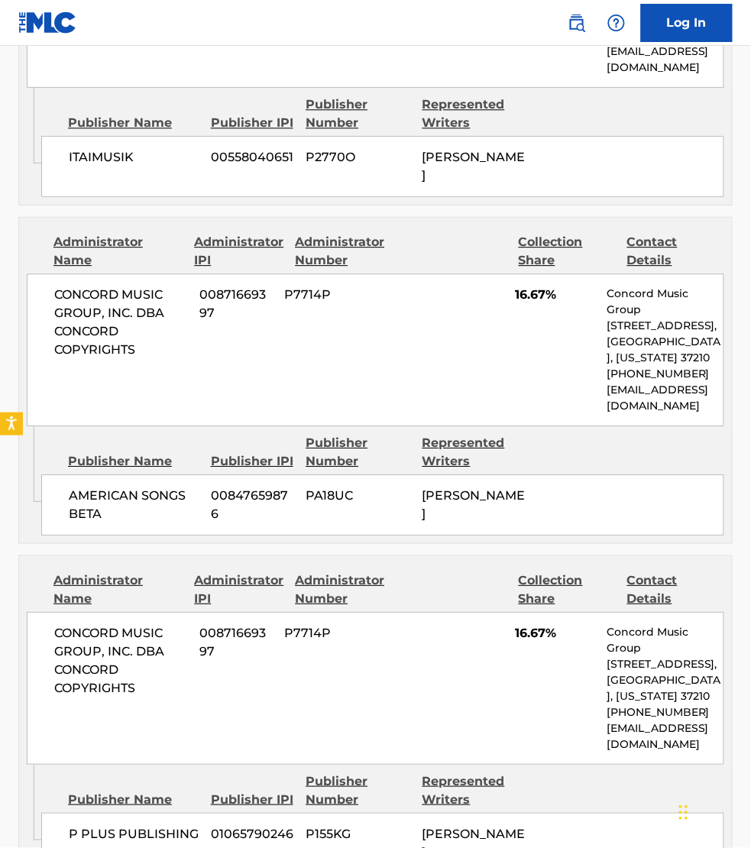
scroll to position [1695, 0]
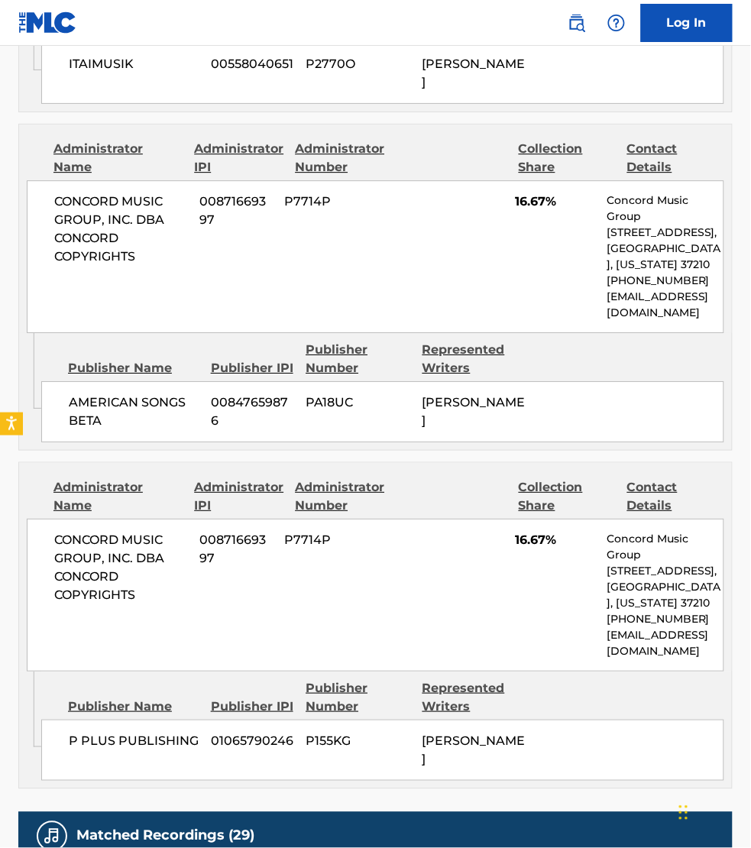
click at [401, 835] on div "Matched Recordings (29)" at bounding box center [375, 837] width 715 height 48
click at [548, 837] on div "Matched Recordings (29)" at bounding box center [375, 837] width 715 height 48
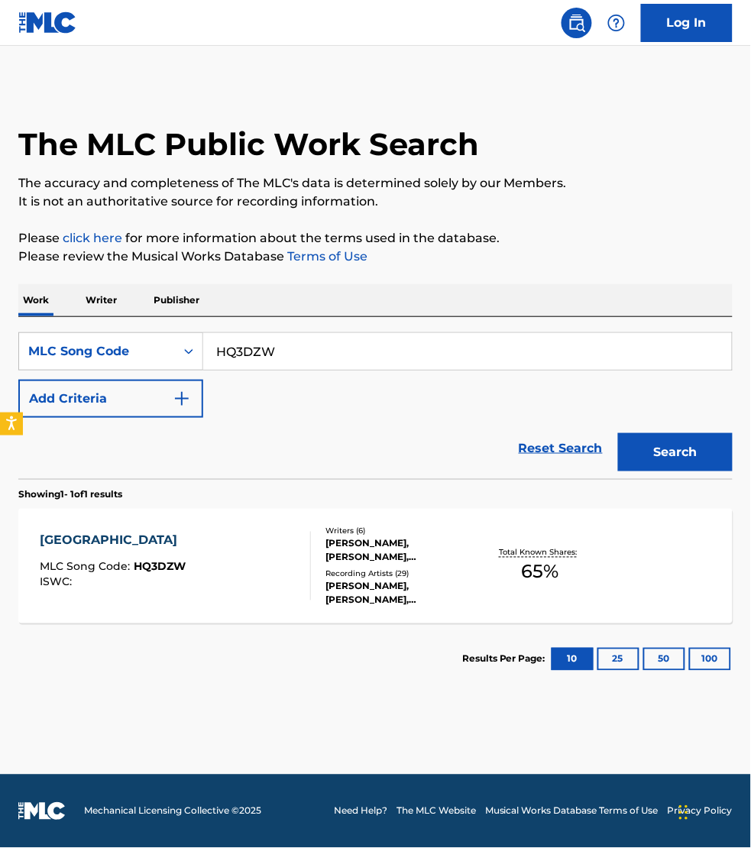
click at [297, 358] on input "HQ3DZW" at bounding box center [467, 351] width 529 height 37
paste input "S93MZJ"
type input "S93MZJ"
click at [618, 433] on button "Search" at bounding box center [675, 452] width 115 height 38
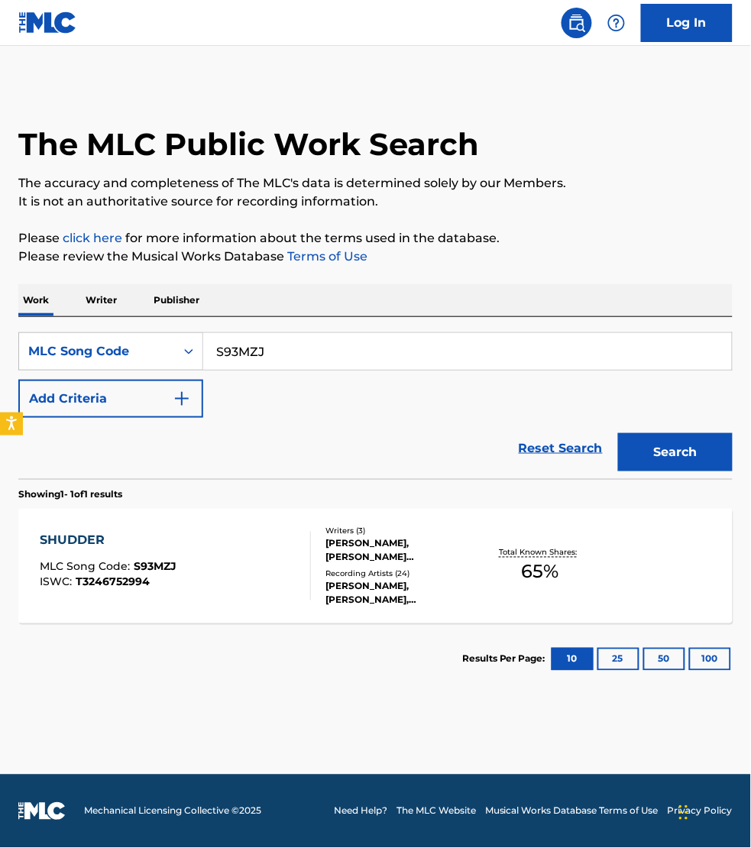
click at [257, 566] on div "SHUDDER MLC Song Code : S93MZJ ISWC : T3246752994" at bounding box center [175, 566] width 271 height 69
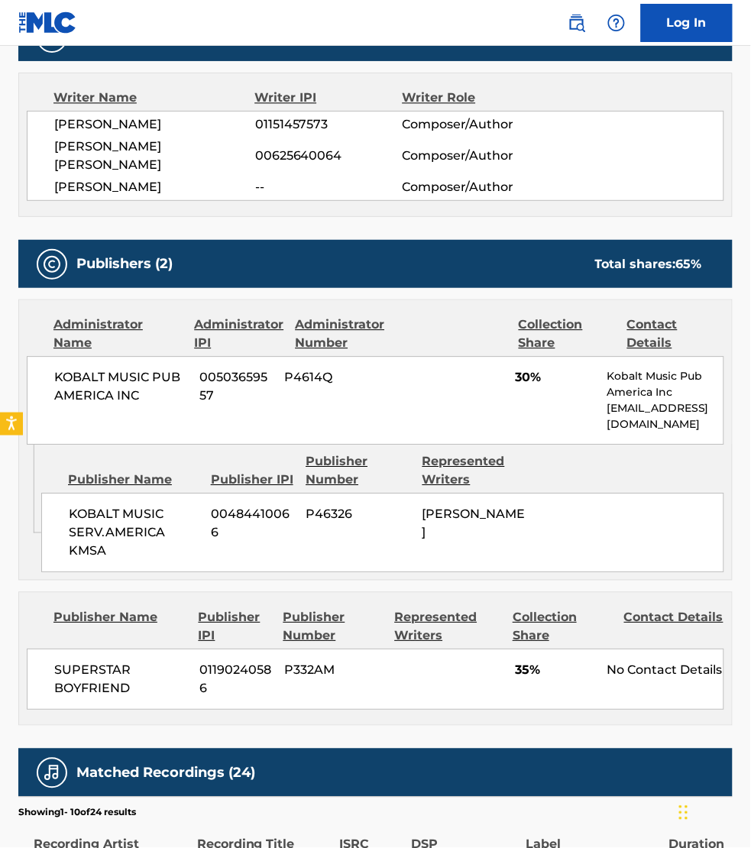
scroll to position [549, 0]
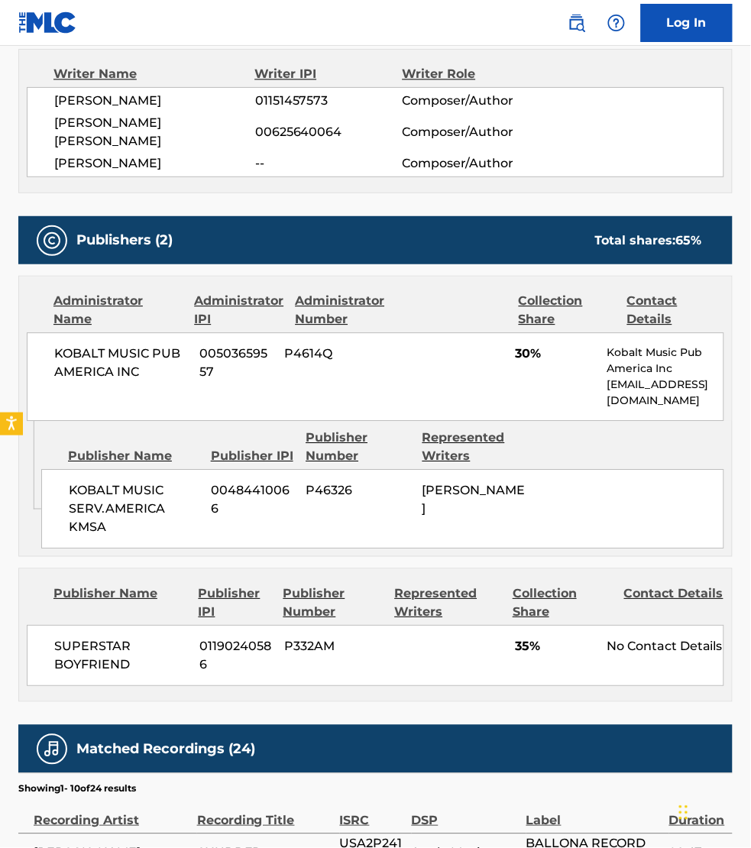
click at [634, 796] on div "Label" at bounding box center [594, 813] width 135 height 34
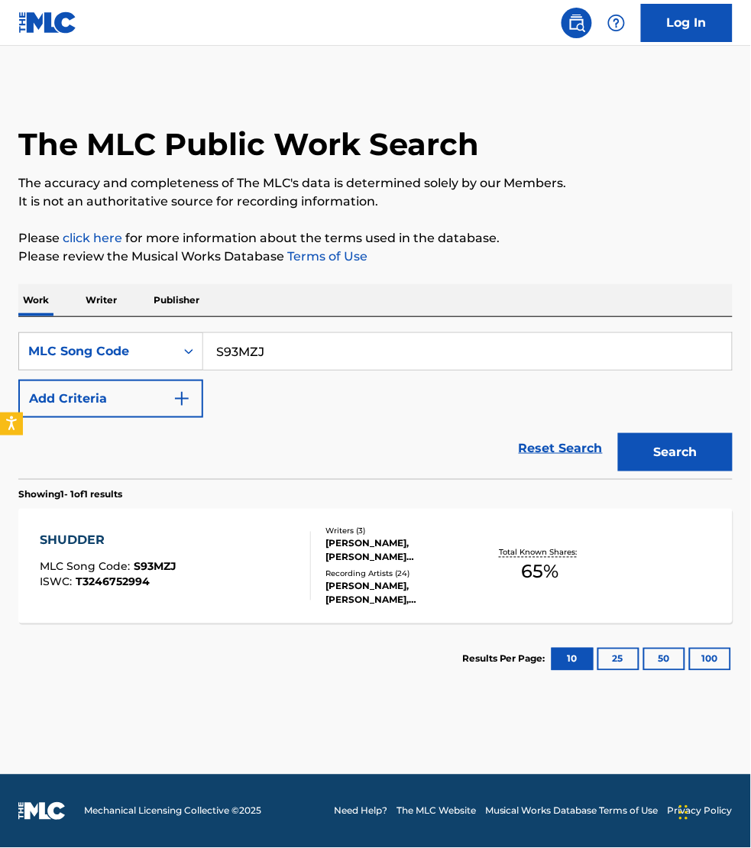
click at [295, 342] on input "S93MZJ" at bounding box center [467, 351] width 529 height 37
paste input "I9L7O"
type input "SI9L7O"
click at [618, 433] on button "Search" at bounding box center [675, 452] width 115 height 38
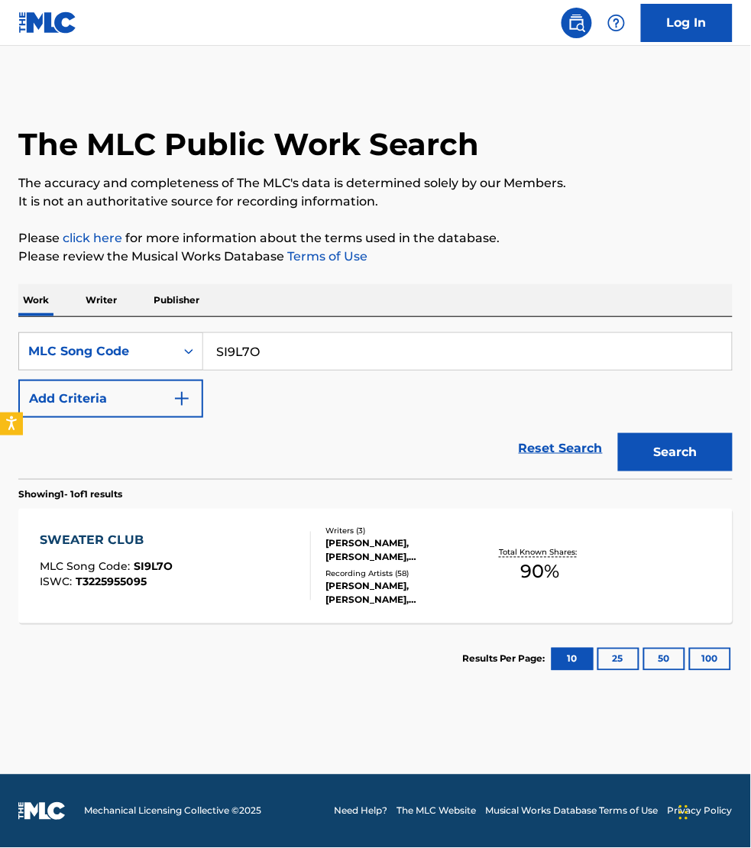
click at [258, 563] on div "SWEATER CLUB MLC Song Code : SI9L7O ISWC : T3225955095" at bounding box center [175, 566] width 271 height 69
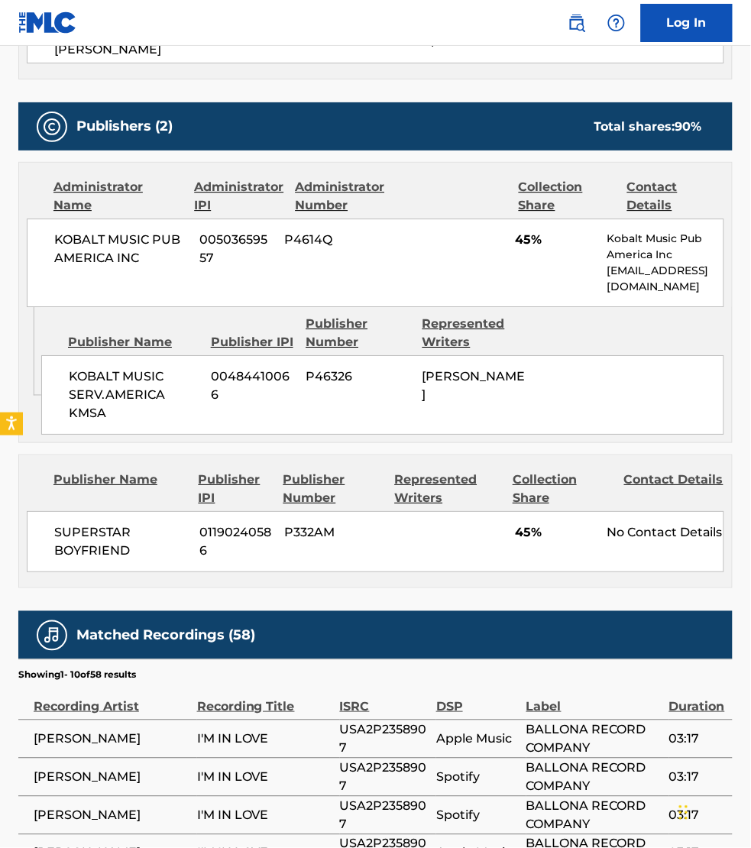
scroll to position [669, 0]
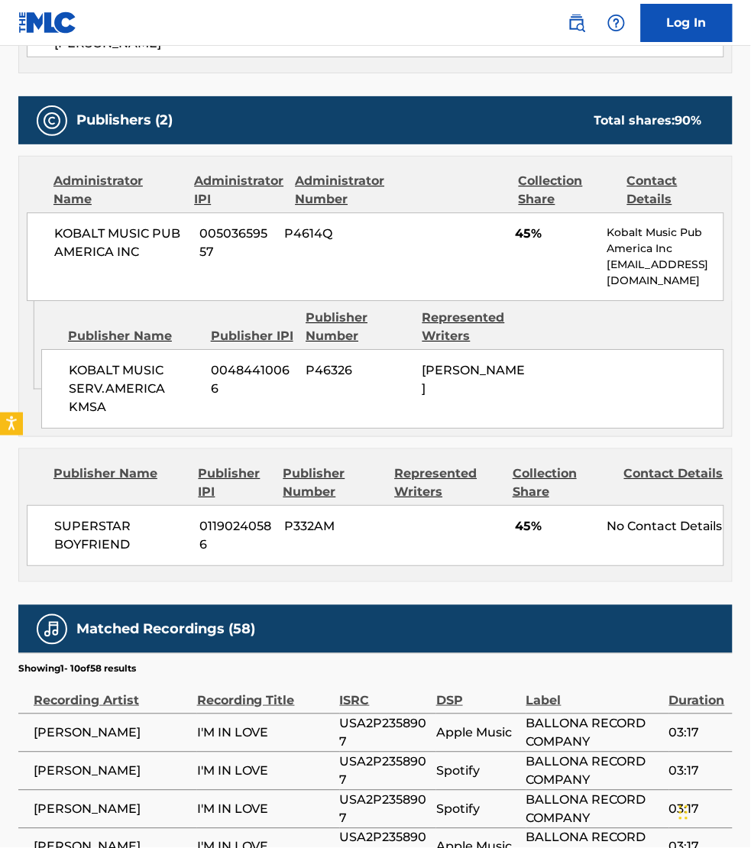
click at [268, 839] on span "I'M IN LOVE" at bounding box center [264, 848] width 135 height 18
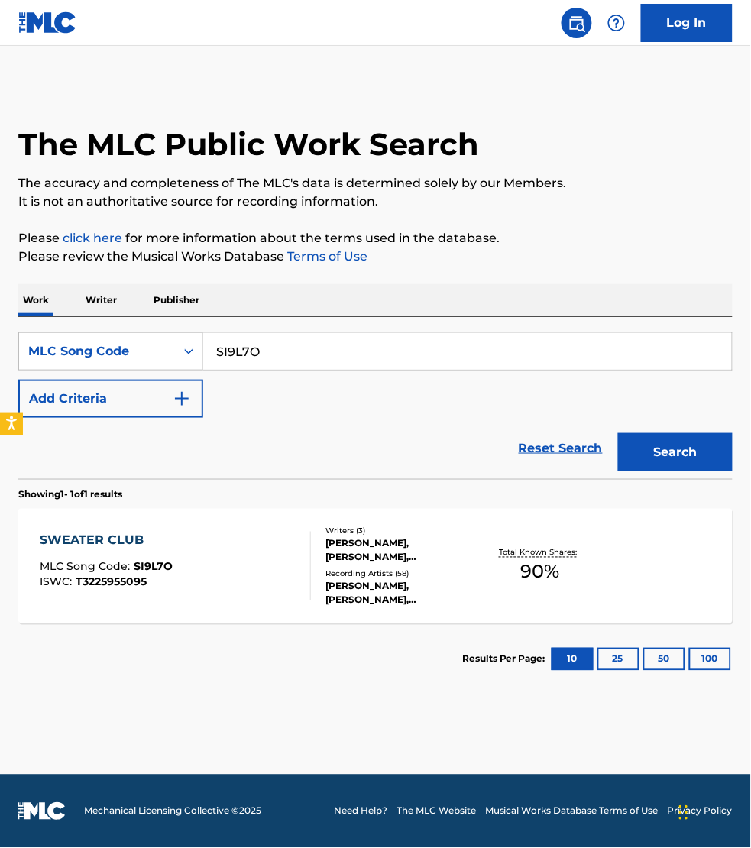
click at [287, 345] on input "SI9L7O" at bounding box center [467, 351] width 529 height 37
paste input "RN95HC"
type input "RN95HC"
click at [618, 433] on button "Search" at bounding box center [675, 452] width 115 height 38
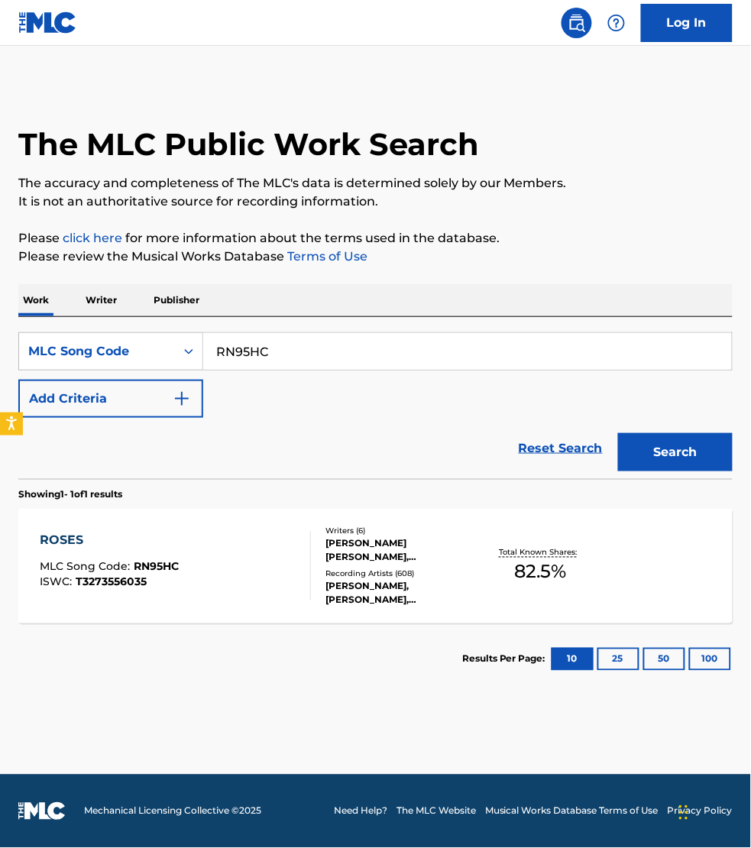
click at [275, 543] on div "ROSES MLC Song Code : RN95HC ISWC : T3273556035" at bounding box center [175, 566] width 271 height 69
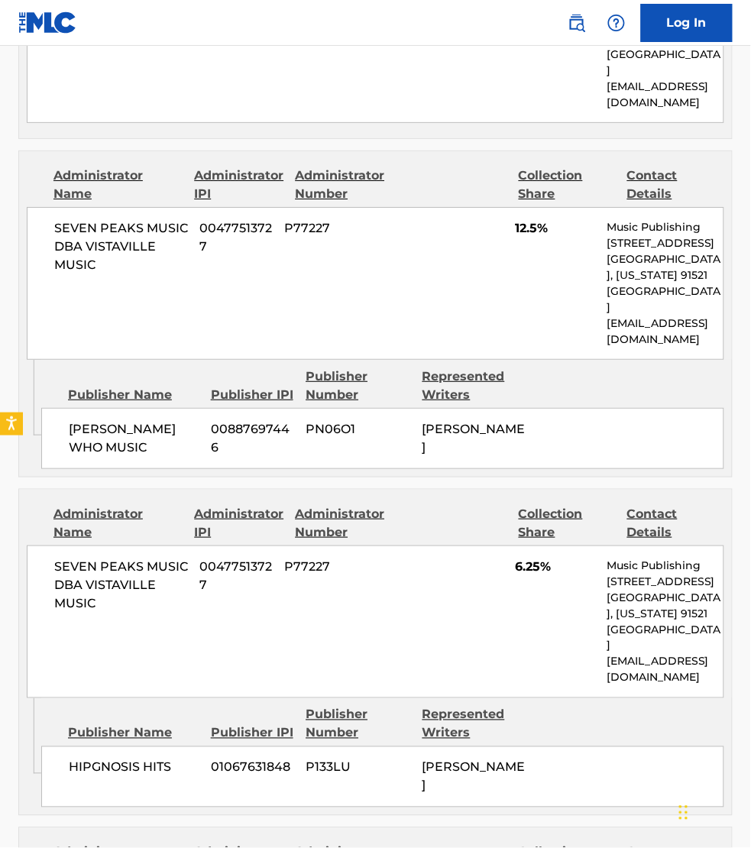
scroll to position [1863, 0]
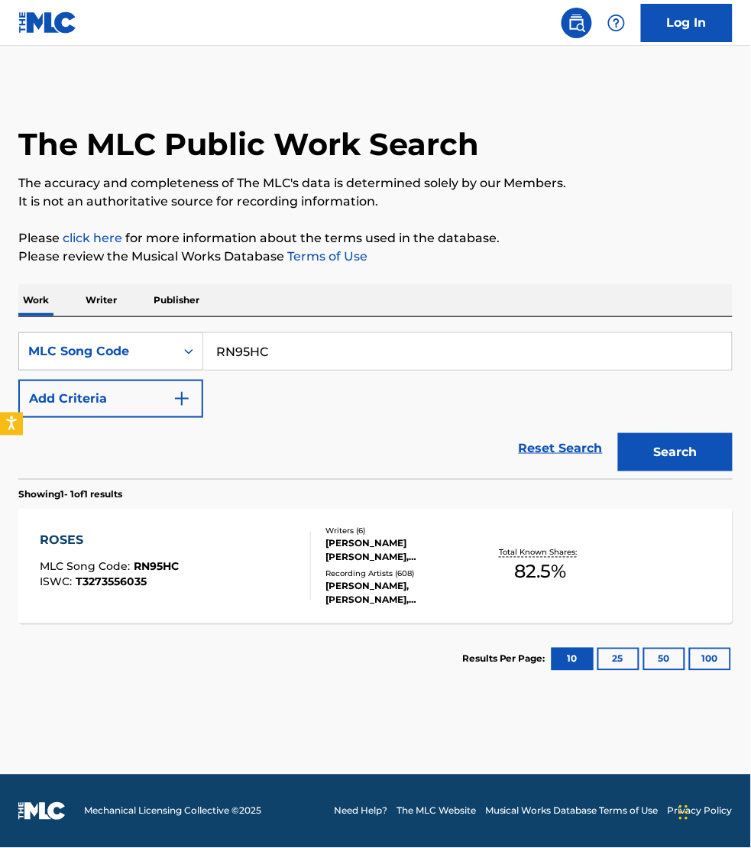
click at [279, 337] on input "RN95HC" at bounding box center [467, 351] width 529 height 37
paste input "S48IGG"
type input "S48IGG"
click at [618, 433] on button "Search" at bounding box center [675, 452] width 115 height 38
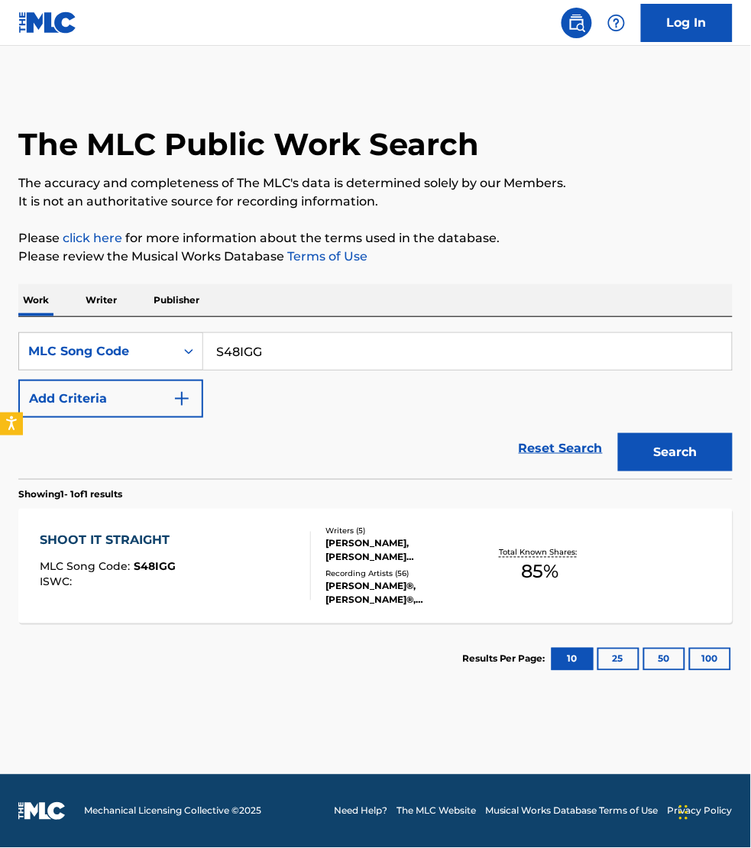
click at [265, 579] on div "SHOOT IT STRAIGHT MLC Song Code : S48IGG ISWC :" at bounding box center [175, 566] width 271 height 69
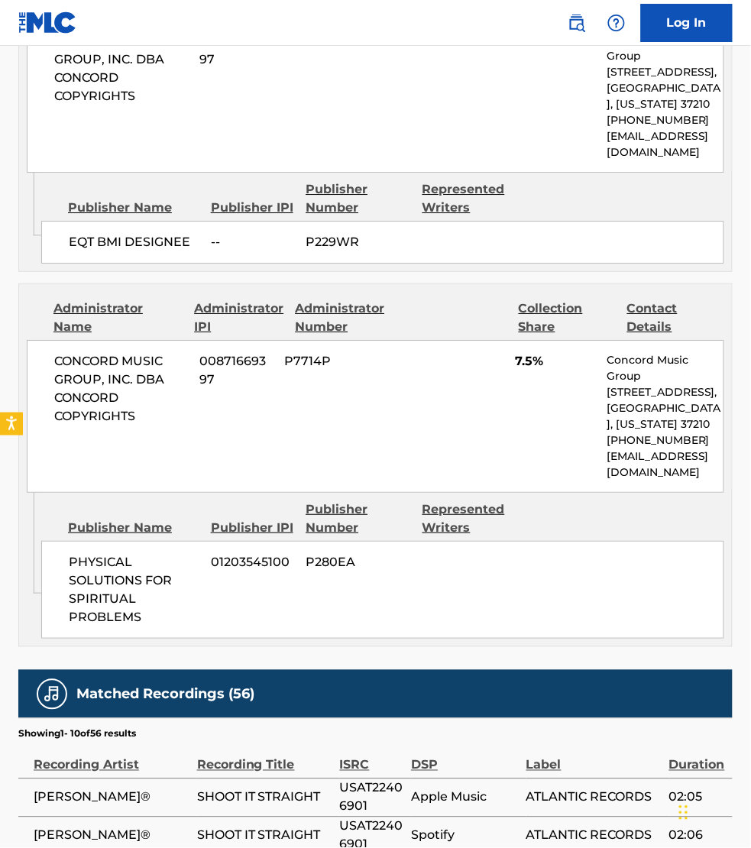
scroll to position [1767, 0]
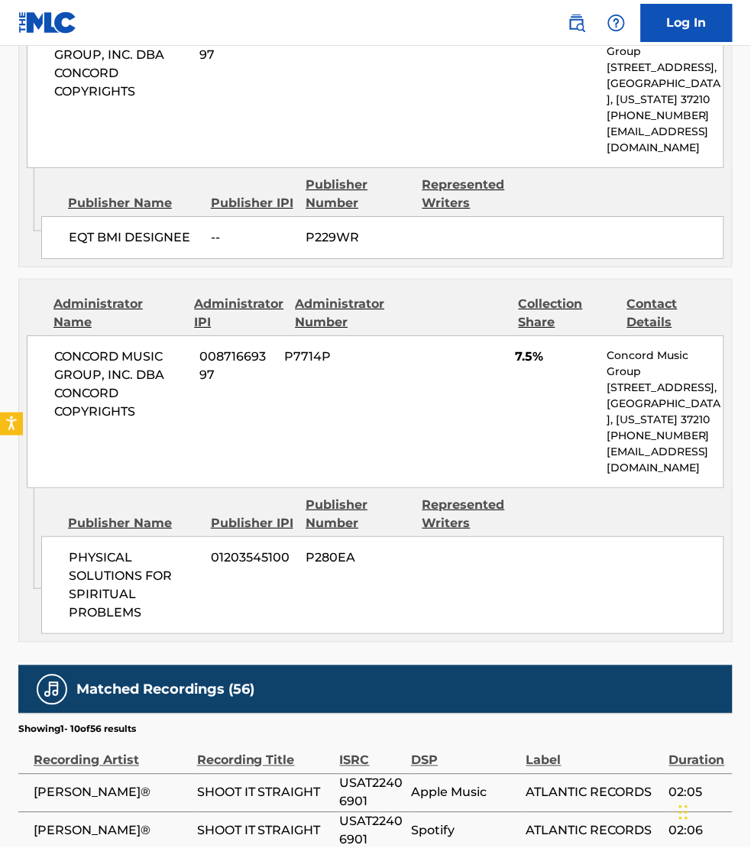
click at [38, 835] on td "[PERSON_NAME]®" at bounding box center [107, 832] width 179 height 38
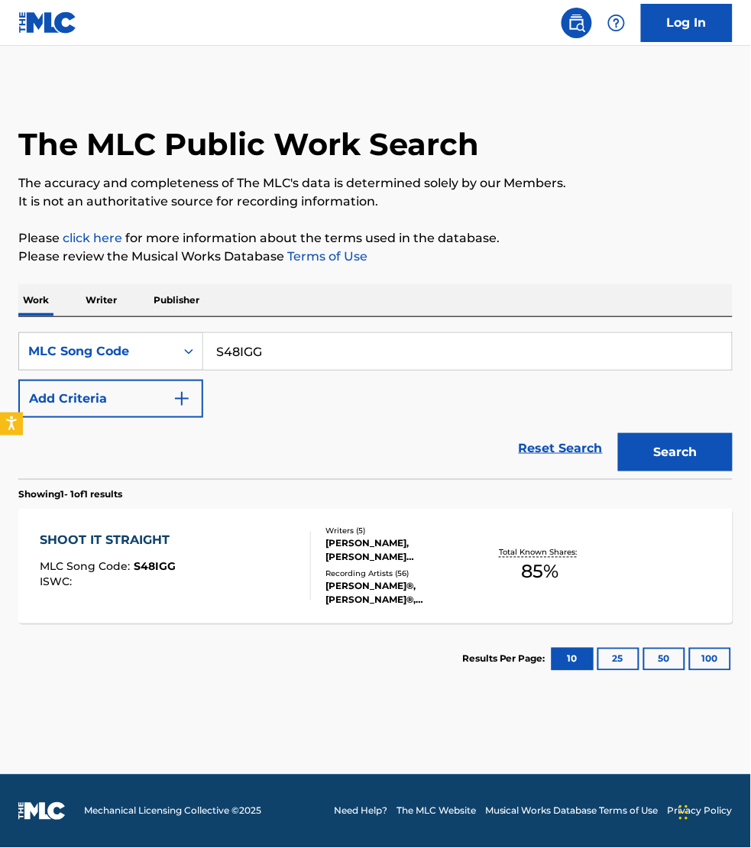
click at [269, 354] on input "S48IGG" at bounding box center [467, 351] width 529 height 37
paste input "66Z46"
type input "S66Z46"
click at [618, 433] on button "Search" at bounding box center [675, 452] width 115 height 38
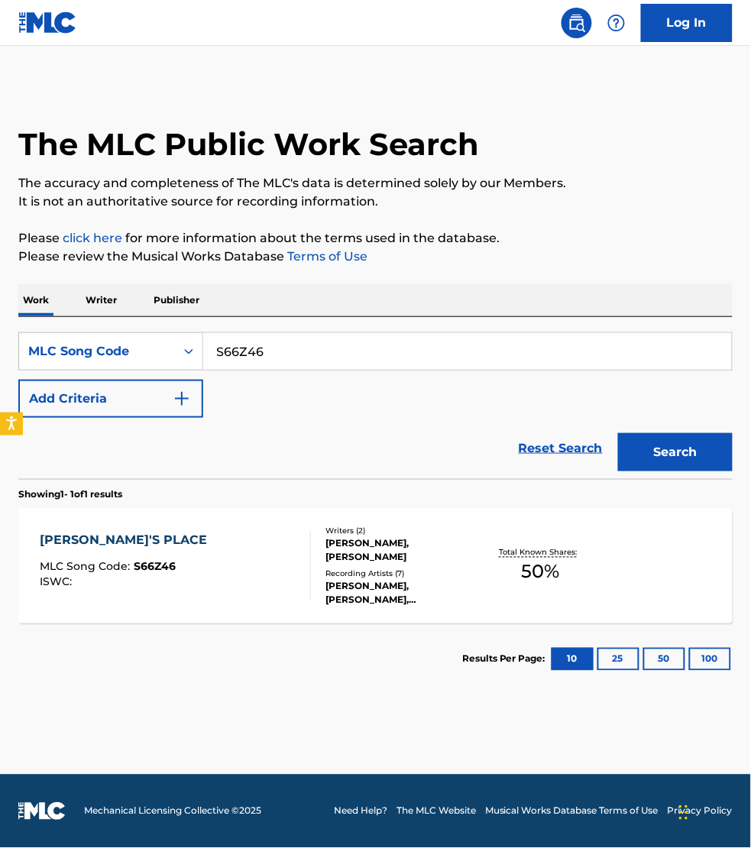
click at [270, 564] on div "[PERSON_NAME]'S PLACE MLC Song Code : S66Z46 ISWC :" at bounding box center [175, 566] width 271 height 69
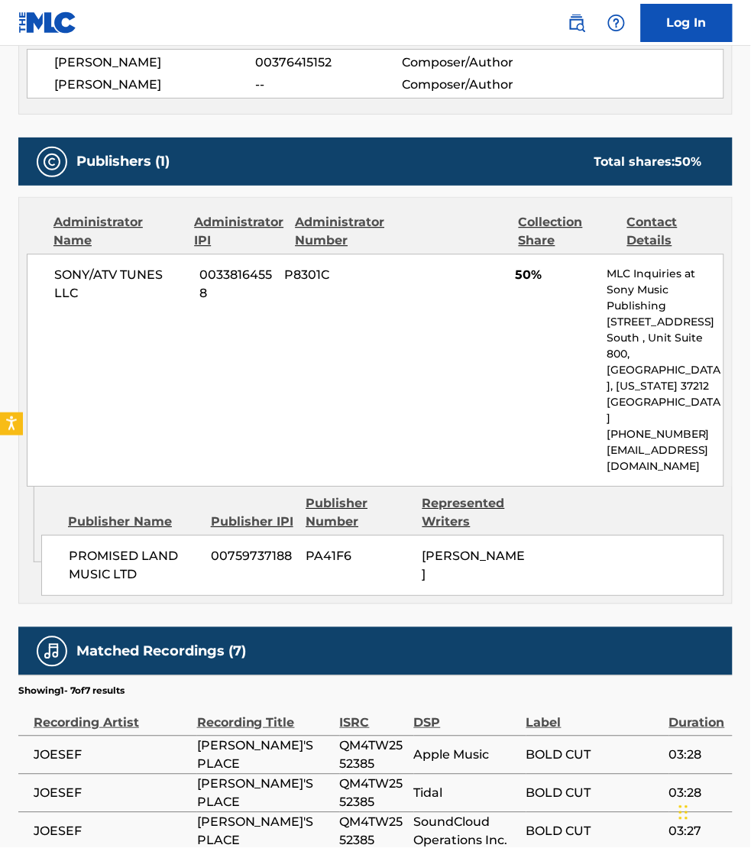
scroll to position [597, 0]
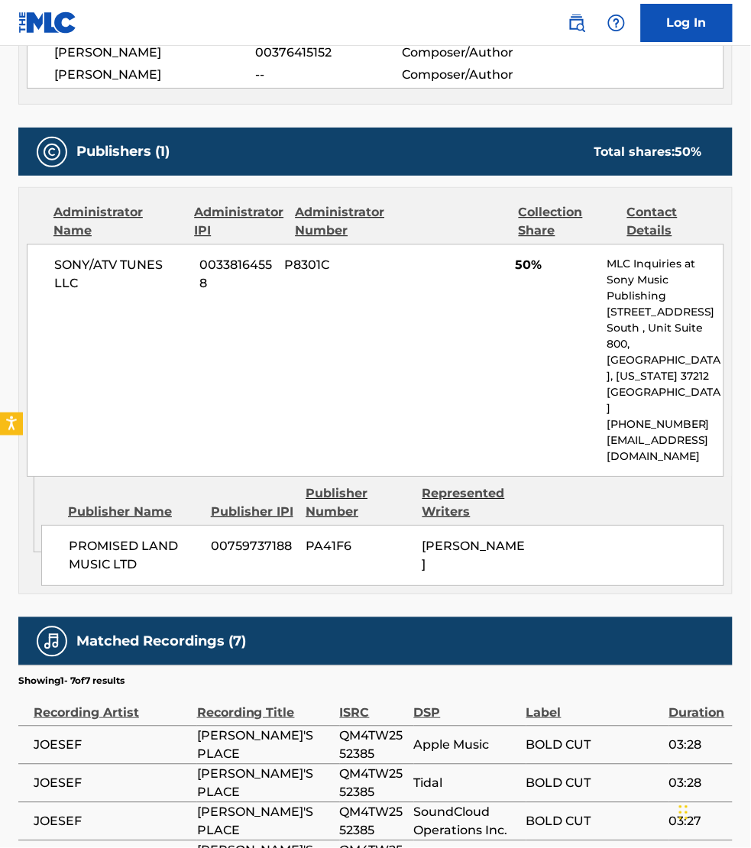
click at [517, 803] on span "SoundCloud Operations Inc." at bounding box center [466, 821] width 105 height 37
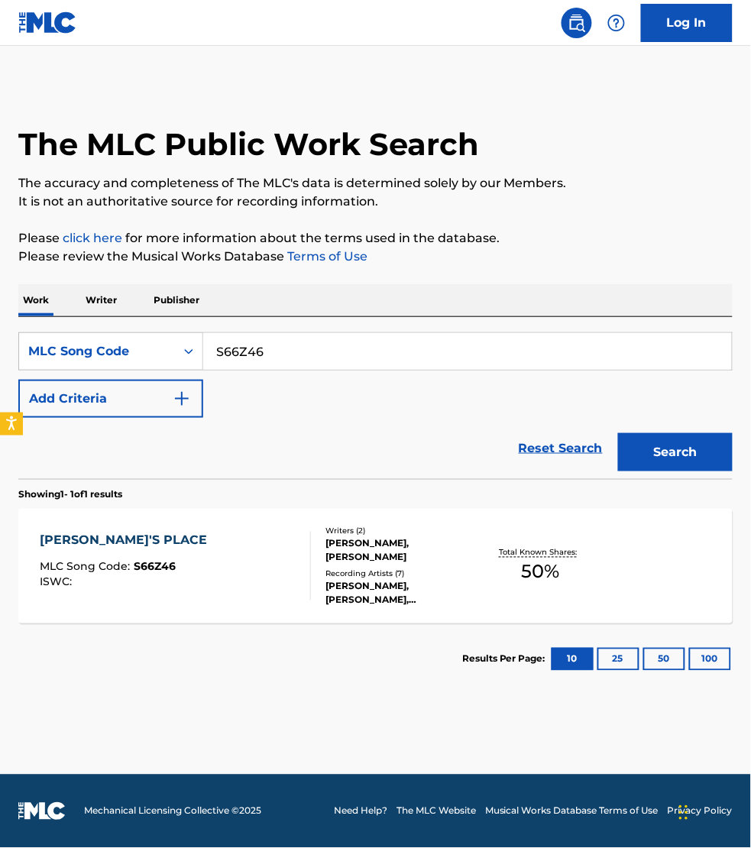
click at [281, 345] on input "S66Z46" at bounding box center [467, 351] width 529 height 37
paste input "I7BGV"
click at [618, 433] on button "Search" at bounding box center [675, 452] width 115 height 38
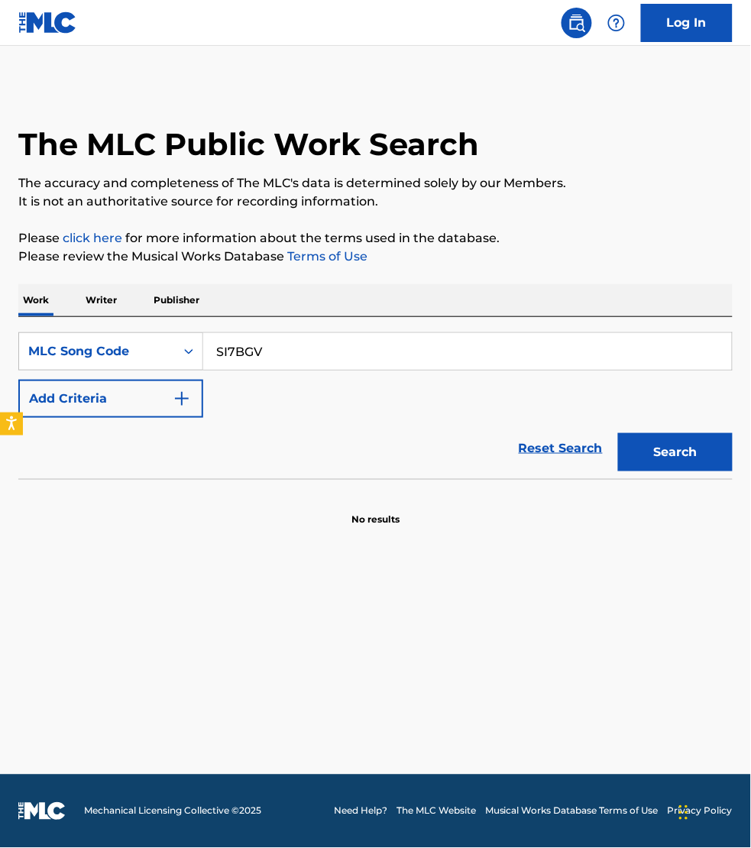
type input "SI7BGV"
click at [618, 433] on button "Search" at bounding box center [675, 452] width 115 height 38
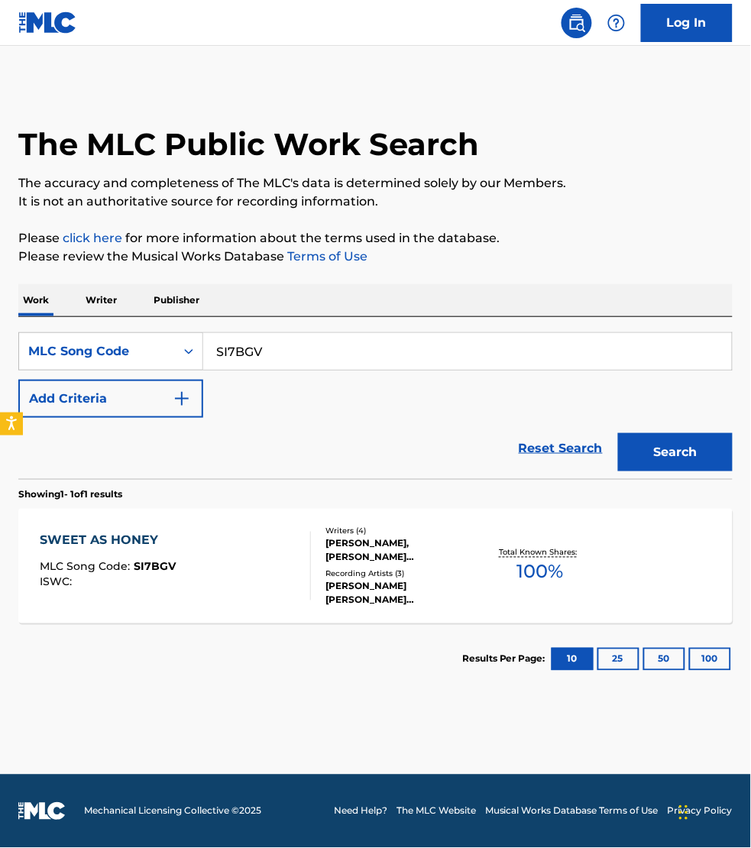
click at [276, 566] on div "SWEET AS HONEY MLC Song Code : SI7BGV ISWC :" at bounding box center [175, 566] width 271 height 69
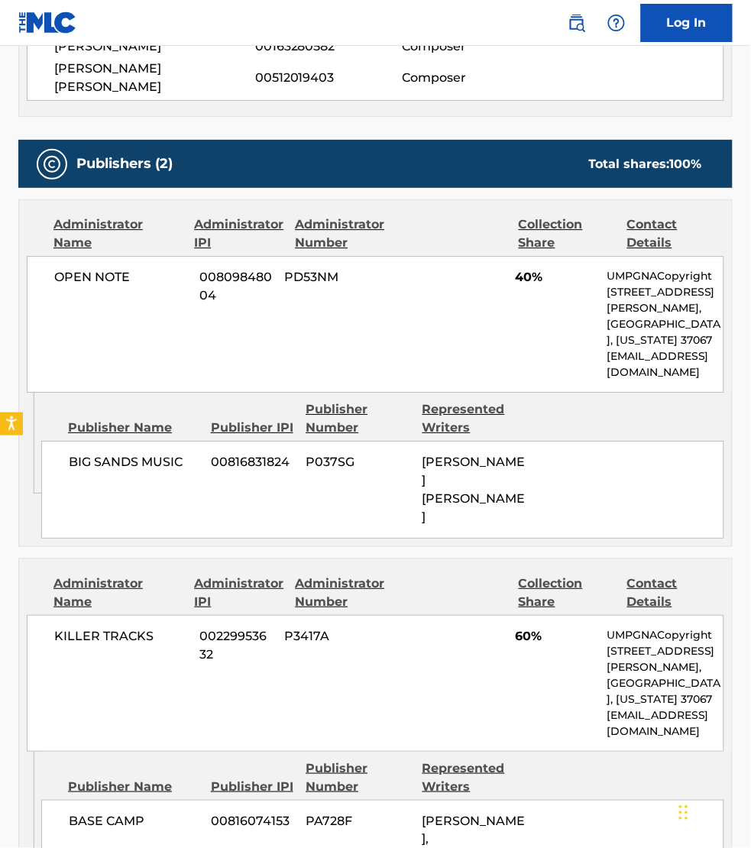
scroll to position [740, 0]
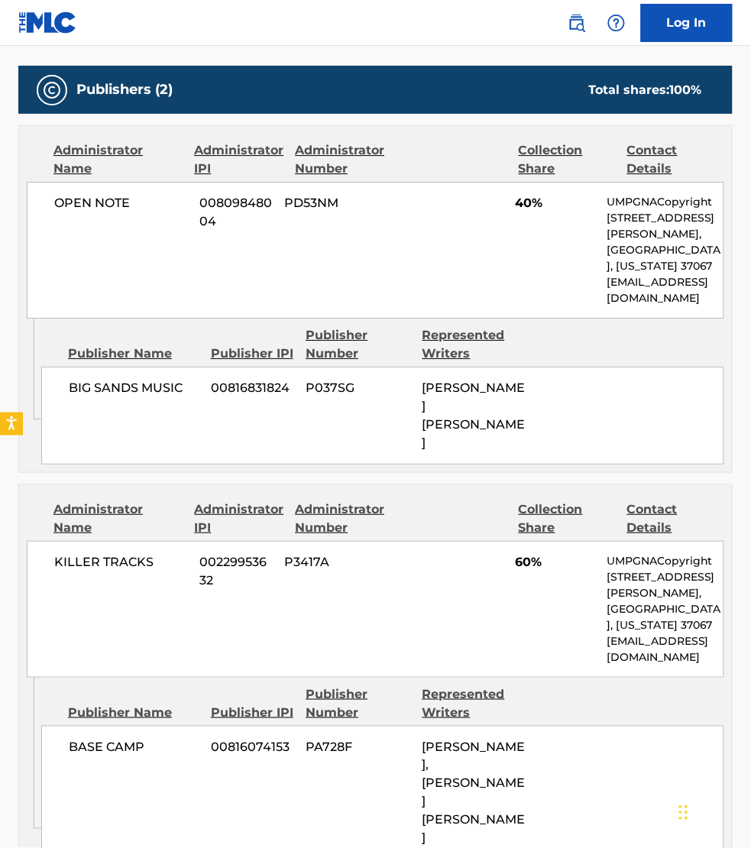
click at [495, 770] on div "[PERSON_NAME], [PERSON_NAME] [PERSON_NAME] [PERSON_NAME]" at bounding box center [475, 811] width 105 height 147
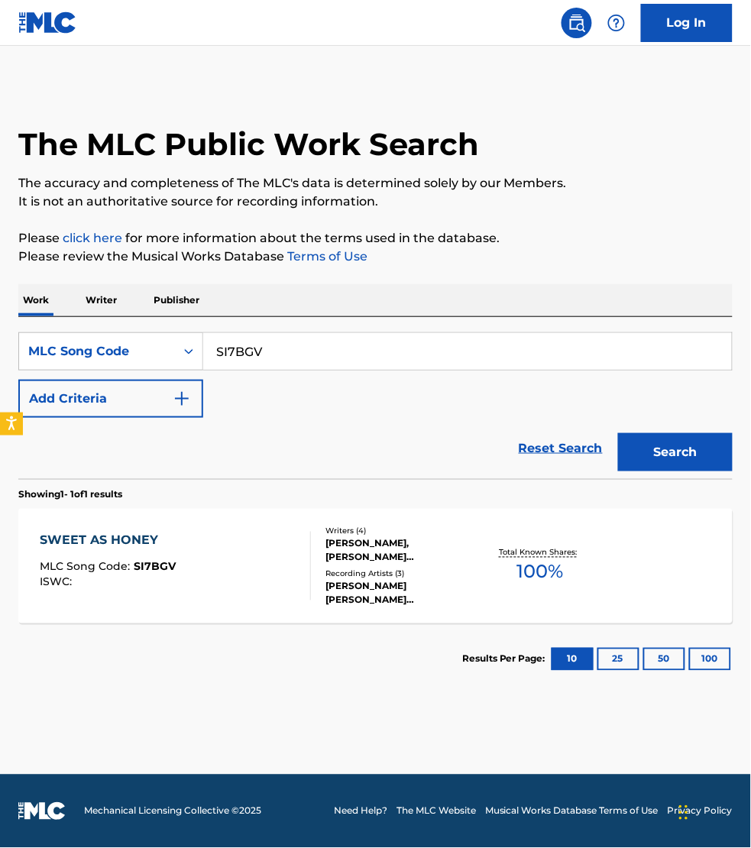
click at [271, 358] on input "SI7BGV" at bounding box center [467, 351] width 529 height 37
paste input "W61CAP"
type input "W61CAP"
click at [618, 433] on button "Search" at bounding box center [675, 452] width 115 height 38
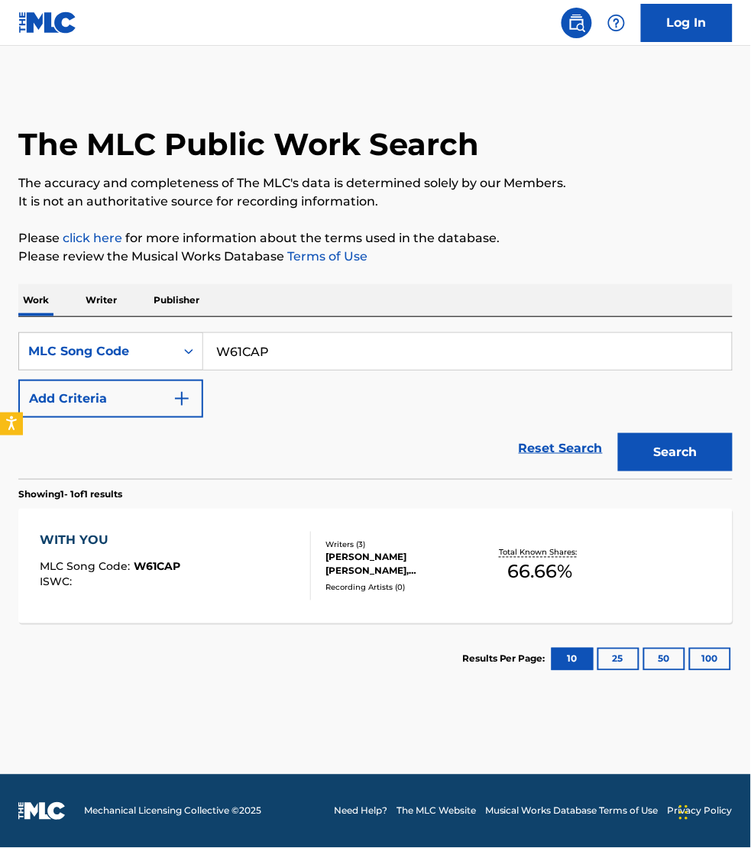
click at [257, 556] on div "WITH YOU MLC Song Code : W61CAP ISWC :" at bounding box center [175, 566] width 271 height 69
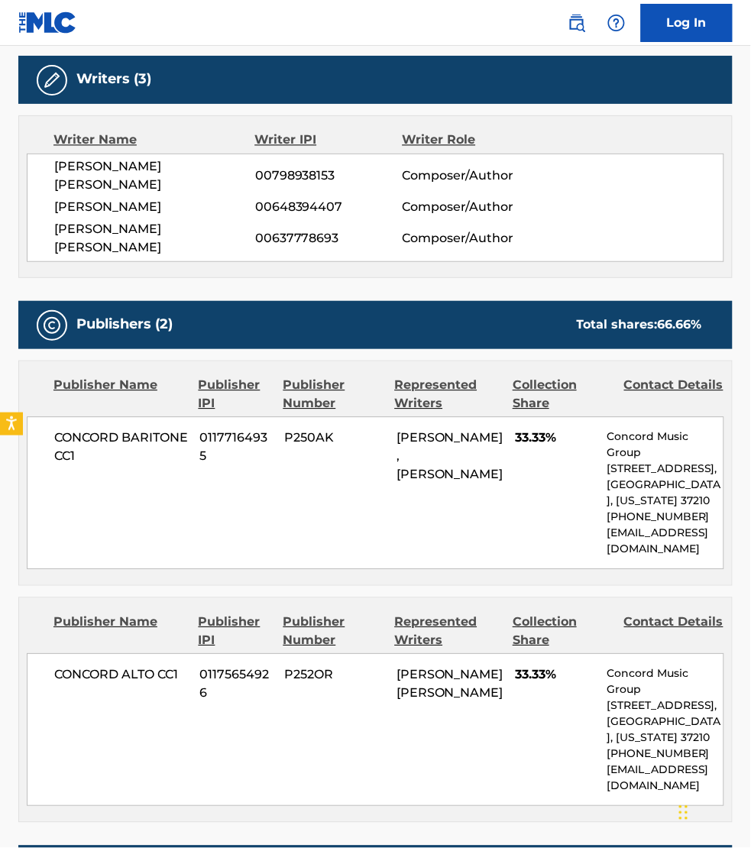
scroll to position [453, 0]
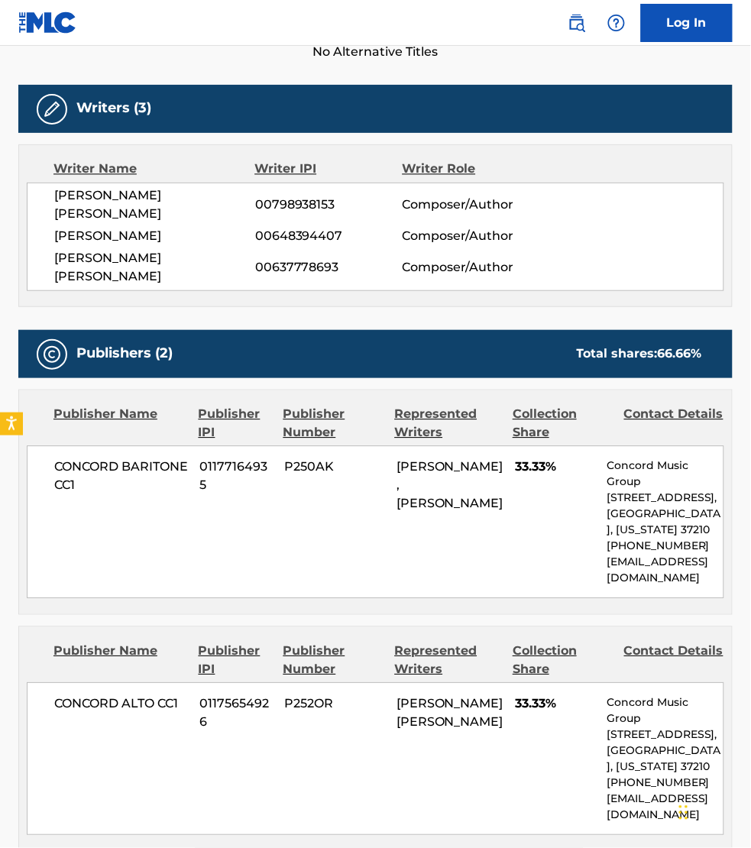
click at [539, 834] on div "Work Detail Member Work Identifier -- MLC Song Code W61CAP ISWC -- Duration --:…" at bounding box center [375, 395] width 715 height 1153
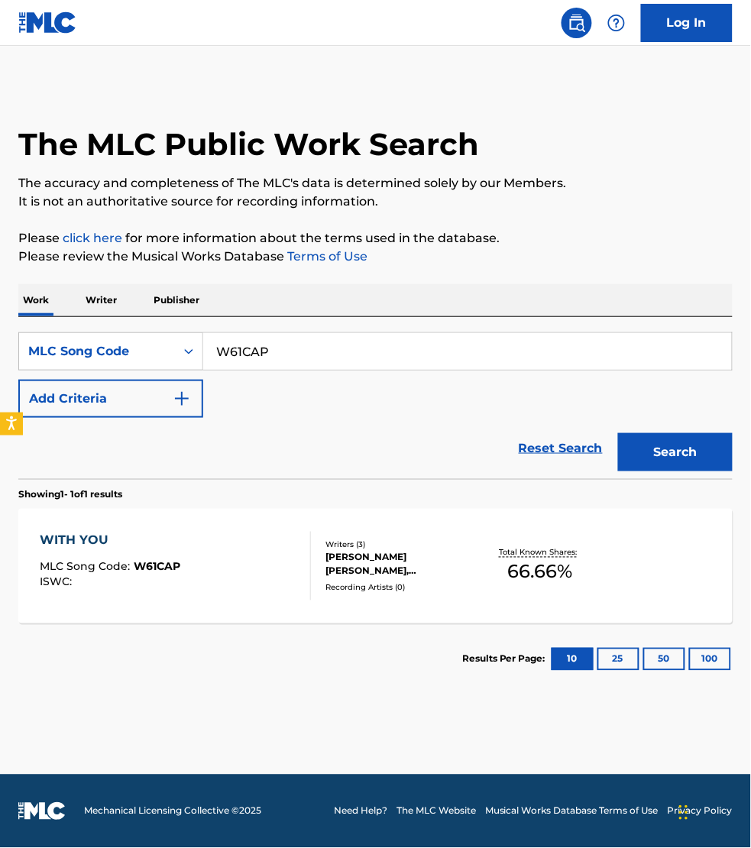
click at [293, 342] on input "W61CAP" at bounding box center [467, 351] width 529 height 37
paste input "OV9C77"
type input "OV9C77"
click at [618, 433] on button "Search" at bounding box center [675, 452] width 115 height 38
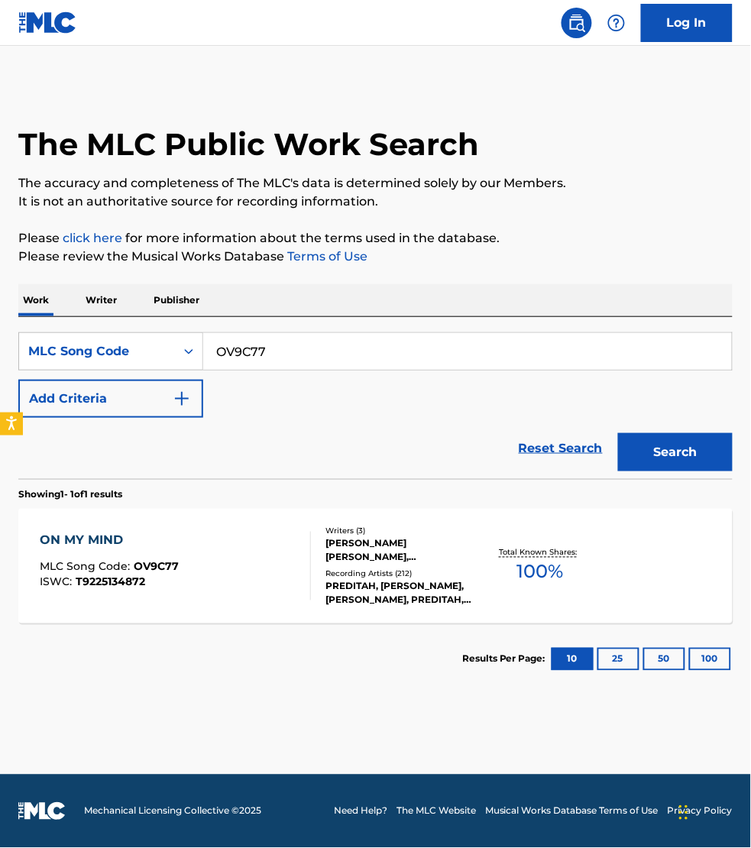
click at [268, 567] on div "ON MY MIND MLC Song Code : OV9C77 ISWC : T9225134872" at bounding box center [175, 566] width 271 height 69
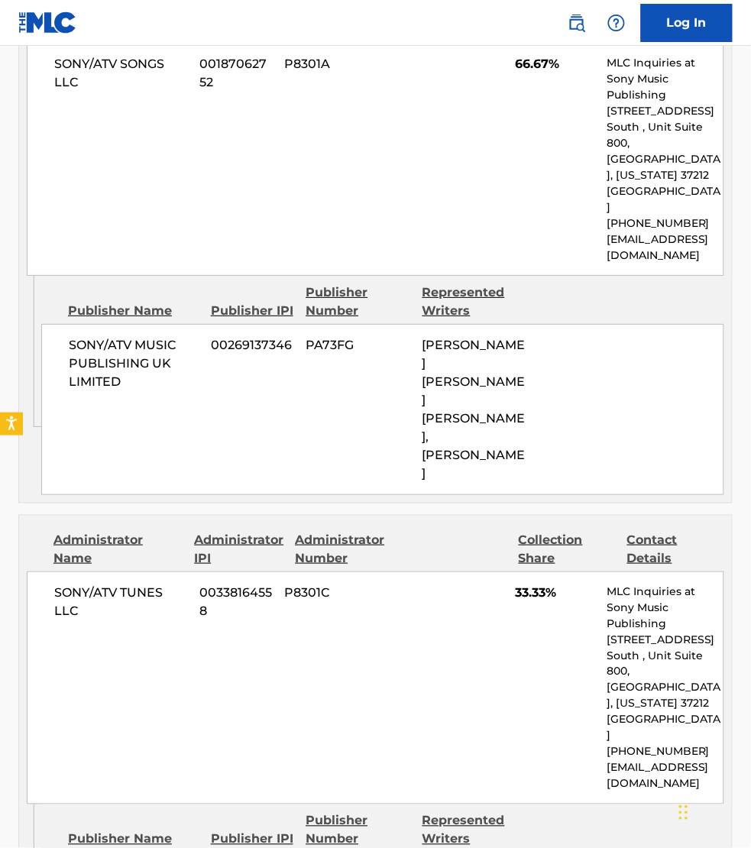
scroll to position [931, 0]
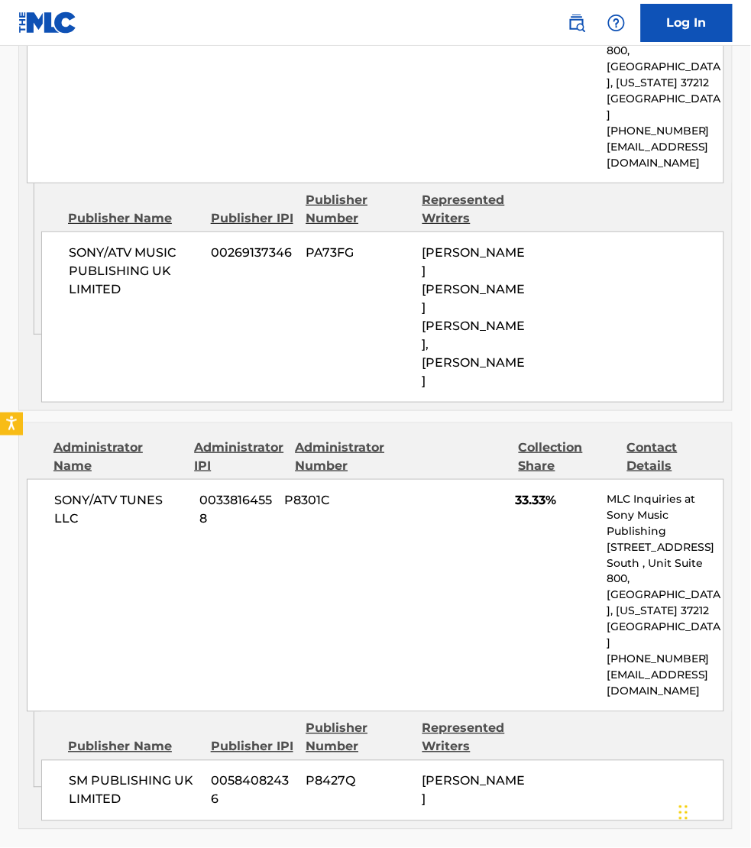
click at [516, 764] on div "Work Detail Member Work Identifier -- MLC Song Code OV9C77 ISWC T9225134872 Dur…" at bounding box center [375, 422] width 715 height 2163
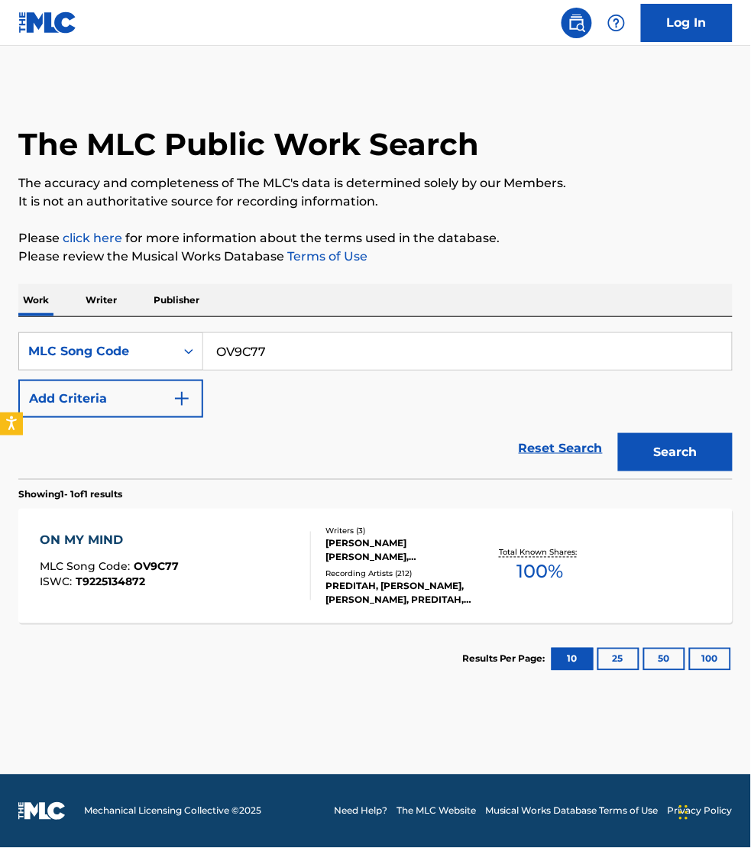
click at [291, 352] on input "OV9C77" at bounding box center [467, 351] width 529 height 37
paste input "S64F7E"
click at [618, 433] on button "Search" at bounding box center [675, 452] width 115 height 38
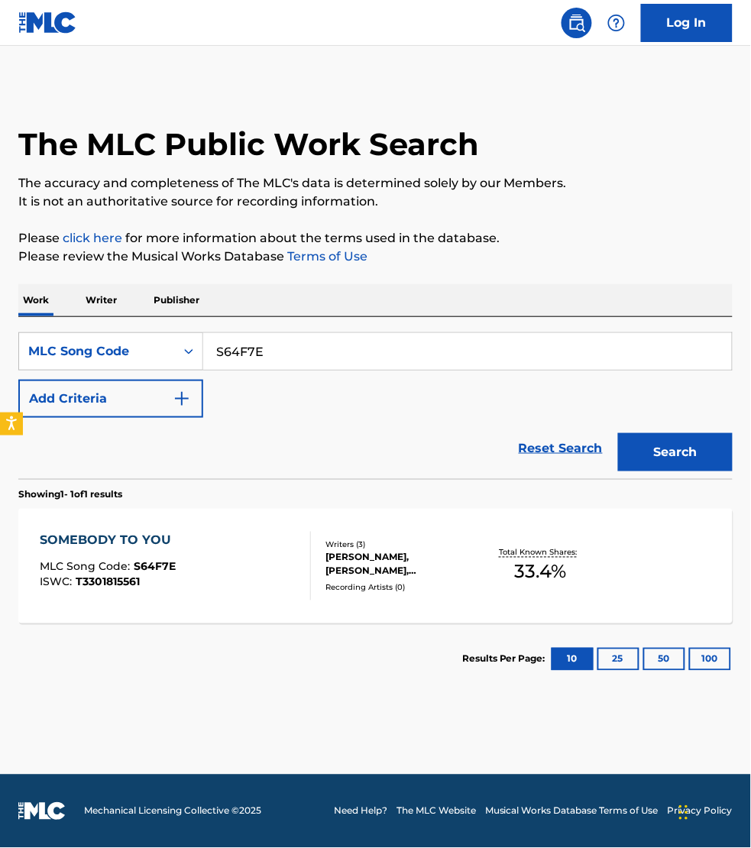
click at [509, 751] on main "The MLC Public Work Search The accuracy and completeness of The MLC's data is d…" at bounding box center [375, 410] width 751 height 729
click at [312, 356] on input "S64F7E" at bounding box center [467, 351] width 529 height 37
paste input "AX6PSJ"
type input "AX6PSJ"
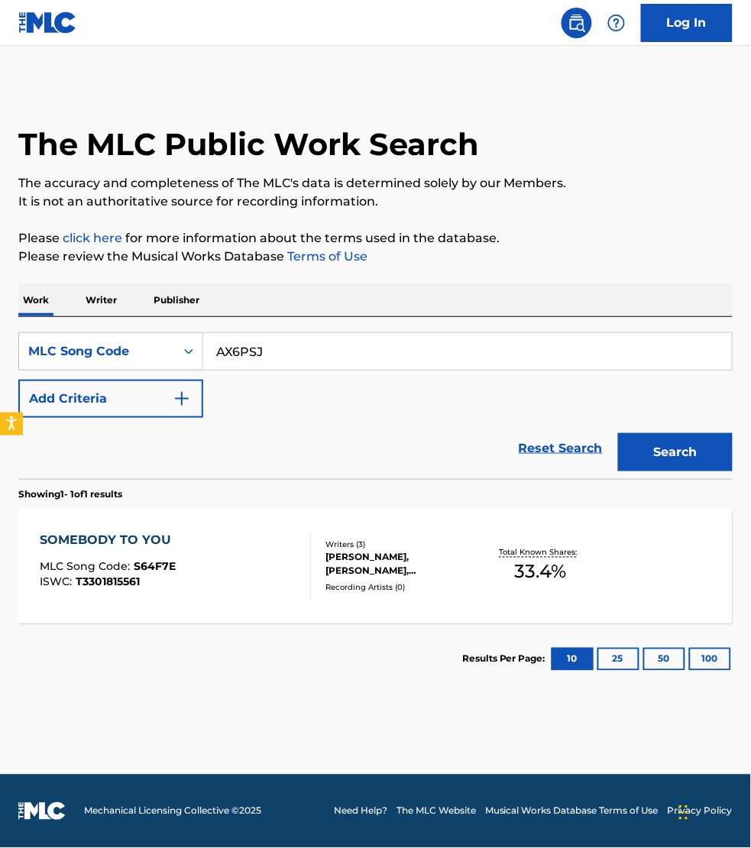
click at [618, 433] on button "Search" at bounding box center [675, 452] width 115 height 38
click at [273, 563] on div "AM I? MLC Song Code : AX6PSJ ISWC : T3274241979" at bounding box center [175, 566] width 271 height 69
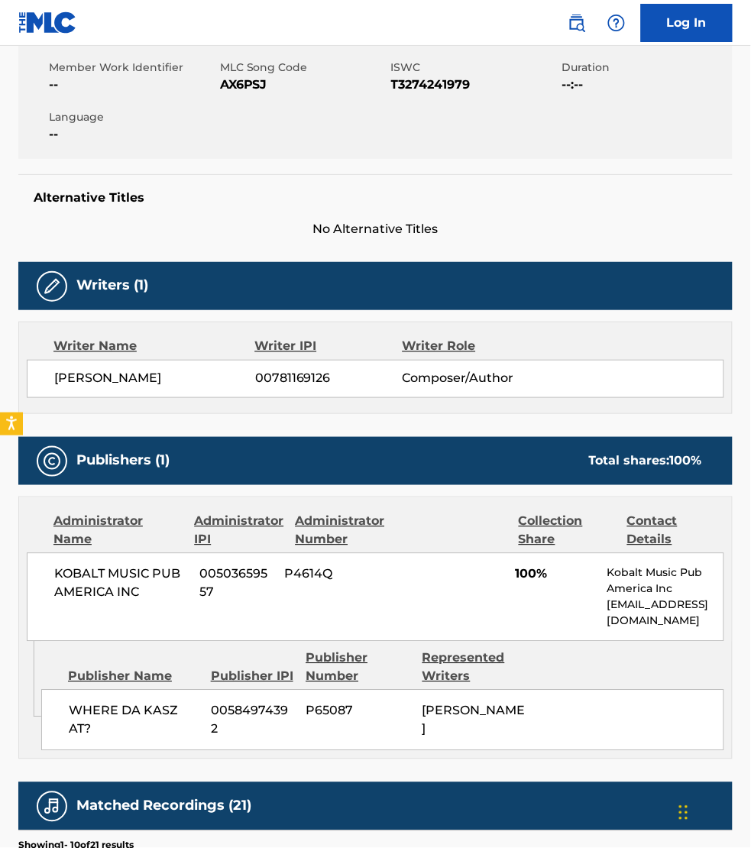
scroll to position [334, 0]
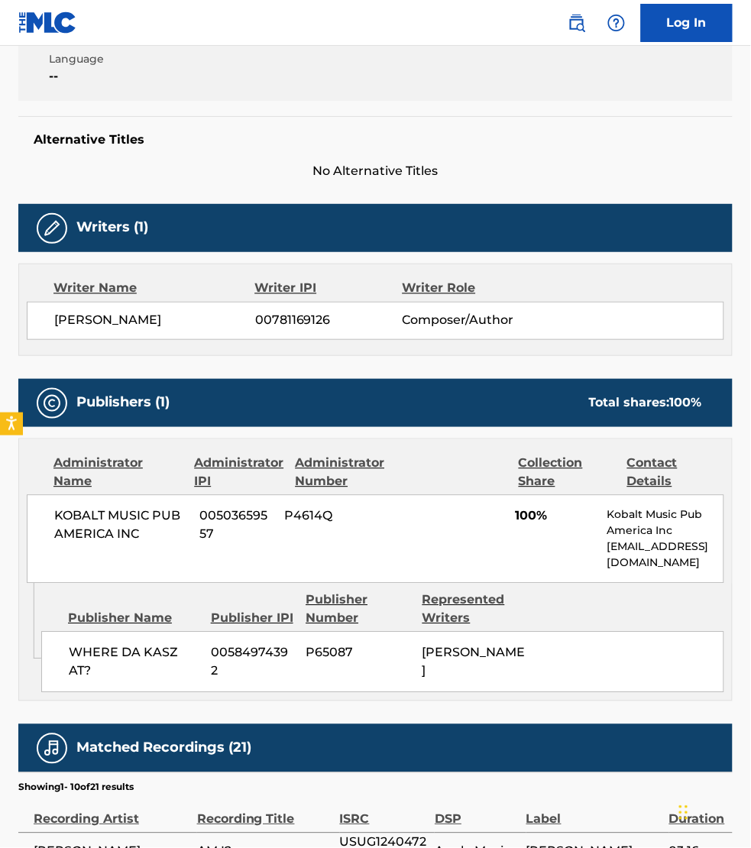
click at [449, 89] on div "Member Work Identifier -- MLC Song Code AX6PSJ ISWC T3274241979 Duration --:-- …" at bounding box center [375, 43] width 715 height 115
